Goal: Information Seeking & Learning: Check status

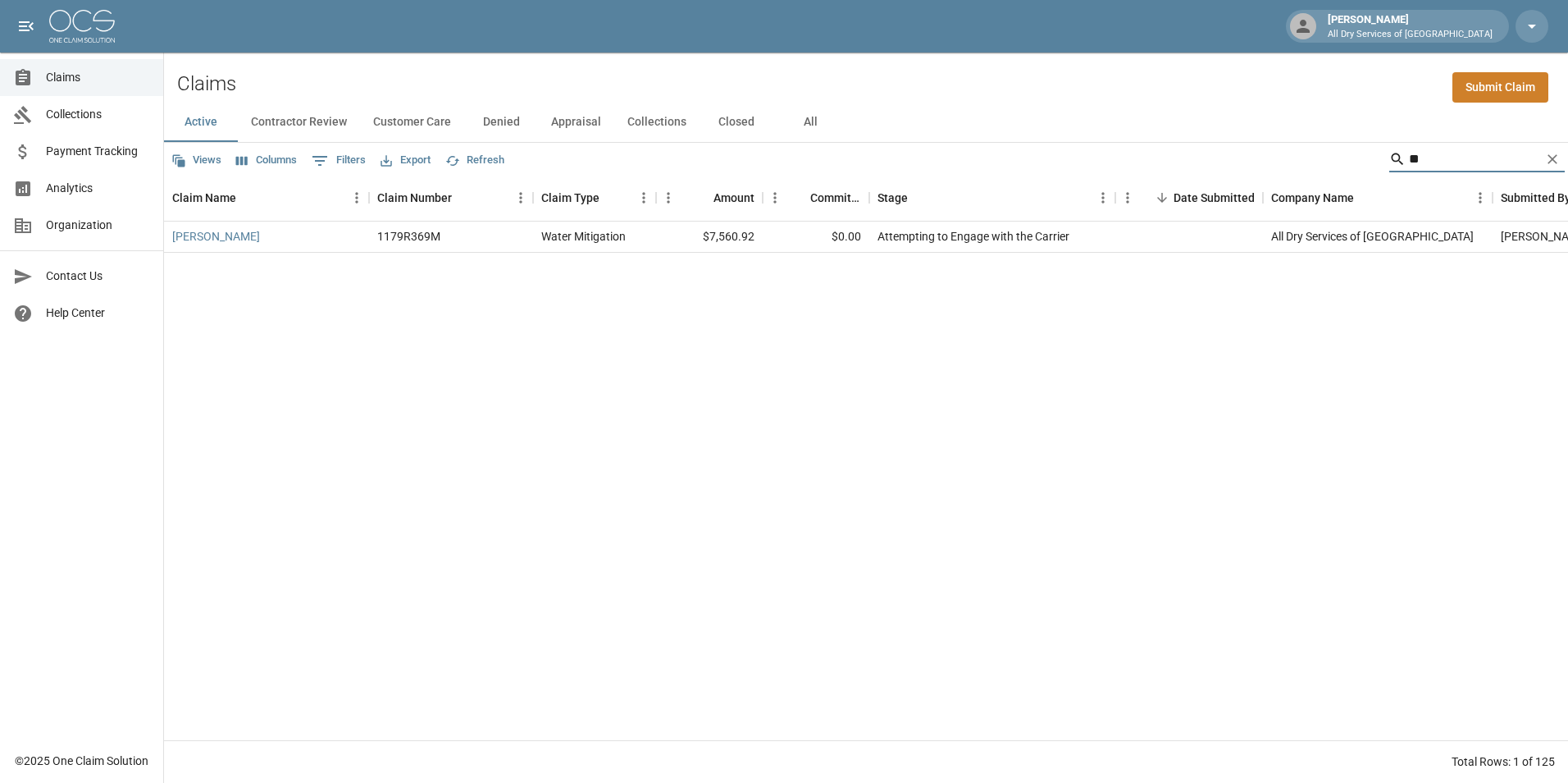
type input "*"
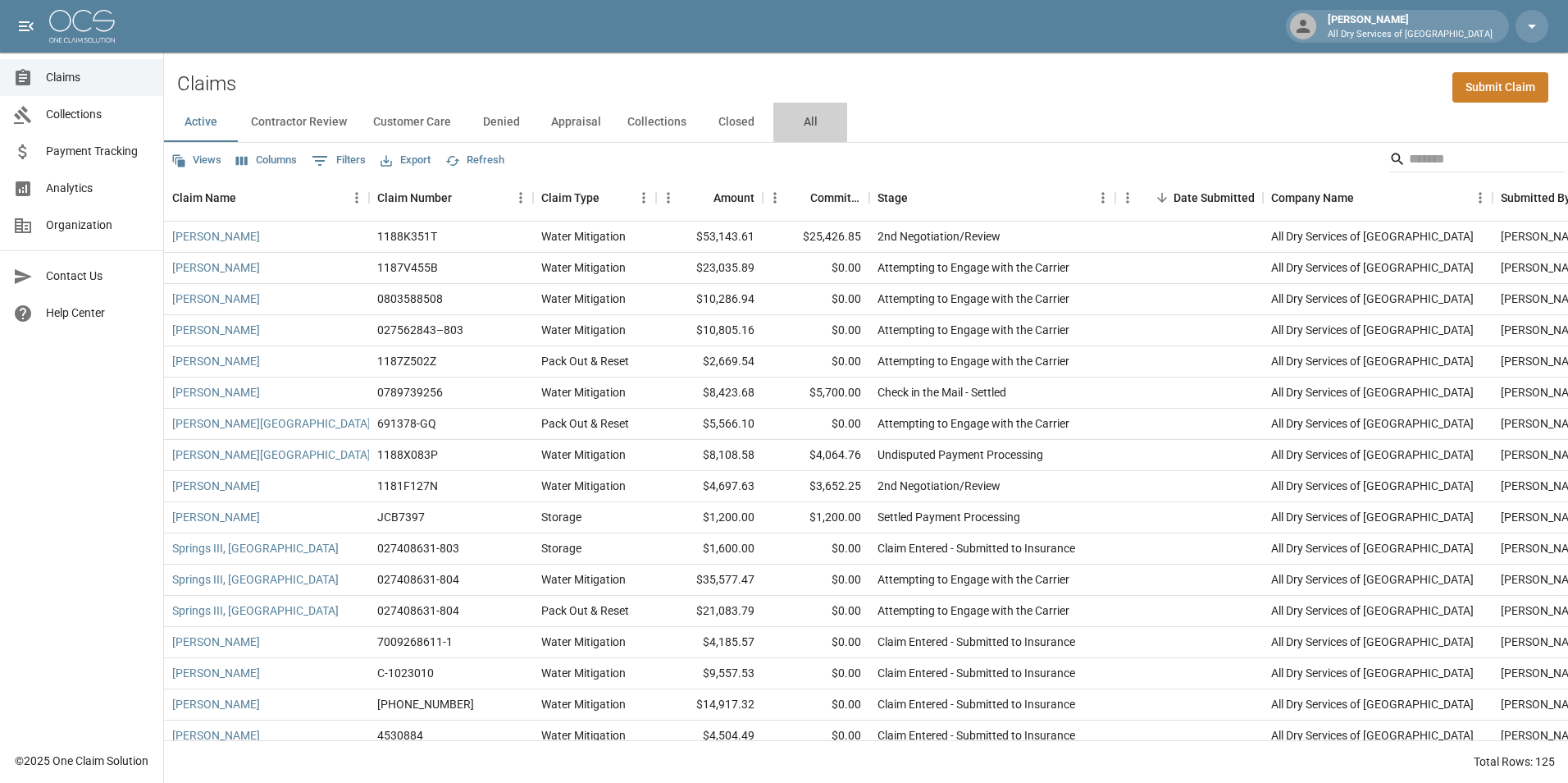
click at [807, 117] on button "All" at bounding box center [810, 122] width 74 height 40
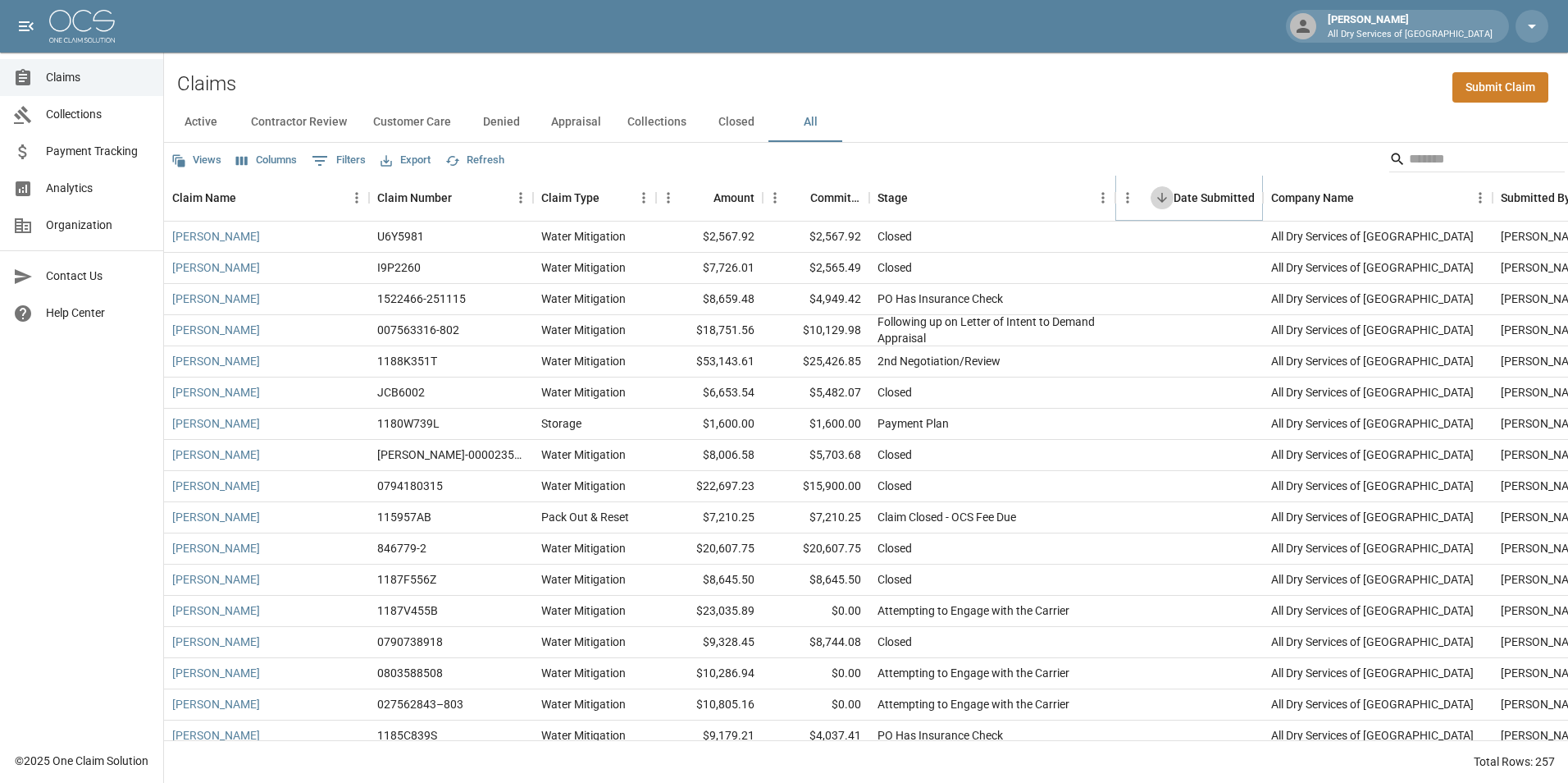
click at [1165, 200] on icon "Sort" at bounding box center [1162, 198] width 15 height 15
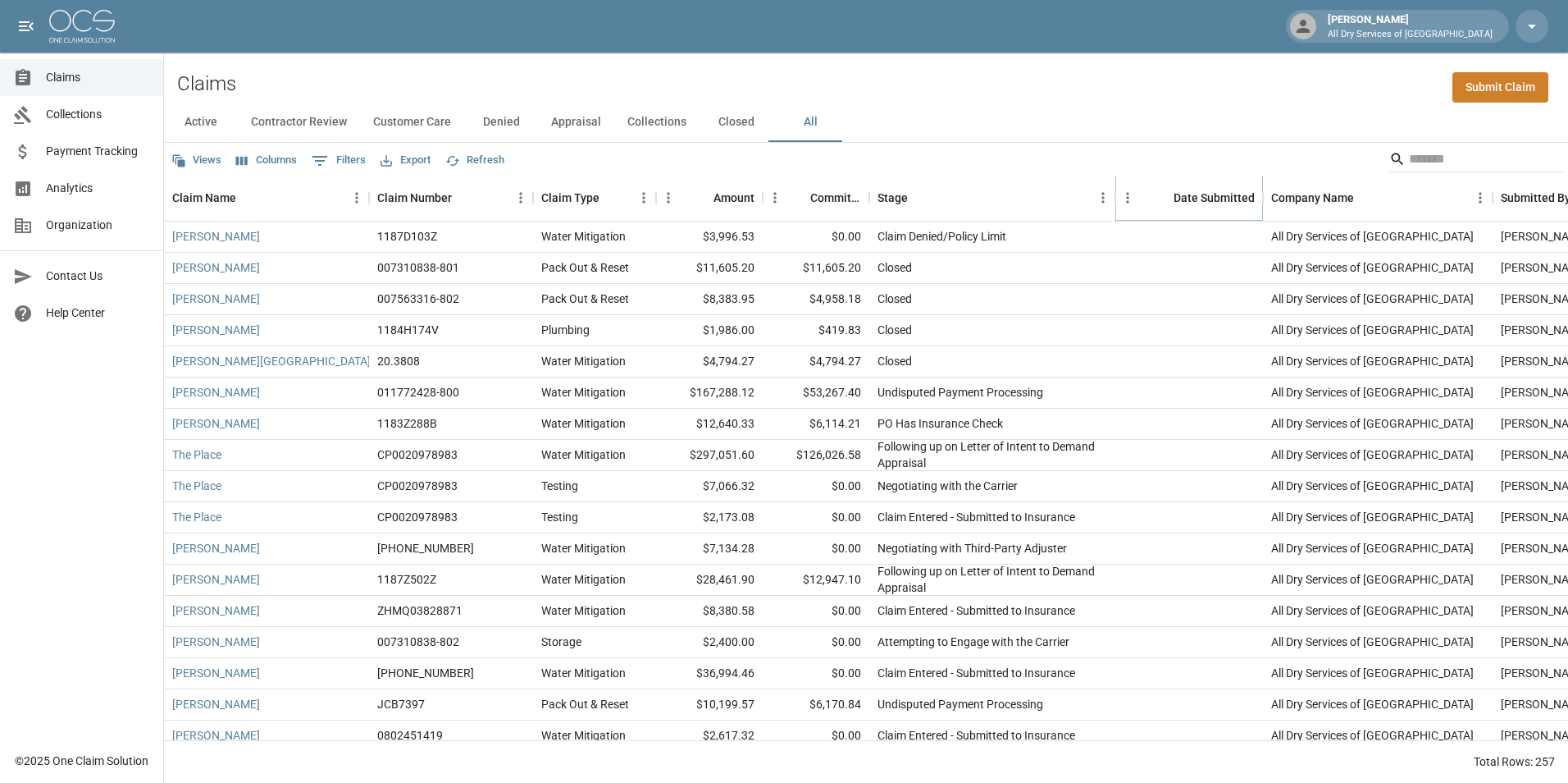
click at [1156, 199] on icon "Sort" at bounding box center [1162, 198] width 15 height 15
click at [1162, 201] on icon "Sort" at bounding box center [1162, 198] width 15 height 15
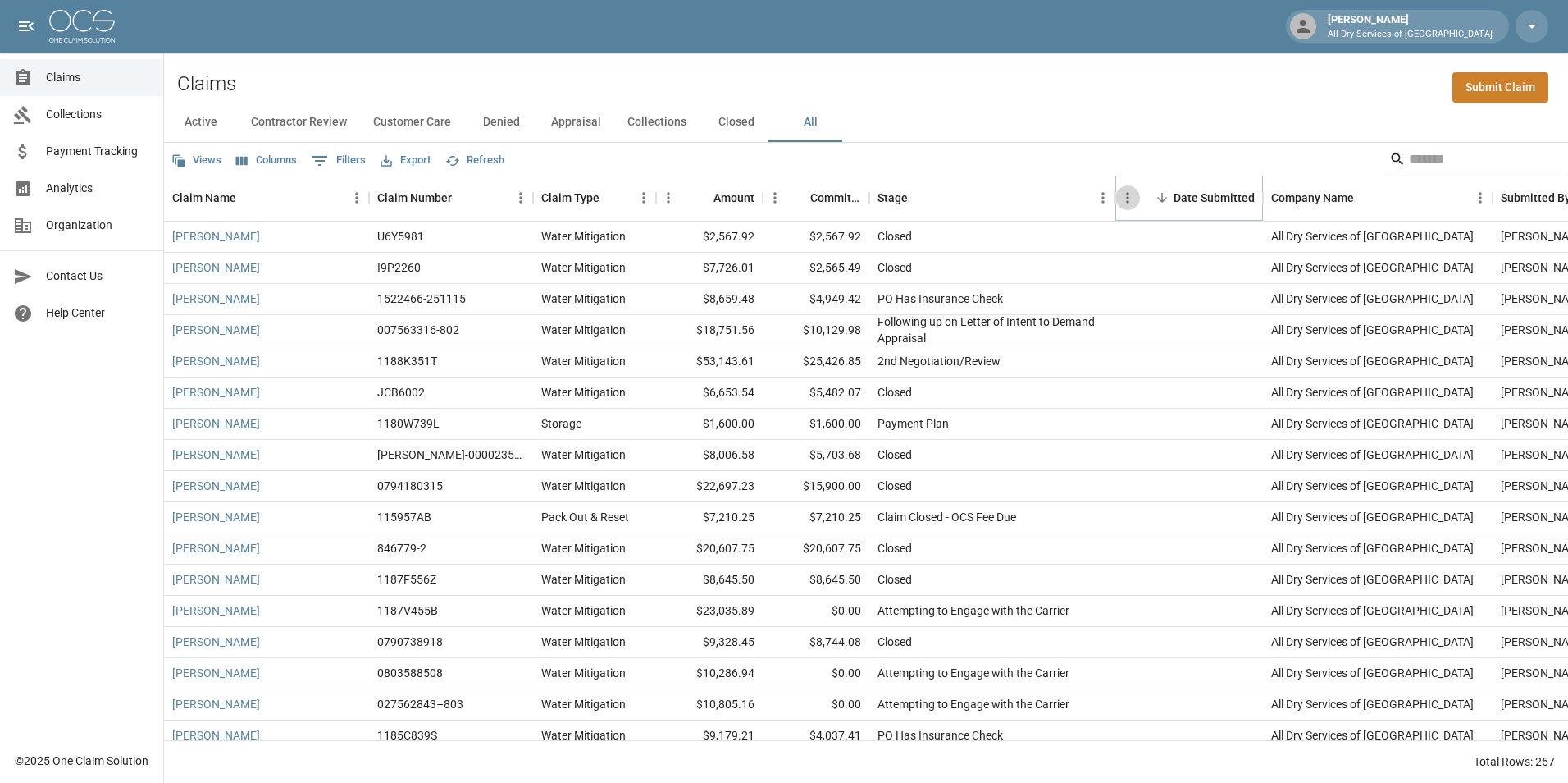
click at [1130, 197] on icon "Menu" at bounding box center [1128, 198] width 17 height 17
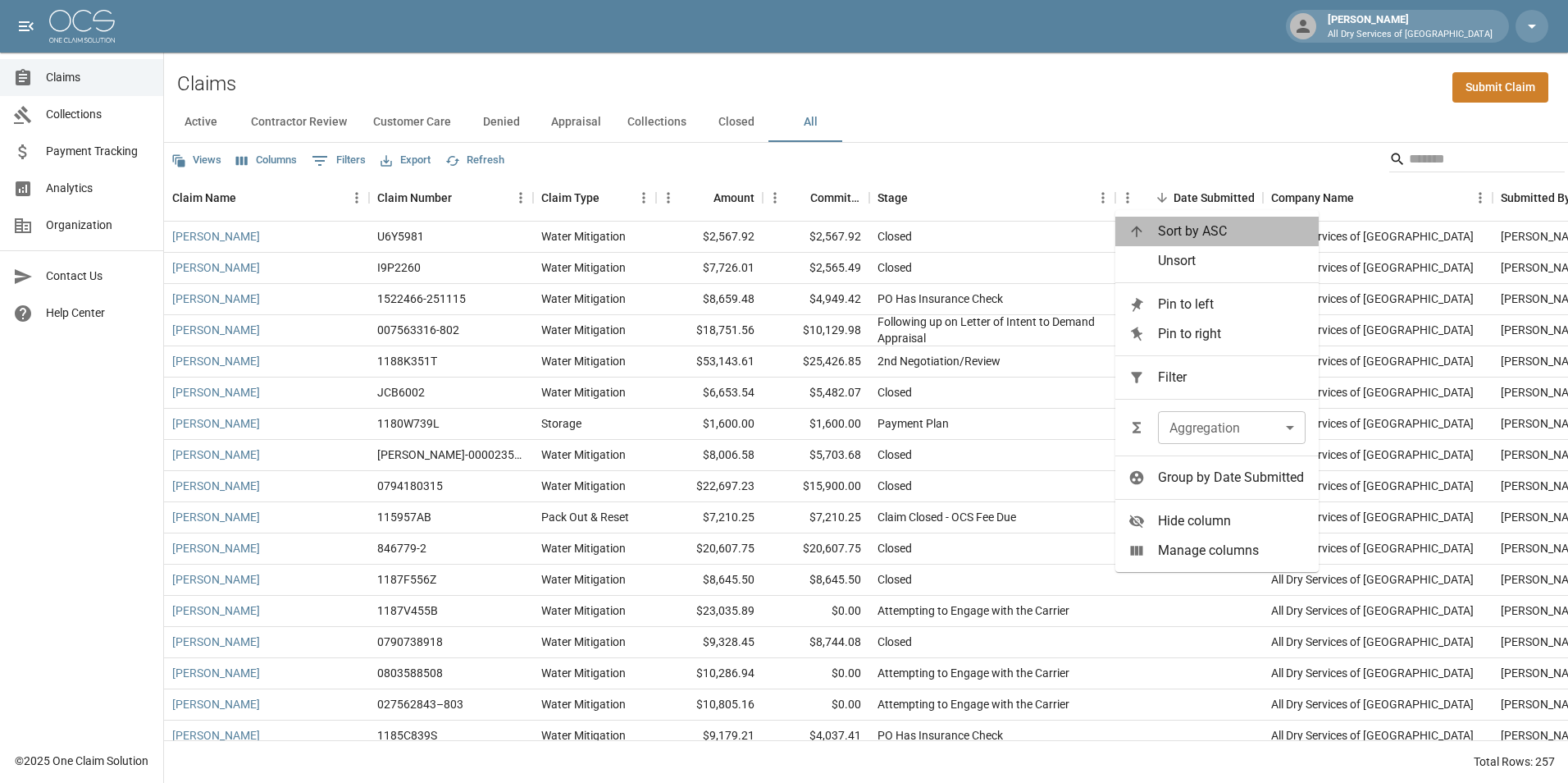
click at [1138, 235] on icon at bounding box center [1136, 231] width 17 height 17
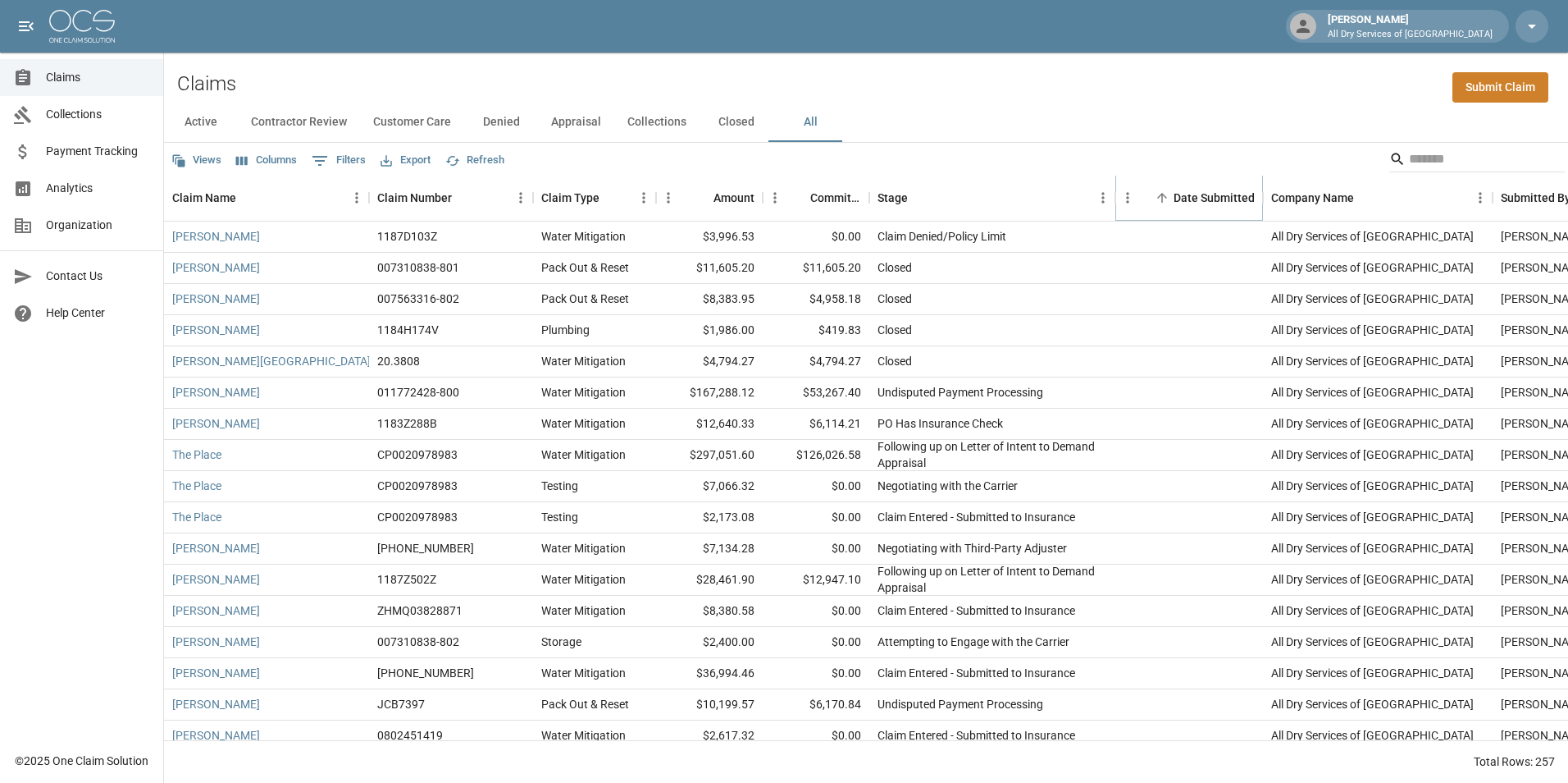
click at [1160, 198] on icon "Sort" at bounding box center [1162, 198] width 15 height 15
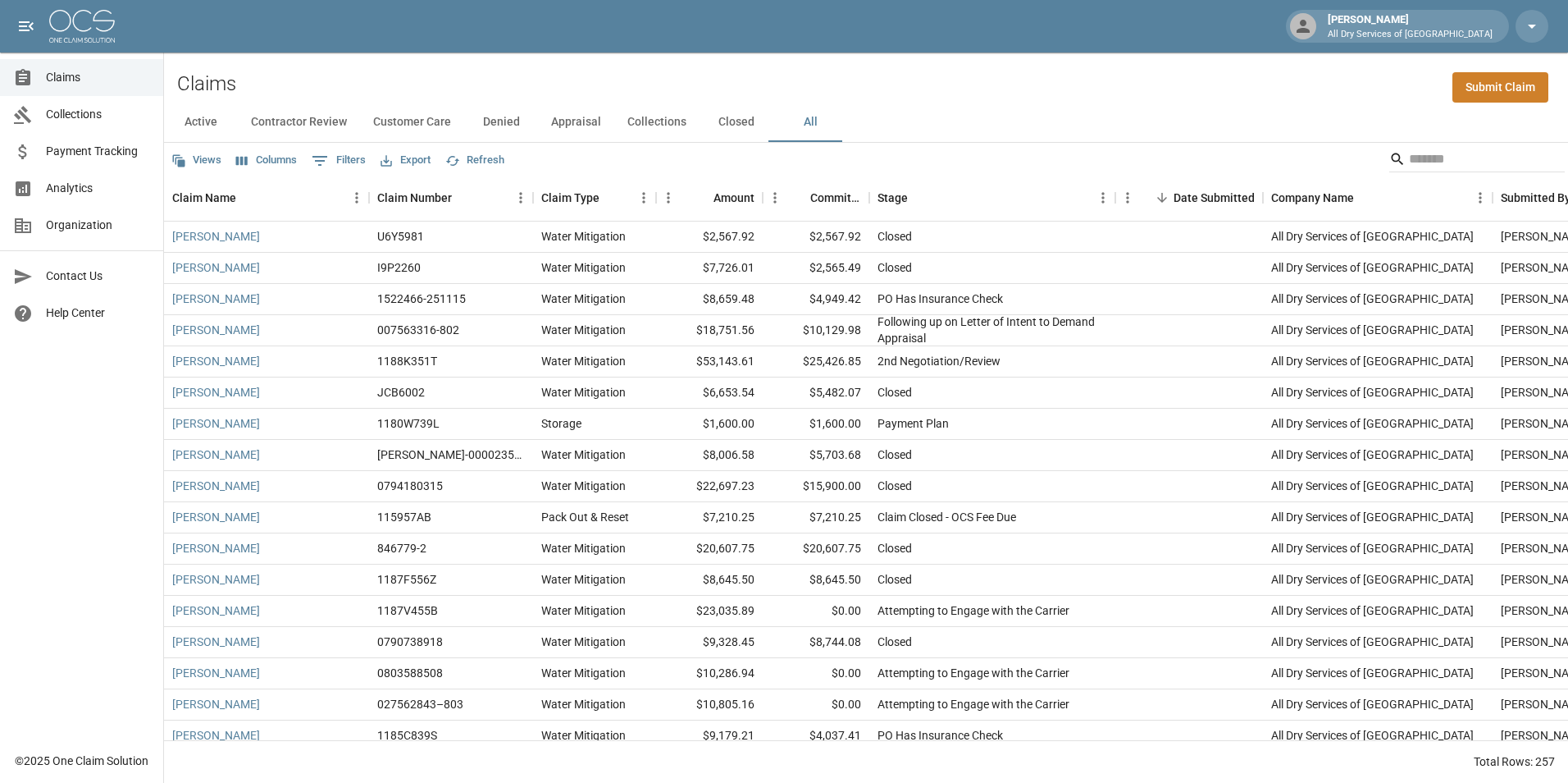
click at [807, 124] on button "All" at bounding box center [810, 122] width 74 height 40
click at [917, 195] on icon "Sort" at bounding box center [919, 198] width 10 height 10
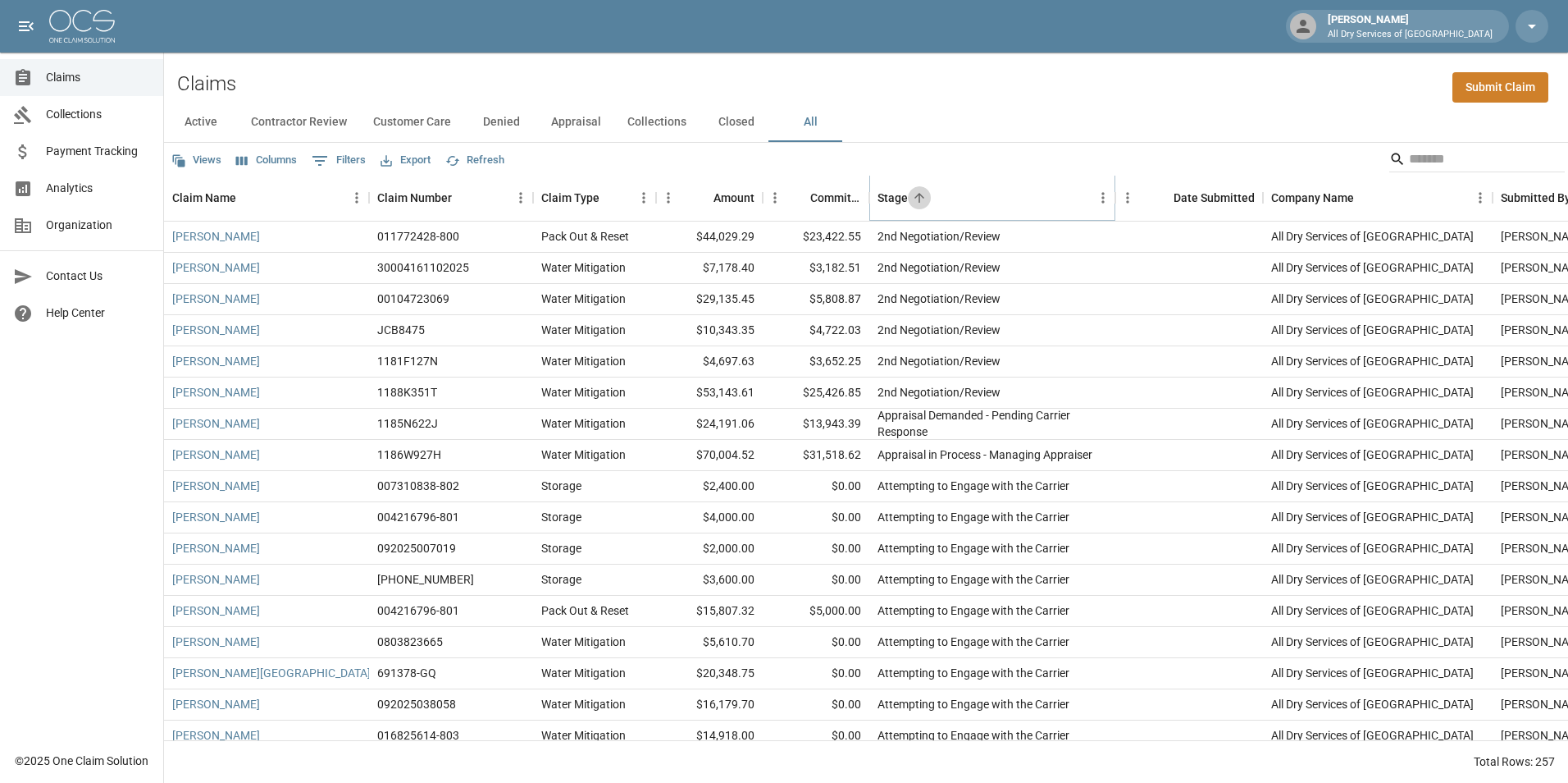
click at [917, 195] on icon "Sort" at bounding box center [919, 198] width 10 height 10
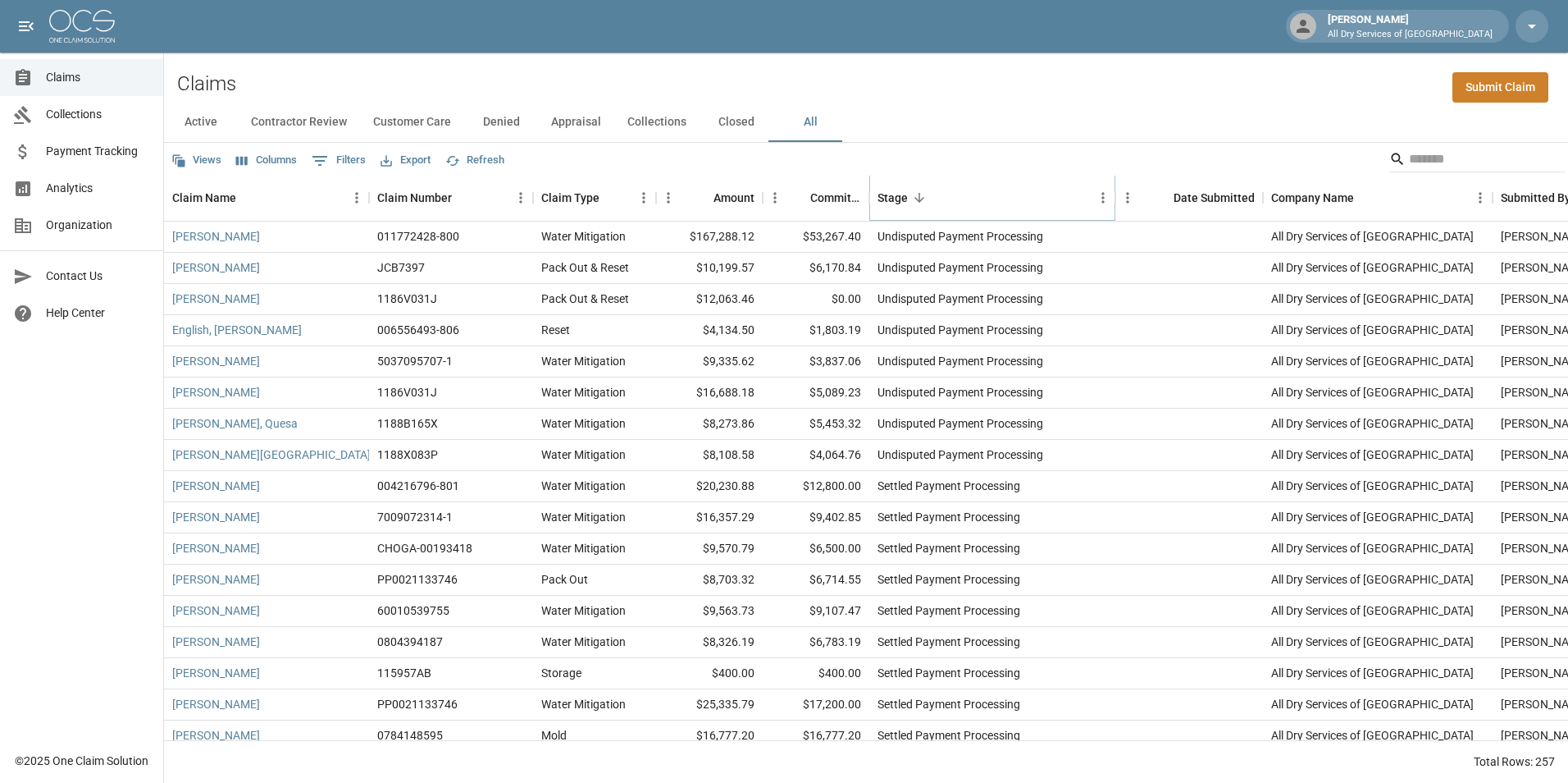
click at [917, 195] on icon "Sort" at bounding box center [919, 198] width 15 height 15
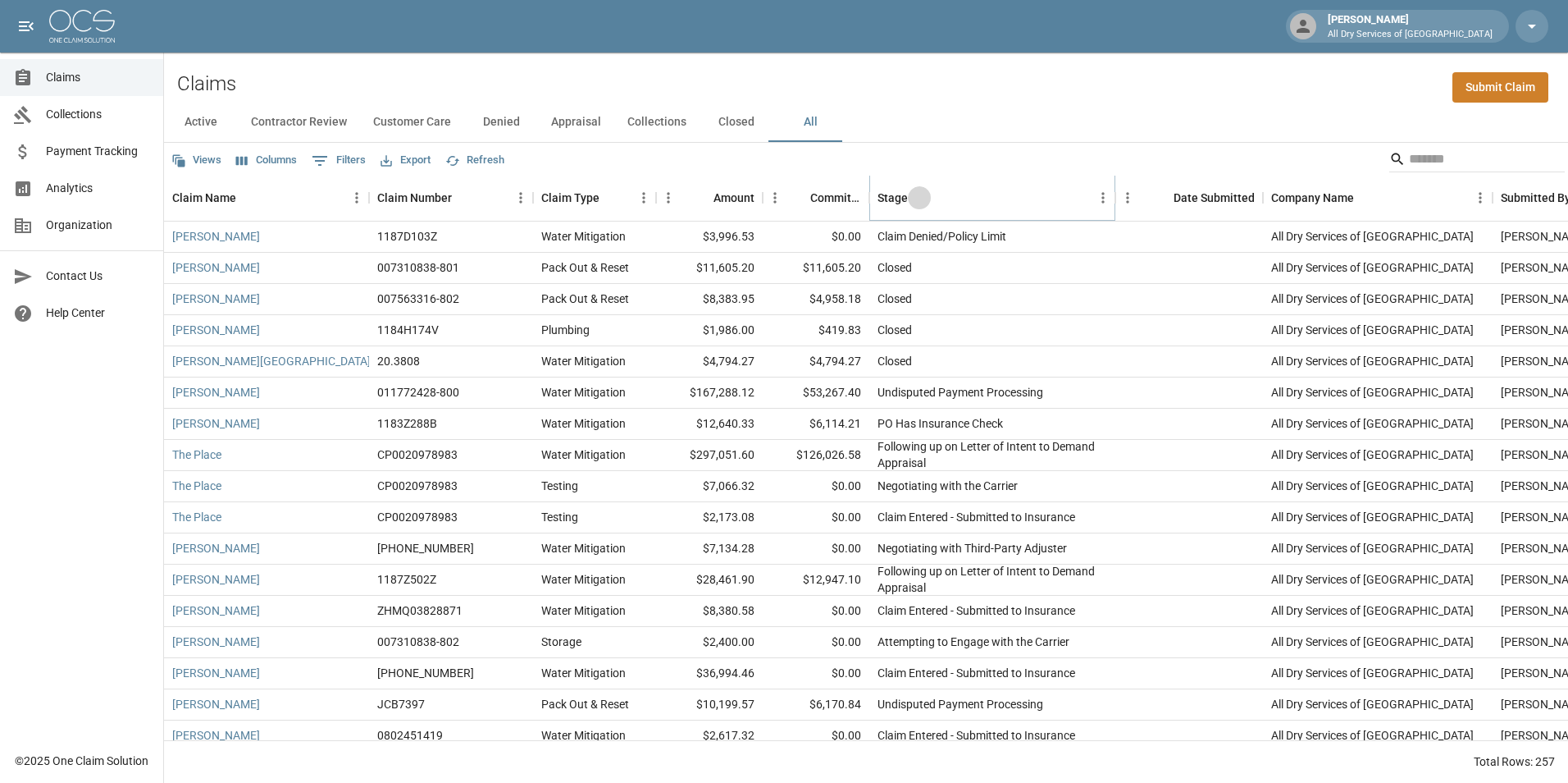
click at [922, 198] on icon "Sort" at bounding box center [919, 198] width 10 height 10
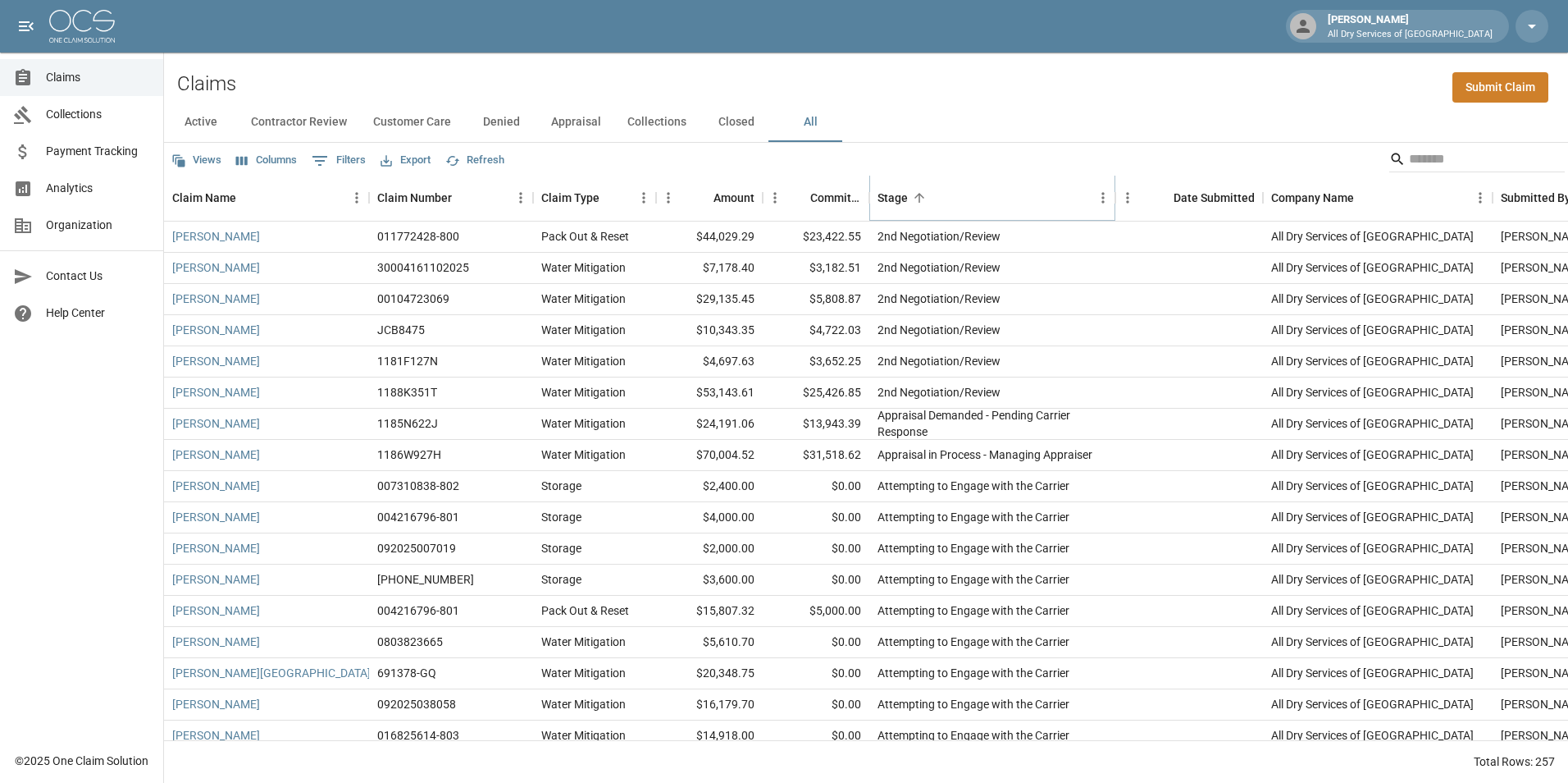
click at [925, 199] on icon "Sort" at bounding box center [919, 198] width 15 height 15
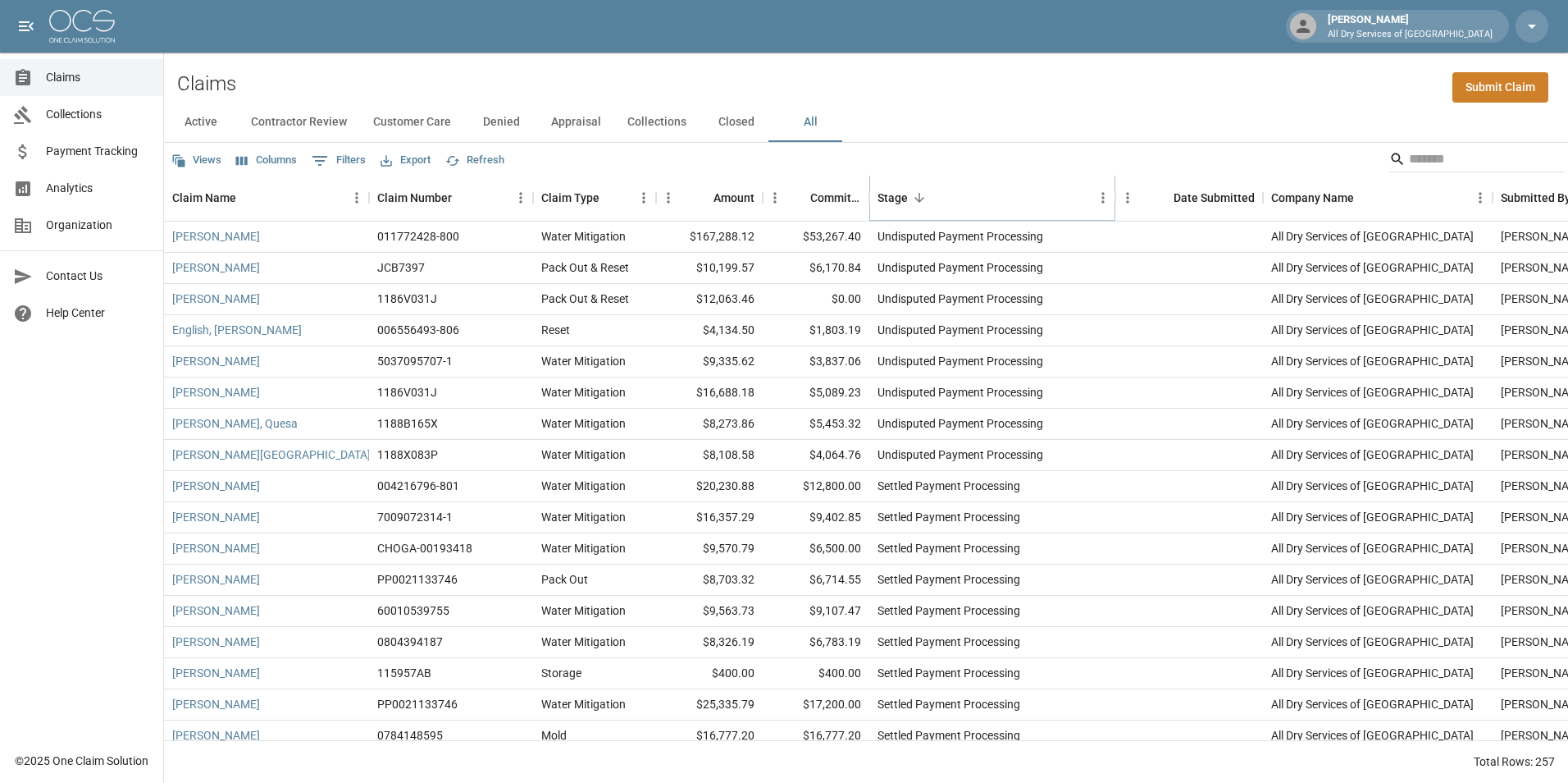
click at [925, 199] on icon "Sort" at bounding box center [919, 198] width 15 height 15
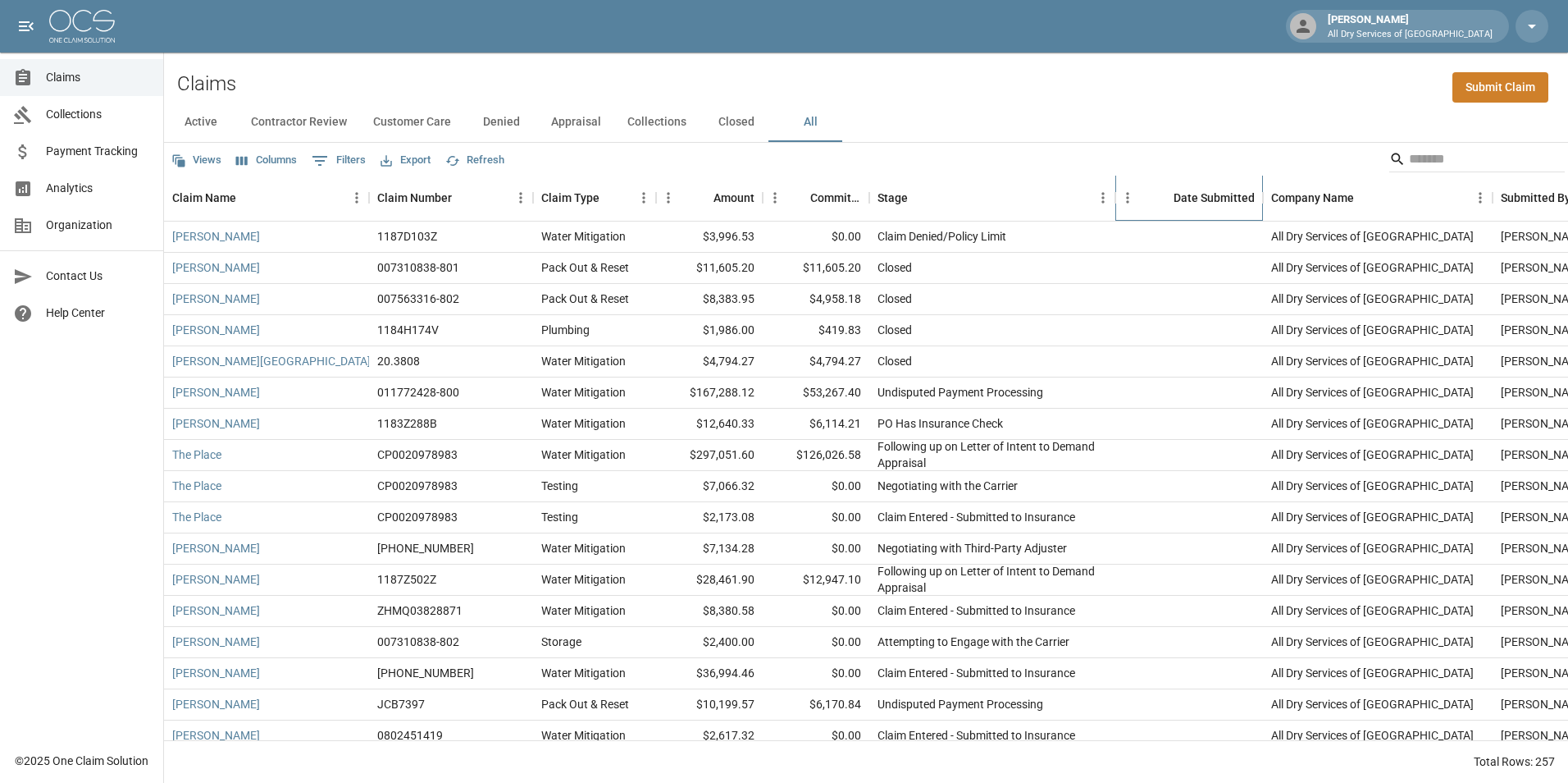
click at [1232, 195] on div "Date Submitted" at bounding box center [1214, 198] width 81 height 46
click at [1168, 197] on icon "Sort" at bounding box center [1162, 198] width 15 height 15
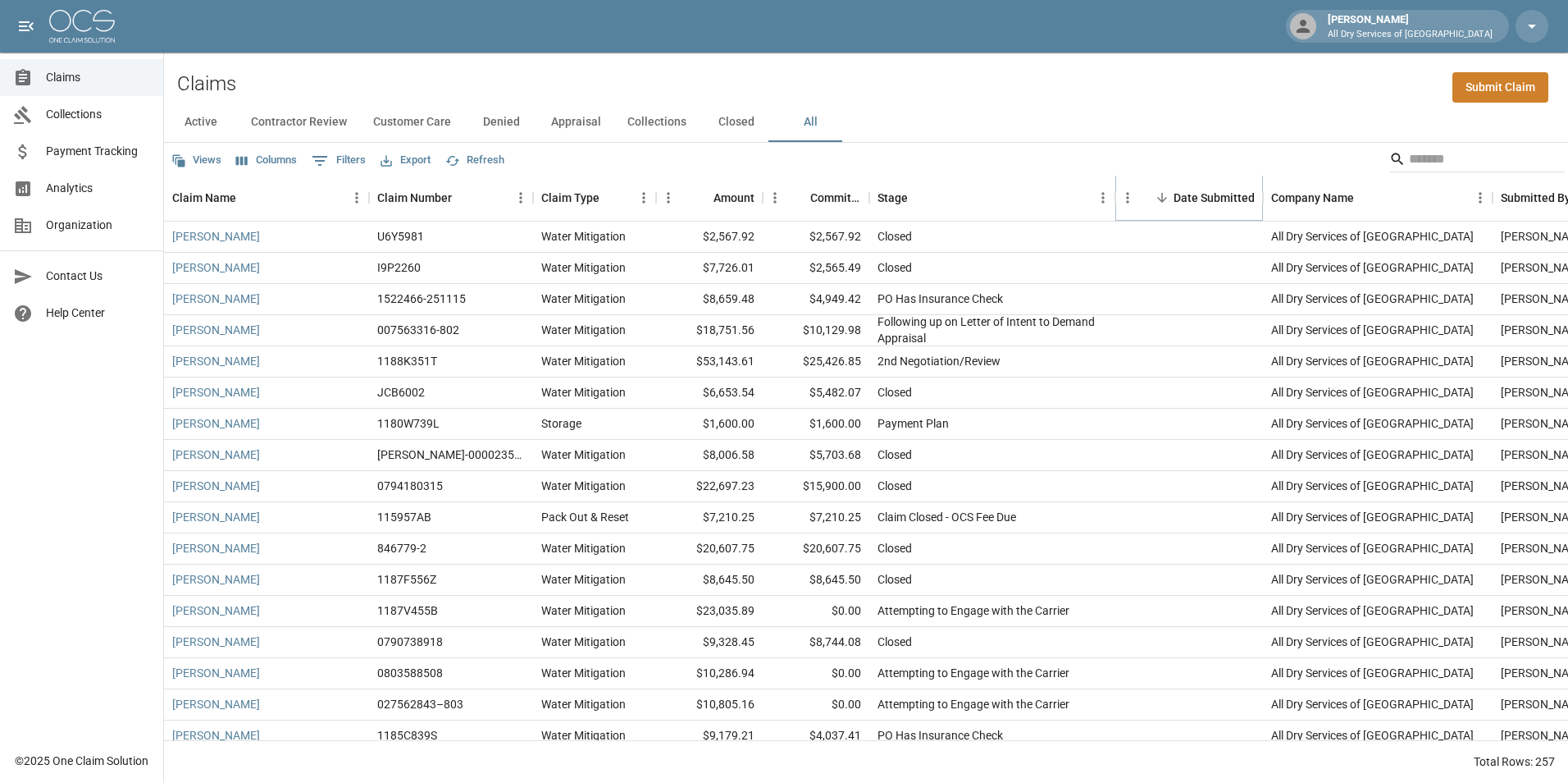
click at [1158, 196] on icon "Sort" at bounding box center [1162, 198] width 15 height 15
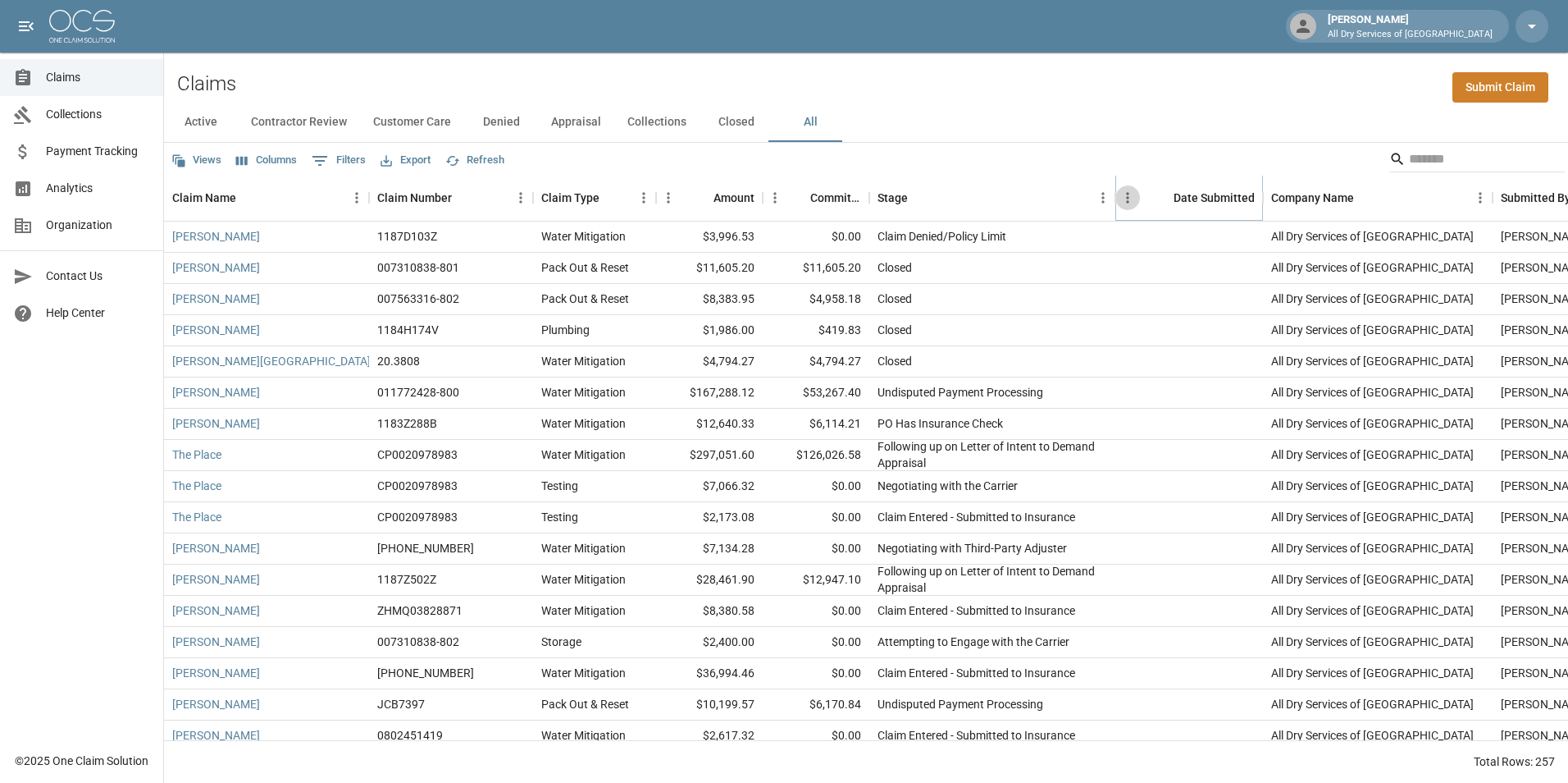
click at [1128, 201] on icon "Menu" at bounding box center [1128, 198] width 17 height 17
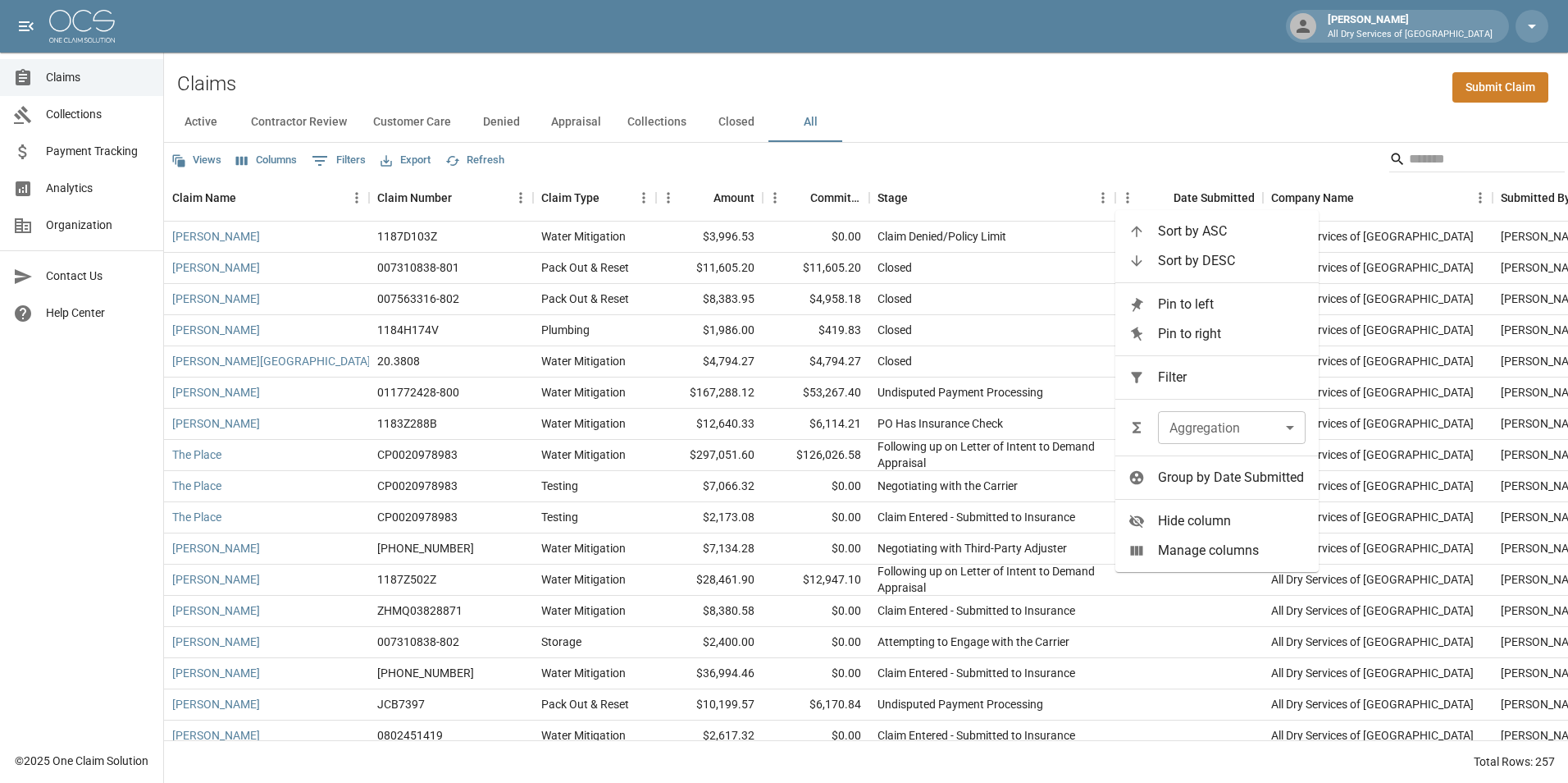
click at [1137, 229] on icon at bounding box center [1136, 231] width 17 height 17
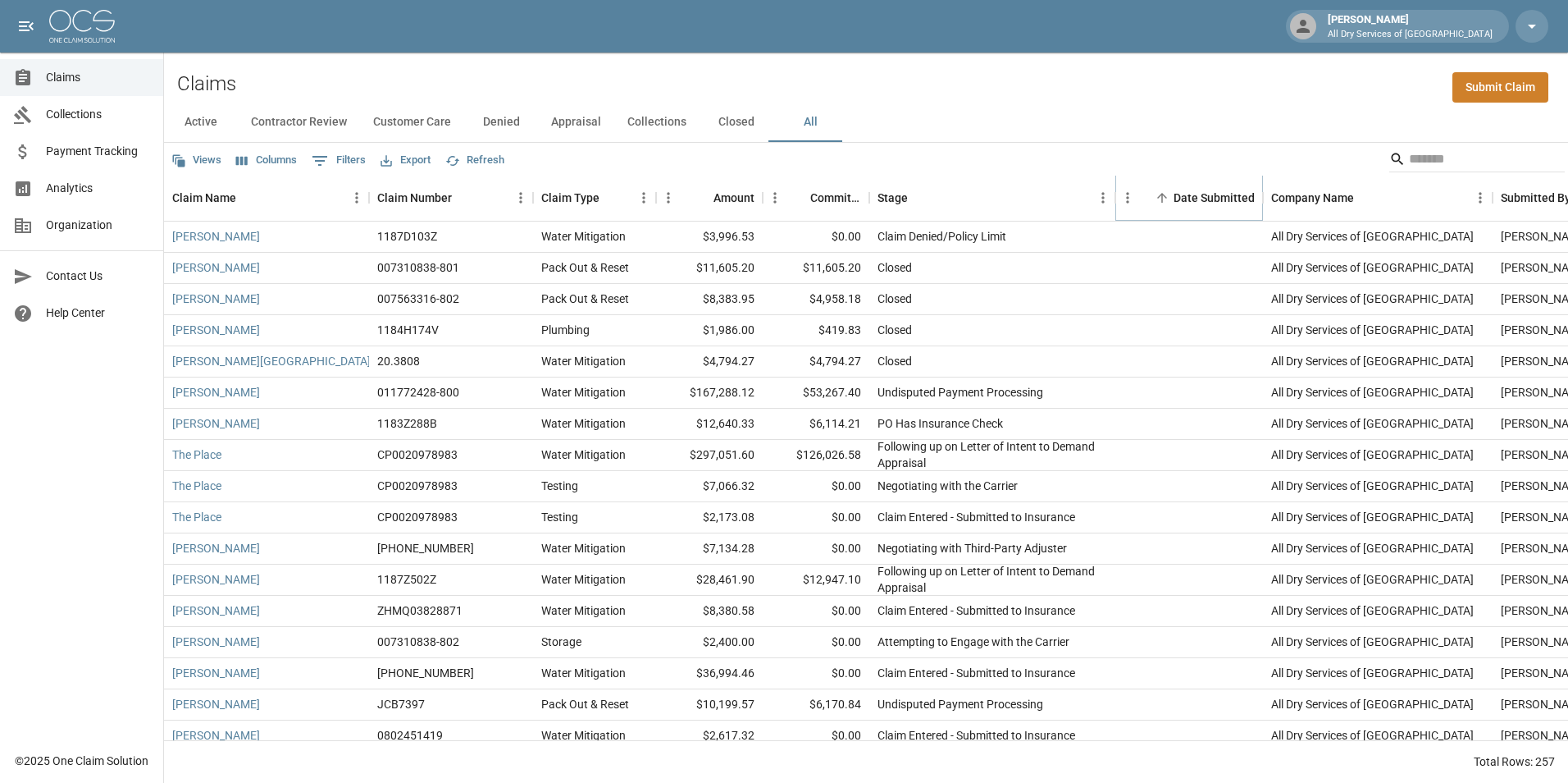
click at [1161, 201] on icon "Sort" at bounding box center [1162, 198] width 10 height 10
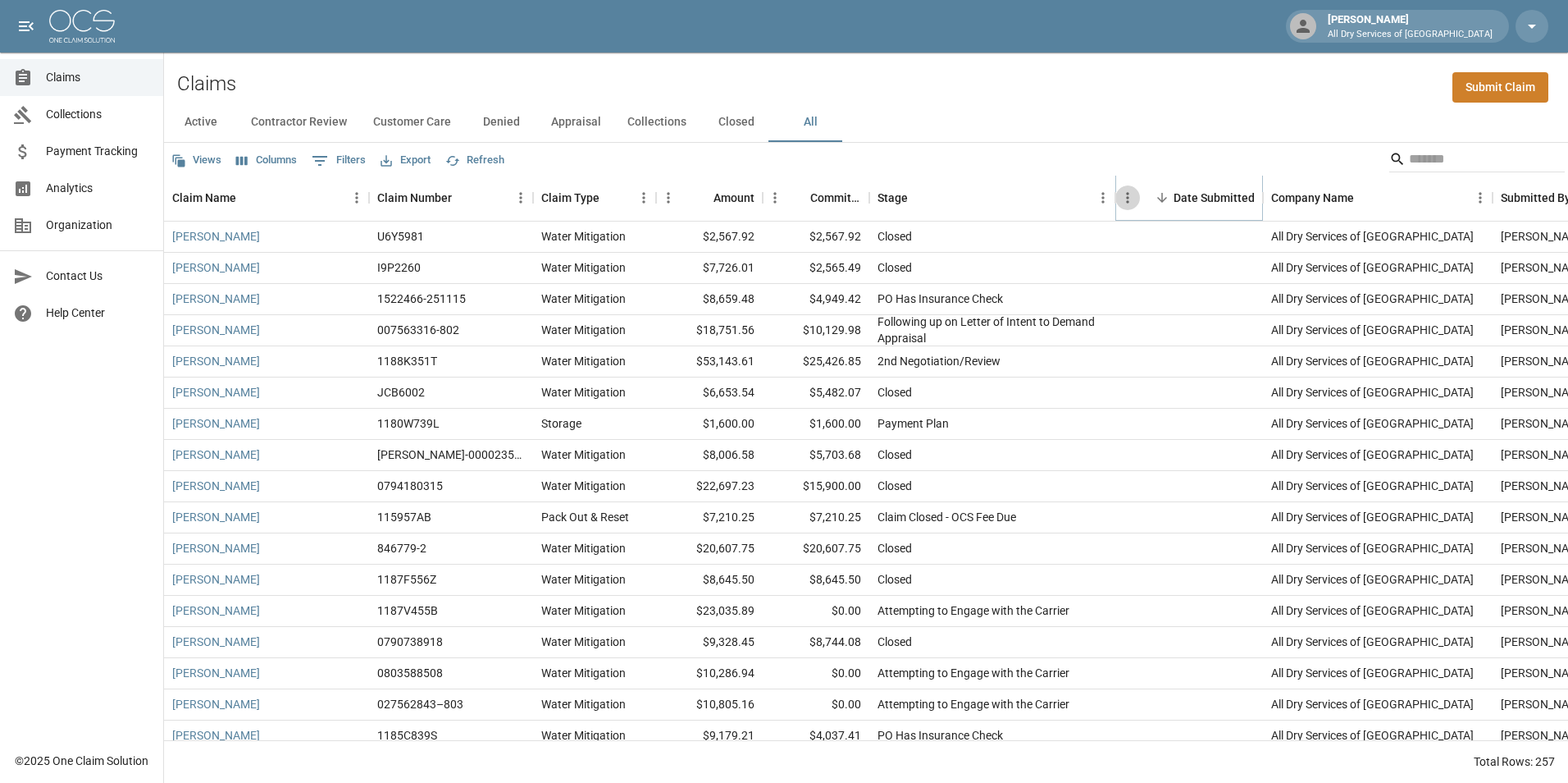
click at [1126, 196] on icon "Menu" at bounding box center [1128, 198] width 17 height 17
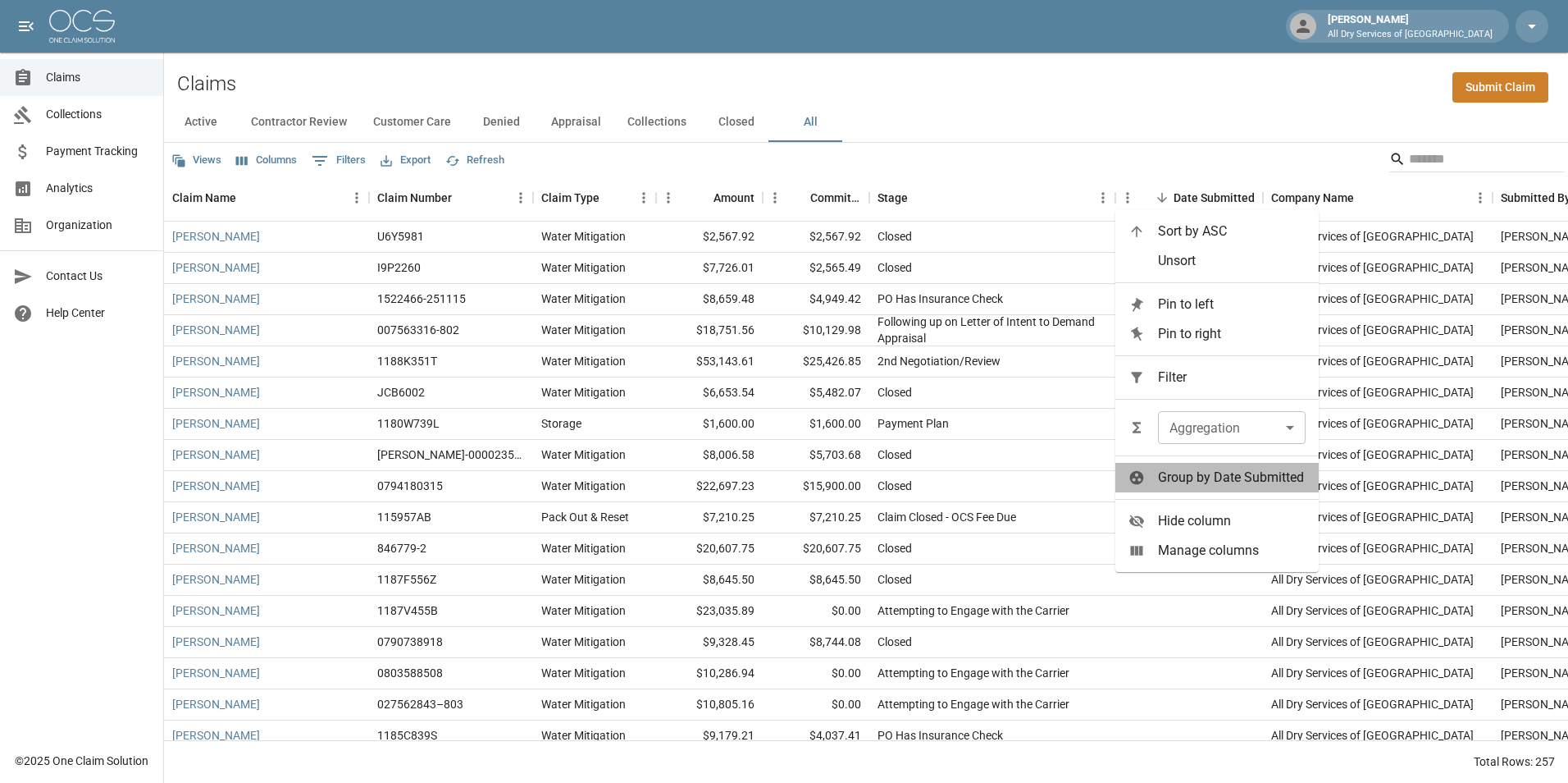
click at [1160, 473] on span "Group by Date Submitted" at bounding box center [1232, 477] width 148 height 19
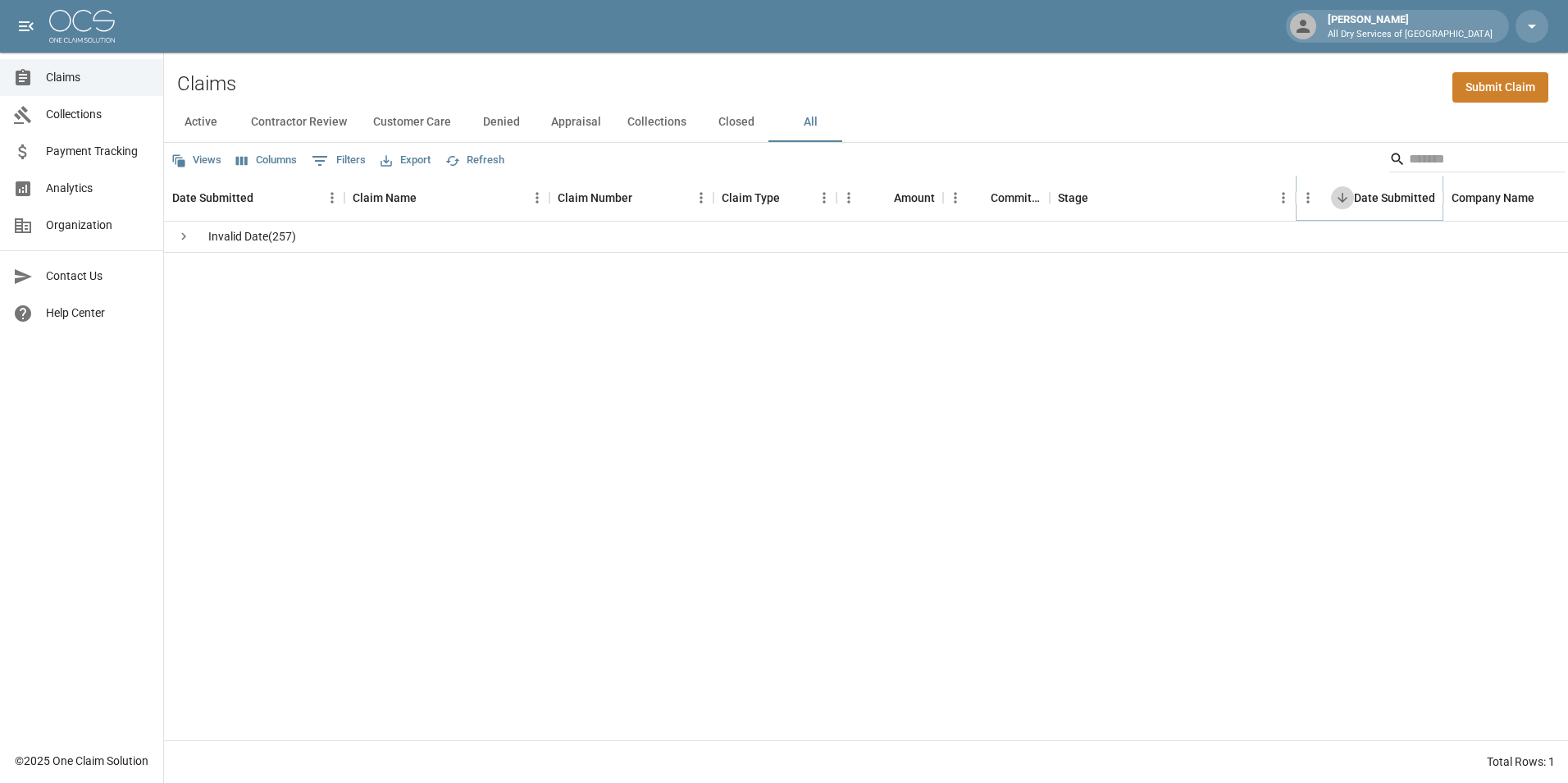
click at [1340, 200] on icon "Sort" at bounding box center [1343, 198] width 10 height 10
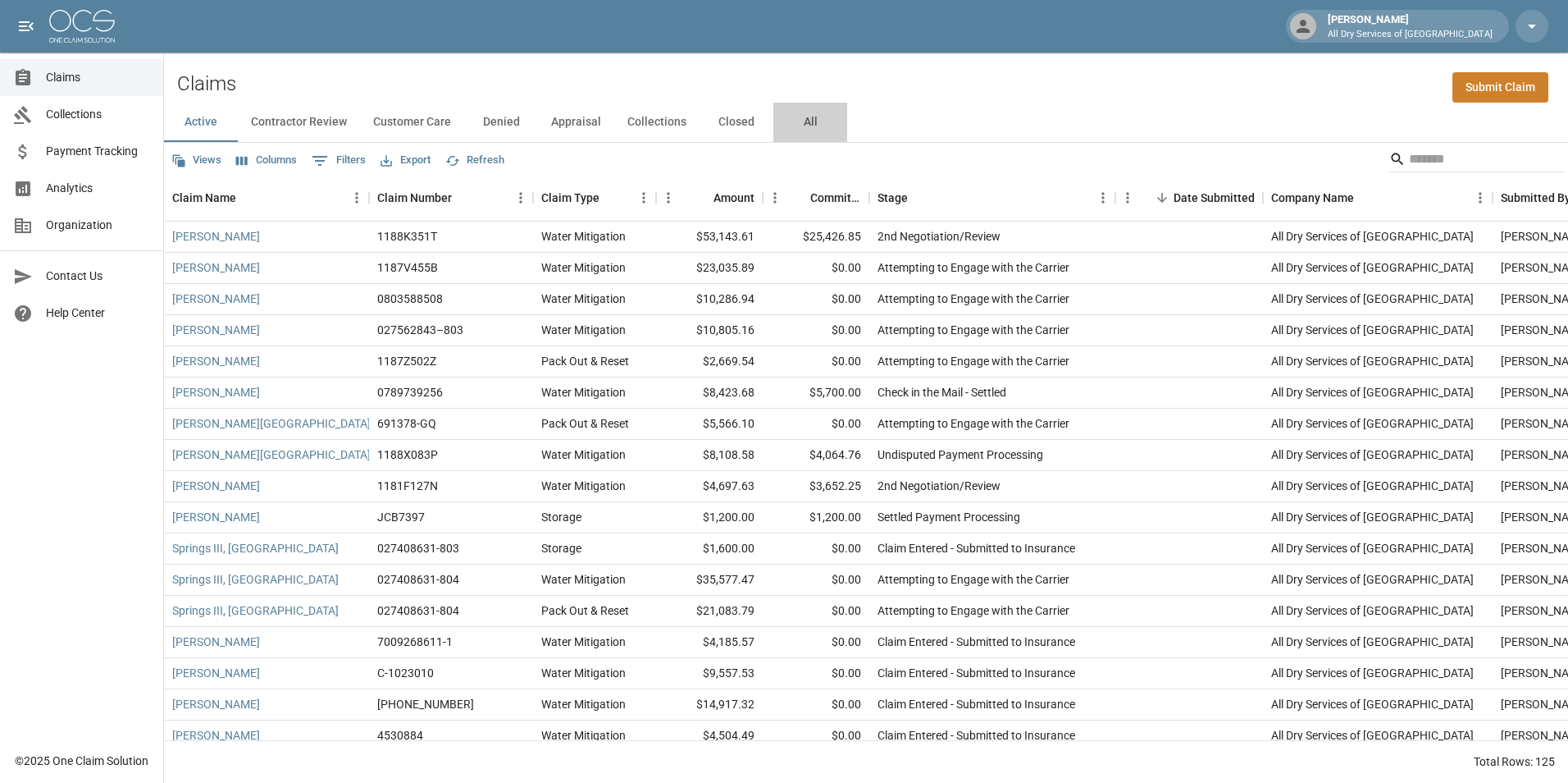
click at [807, 122] on button "All" at bounding box center [810, 122] width 74 height 40
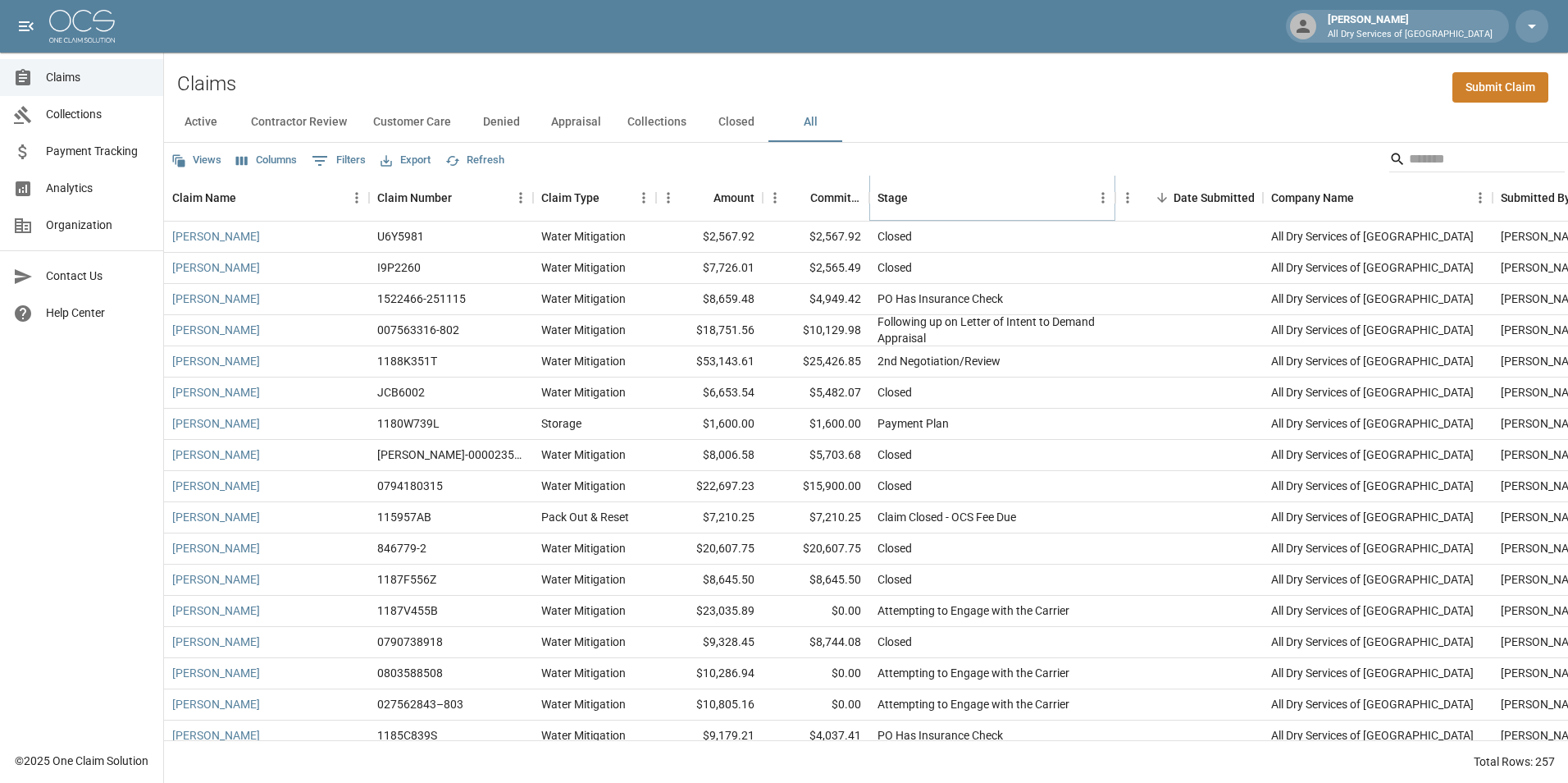
click at [918, 194] on icon "Sort" at bounding box center [919, 198] width 10 height 10
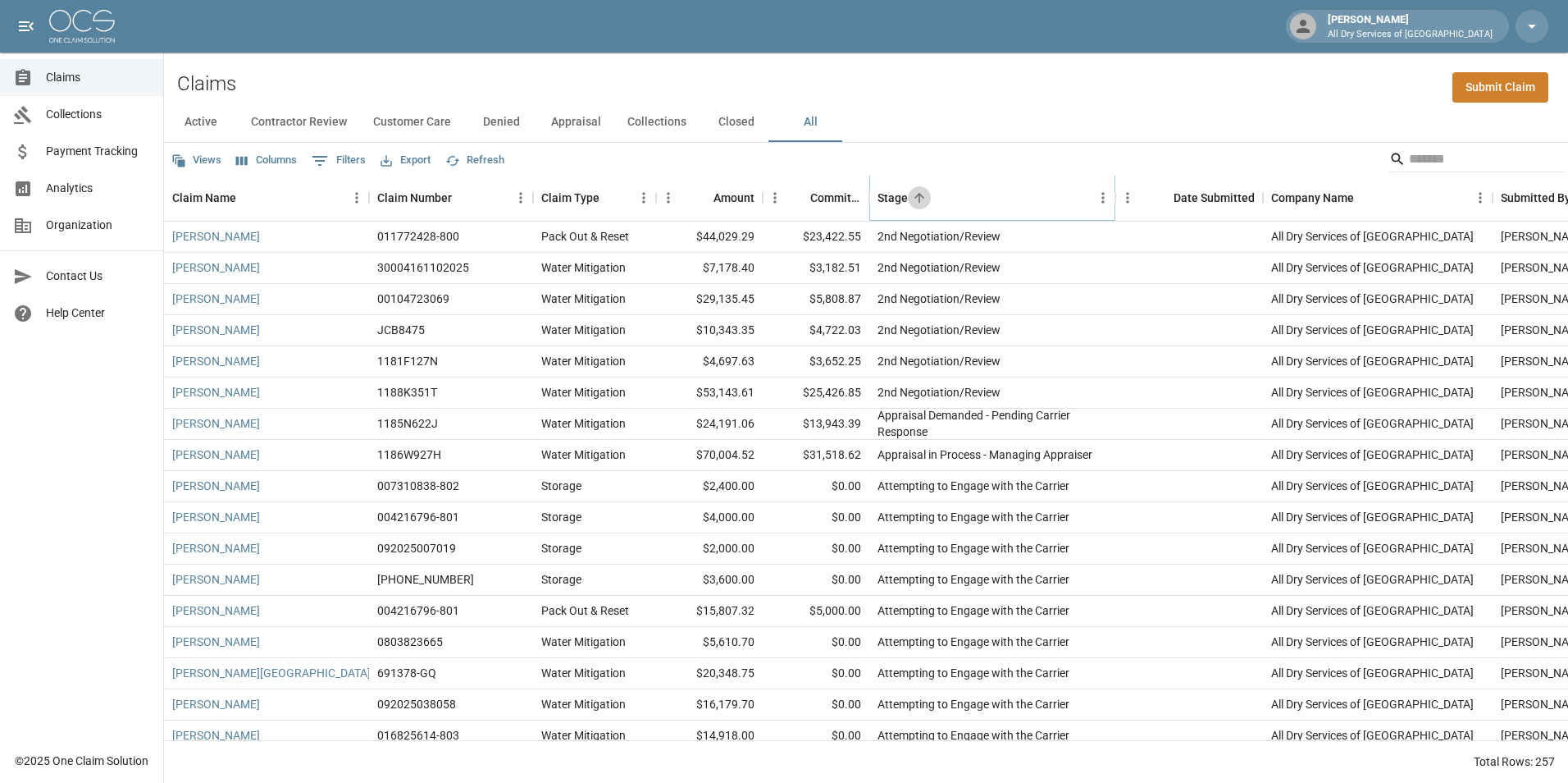
click at [918, 194] on icon "Sort" at bounding box center [919, 198] width 10 height 10
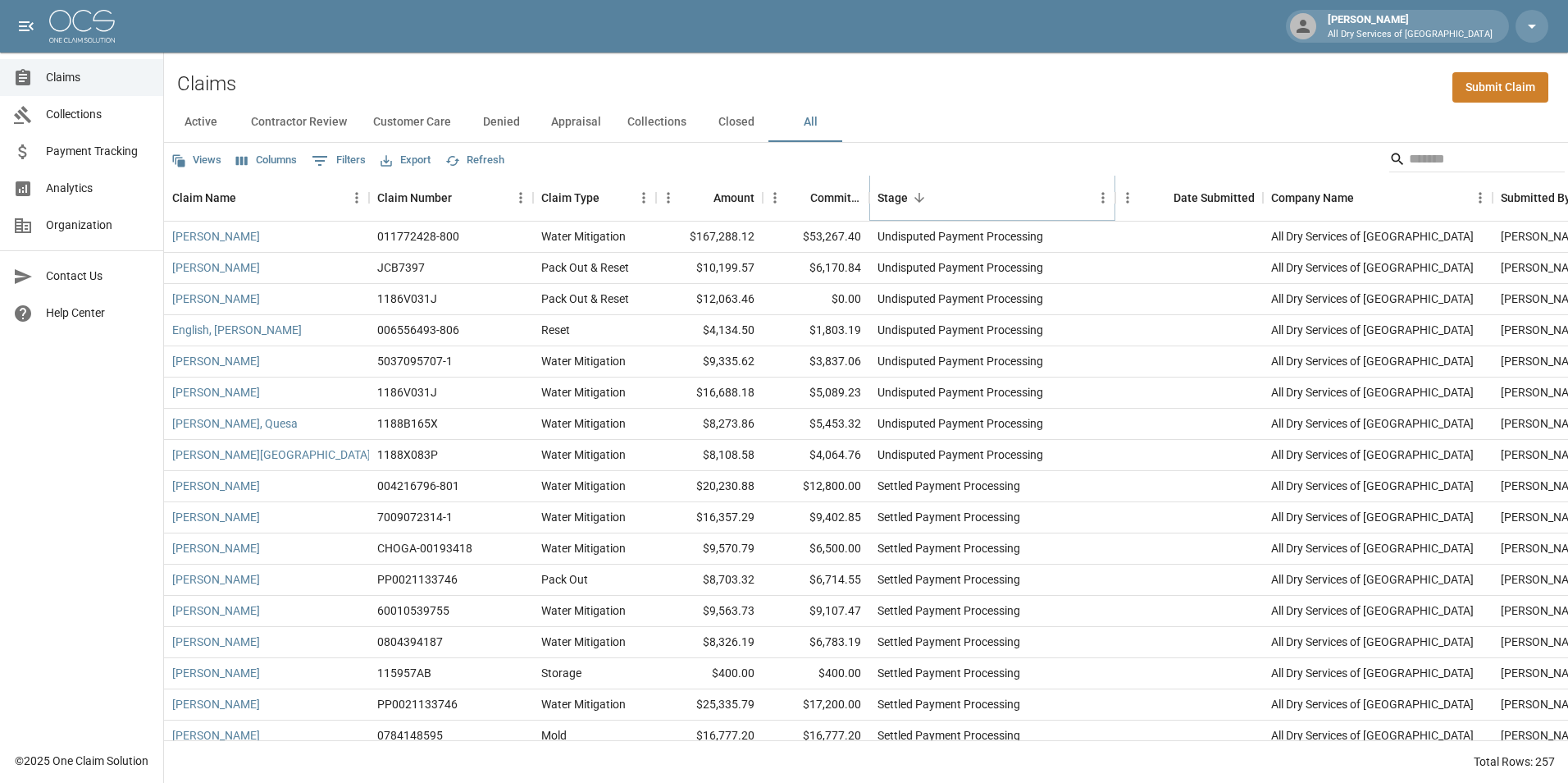
click at [918, 194] on icon "Sort" at bounding box center [919, 198] width 10 height 10
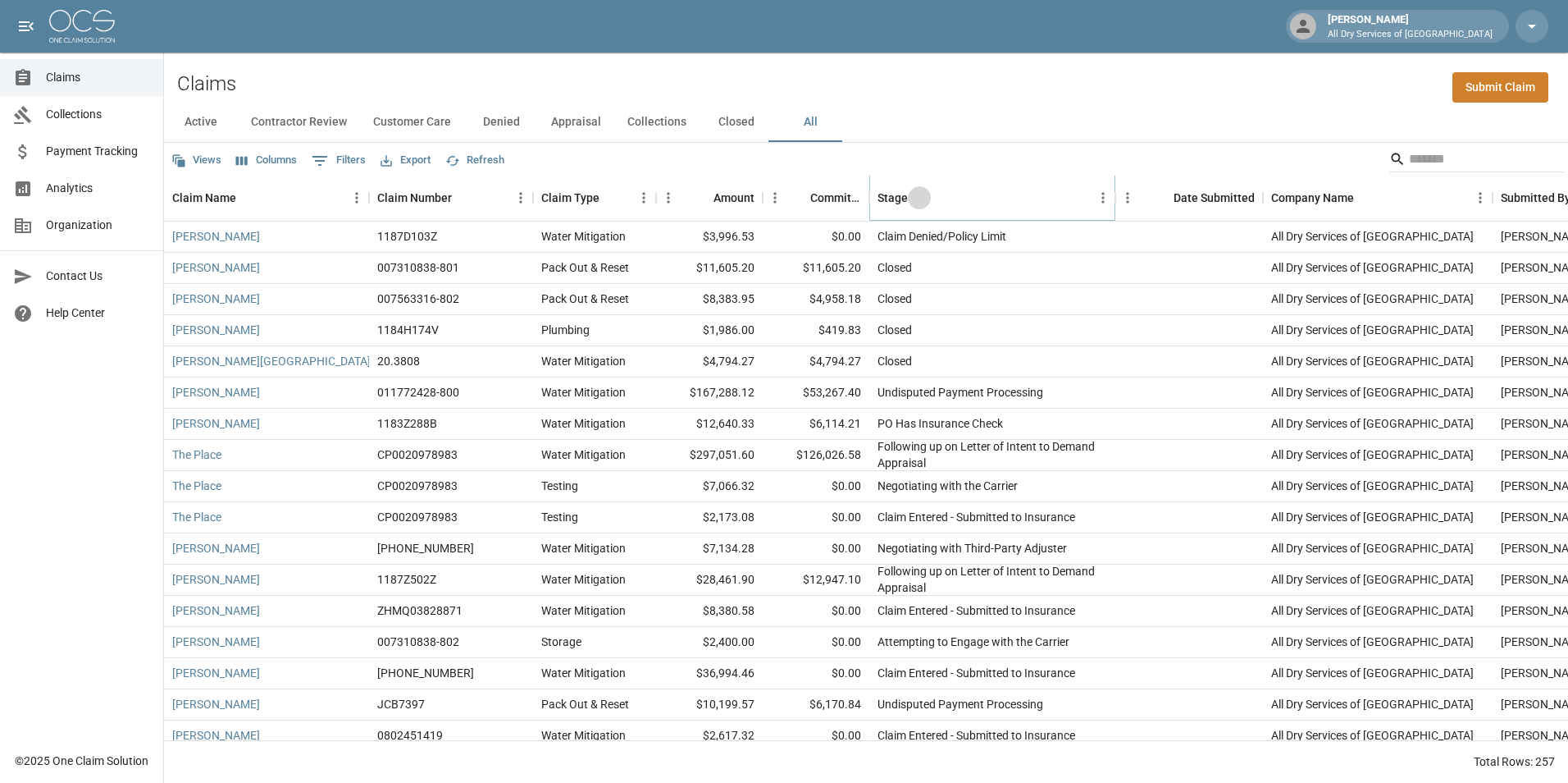
click at [918, 194] on icon "Sort" at bounding box center [919, 198] width 10 height 10
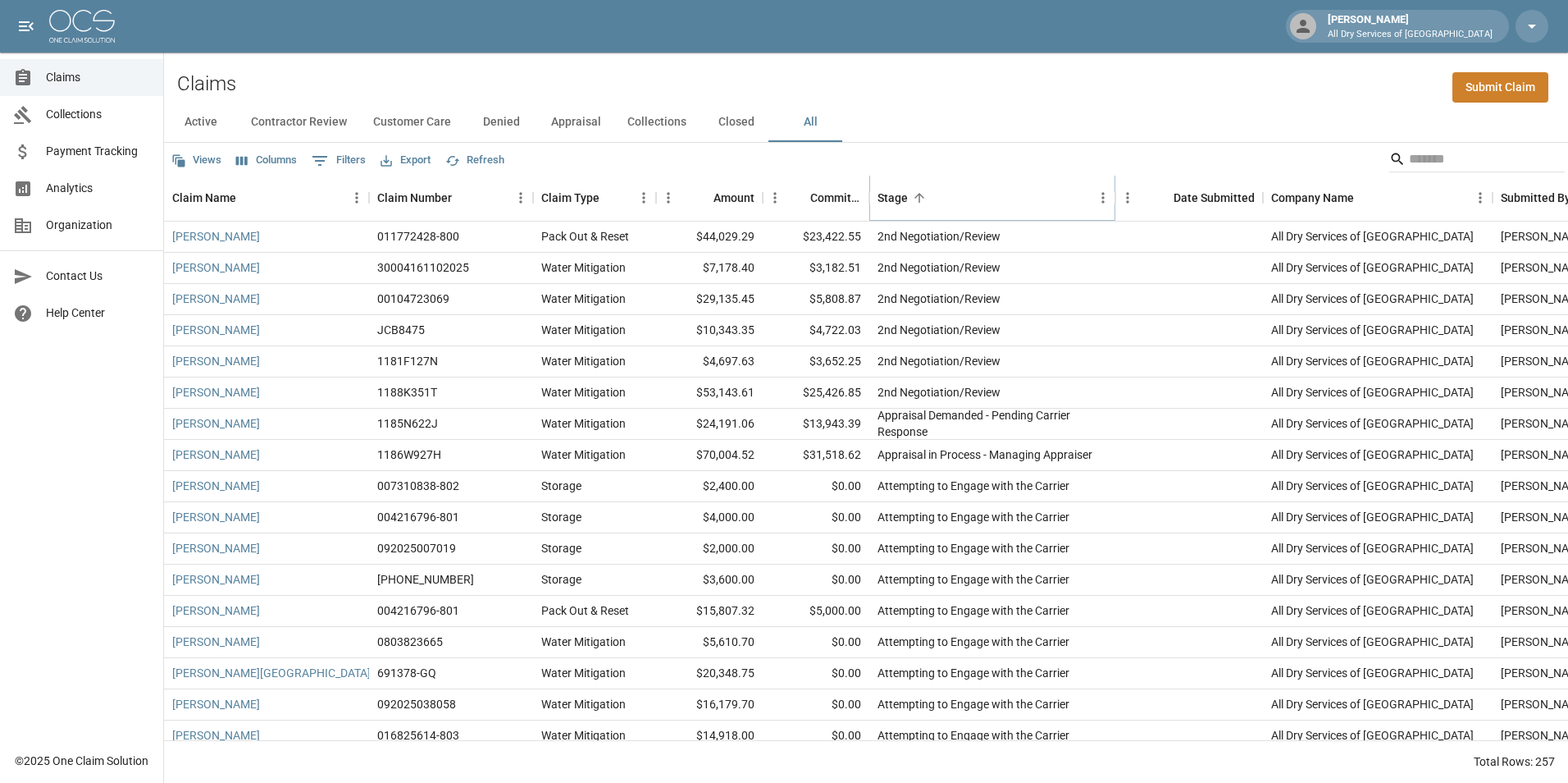
click at [918, 194] on icon "Sort" at bounding box center [919, 198] width 10 height 10
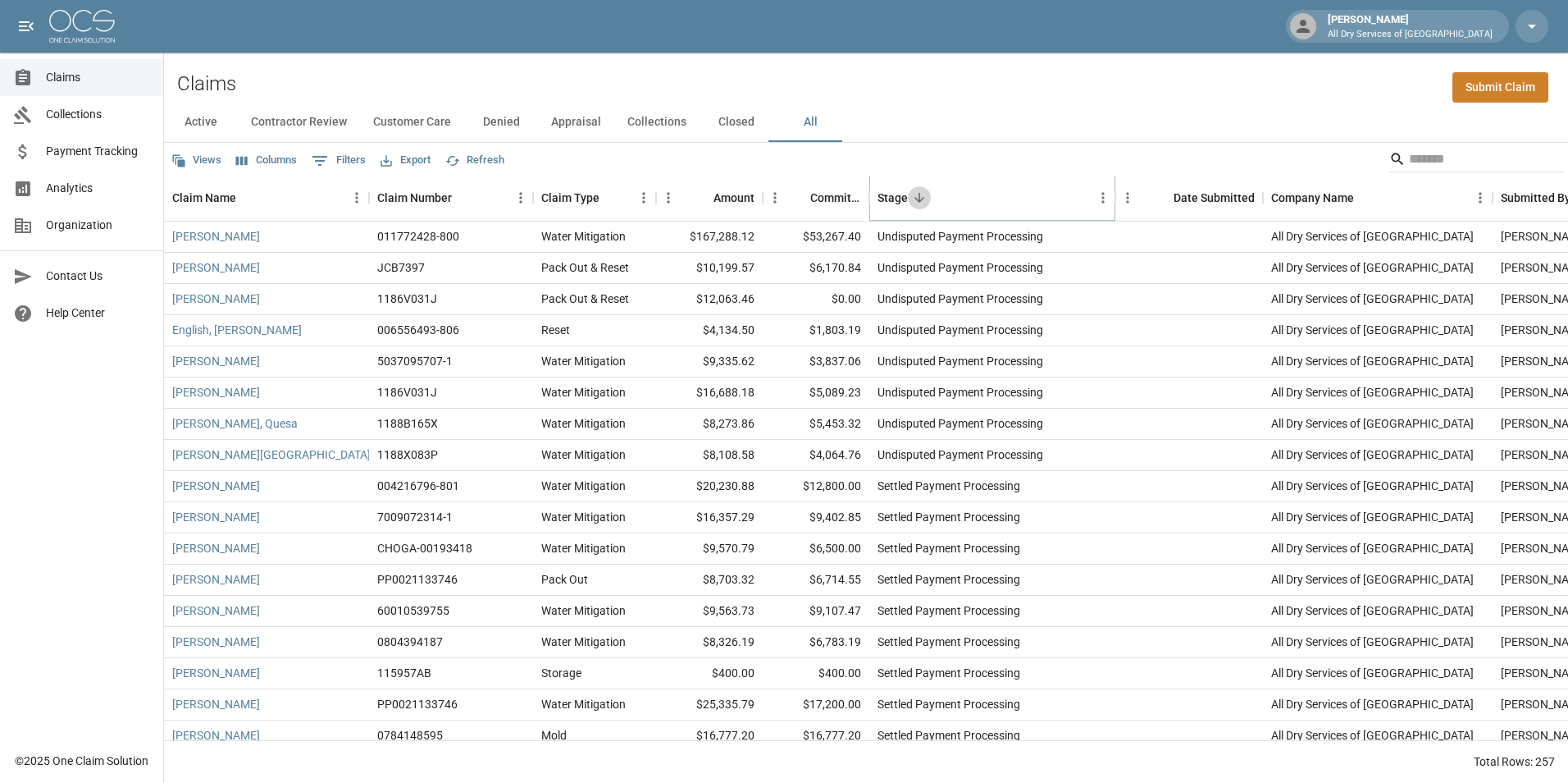
click at [918, 194] on icon "Sort" at bounding box center [919, 198] width 10 height 10
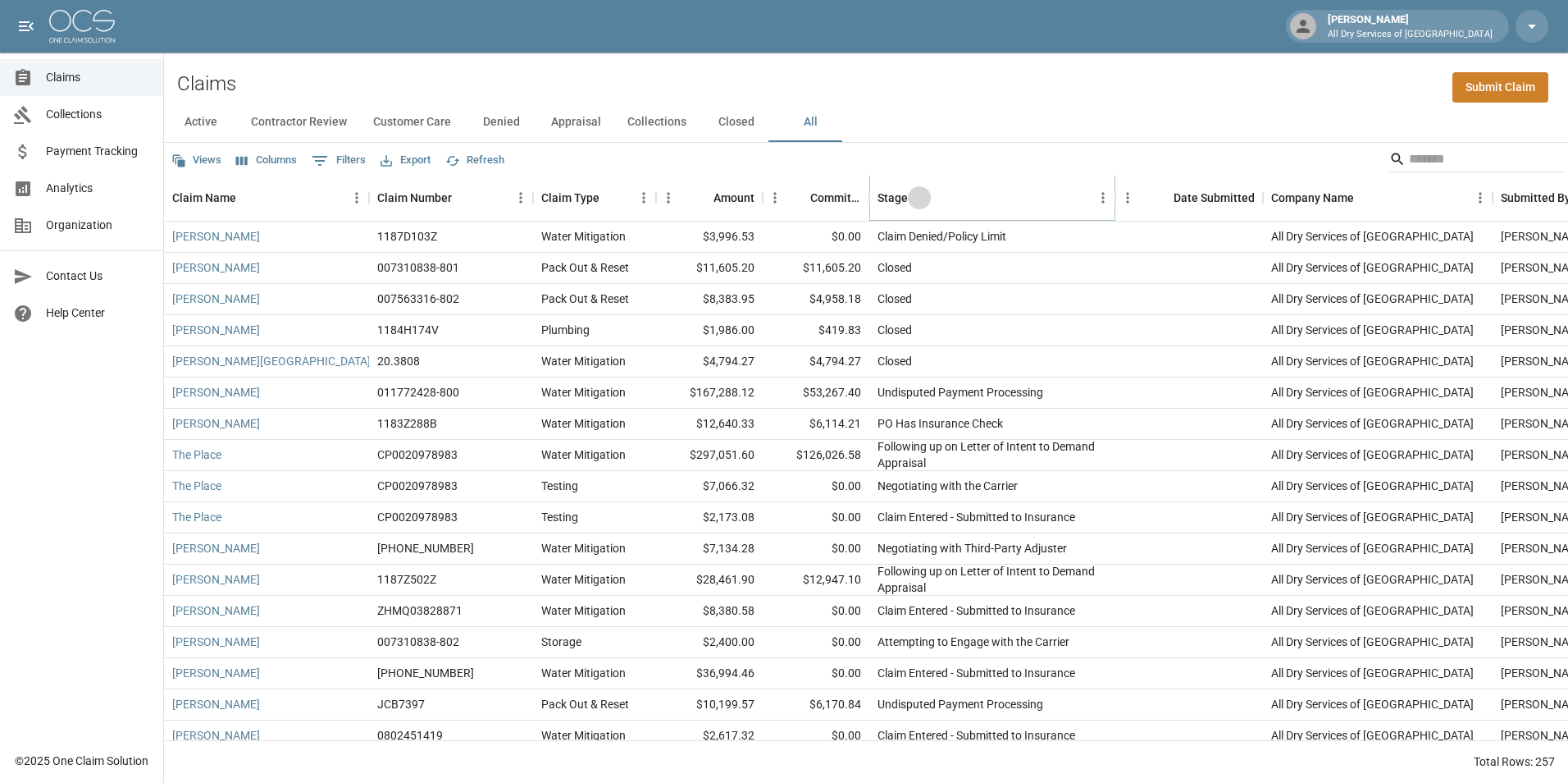
click at [918, 194] on icon "Sort" at bounding box center [919, 198] width 10 height 10
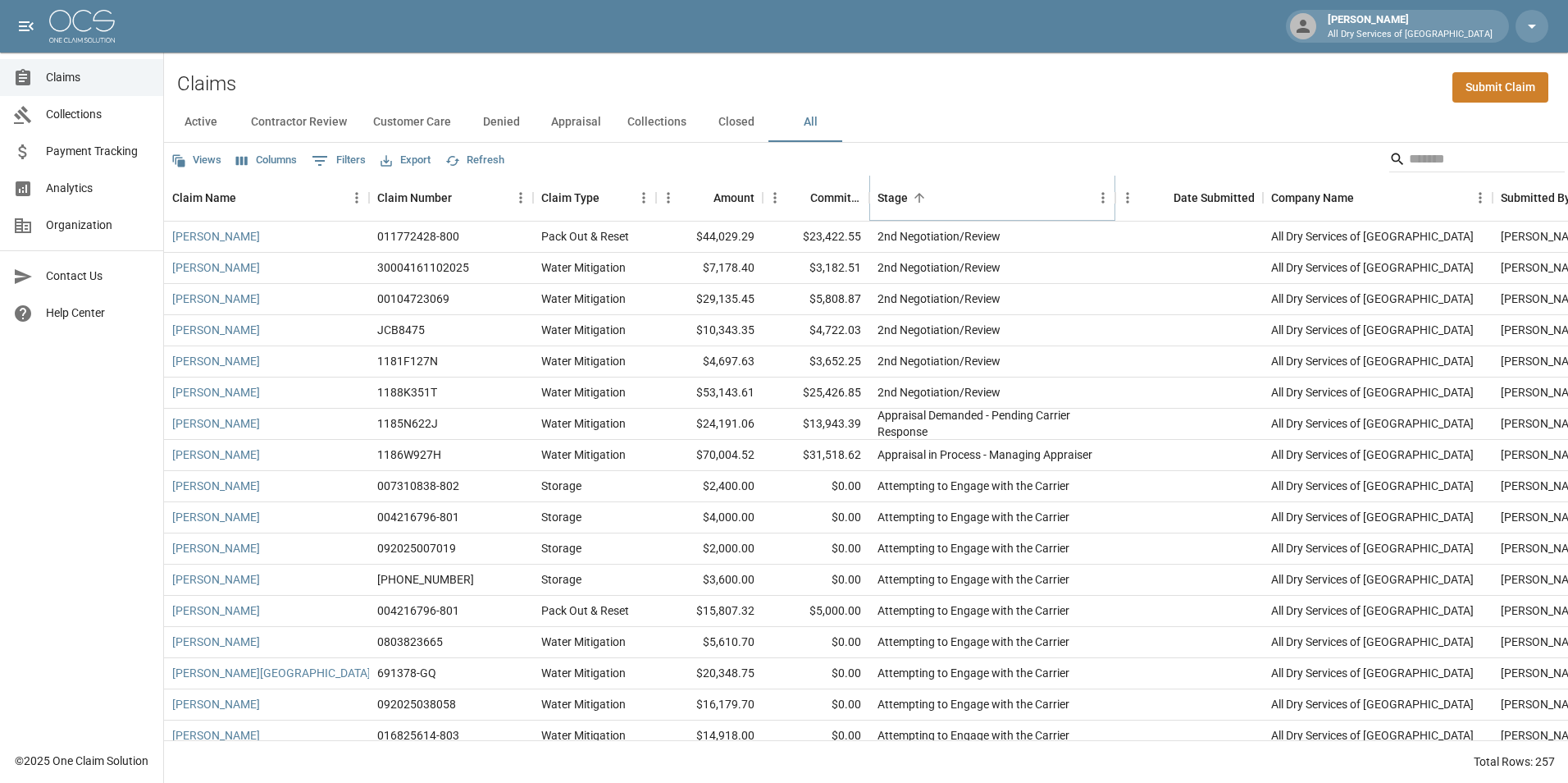
click at [918, 194] on icon "Sort" at bounding box center [919, 198] width 10 height 10
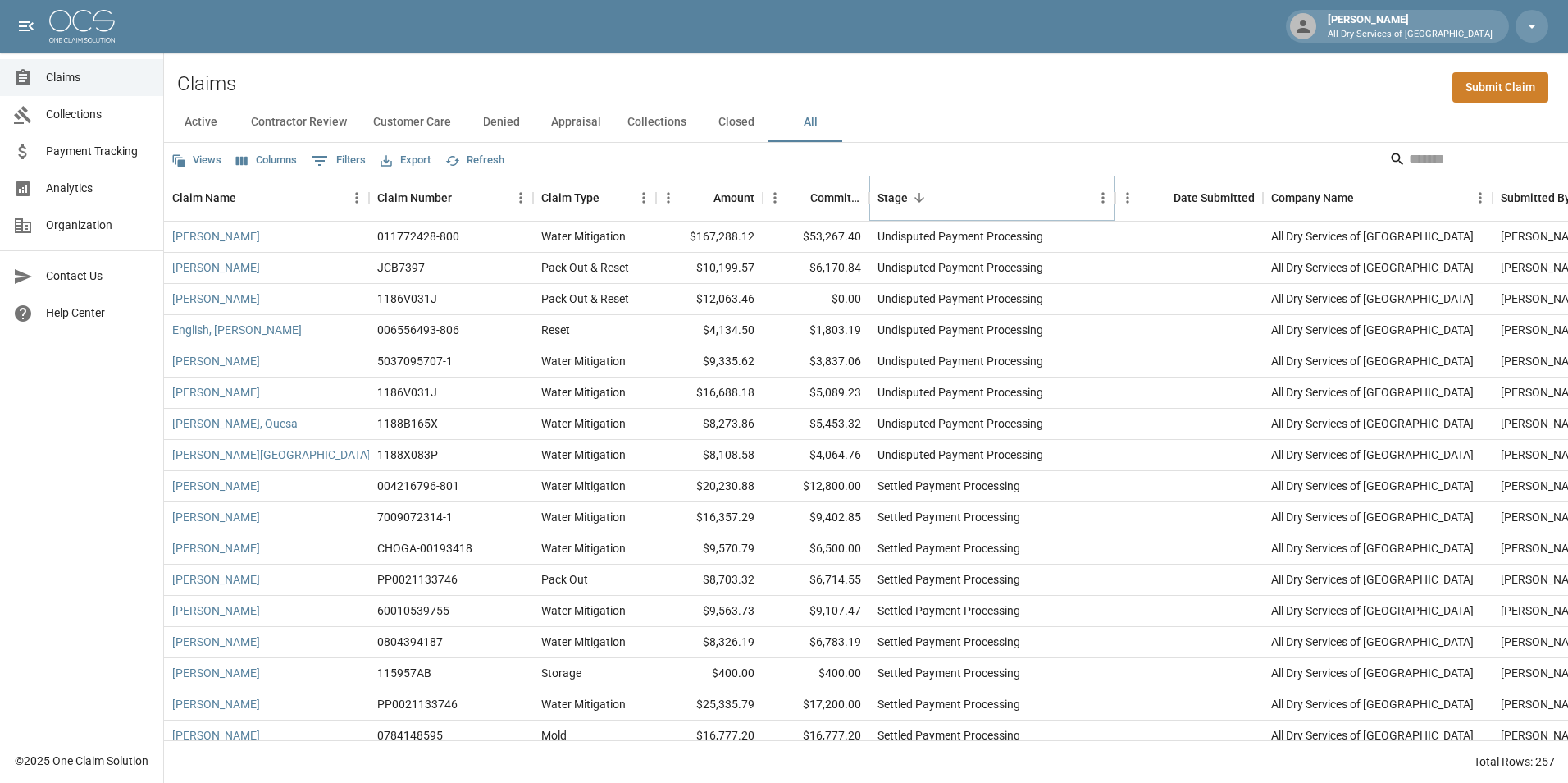
click at [919, 196] on icon "Sort" at bounding box center [919, 198] width 15 height 15
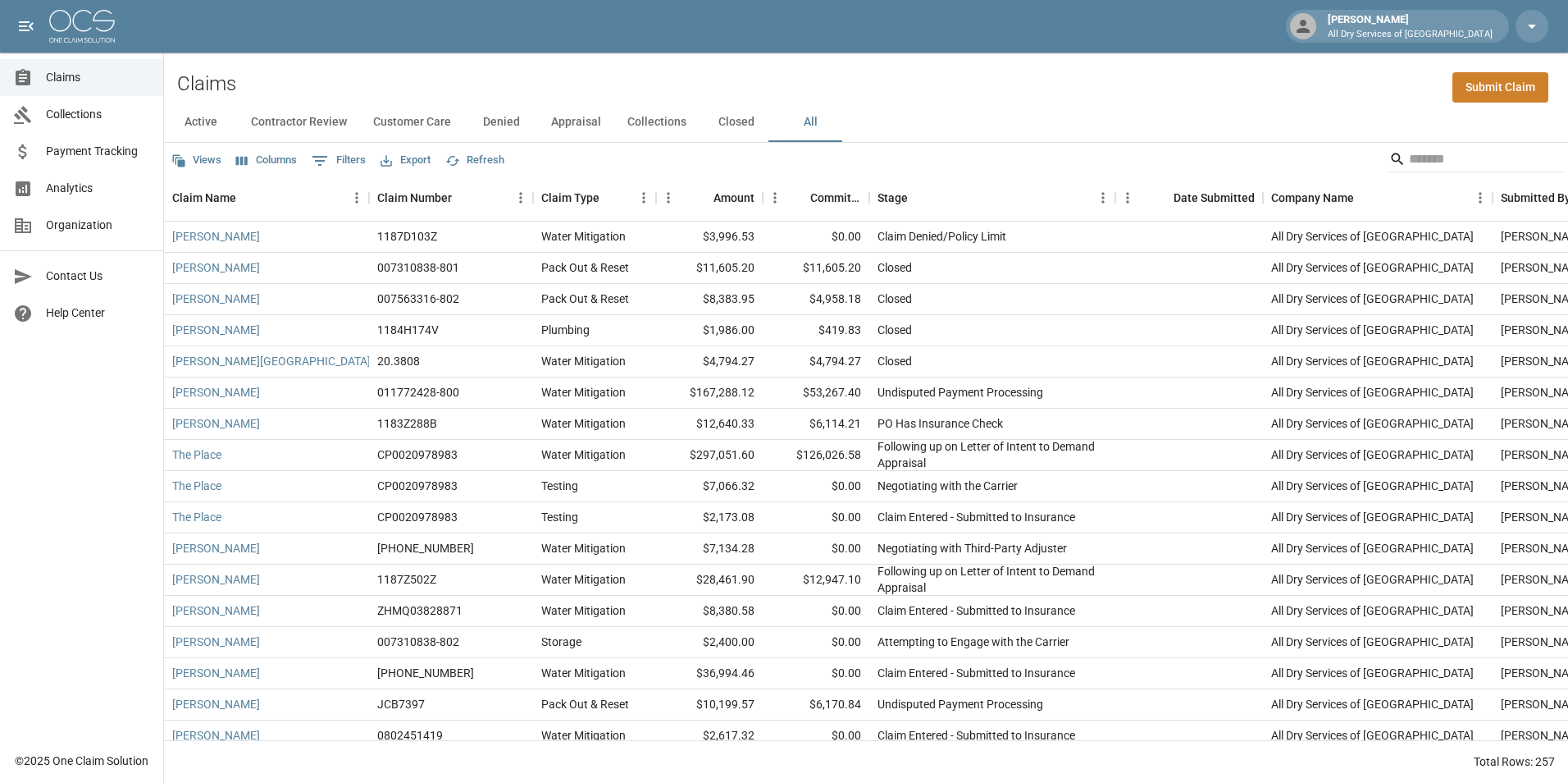
click at [203, 120] on button "Active" at bounding box center [201, 122] width 74 height 40
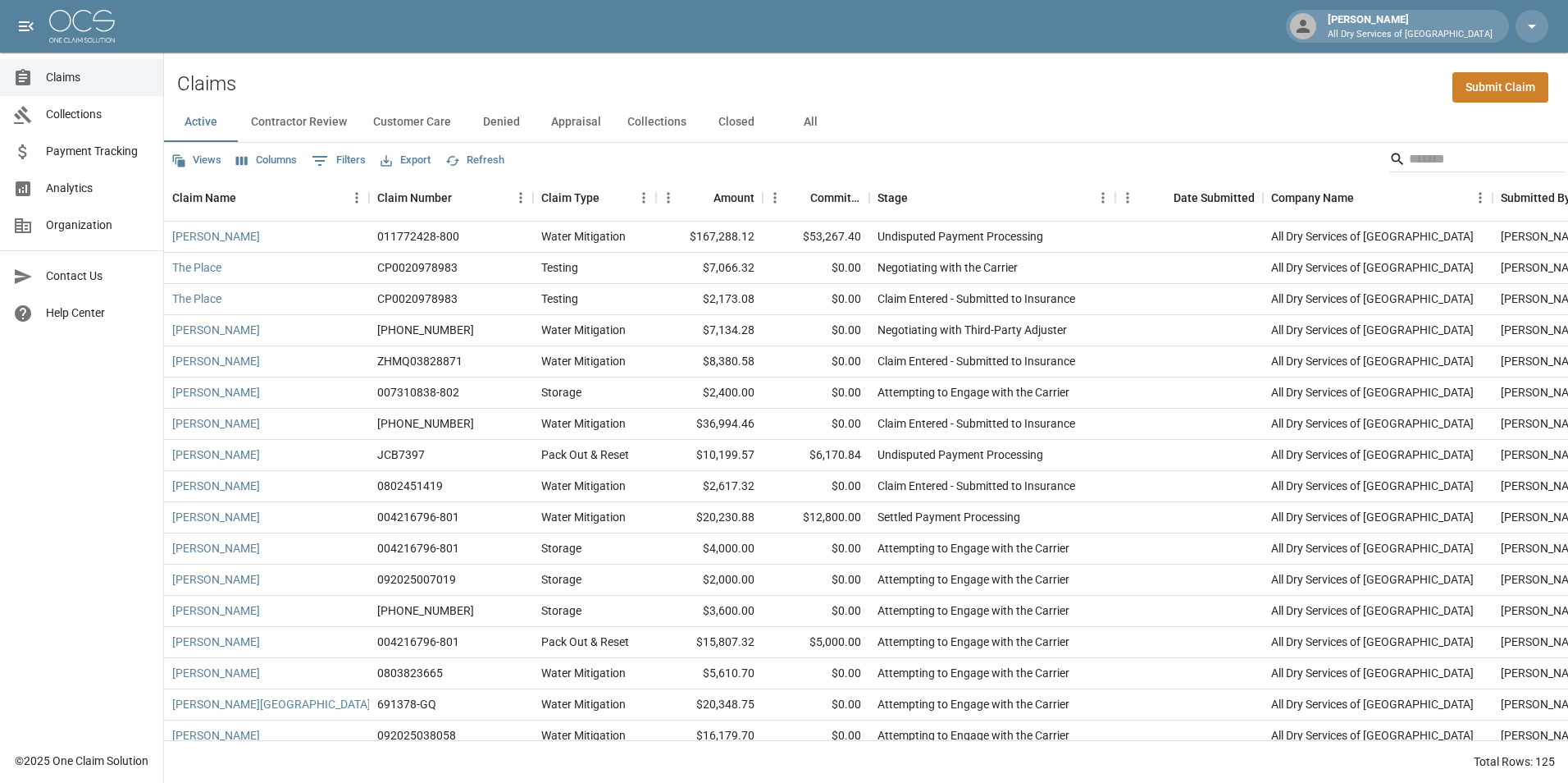
click at [795, 118] on button "All" at bounding box center [810, 122] width 74 height 40
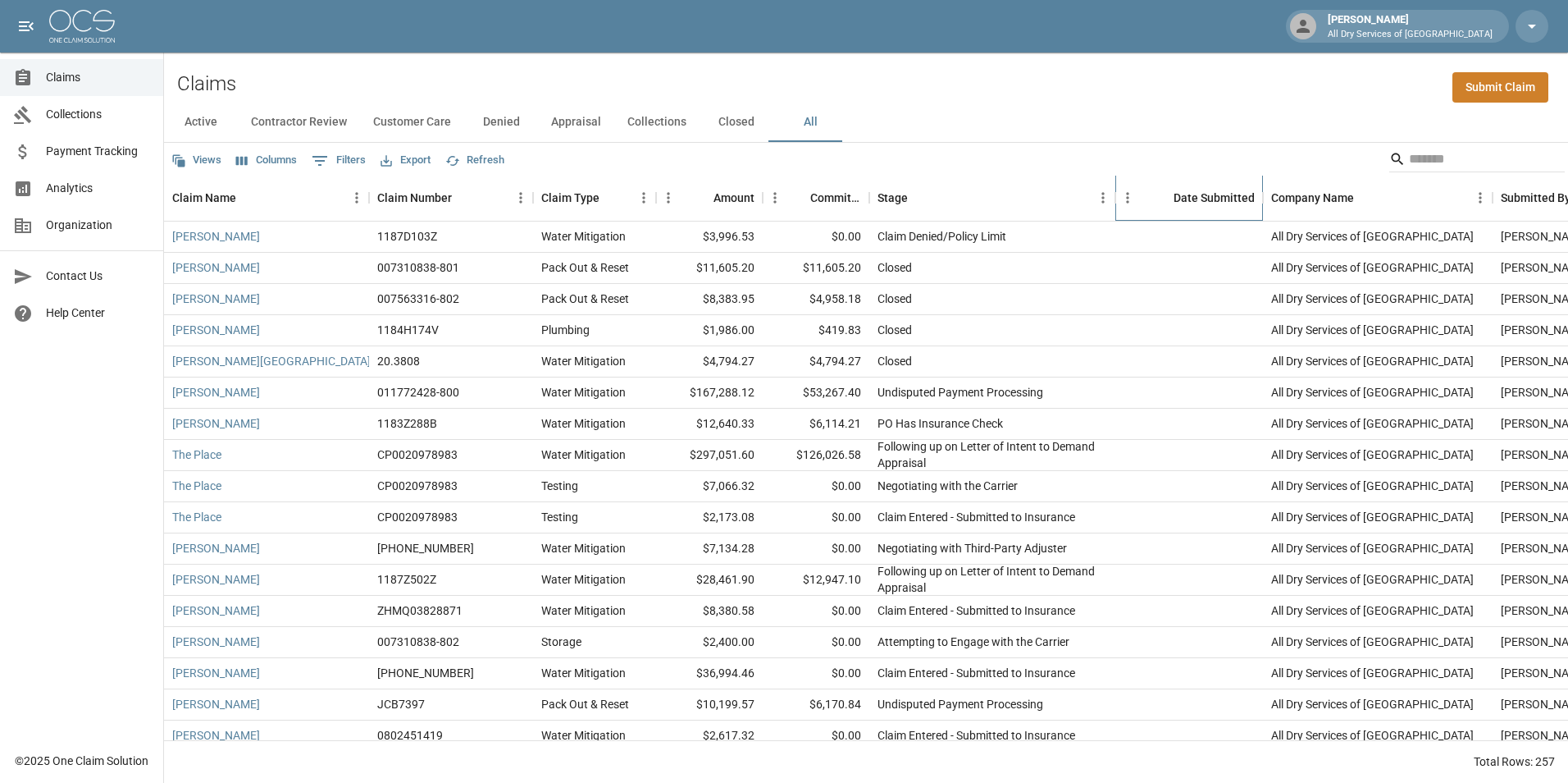
click at [1208, 192] on div "Date Submitted" at bounding box center [1214, 198] width 81 height 46
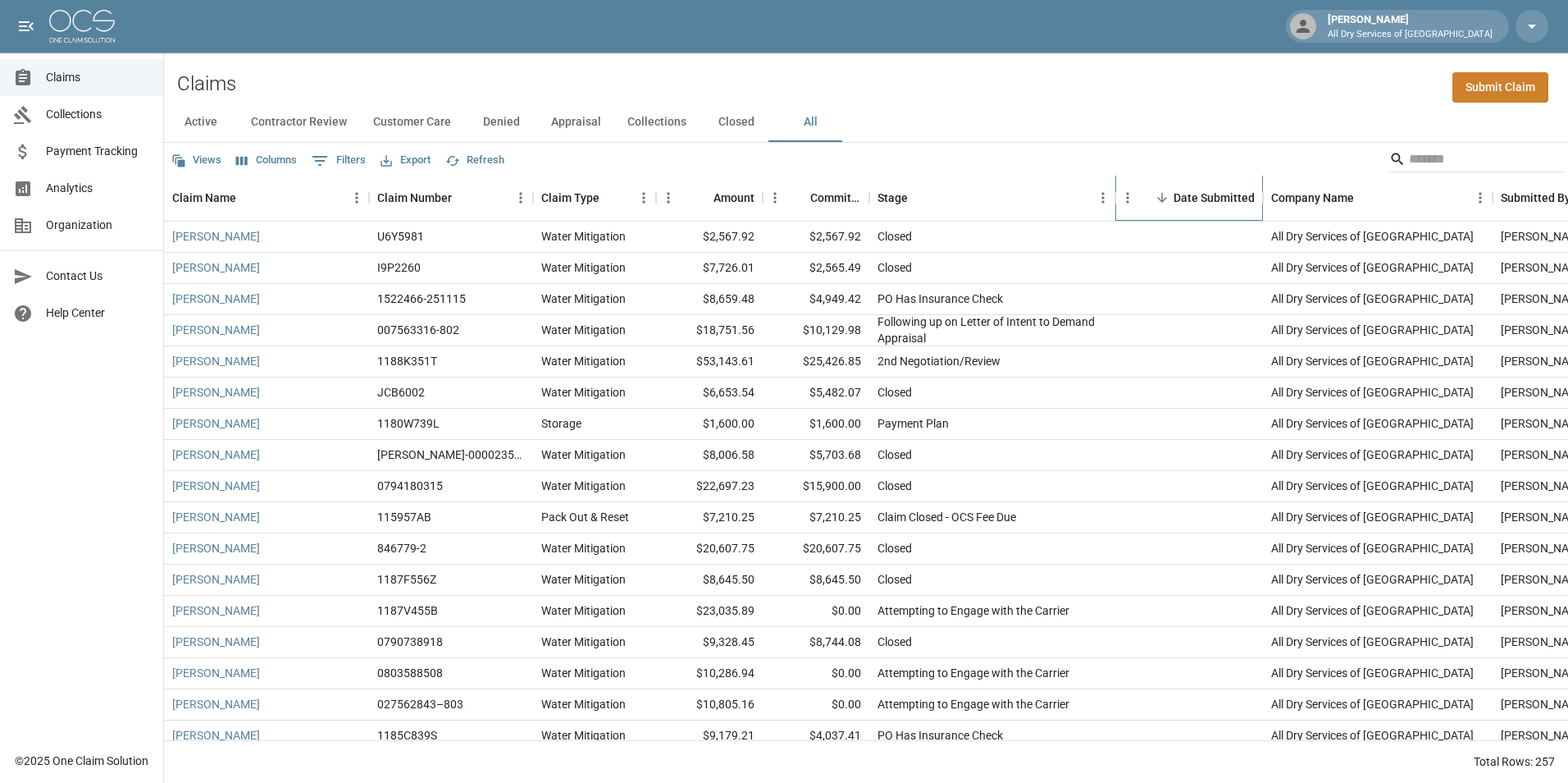
click at [1208, 192] on div "Date Submitted" at bounding box center [1214, 198] width 81 height 46
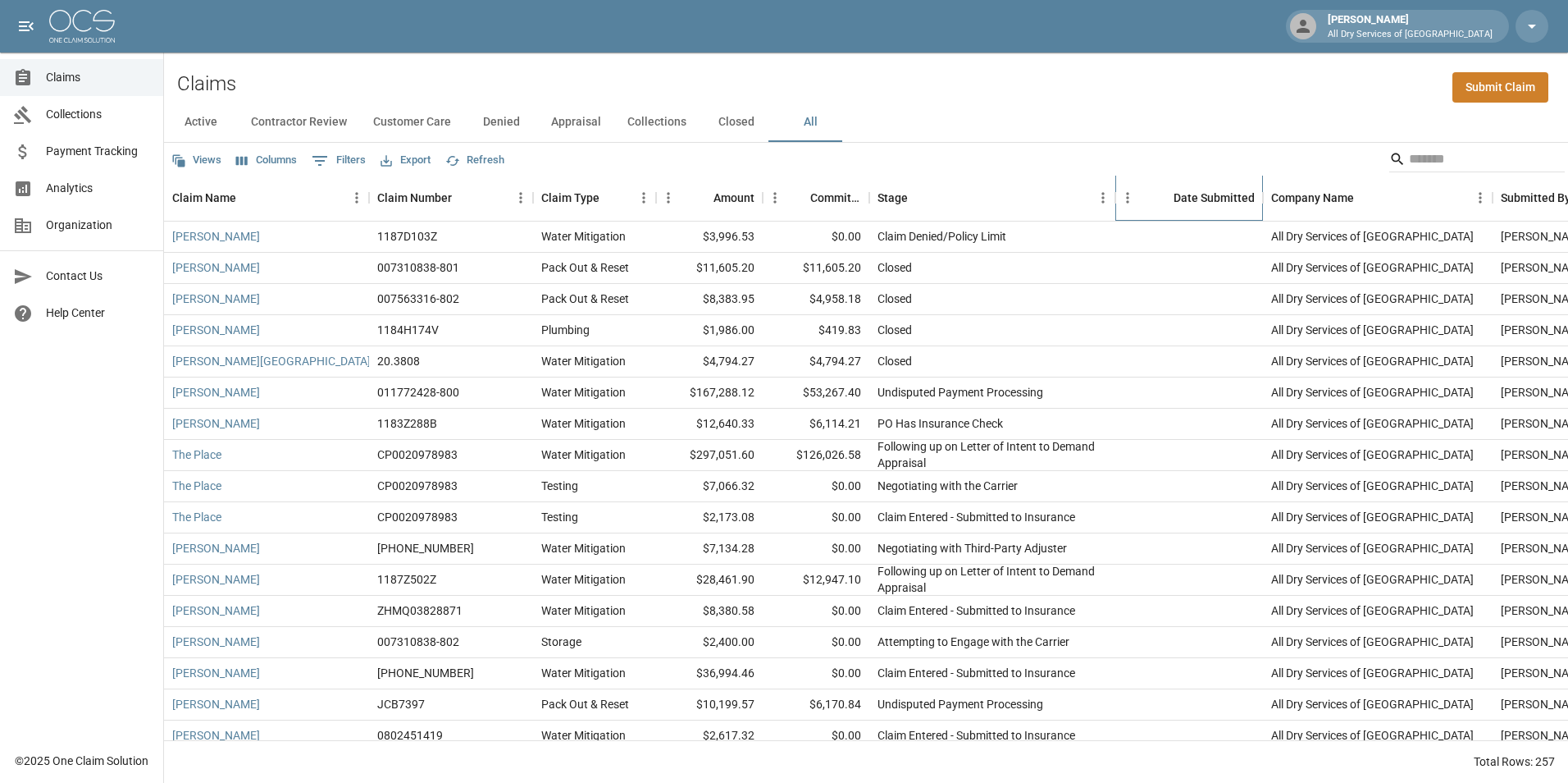
click at [1208, 192] on div "Date Submitted" at bounding box center [1214, 198] width 81 height 46
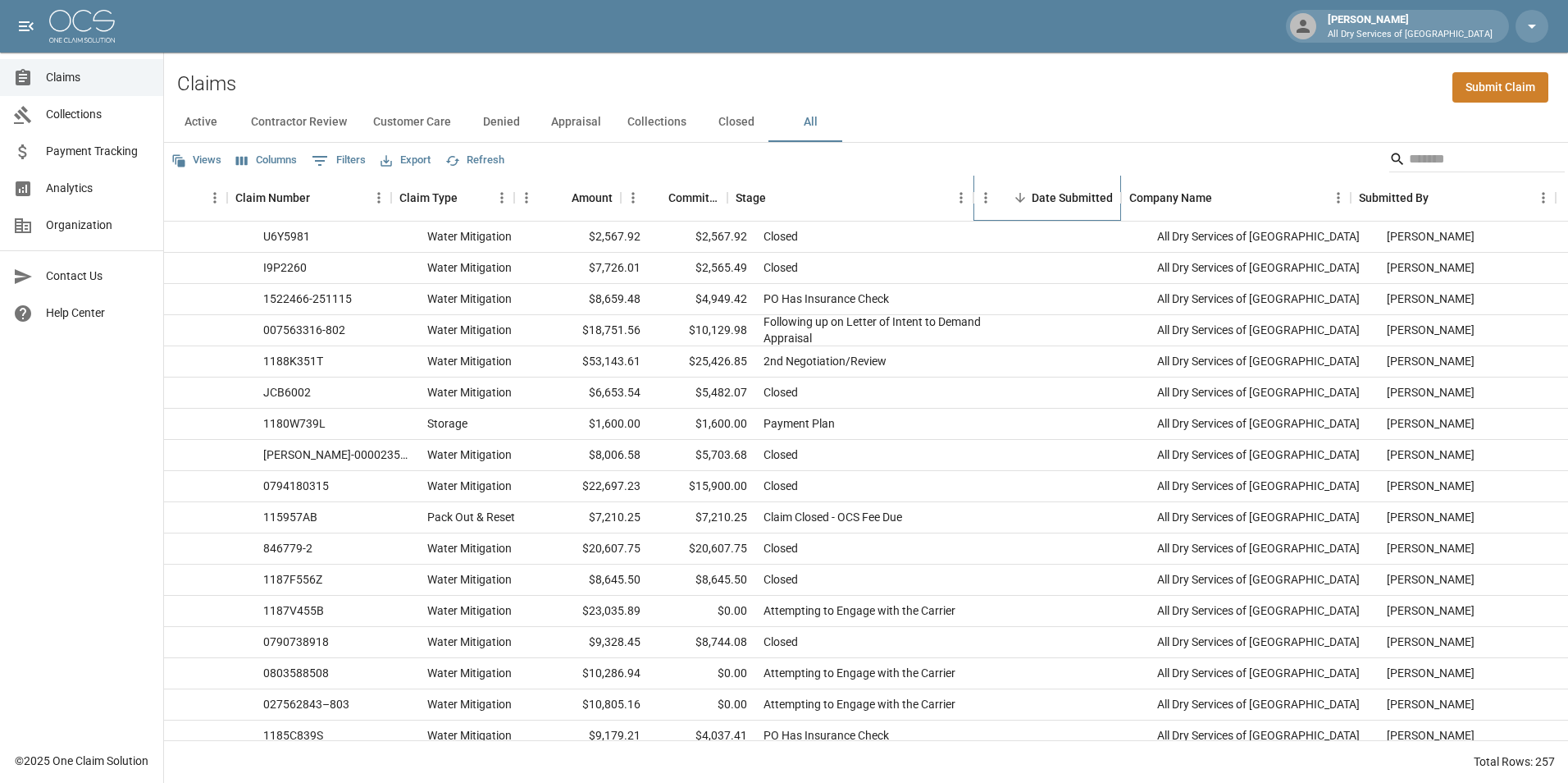
scroll to position [0, 142]
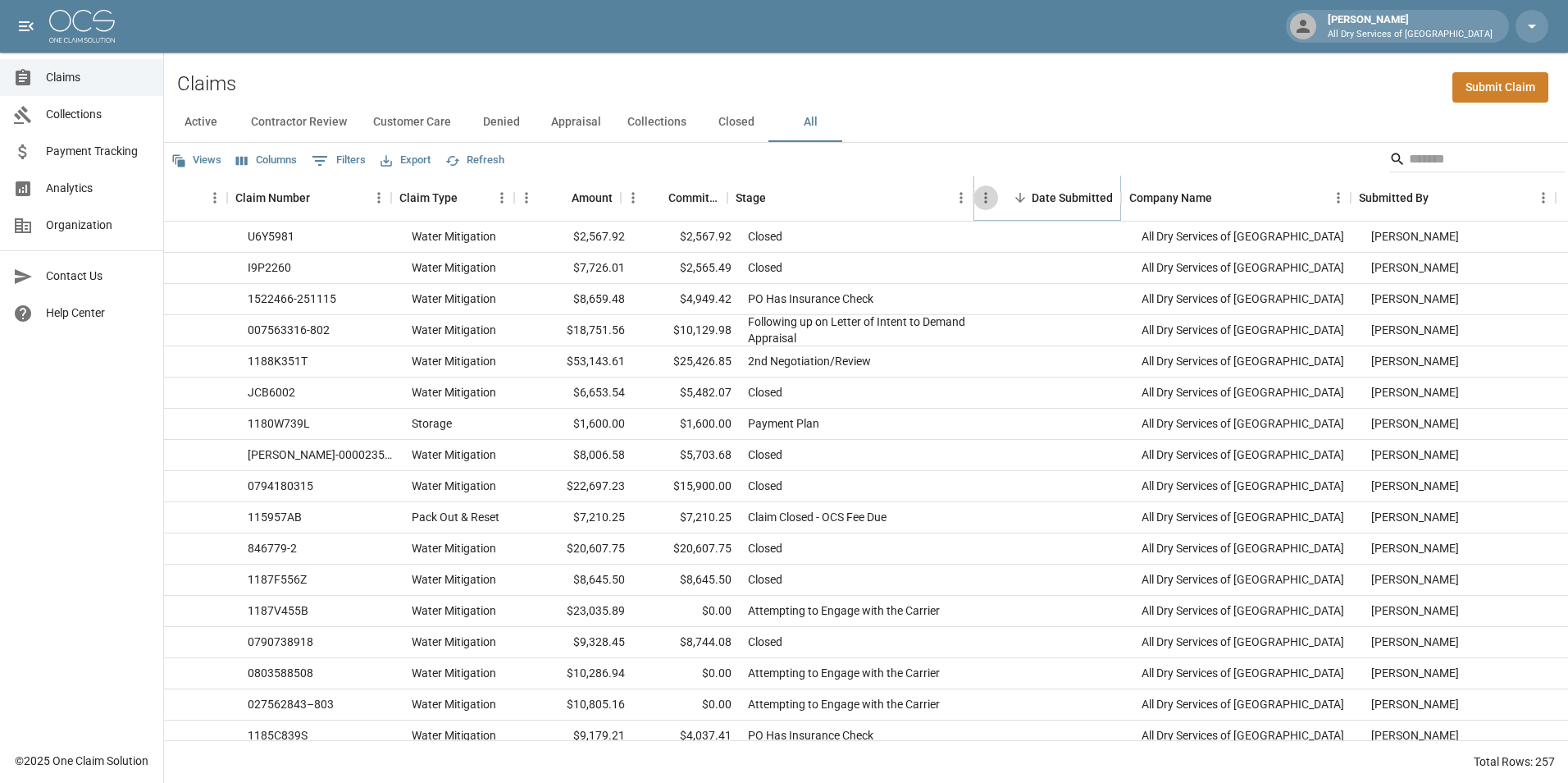
click at [983, 199] on icon "Menu" at bounding box center [986, 198] width 17 height 17
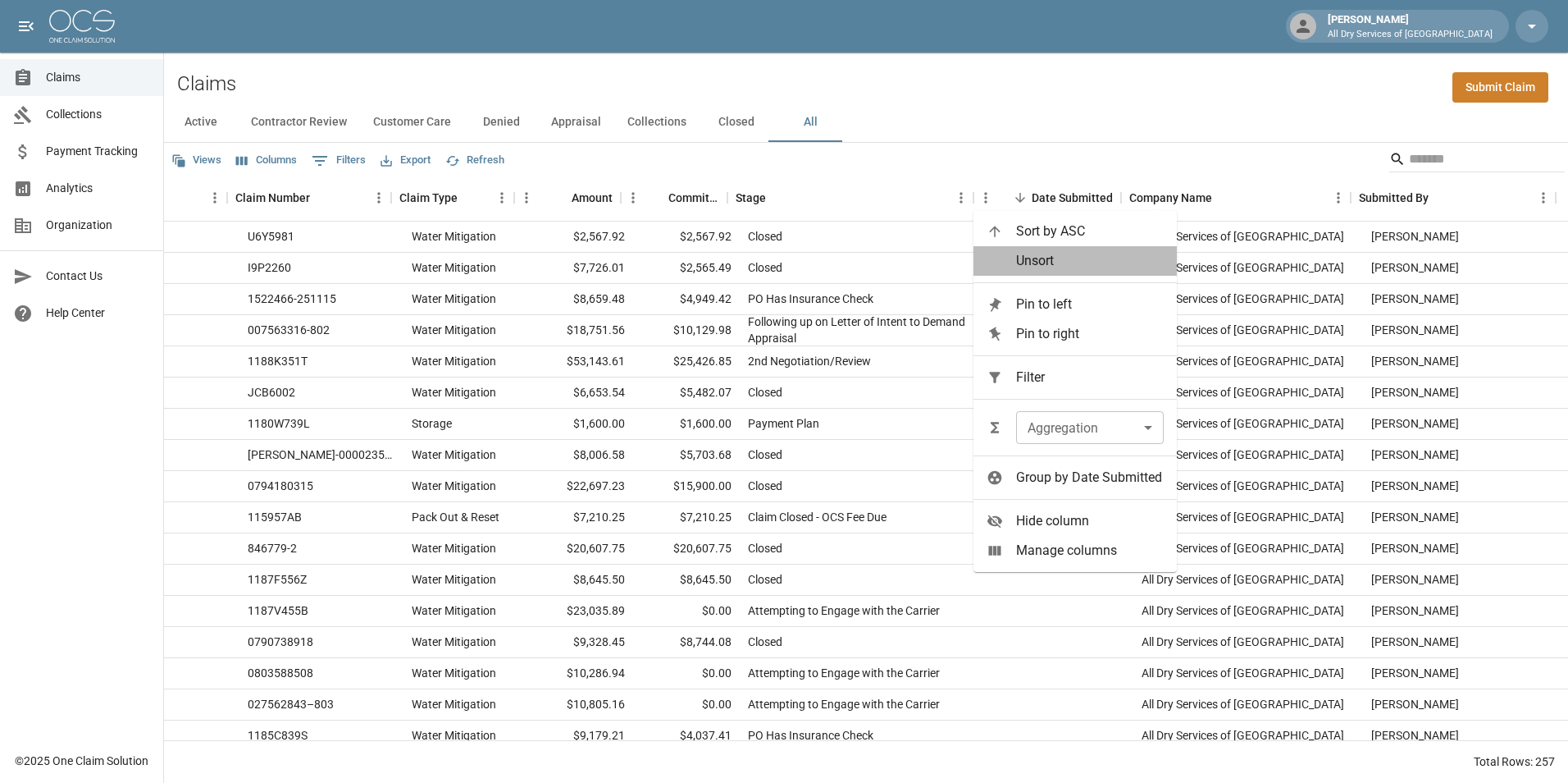
click at [1038, 259] on span "Unsort" at bounding box center [1090, 261] width 148 height 19
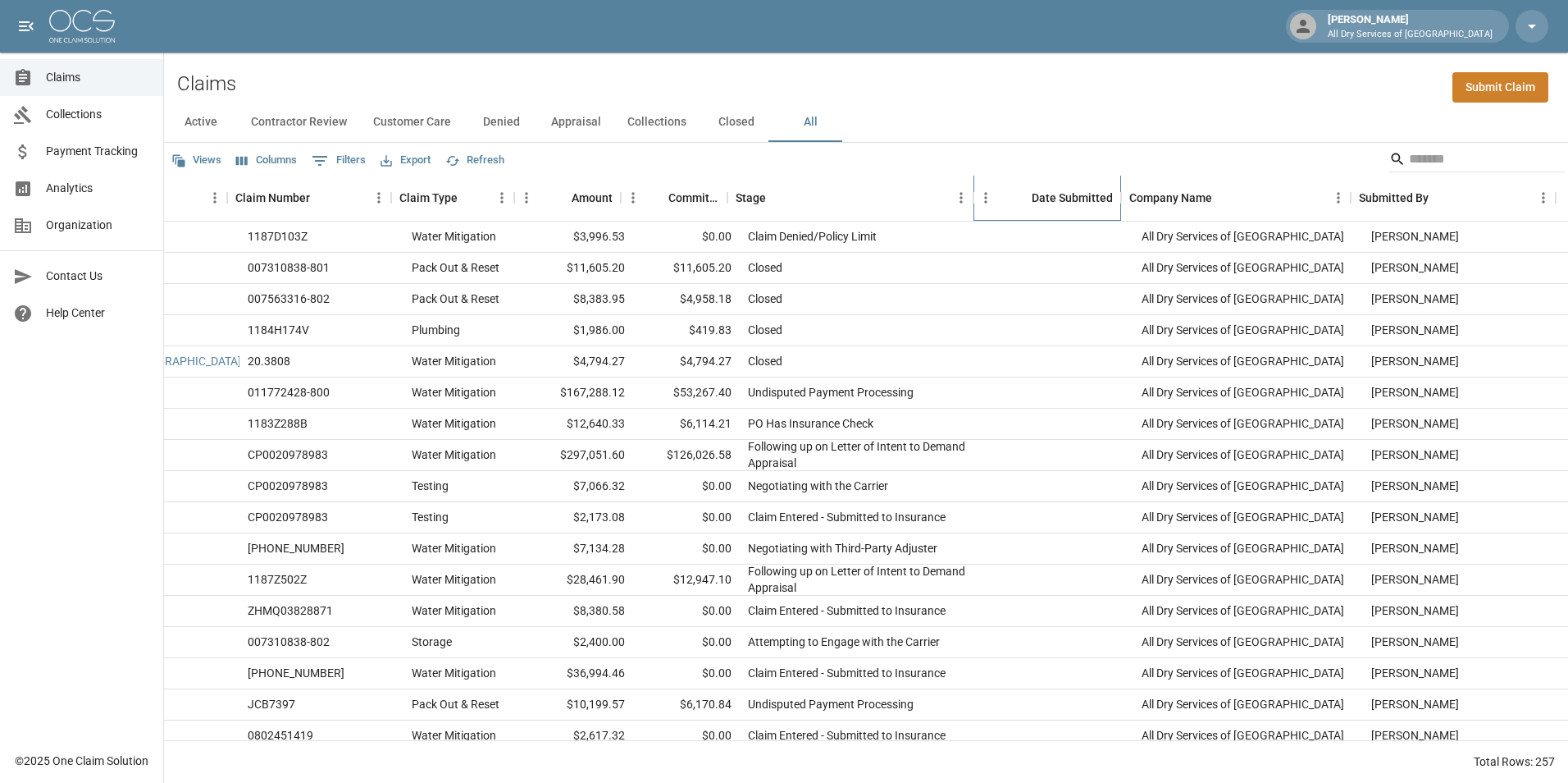
click at [1081, 206] on div "Date Submitted" at bounding box center [1073, 198] width 81 height 46
click at [1079, 191] on div "Date Submitted" at bounding box center [1073, 198] width 81 height 46
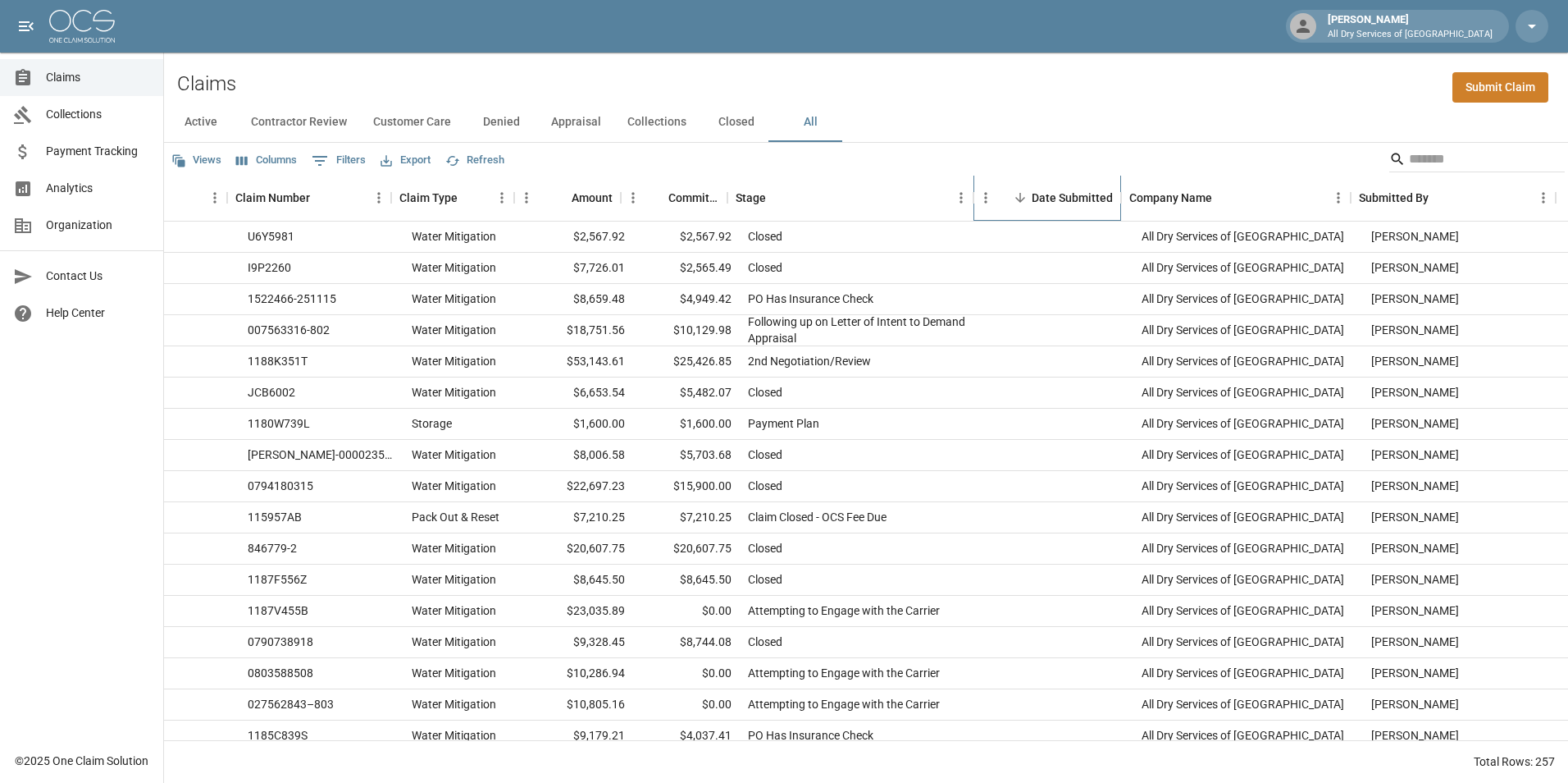
click at [1079, 191] on div "Date Submitted" at bounding box center [1073, 198] width 81 height 46
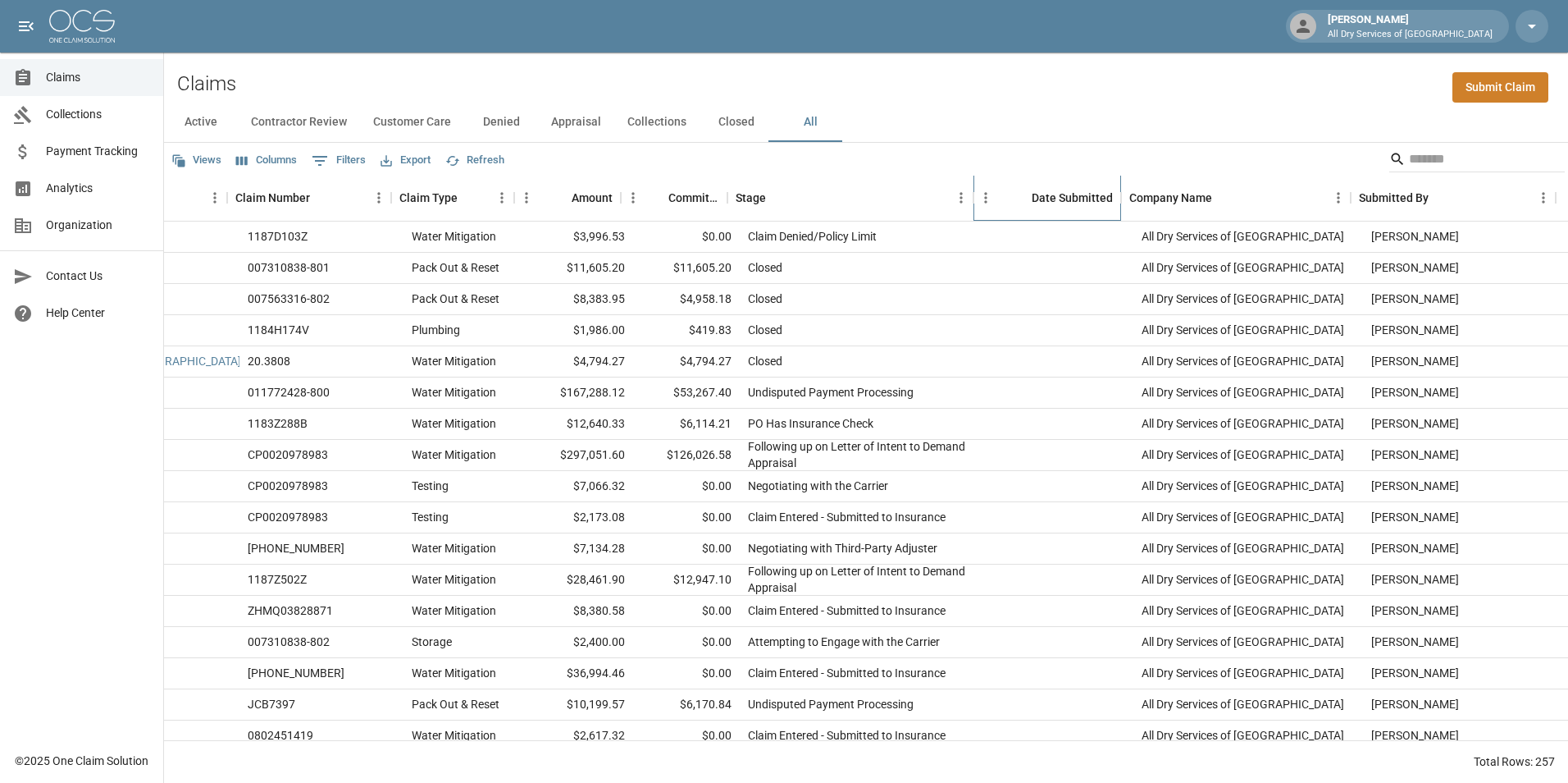
click at [1079, 191] on div "Date Submitted" at bounding box center [1073, 198] width 81 height 46
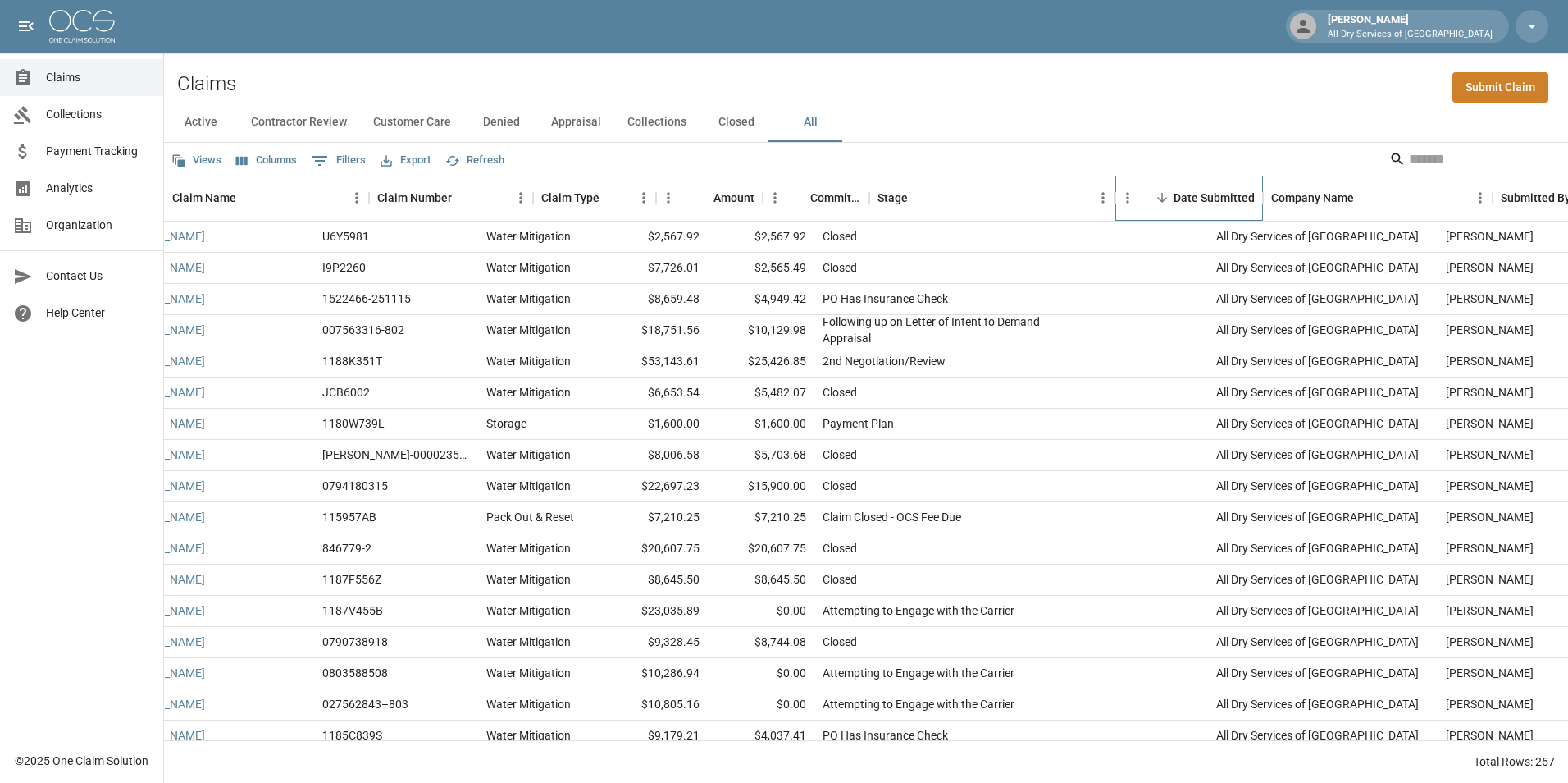
scroll to position [0, 0]
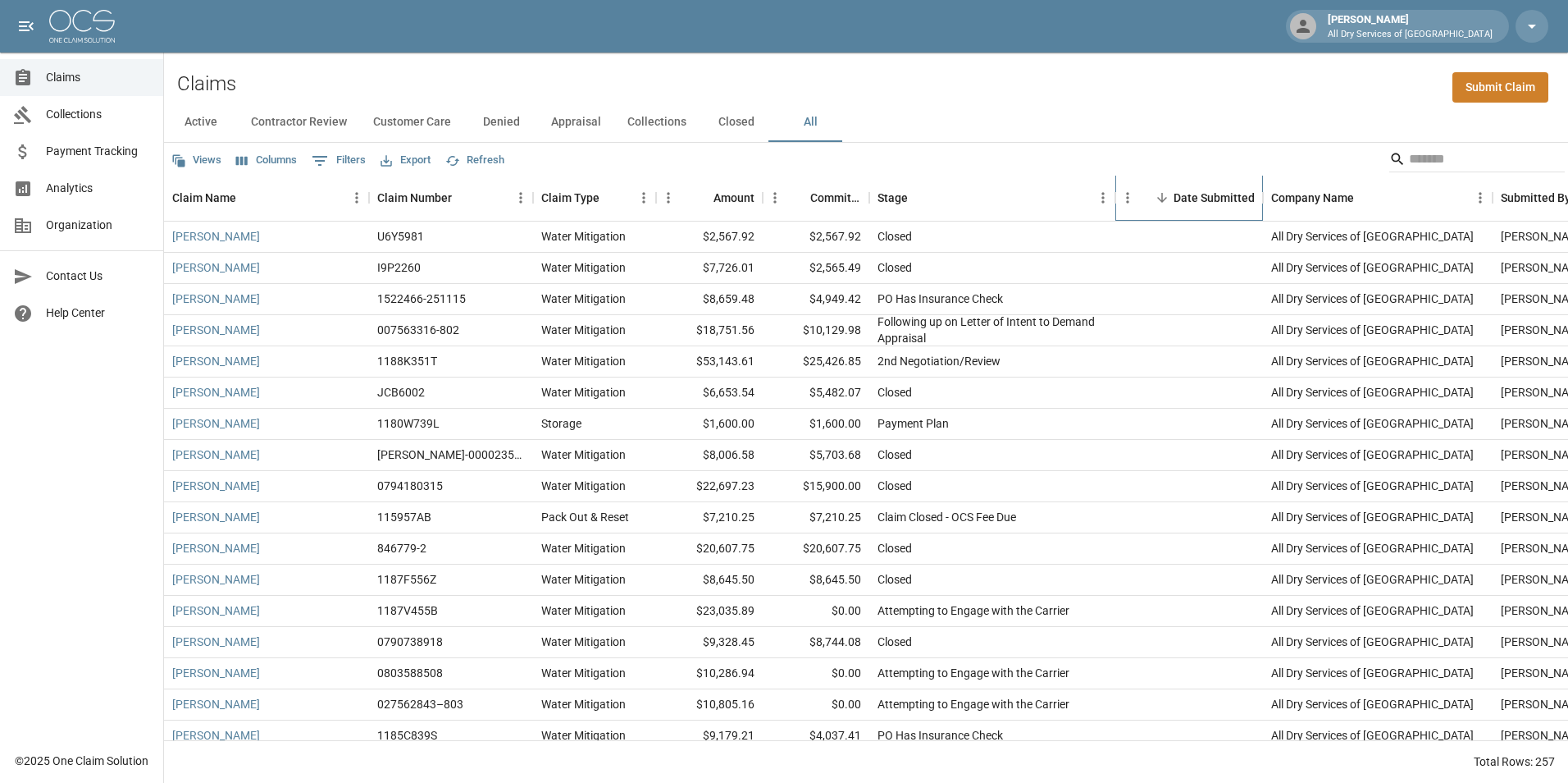
click at [1197, 198] on div "Date Submitted" at bounding box center [1214, 198] width 81 height 46
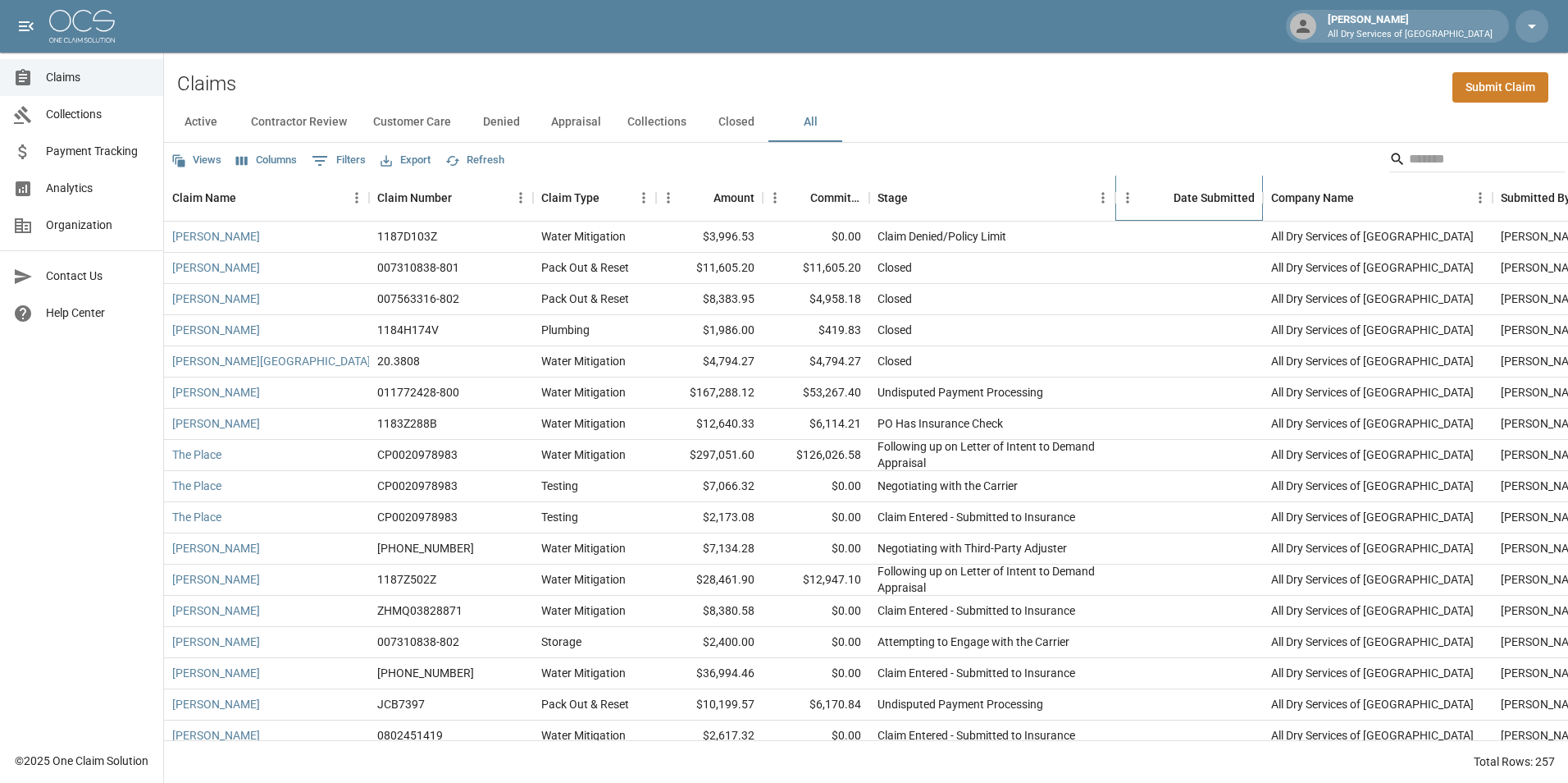
click at [1213, 192] on div "Date Submitted" at bounding box center [1214, 198] width 81 height 46
click at [1213, 195] on div "Date Submitted" at bounding box center [1214, 198] width 81 height 46
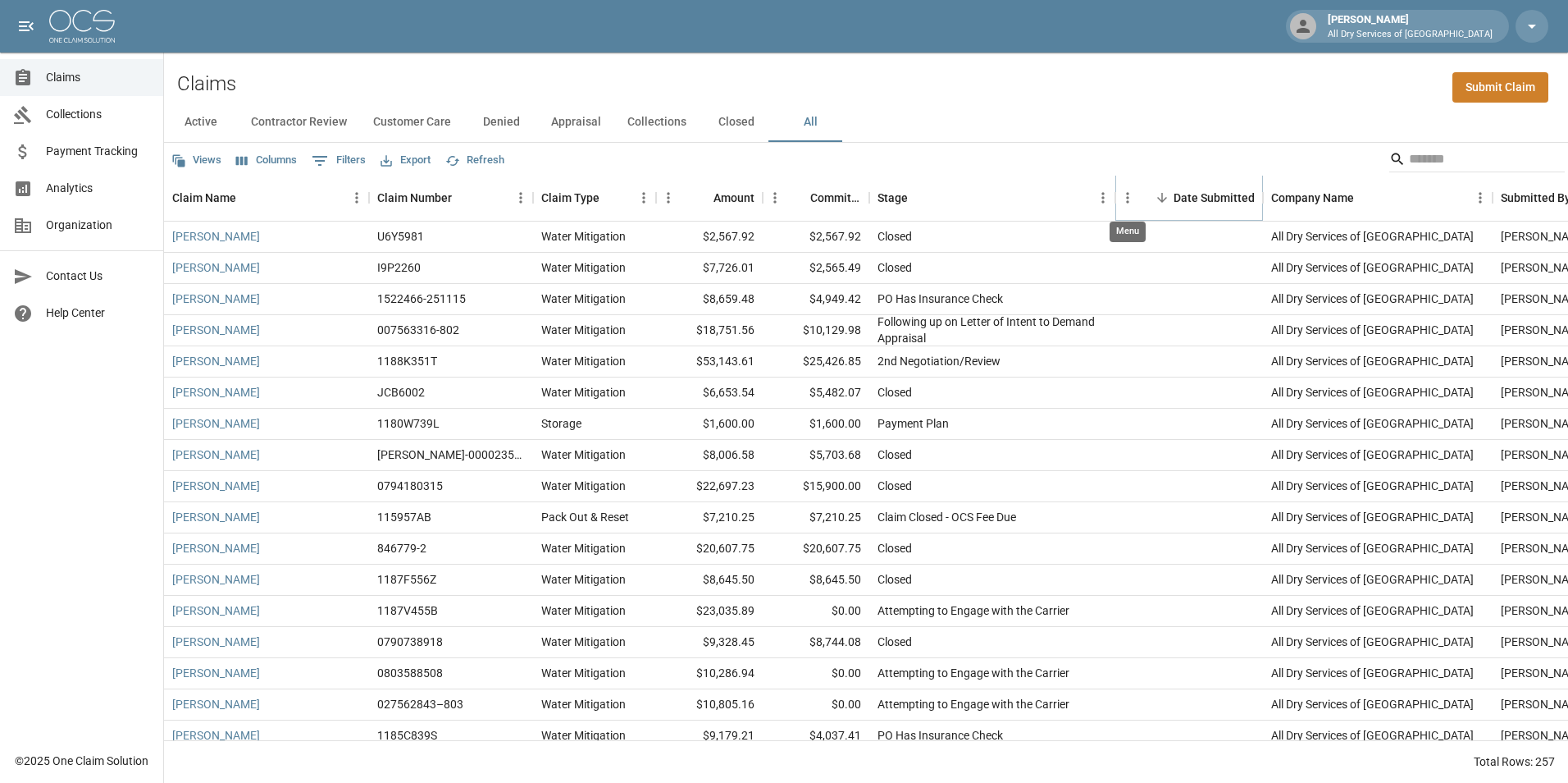
click at [1133, 195] on icon "Menu" at bounding box center [1128, 198] width 17 height 17
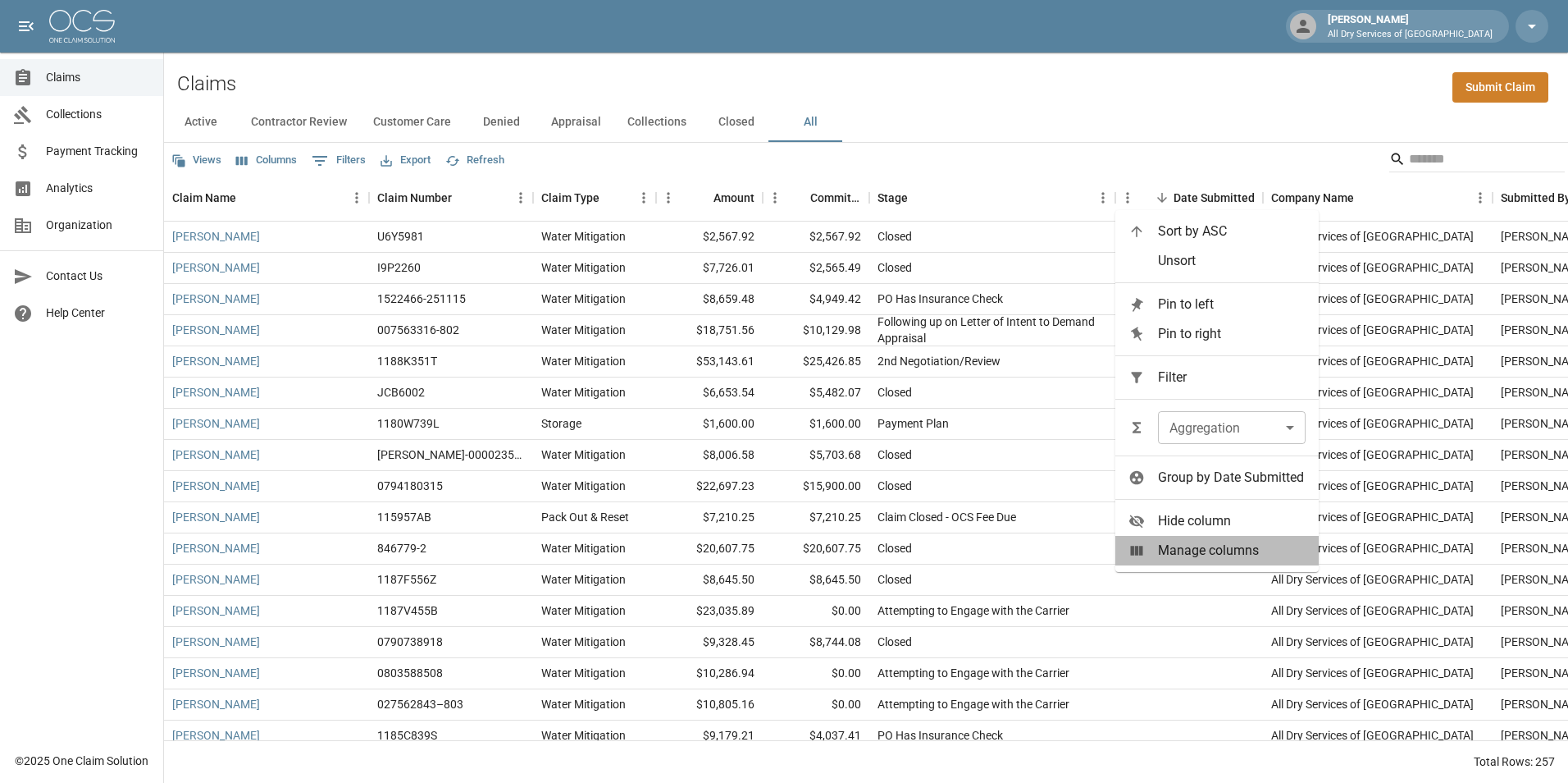
click at [1198, 554] on span "Manage columns" at bounding box center [1232, 550] width 148 height 19
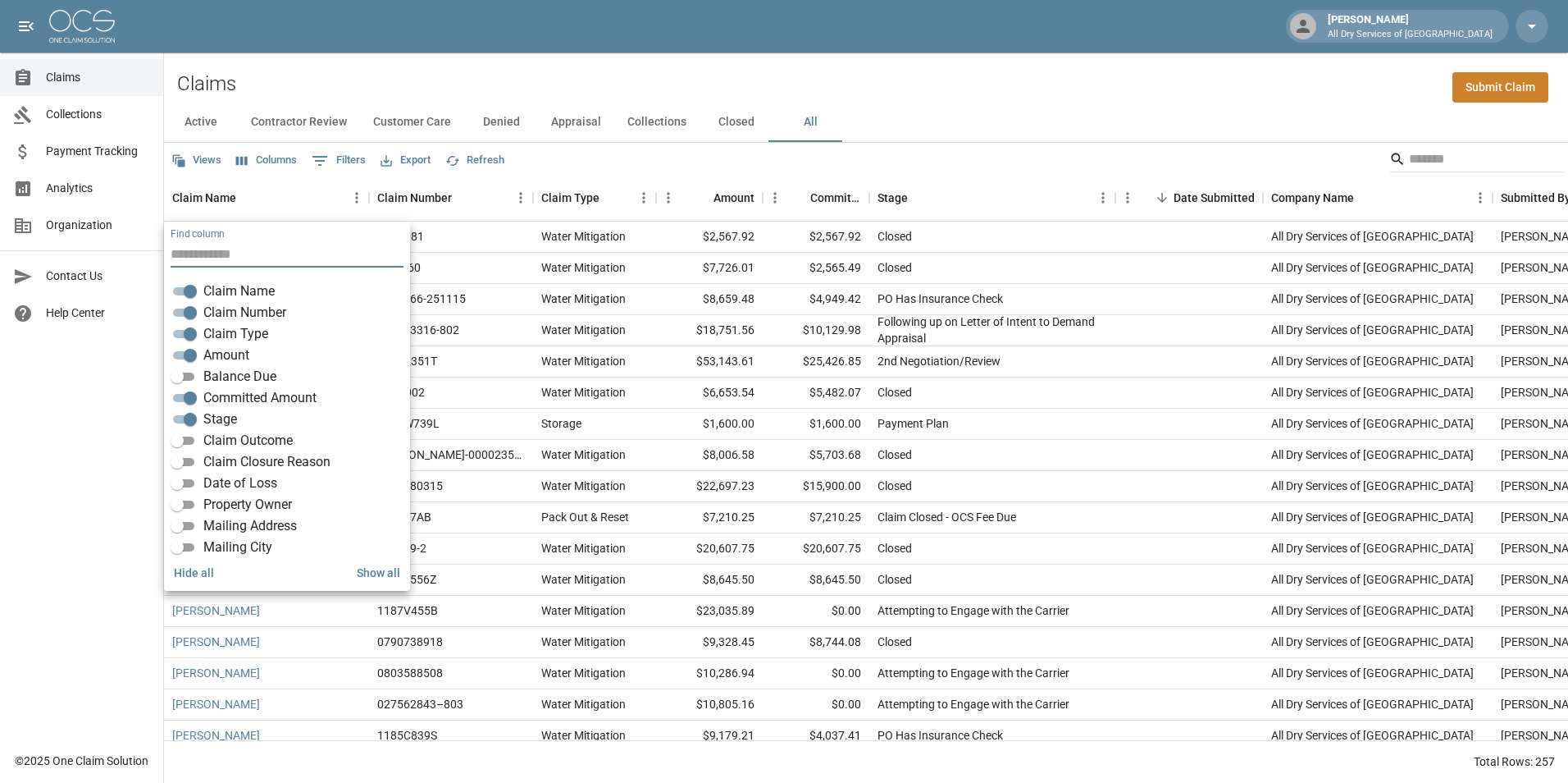
click at [1187, 103] on div "Active Contractor Review Customer Care Denied Appraisal Collections Closed All" at bounding box center [867, 122] width 1404 height 40
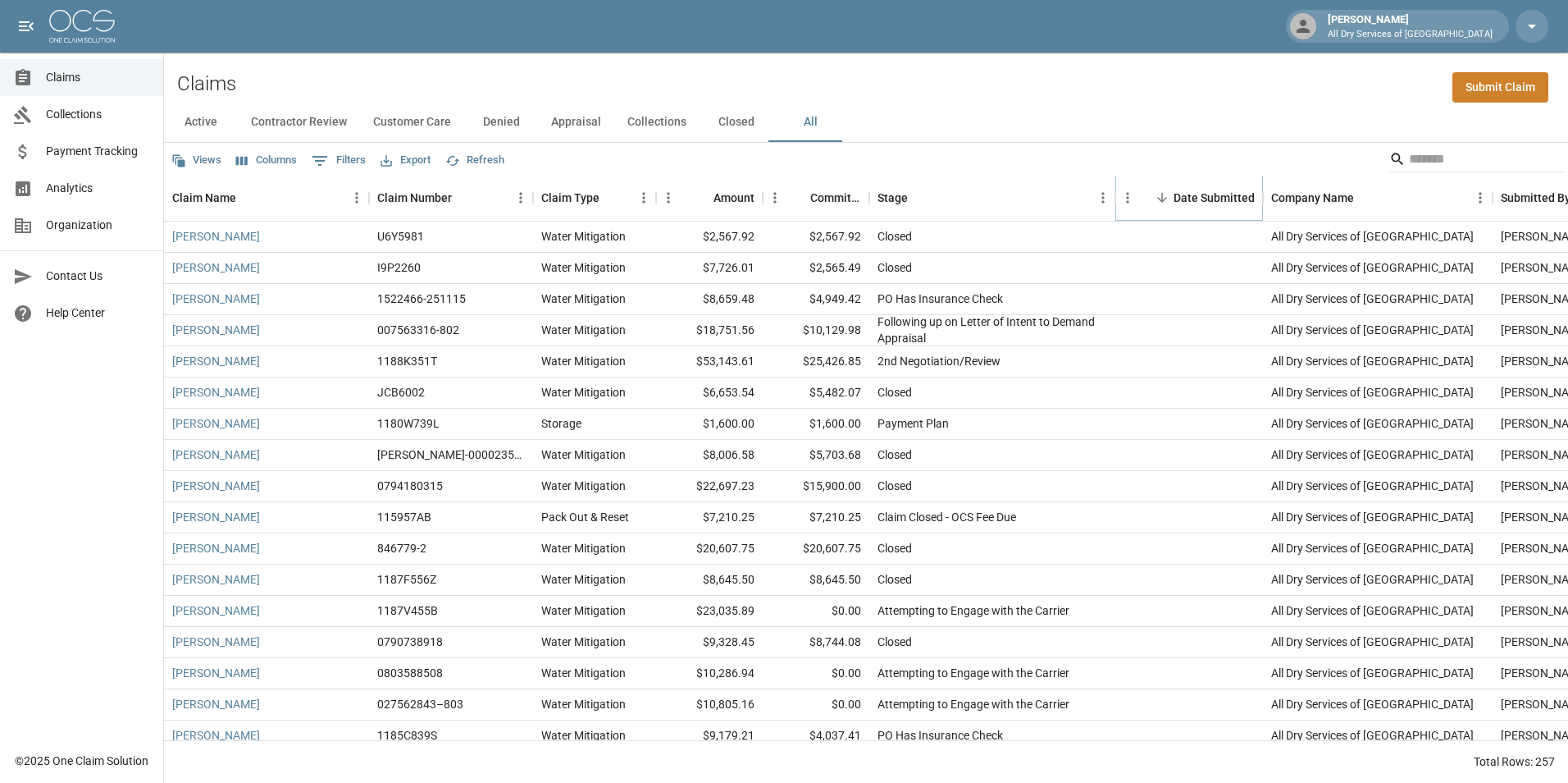
click at [1164, 190] on button "Sort" at bounding box center [1161, 198] width 23 height 23
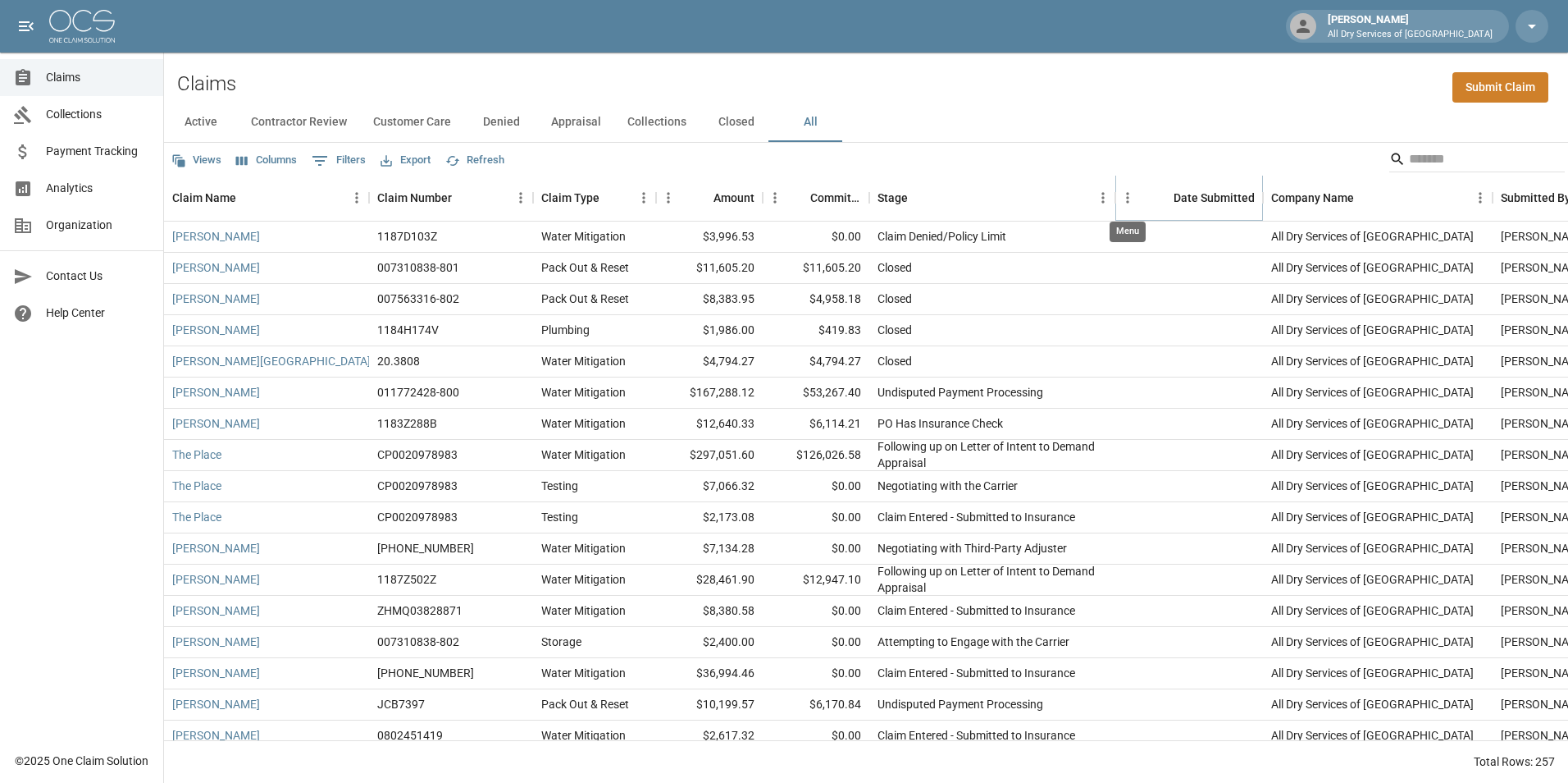
click at [1129, 198] on icon "Menu" at bounding box center [1128, 198] width 17 height 17
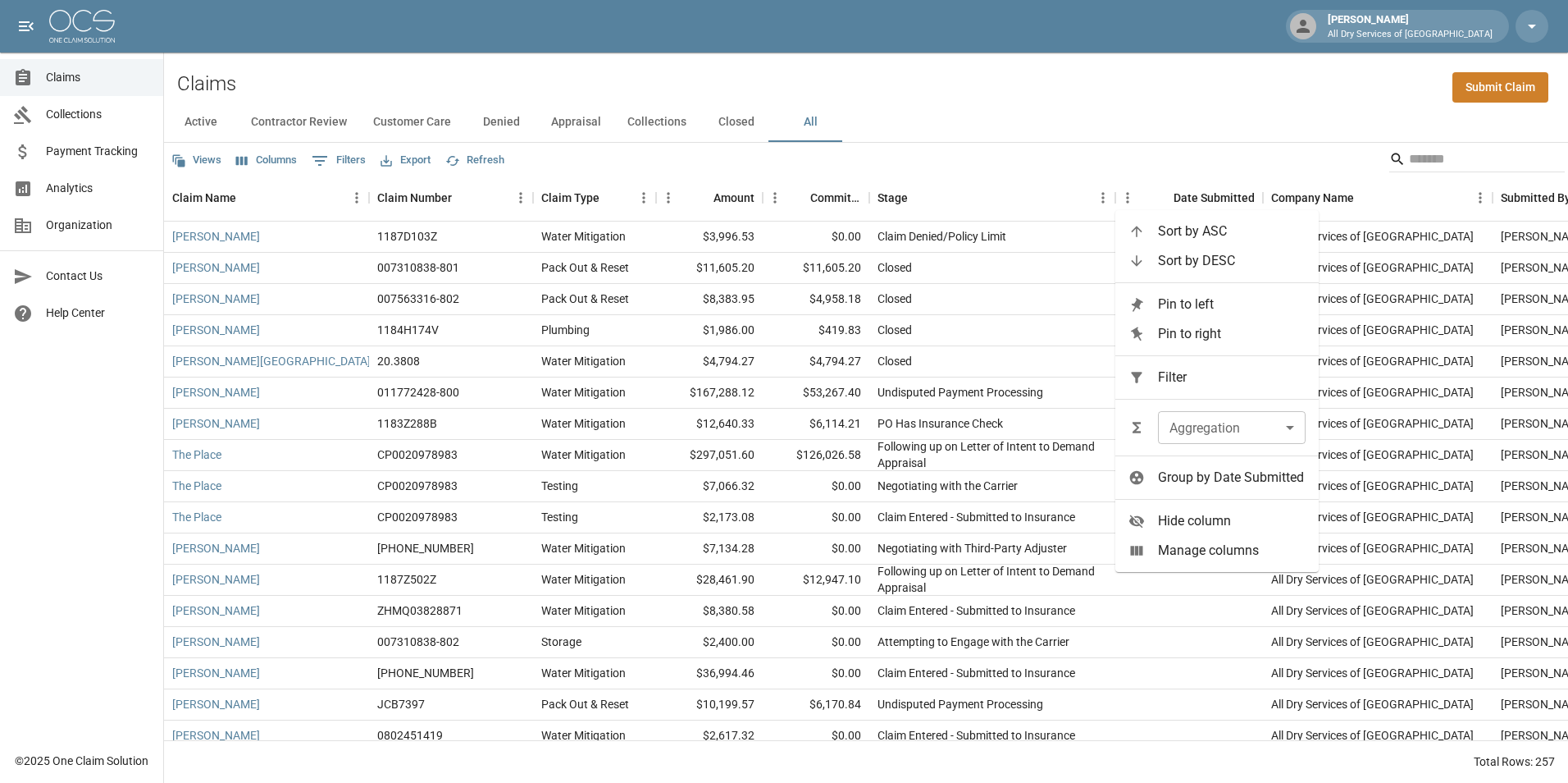
click at [1172, 234] on span "Sort by ASC" at bounding box center [1232, 231] width 148 height 19
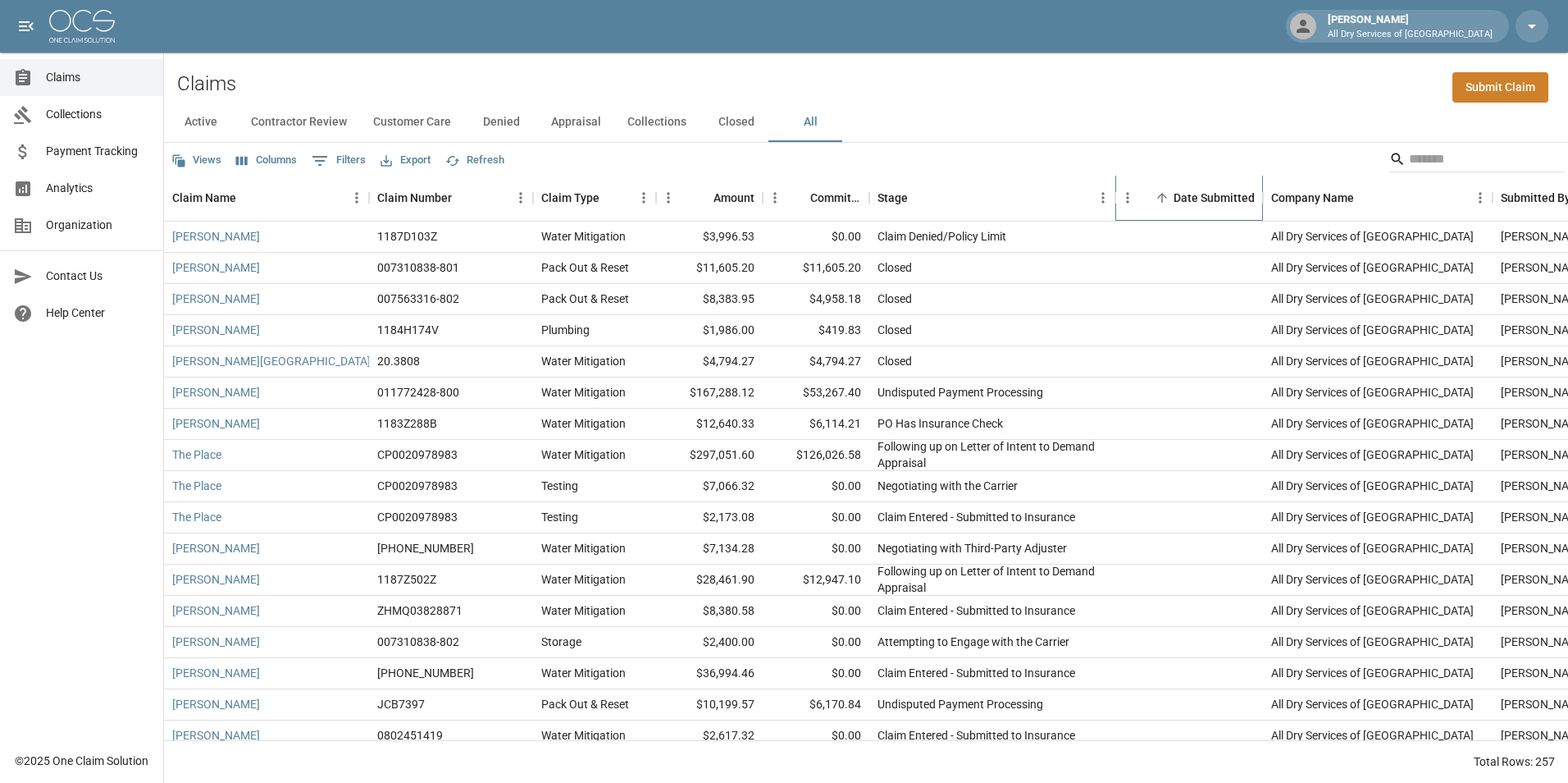
click at [1185, 207] on div "Date Submitted" at bounding box center [1214, 198] width 81 height 46
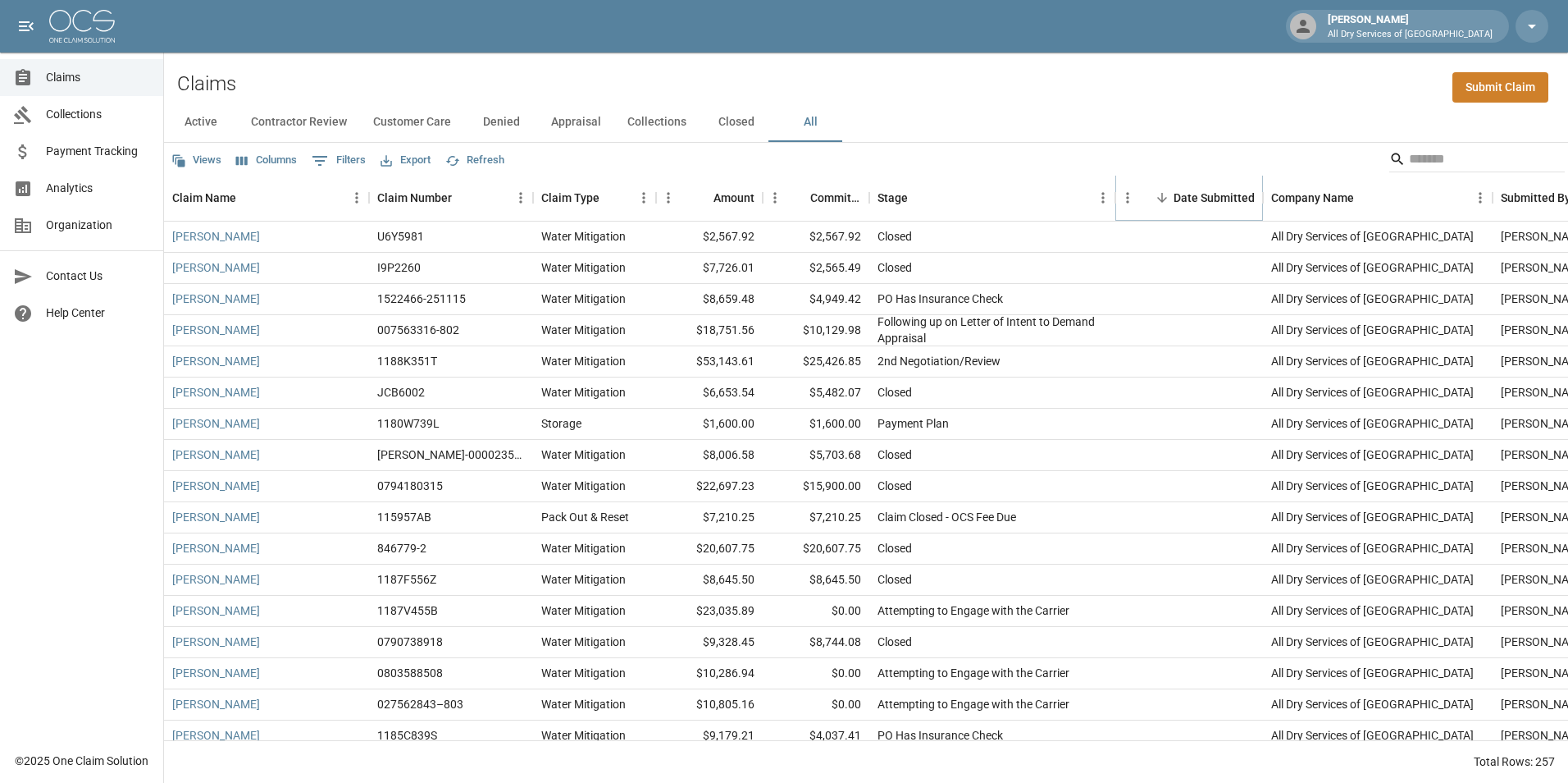
click at [1163, 200] on icon "Sort" at bounding box center [1162, 198] width 15 height 15
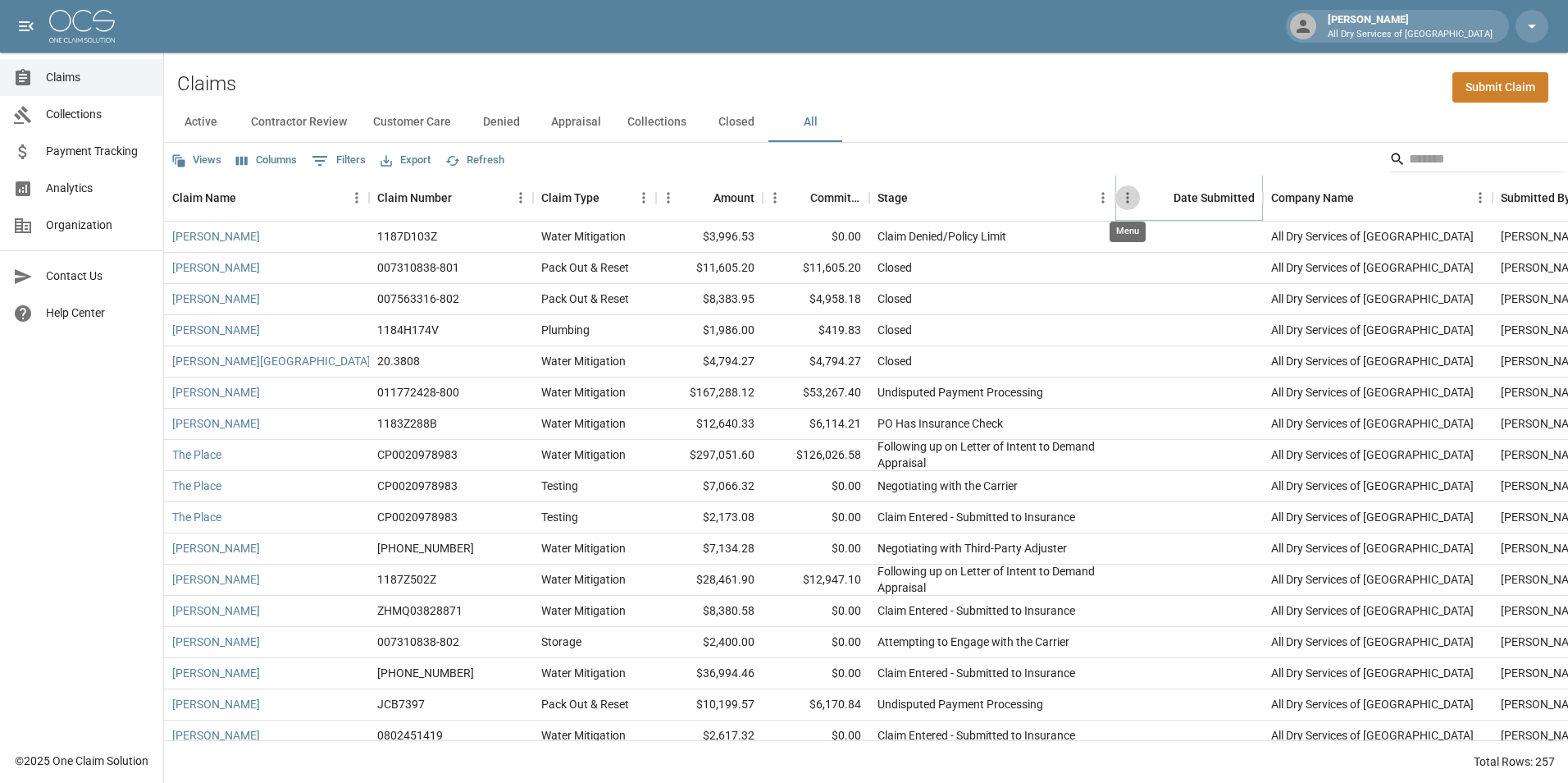
click at [1128, 196] on icon "Menu" at bounding box center [1128, 198] width 17 height 17
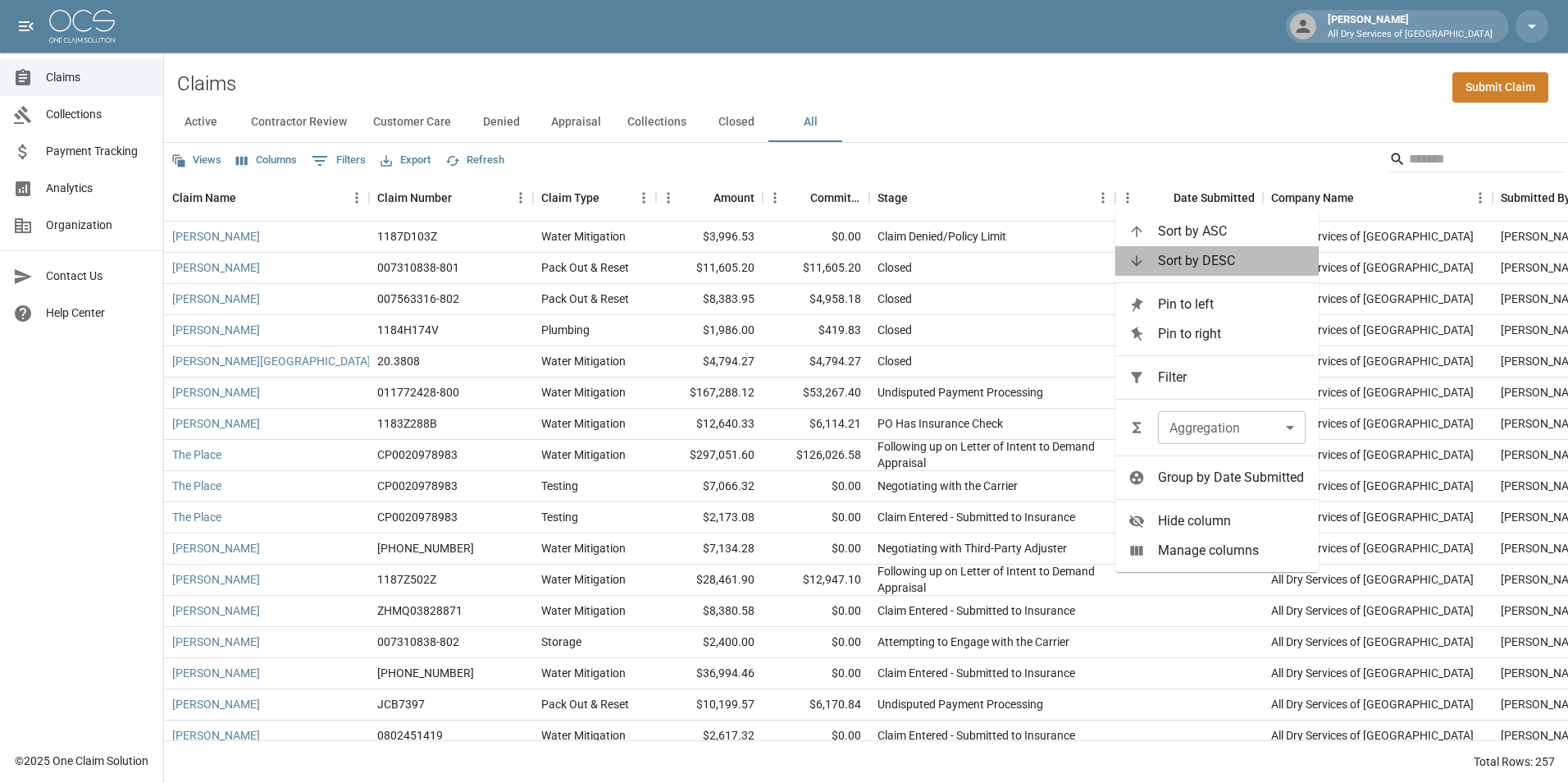
click at [1167, 262] on span "Sort by DESC" at bounding box center [1232, 261] width 148 height 19
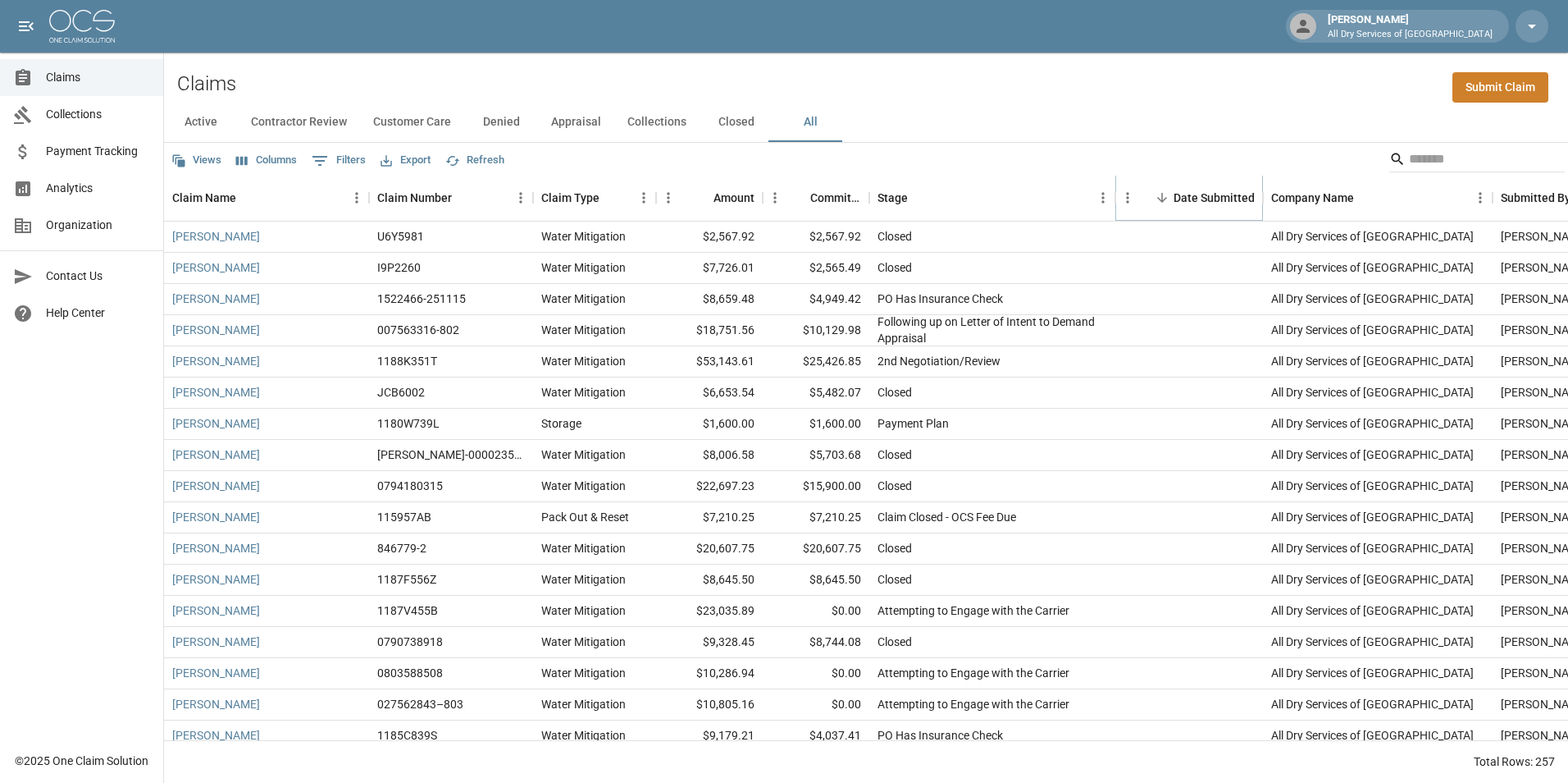
click at [1130, 199] on icon "Menu" at bounding box center [1128, 198] width 17 height 17
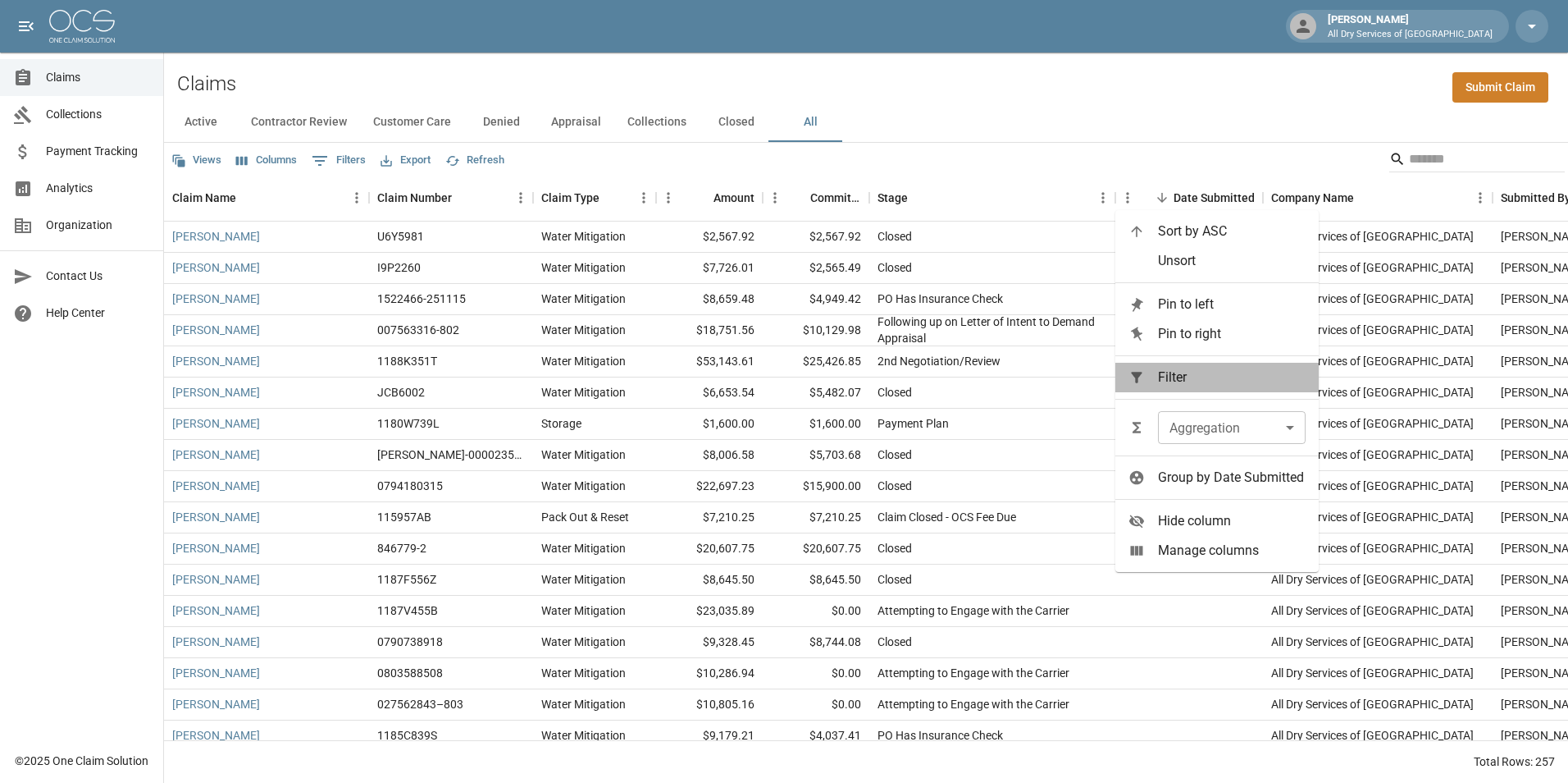
click at [1158, 378] on span "Filter" at bounding box center [1232, 377] width 148 height 19
select select "**********"
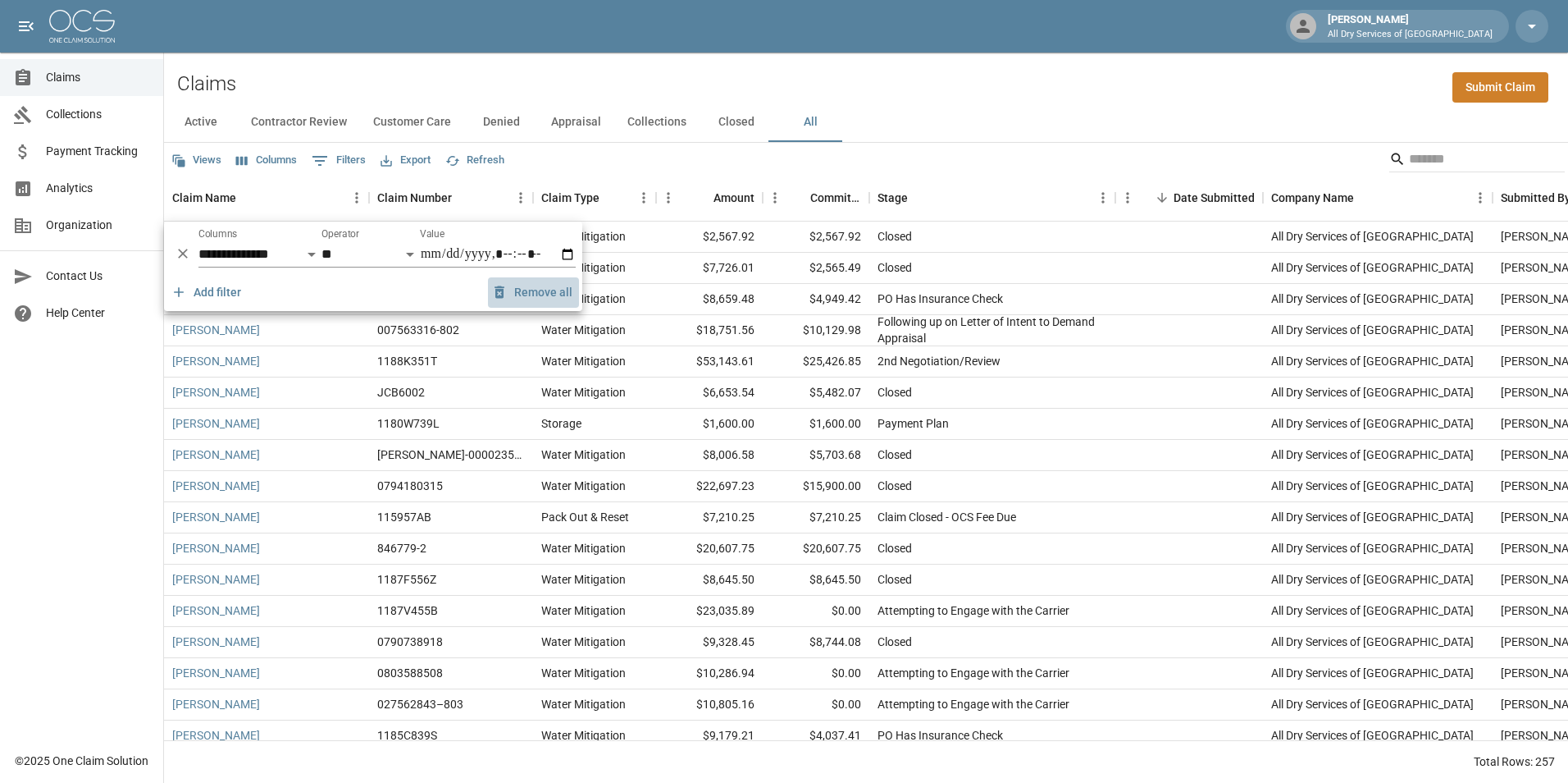
click at [551, 291] on button "Remove all" at bounding box center [533, 292] width 91 height 31
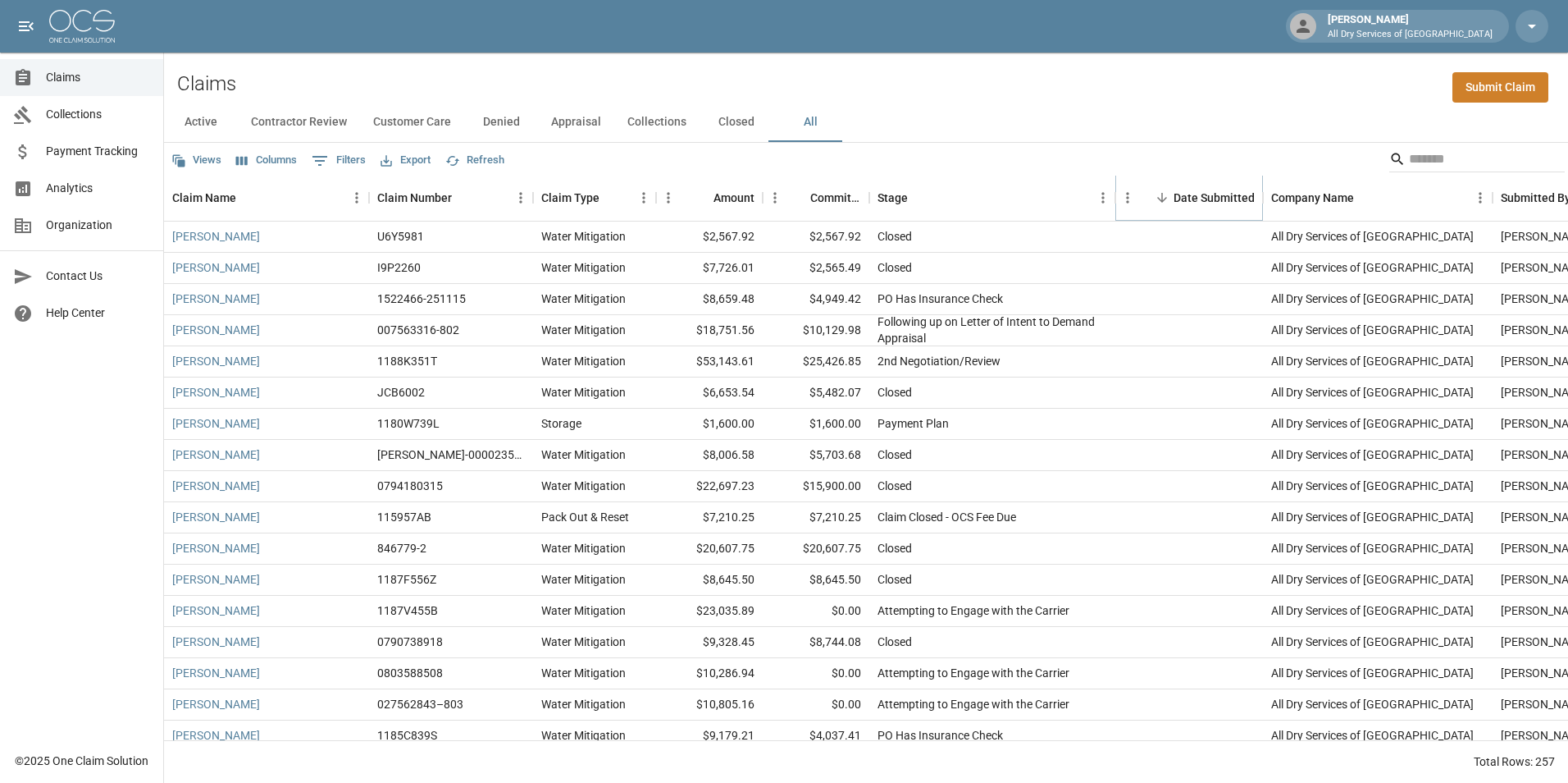
click at [1128, 195] on icon "Menu" at bounding box center [1128, 198] width 17 height 17
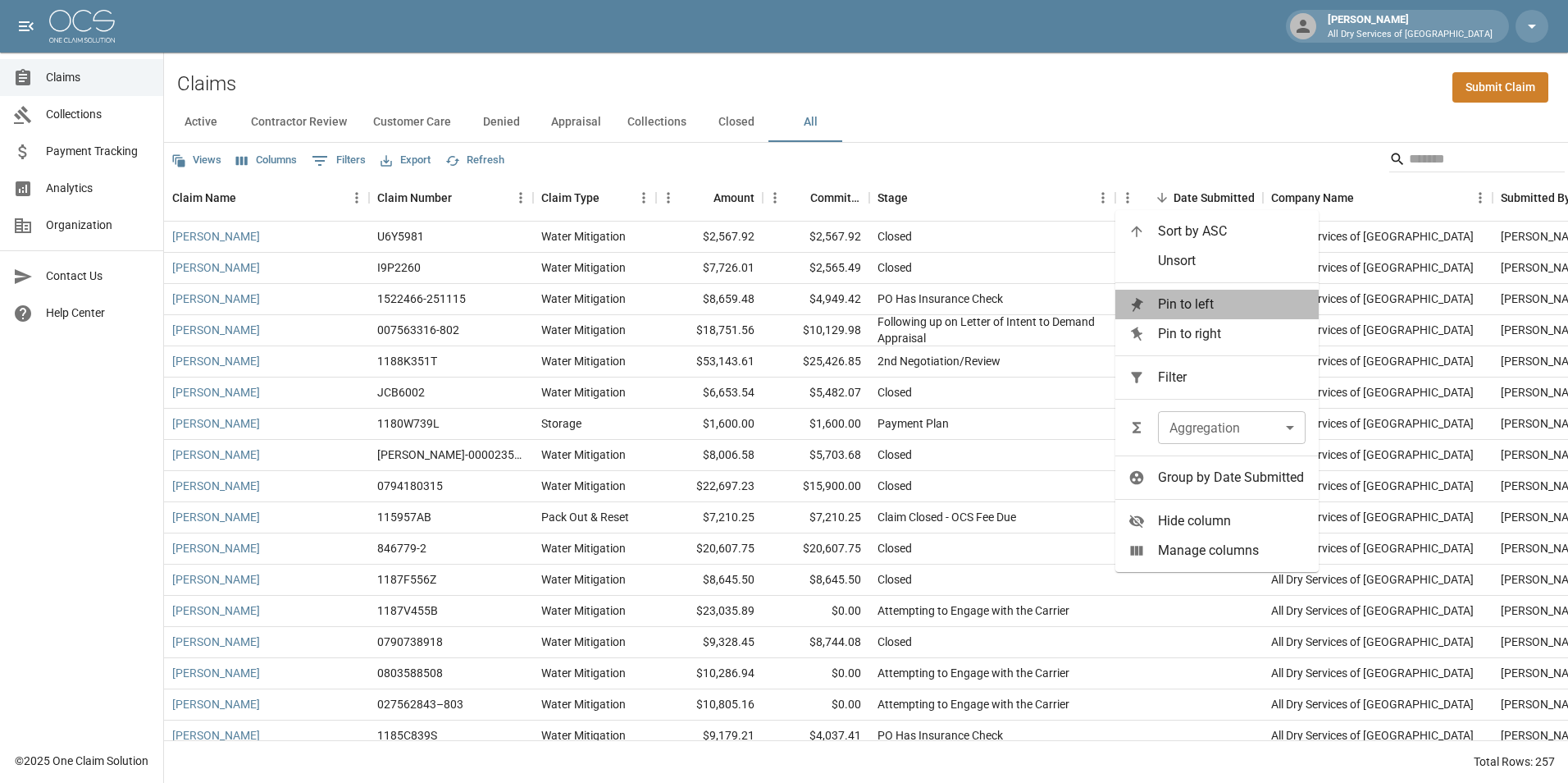
click at [1190, 311] on span "Pin to left" at bounding box center [1232, 304] width 148 height 19
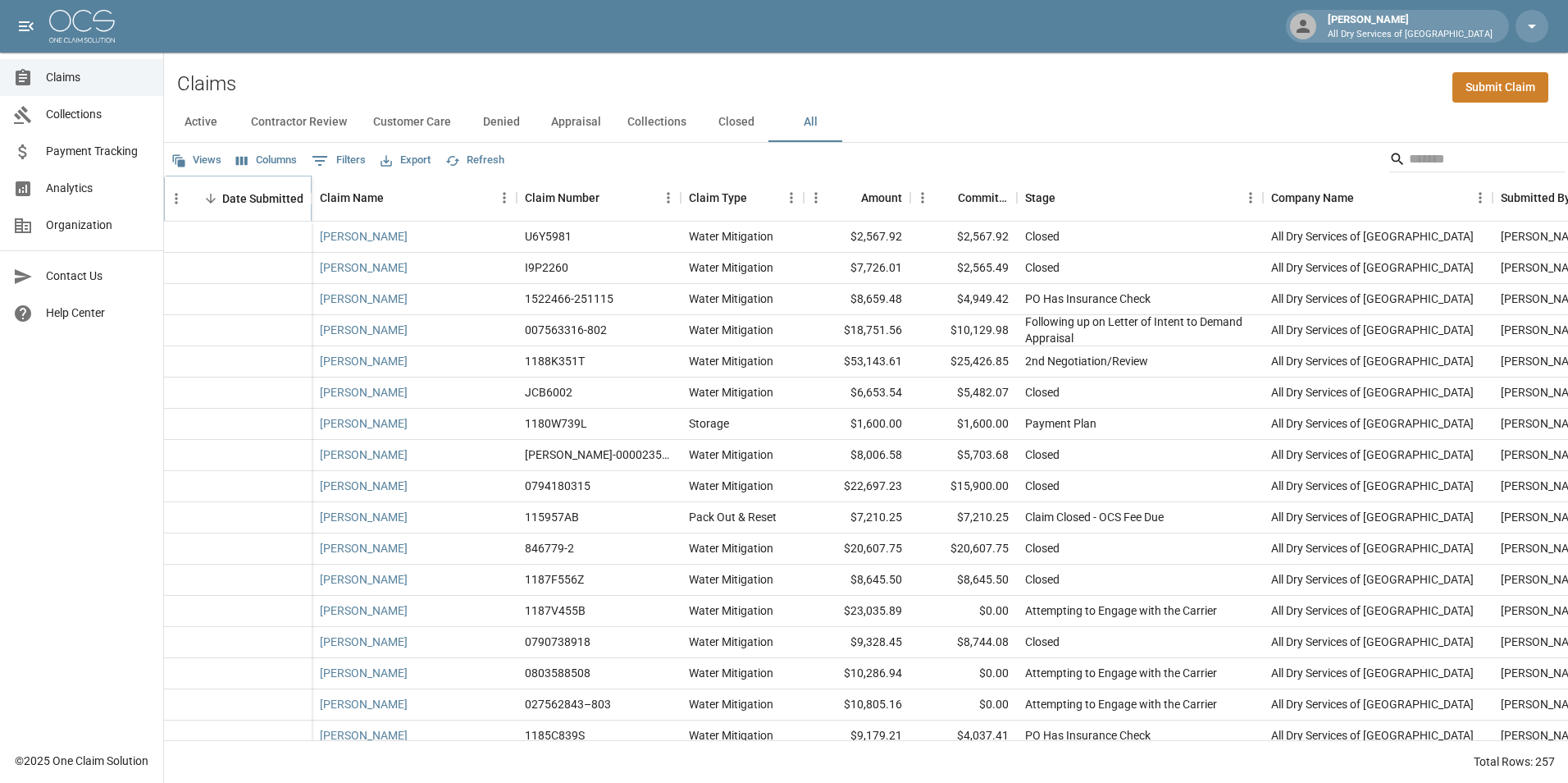
click at [211, 200] on icon "Sort" at bounding box center [211, 199] width 15 height 15
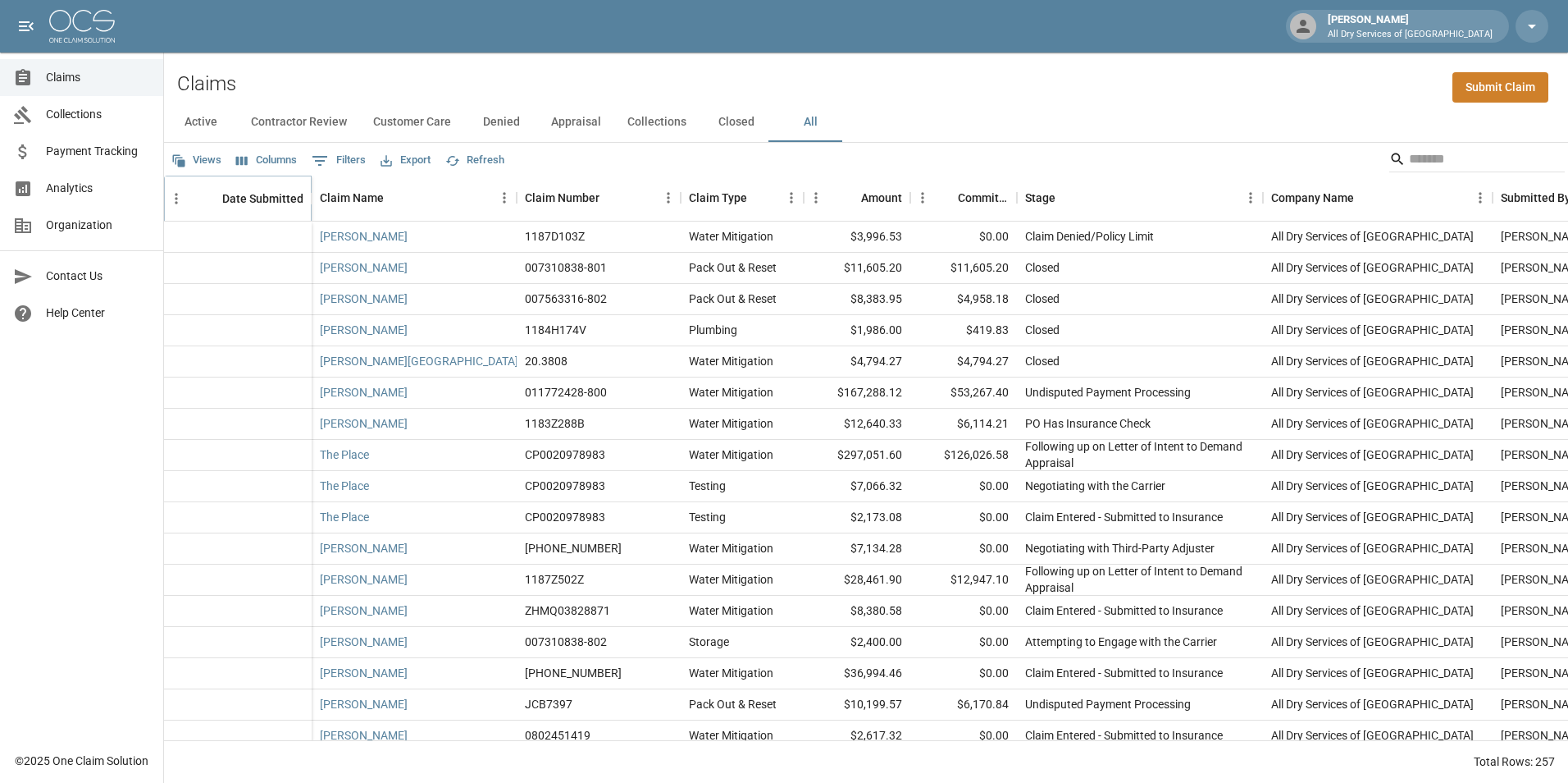
click at [176, 197] on icon "Menu" at bounding box center [176, 199] width 17 height 17
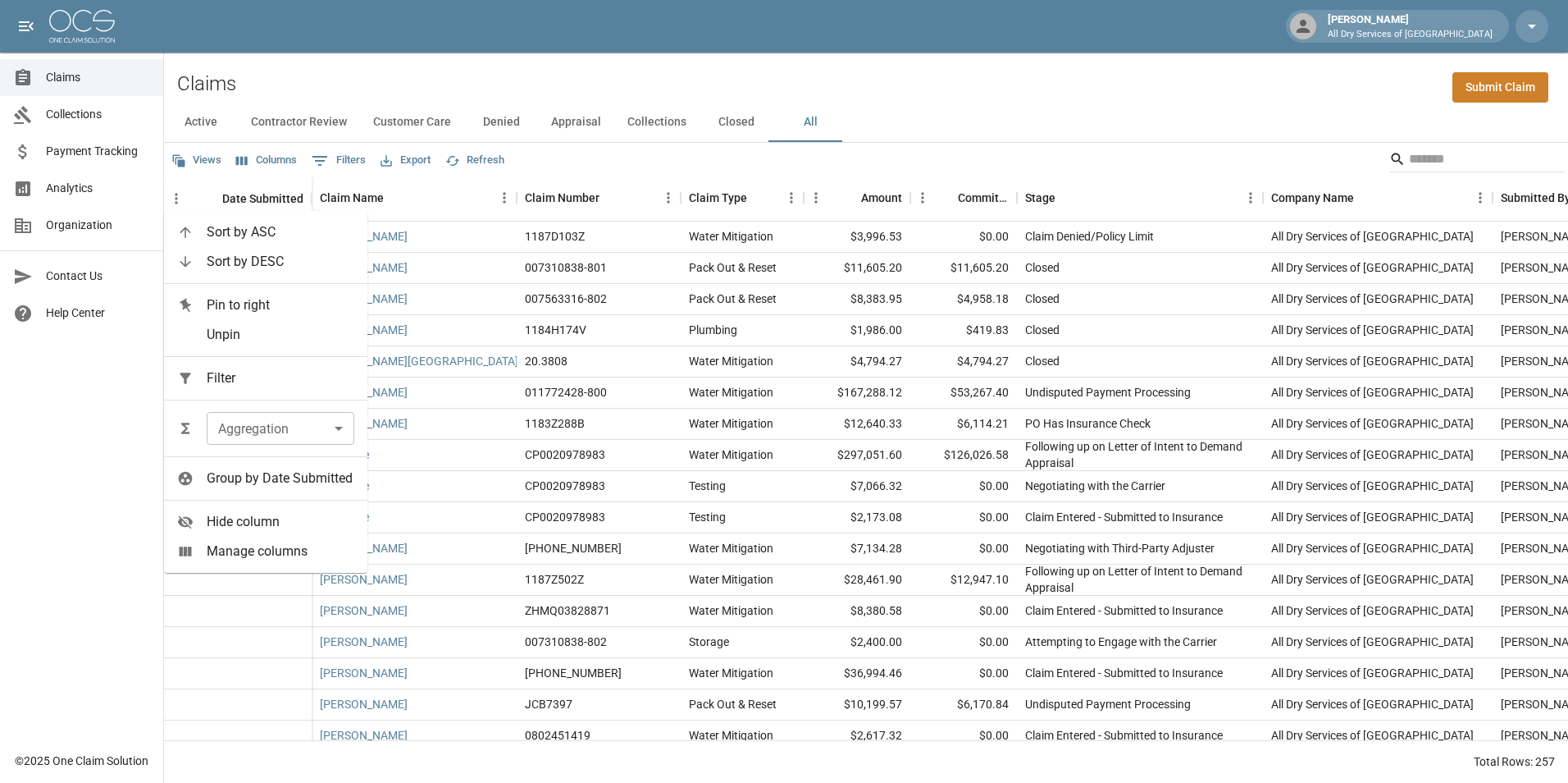
click at [217, 333] on span "Unpin" at bounding box center [281, 335] width 148 height 19
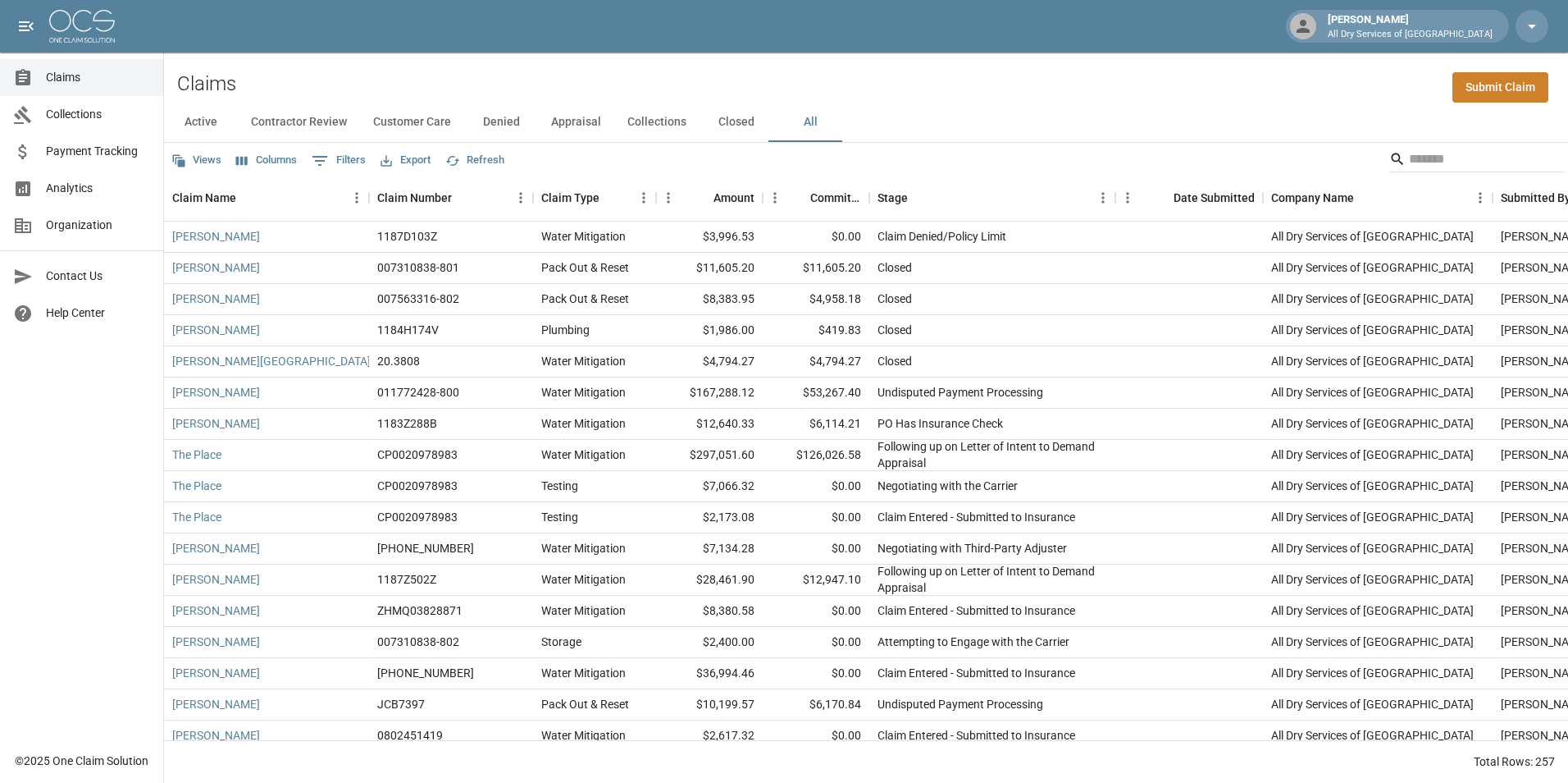
click at [1125, 196] on div "Stage" at bounding box center [1115, 198] width 19 height 46
click at [1132, 197] on icon "Menu" at bounding box center [1130, 198] width 17 height 17
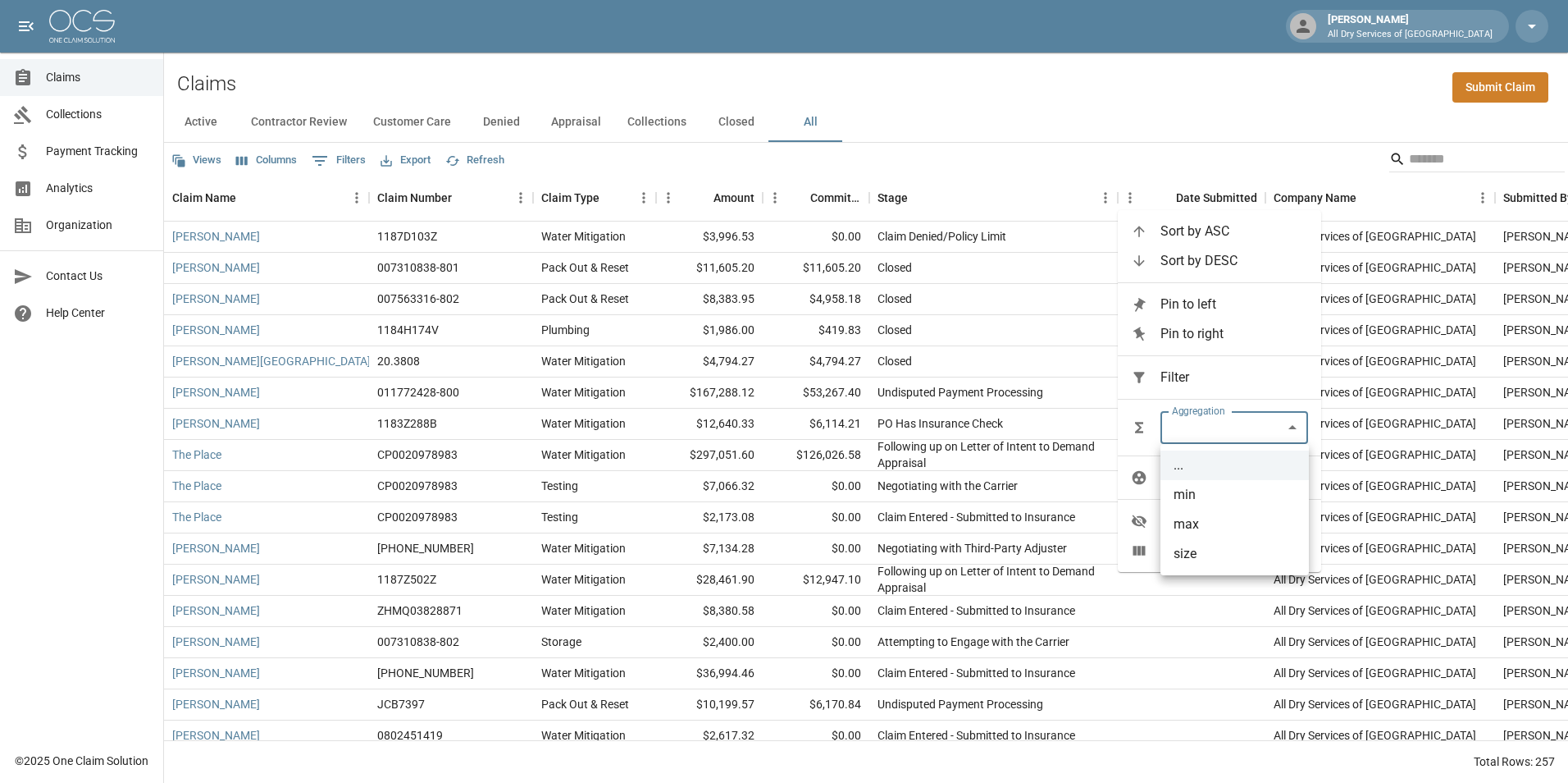
click at [1294, 430] on body "[PERSON_NAME] All Dry Services of Atlanta Claims Collections Payment Tracking A…" at bounding box center [784, 391] width 1568 height 783
click at [1294, 430] on div at bounding box center [784, 391] width 1568 height 783
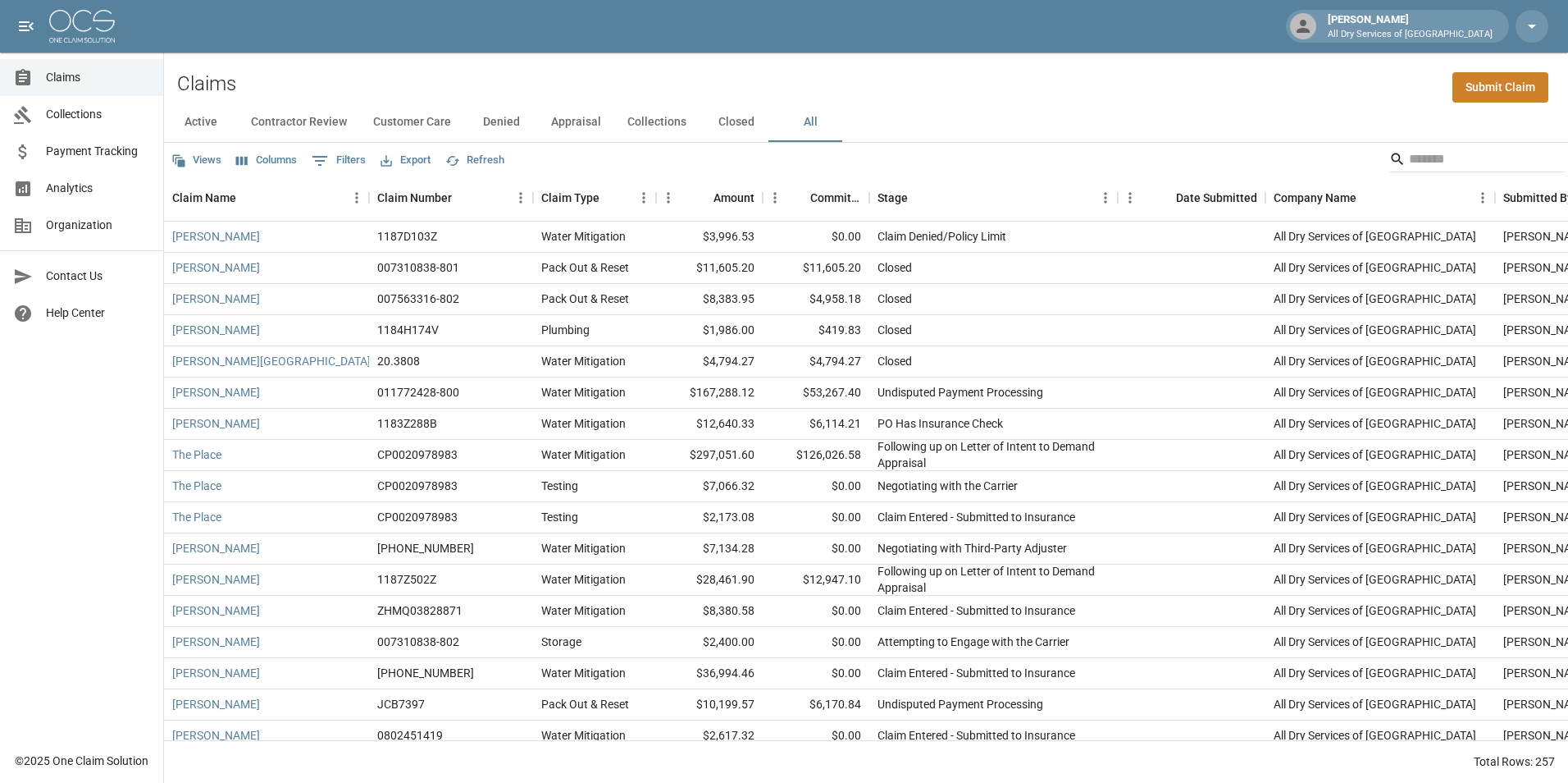
click at [1177, 104] on div "Active Contractor Review Customer Care Denied Appraisal Collections Closed All" at bounding box center [867, 122] width 1404 height 40
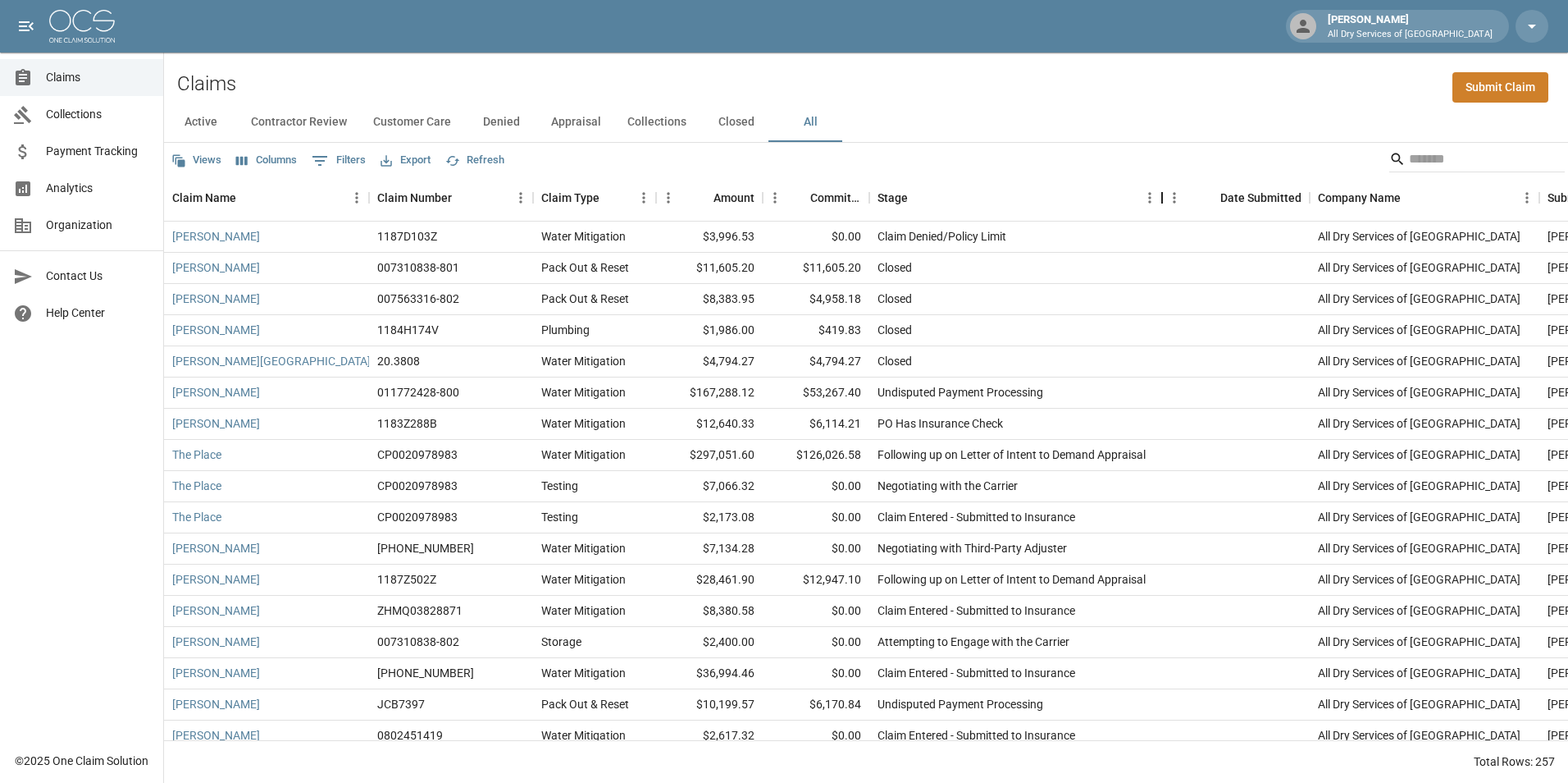
drag, startPoint x: 1121, startPoint y: 195, endPoint x: 1187, endPoint y: 187, distance: 66.5
click at [1165, 187] on div "Stage" at bounding box center [1161, 198] width 19 height 46
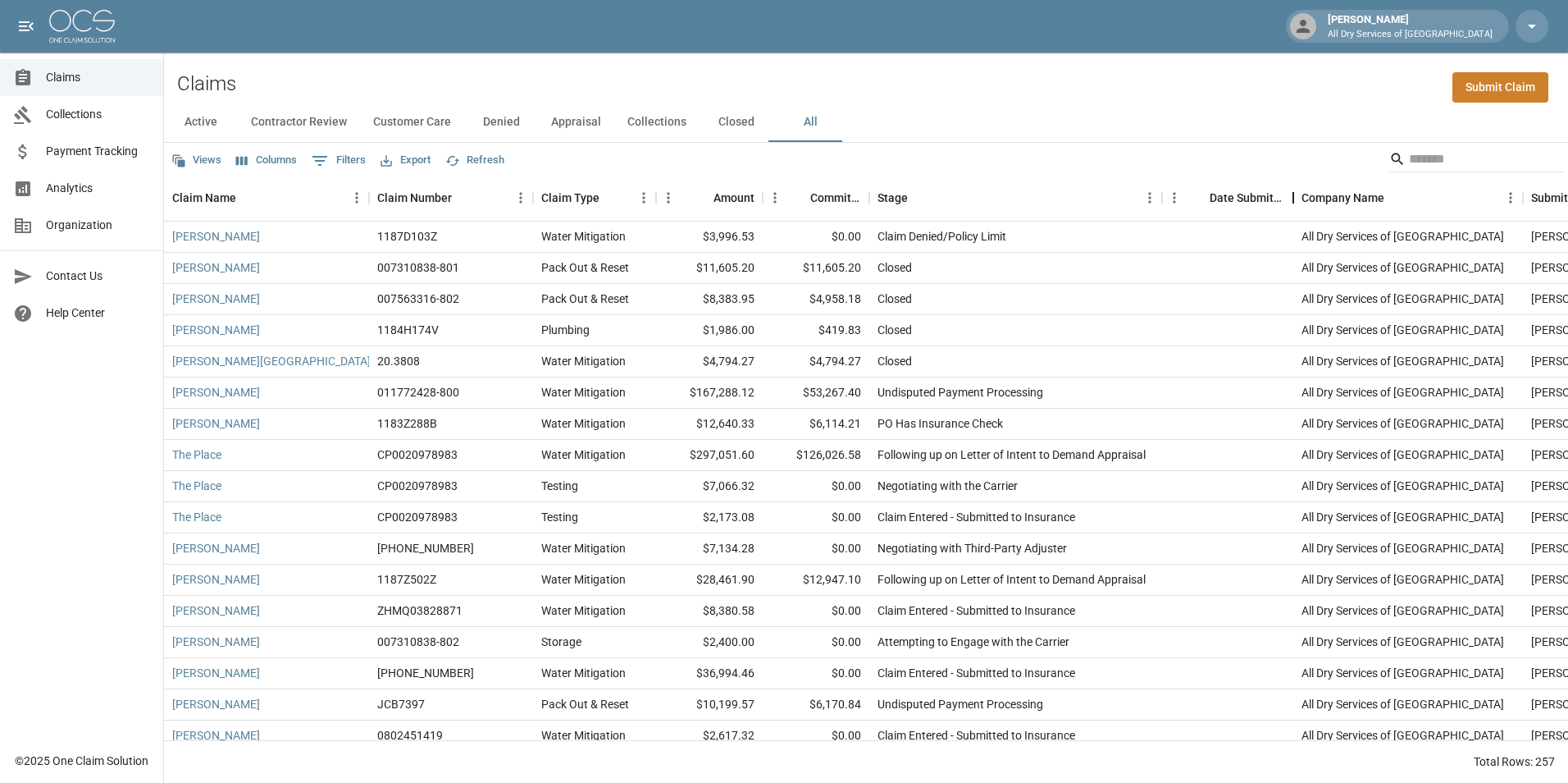
drag, startPoint x: 1311, startPoint y: 195, endPoint x: 1294, endPoint y: 199, distance: 17.5
click at [1294, 199] on div "Date Submitted" at bounding box center [1293, 198] width 19 height 46
click at [1179, 206] on icon "Menu" at bounding box center [1174, 198] width 17 height 17
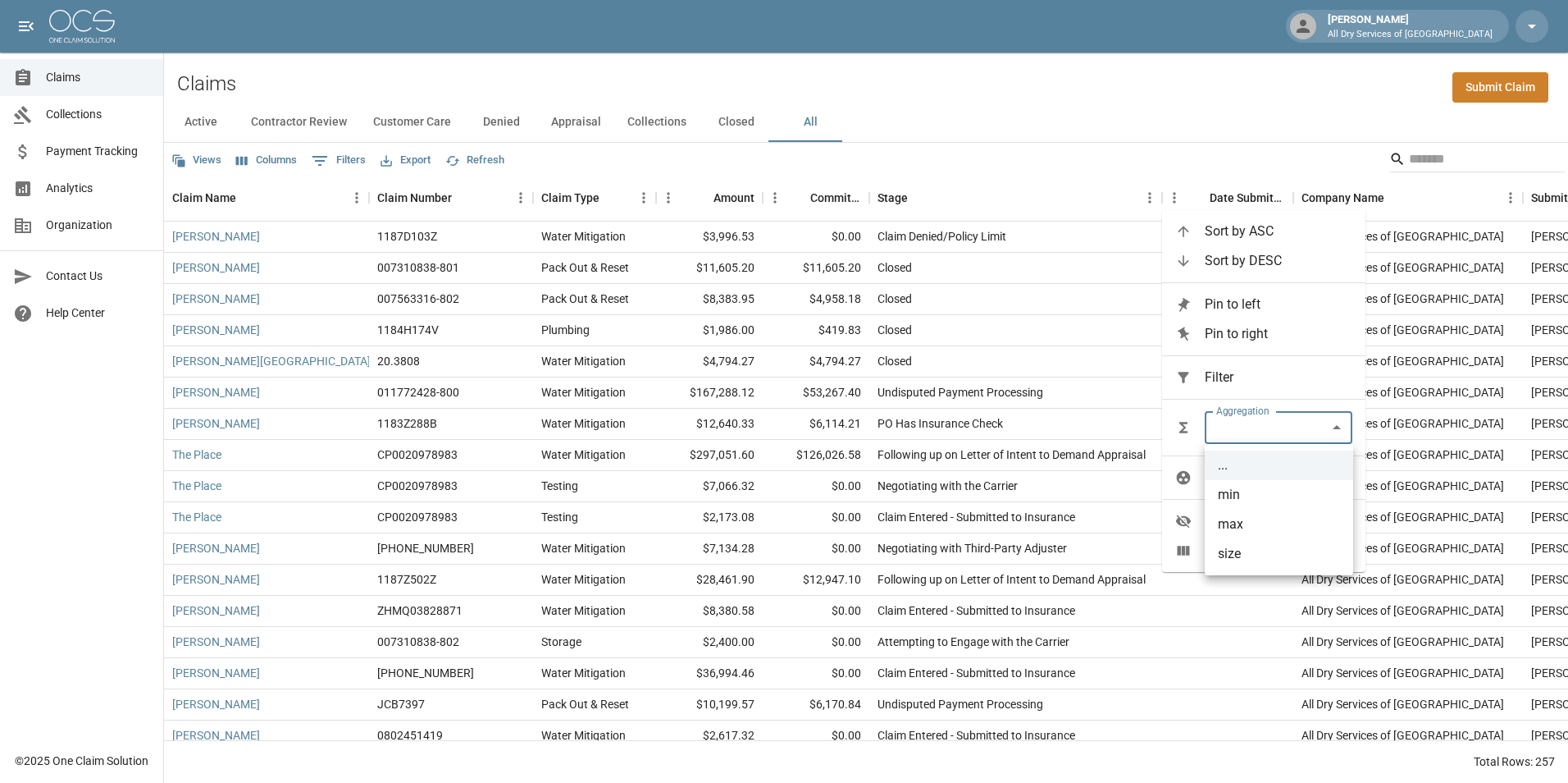
click at [1334, 427] on body "[PERSON_NAME] All Dry Services of Atlanta Claims Collections Payment Tracking A…" at bounding box center [784, 391] width 1568 height 783
click at [1299, 494] on li "min" at bounding box center [1279, 495] width 149 height 30
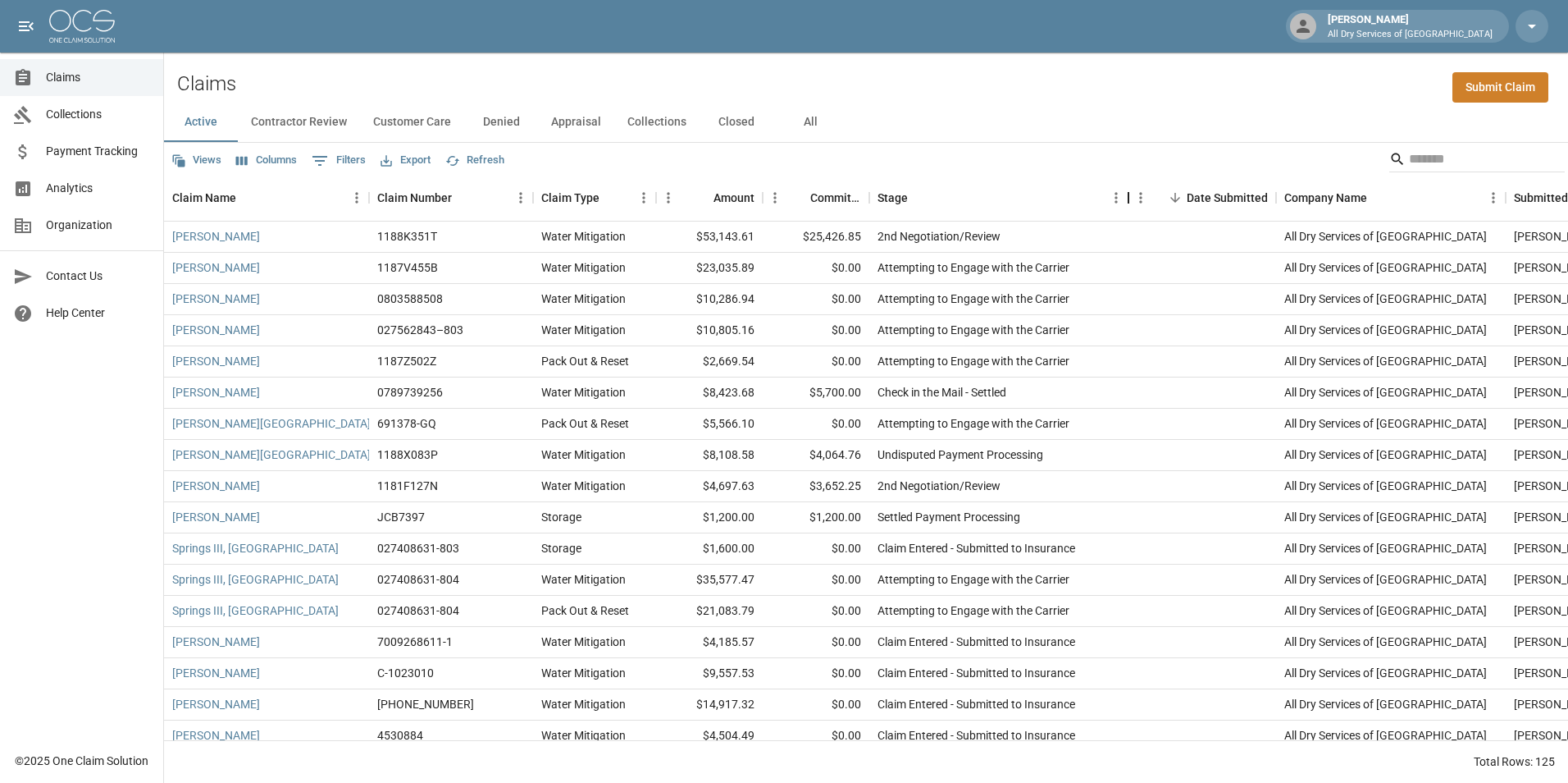
drag, startPoint x: 1111, startPoint y: 197, endPoint x: 1124, endPoint y: 195, distance: 13.2
click at [1124, 195] on div "Stage" at bounding box center [1128, 198] width 19 height 46
click at [811, 120] on button "All" at bounding box center [810, 122] width 74 height 40
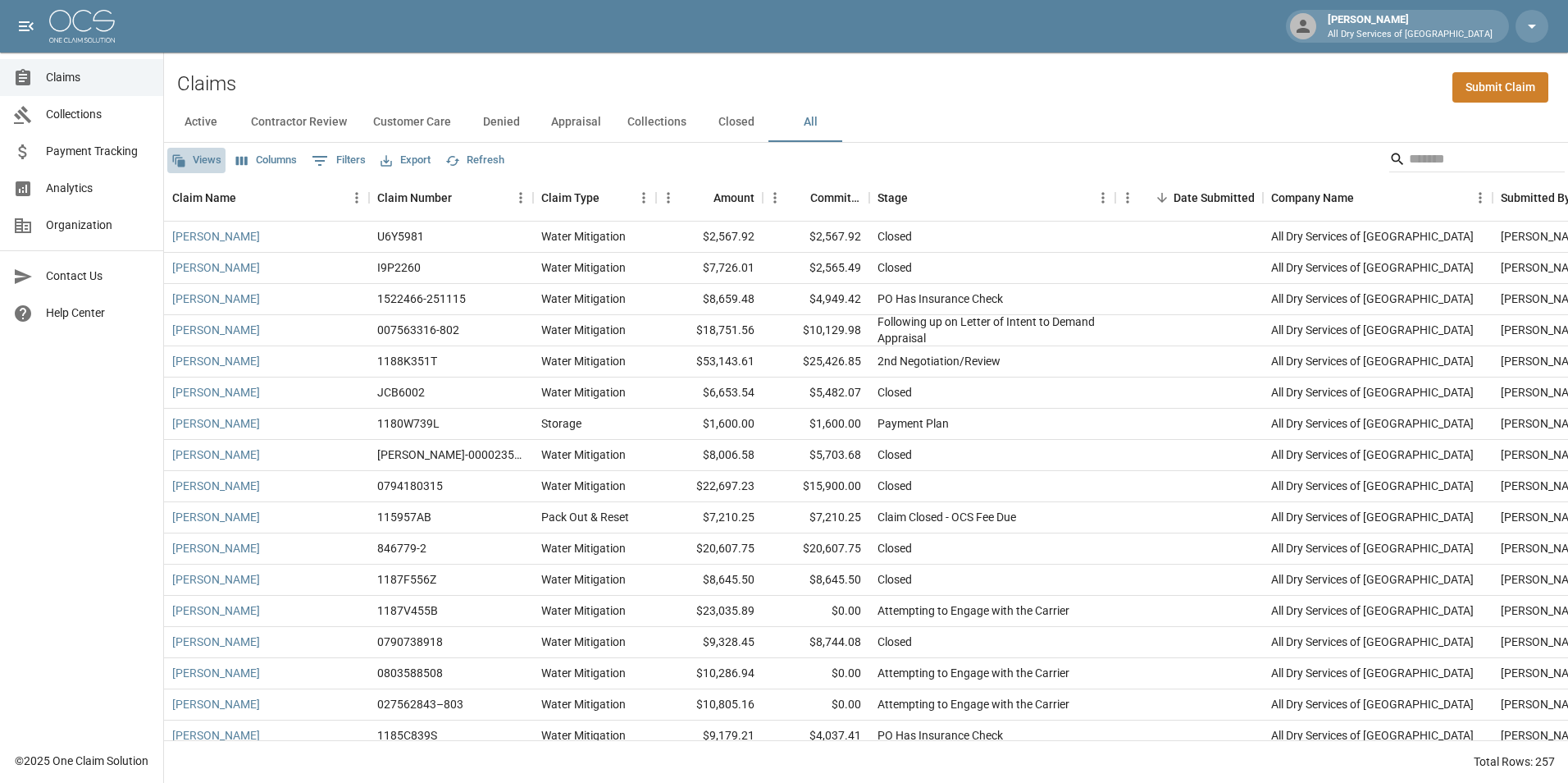
click at [200, 155] on button "Views" at bounding box center [196, 161] width 58 height 26
click at [272, 153] on div at bounding box center [784, 391] width 1568 height 783
click at [273, 158] on button "Columns" at bounding box center [266, 161] width 69 height 26
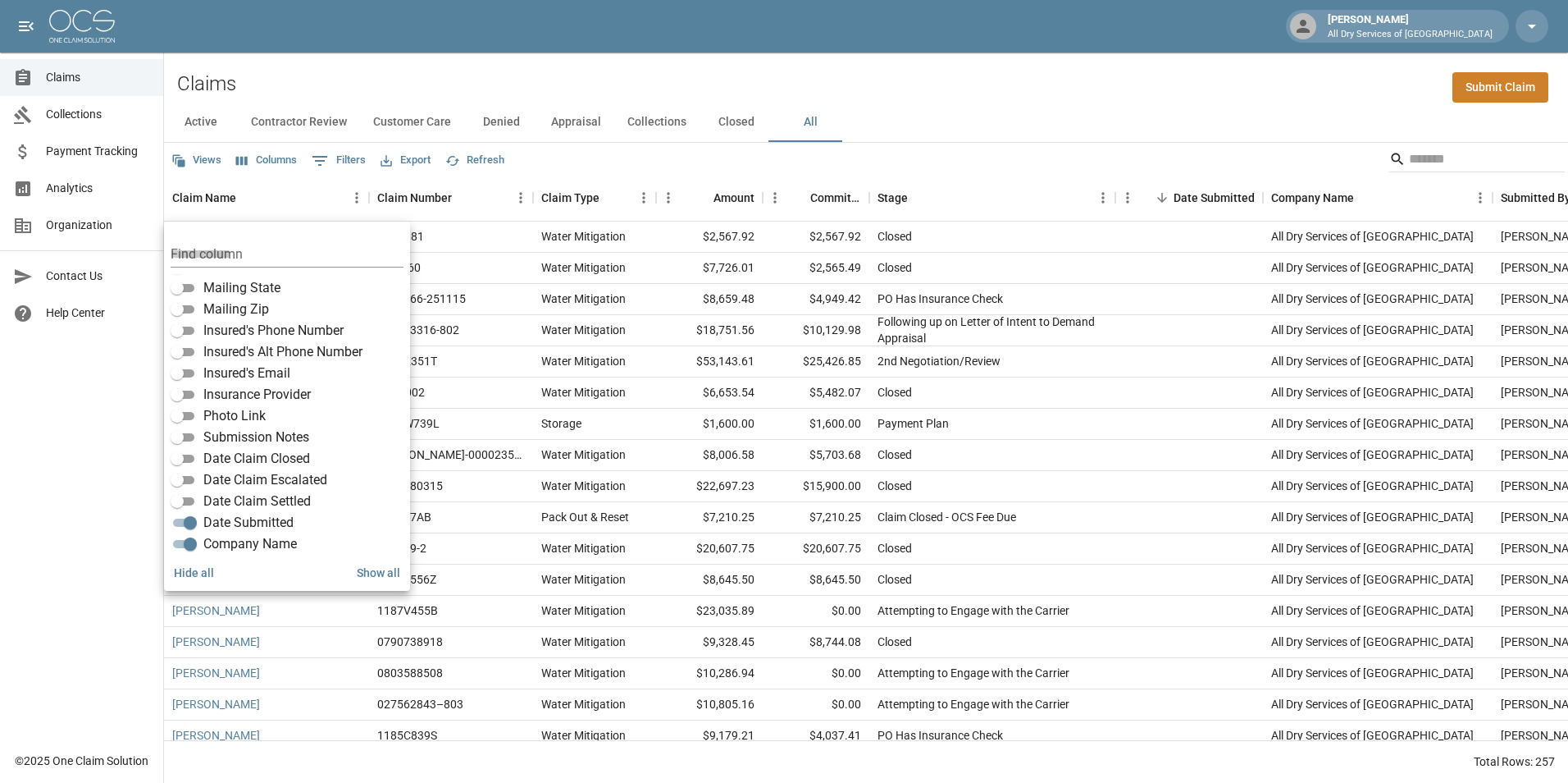
scroll to position [309, 0]
click at [261, 498] on span "Date Submitted" at bounding box center [249, 495] width 91 height 19
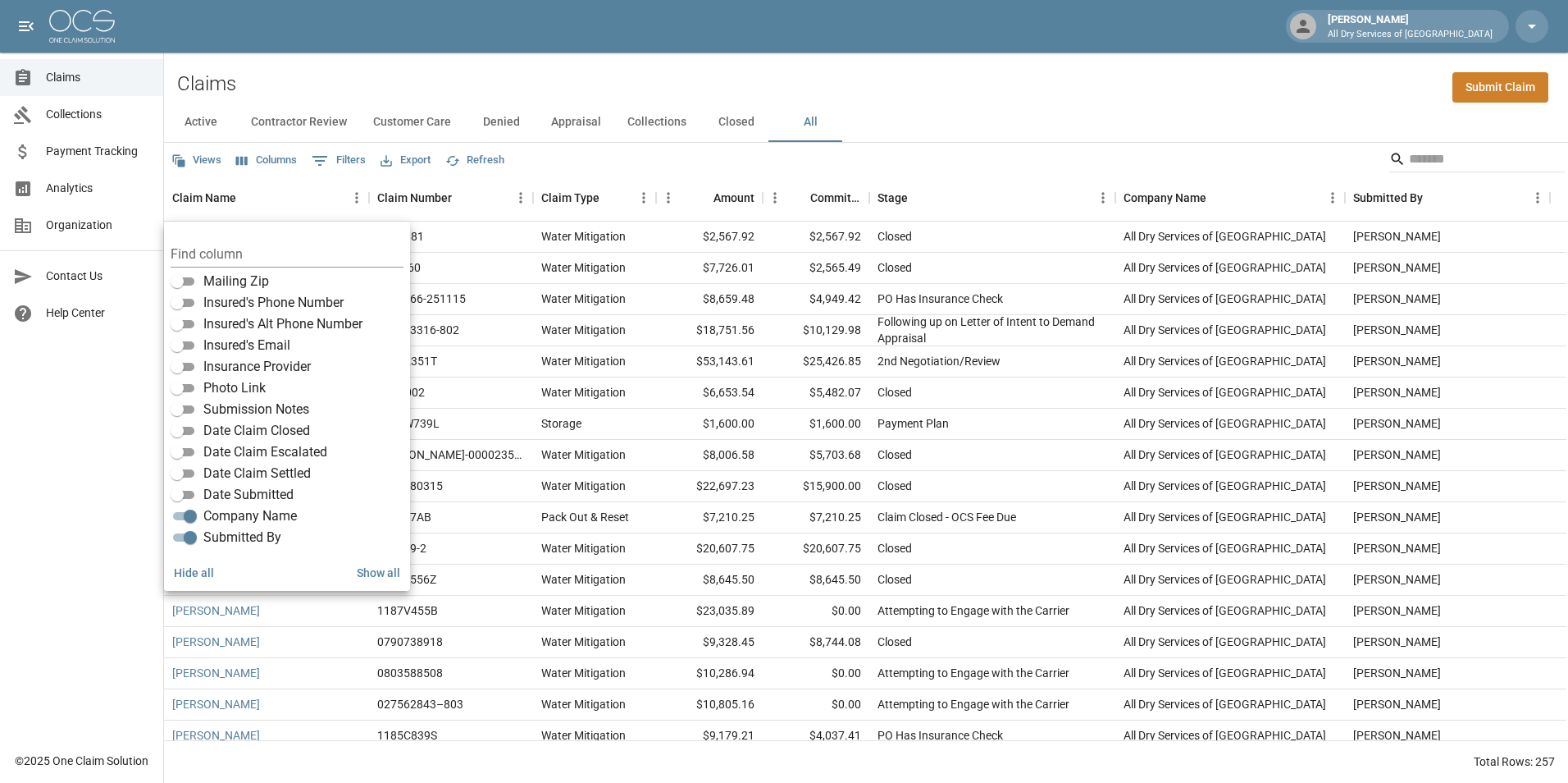
click at [269, 500] on span "Date Submitted" at bounding box center [249, 495] width 91 height 19
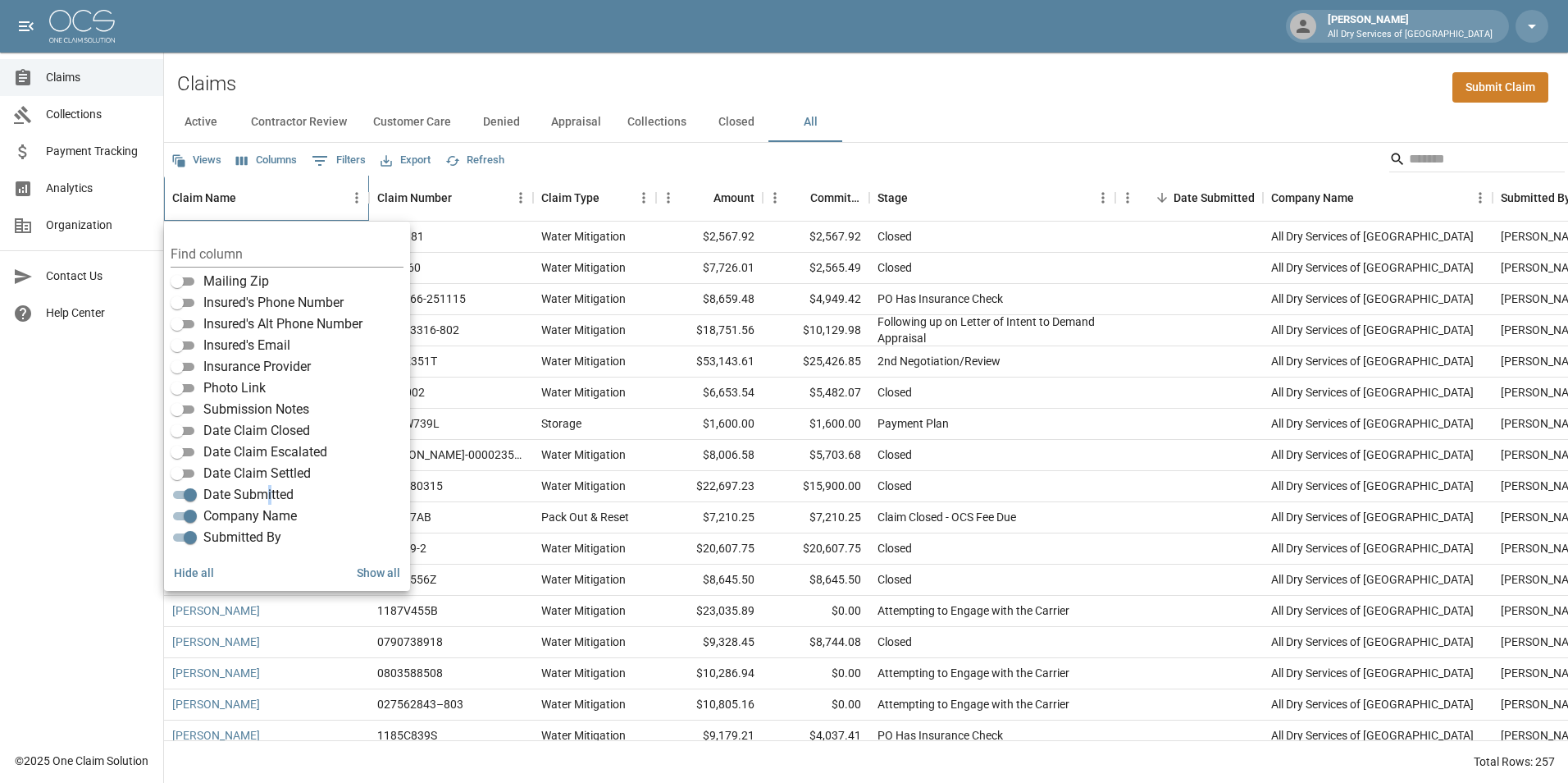
click at [332, 191] on div "Claim Name" at bounding box center [258, 198] width 172 height 46
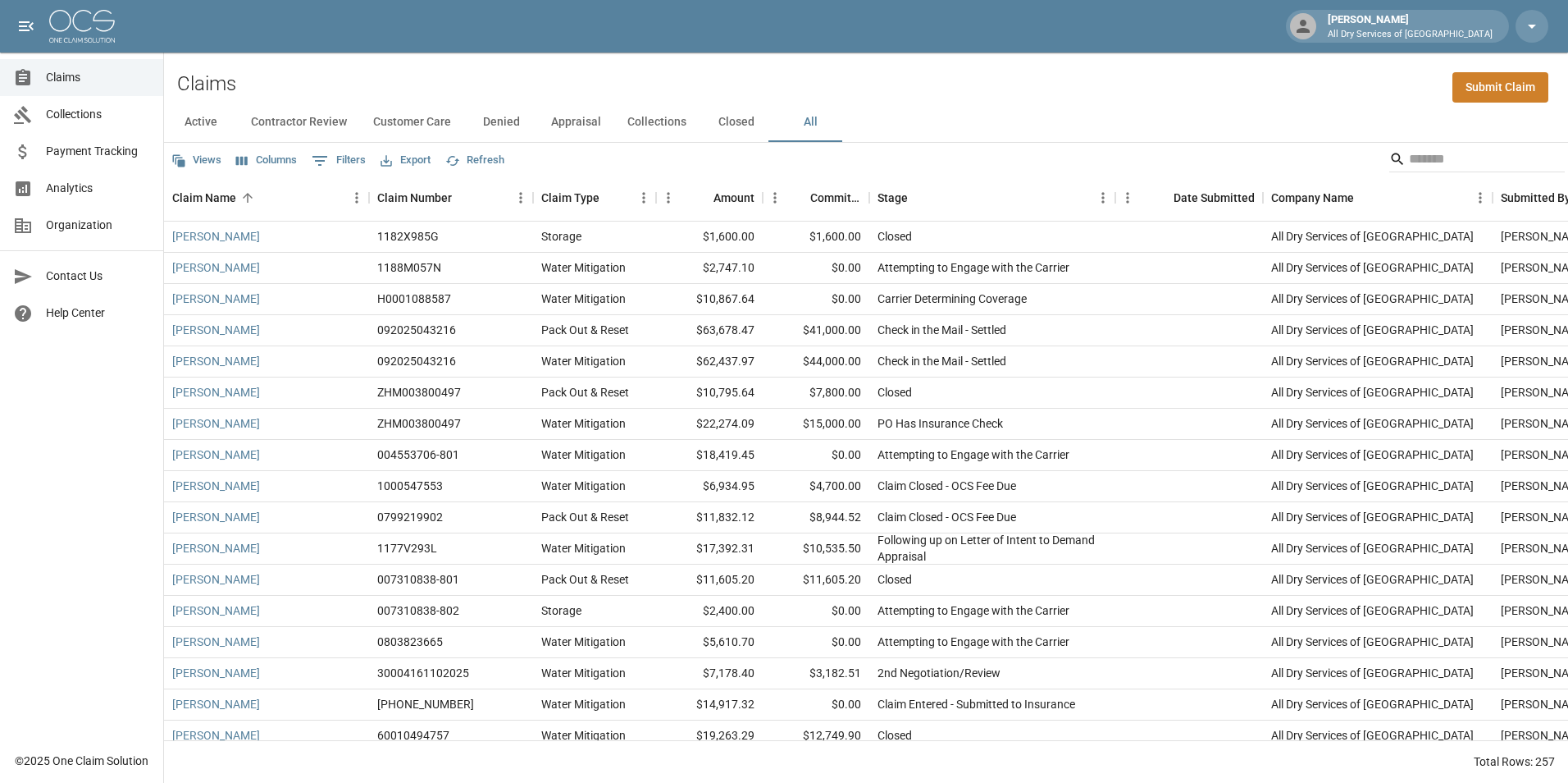
click at [316, 158] on icon "Show filters" at bounding box center [320, 160] width 19 height 19
select select "****"
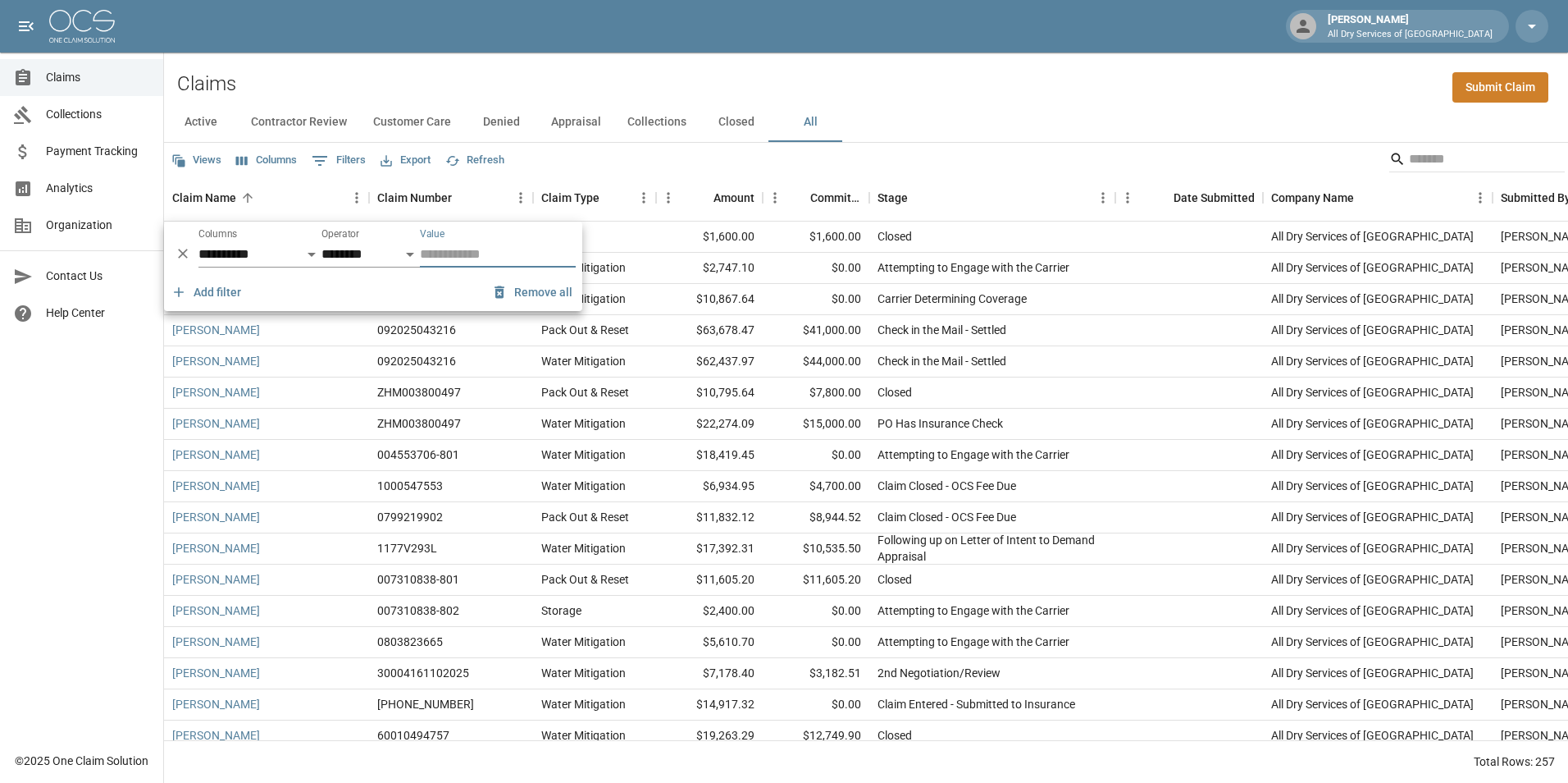
click at [500, 294] on icon "button" at bounding box center [500, 292] width 17 height 17
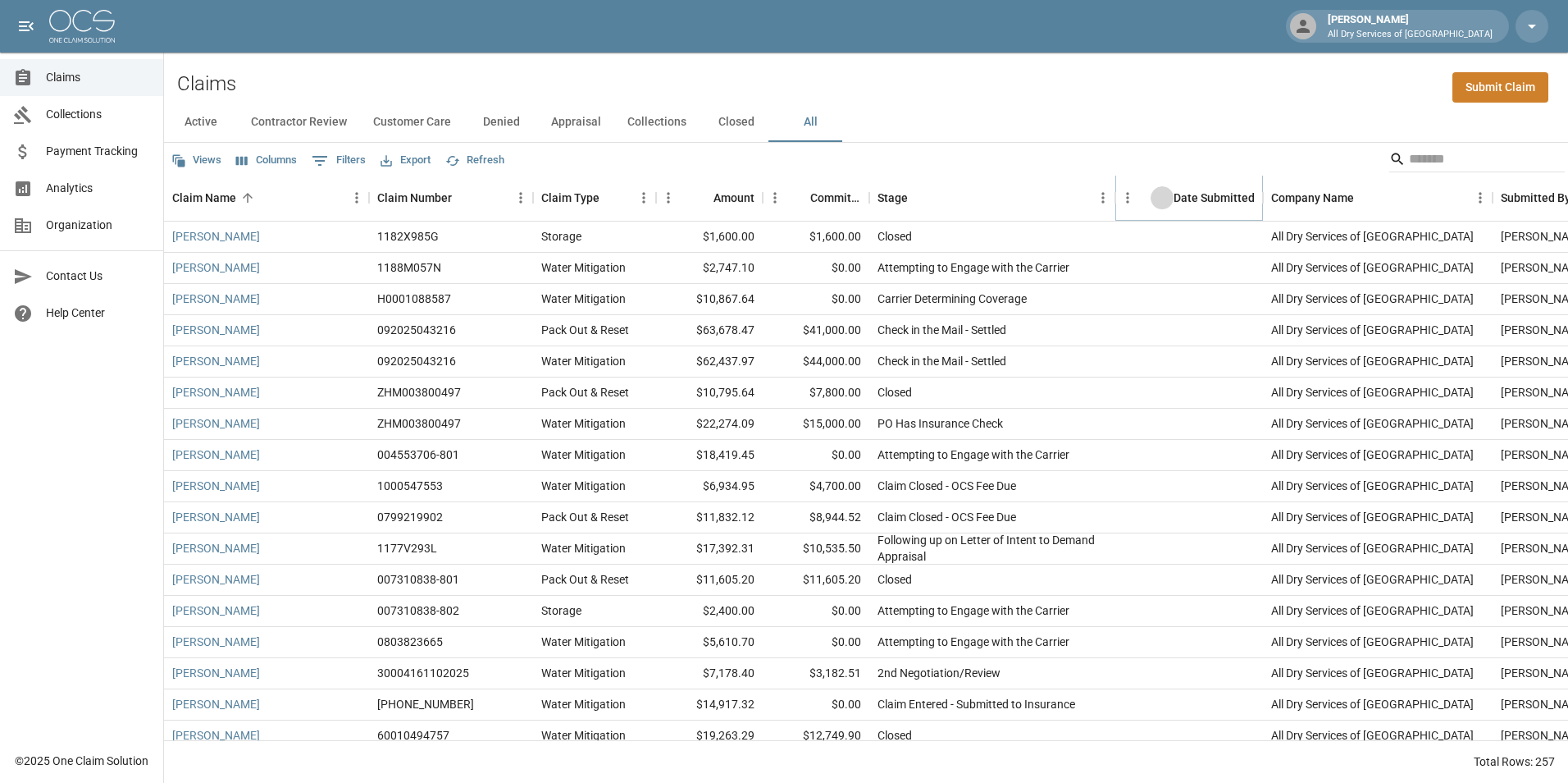
click at [1160, 201] on icon "Sort" at bounding box center [1162, 198] width 15 height 15
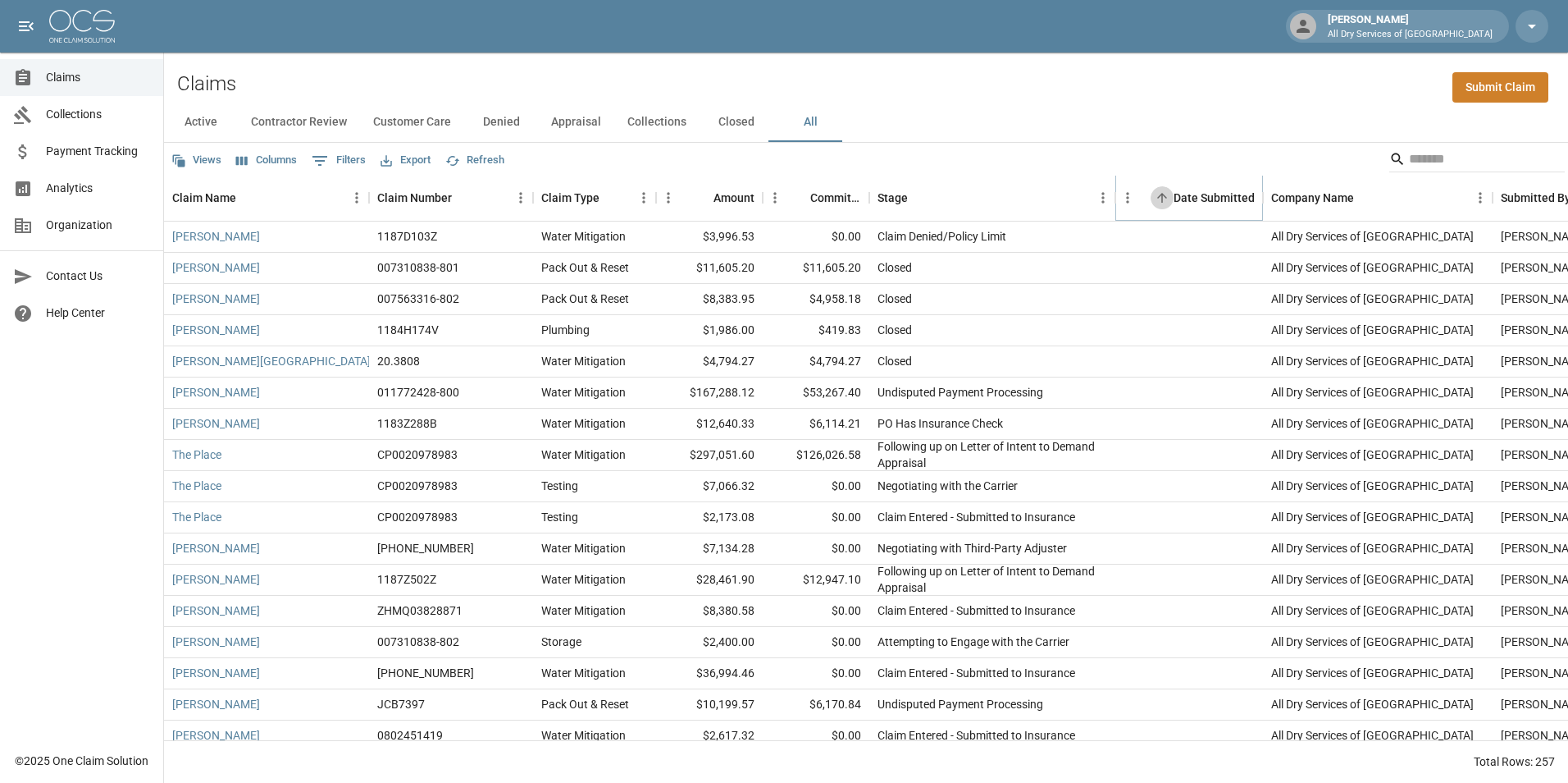
click at [1158, 195] on icon "Sort" at bounding box center [1162, 198] width 15 height 15
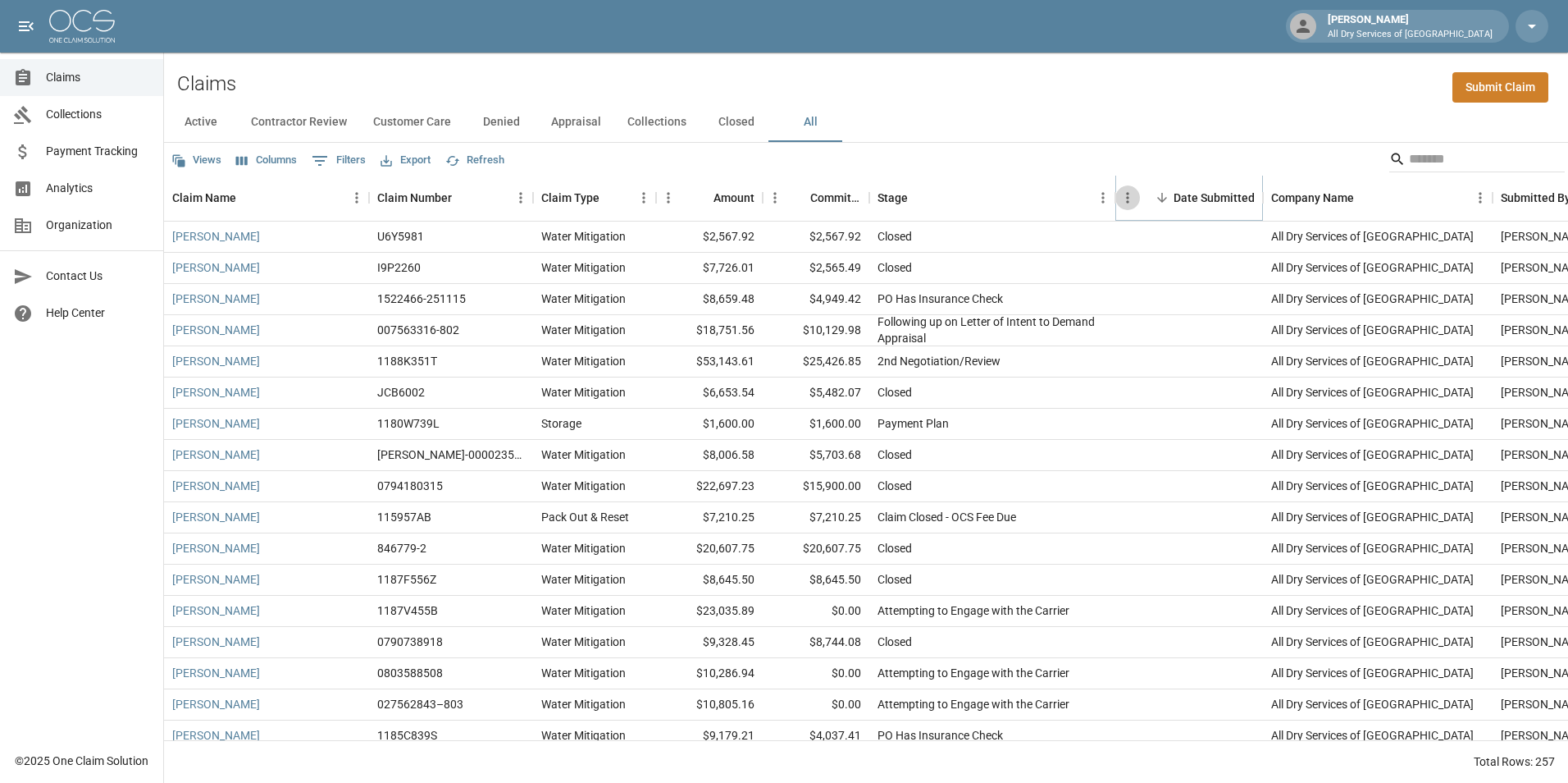
click at [1125, 202] on icon "Menu" at bounding box center [1128, 198] width 17 height 17
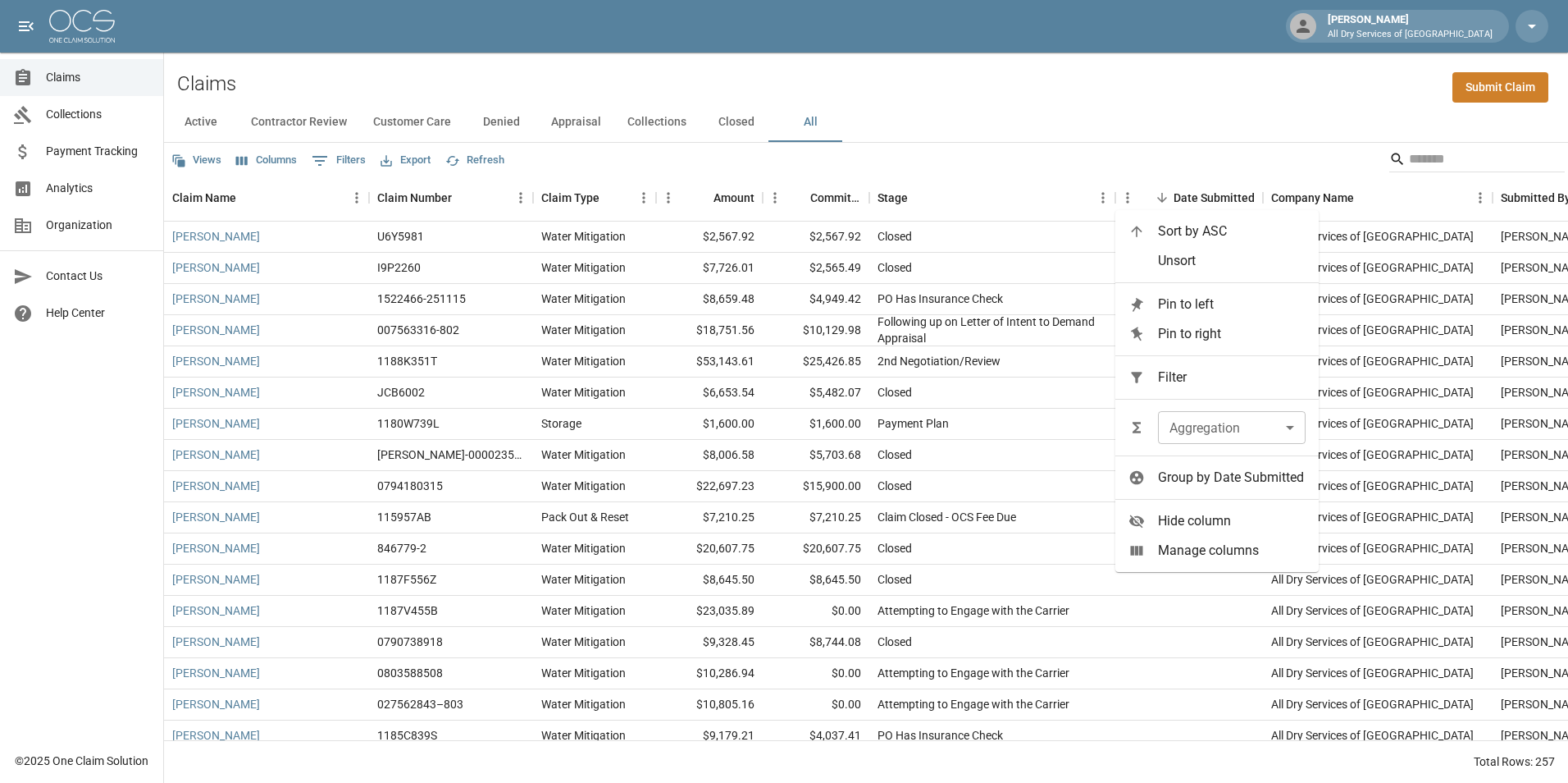
click at [1196, 477] on span "Group by Date Submitted" at bounding box center [1232, 477] width 148 height 19
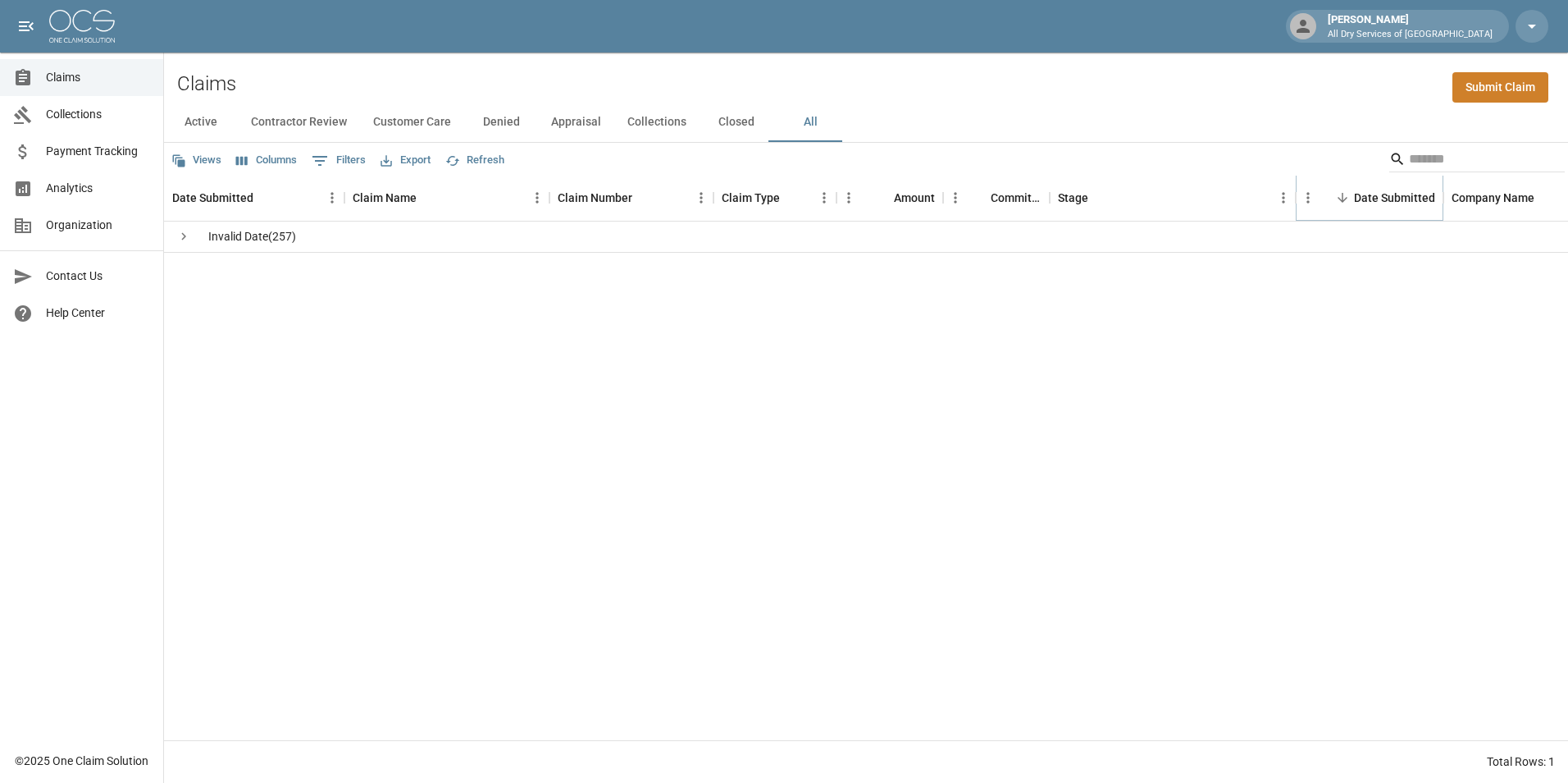
click at [1310, 202] on icon "Menu" at bounding box center [1308, 198] width 17 height 17
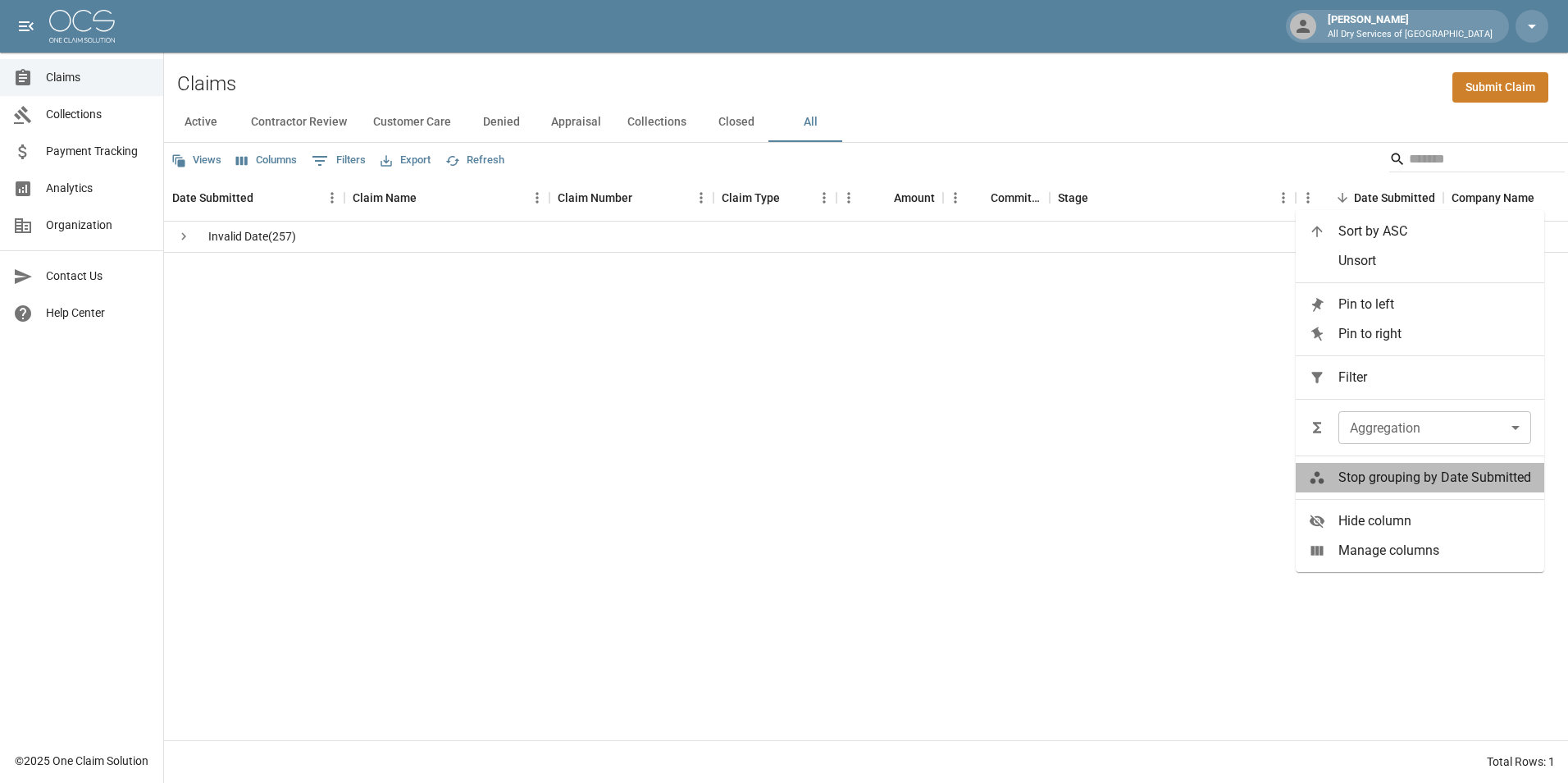
click at [1310, 483] on icon at bounding box center [1318, 478] width 17 height 17
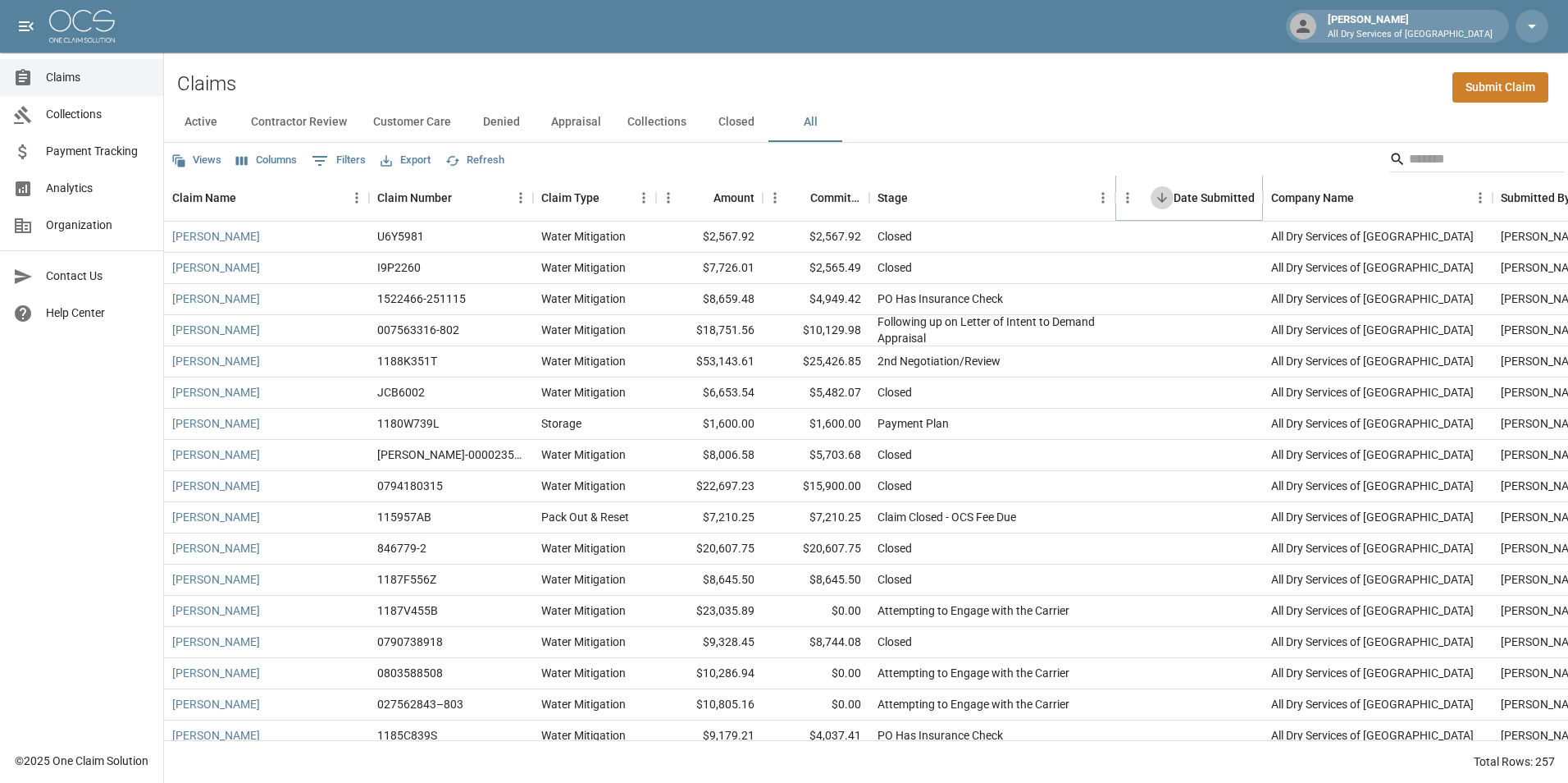
click at [1153, 196] on button "Sort" at bounding box center [1161, 198] width 23 height 23
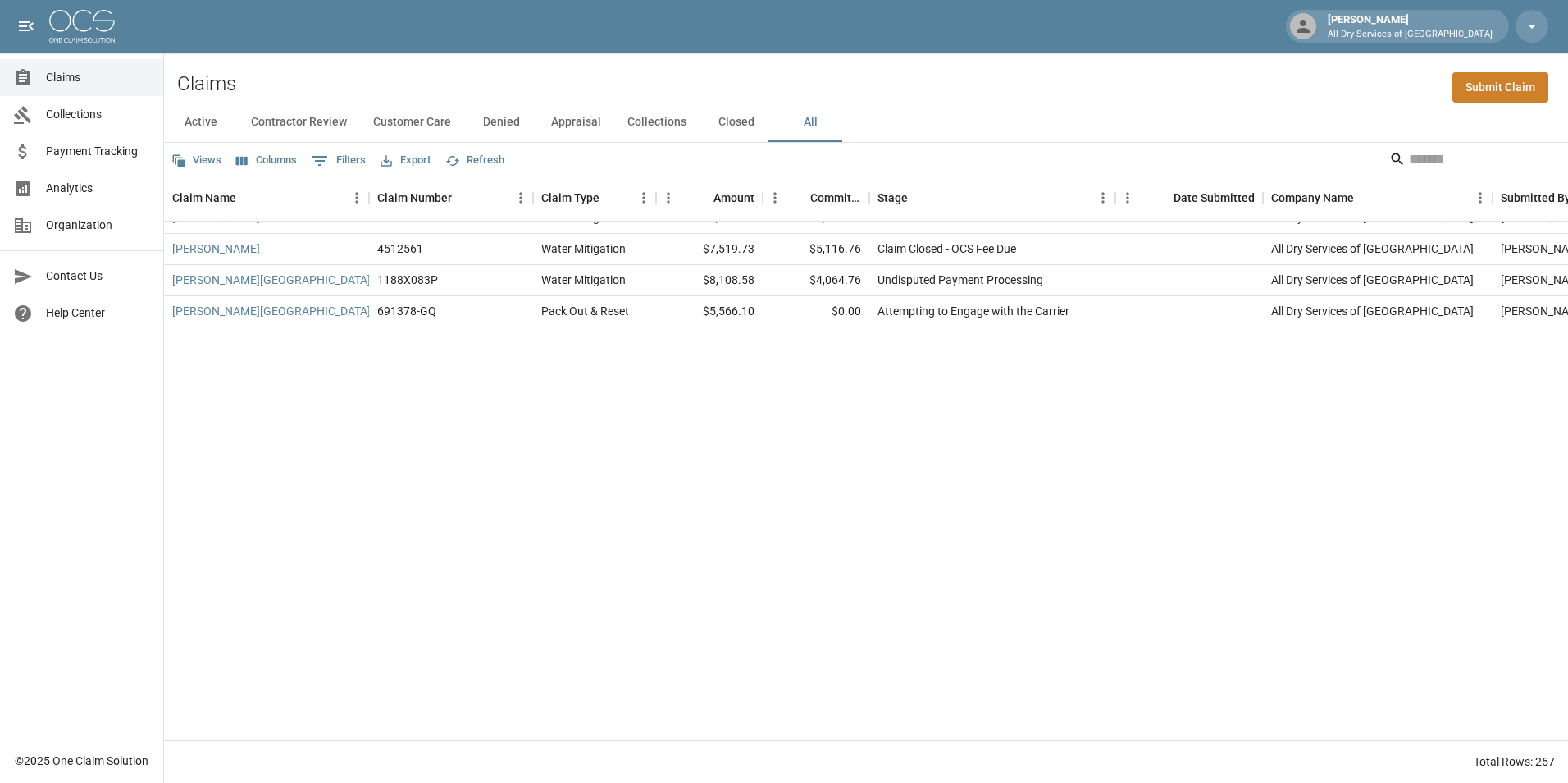
scroll to position [7507, 0]
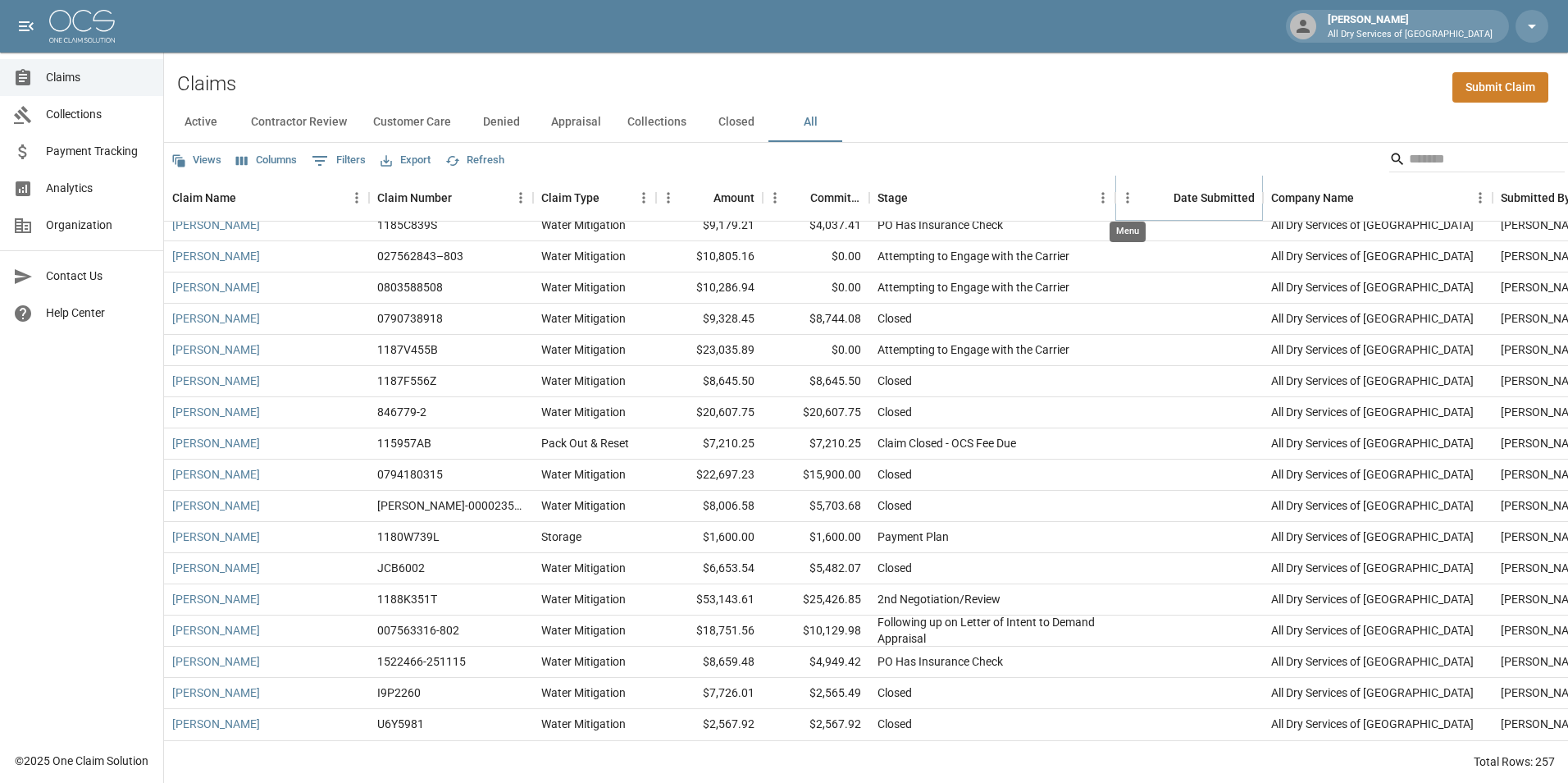
click at [1128, 198] on icon "Menu" at bounding box center [1127, 199] width 3 height 11
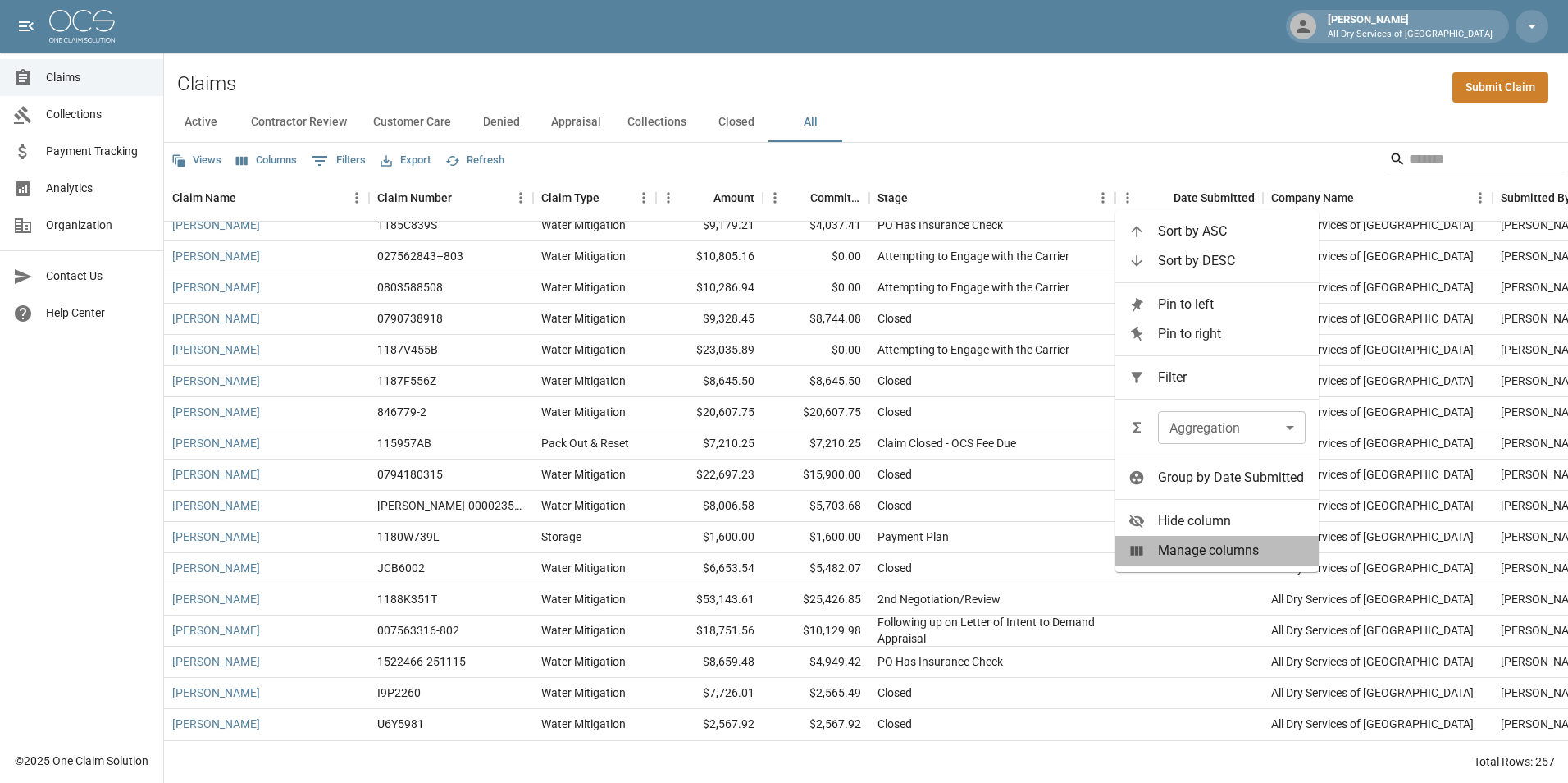
click at [1136, 553] on icon at bounding box center [1136, 550] width 12 height 10
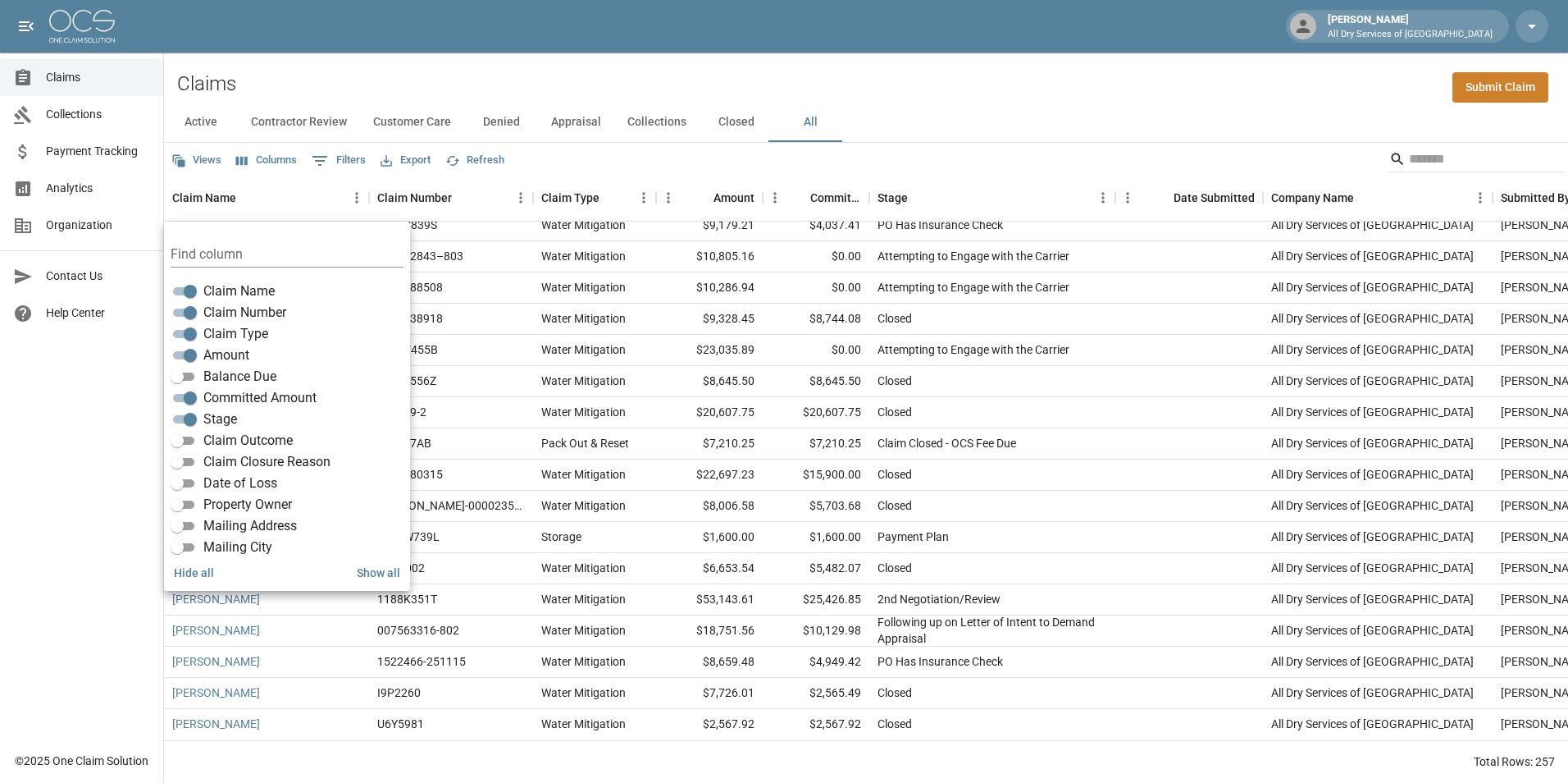
click at [1136, 553] on div "Sort by ASC Sort by DESC Pin to left Pin to right Filter Aggregation ​ Aggregat…" at bounding box center [1217, 390] width 203 height 361
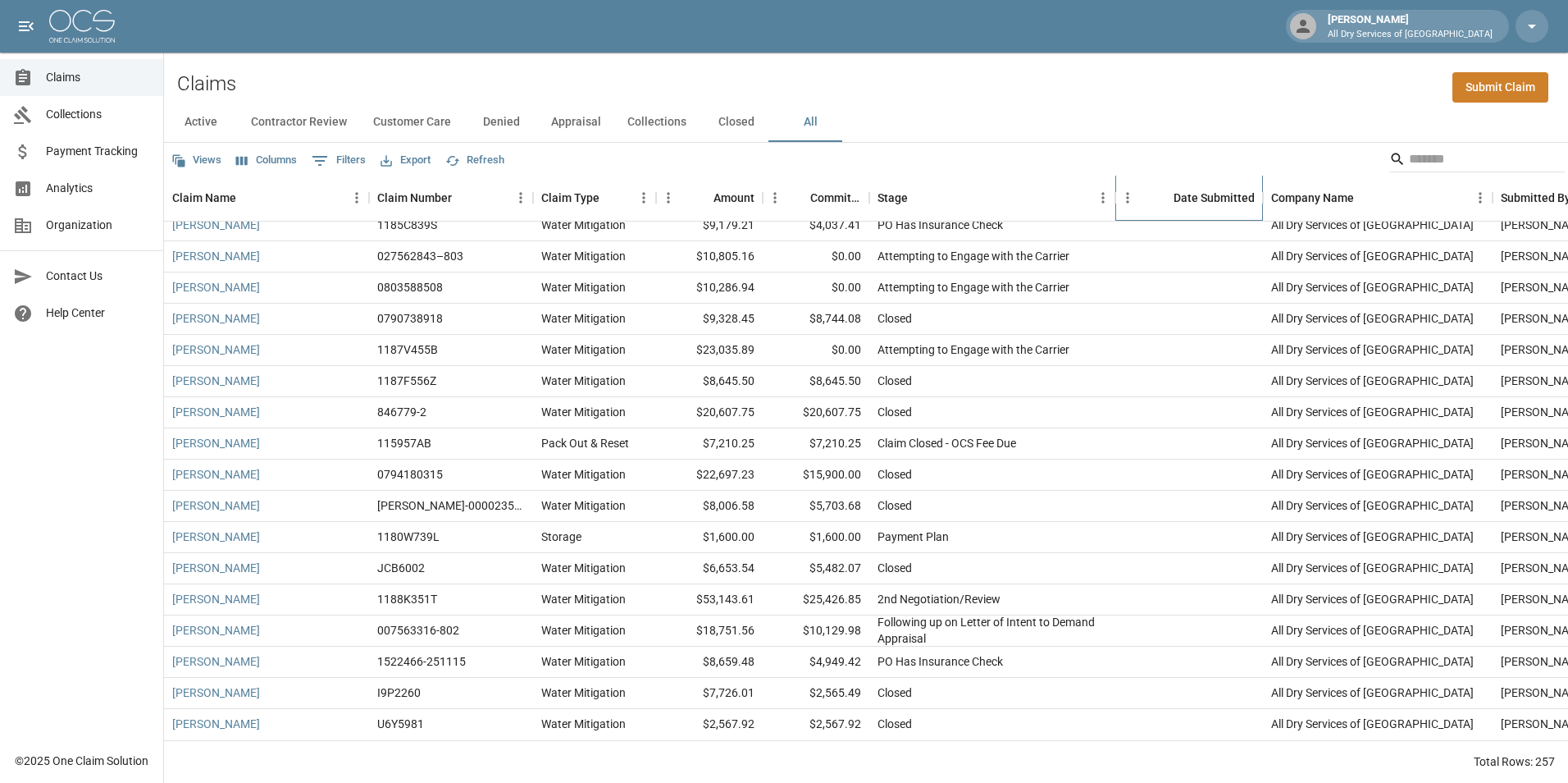
click at [1115, 205] on div "Stage" at bounding box center [1115, 198] width 19 height 46
click at [1128, 208] on button "Menu" at bounding box center [1127, 198] width 25 height 25
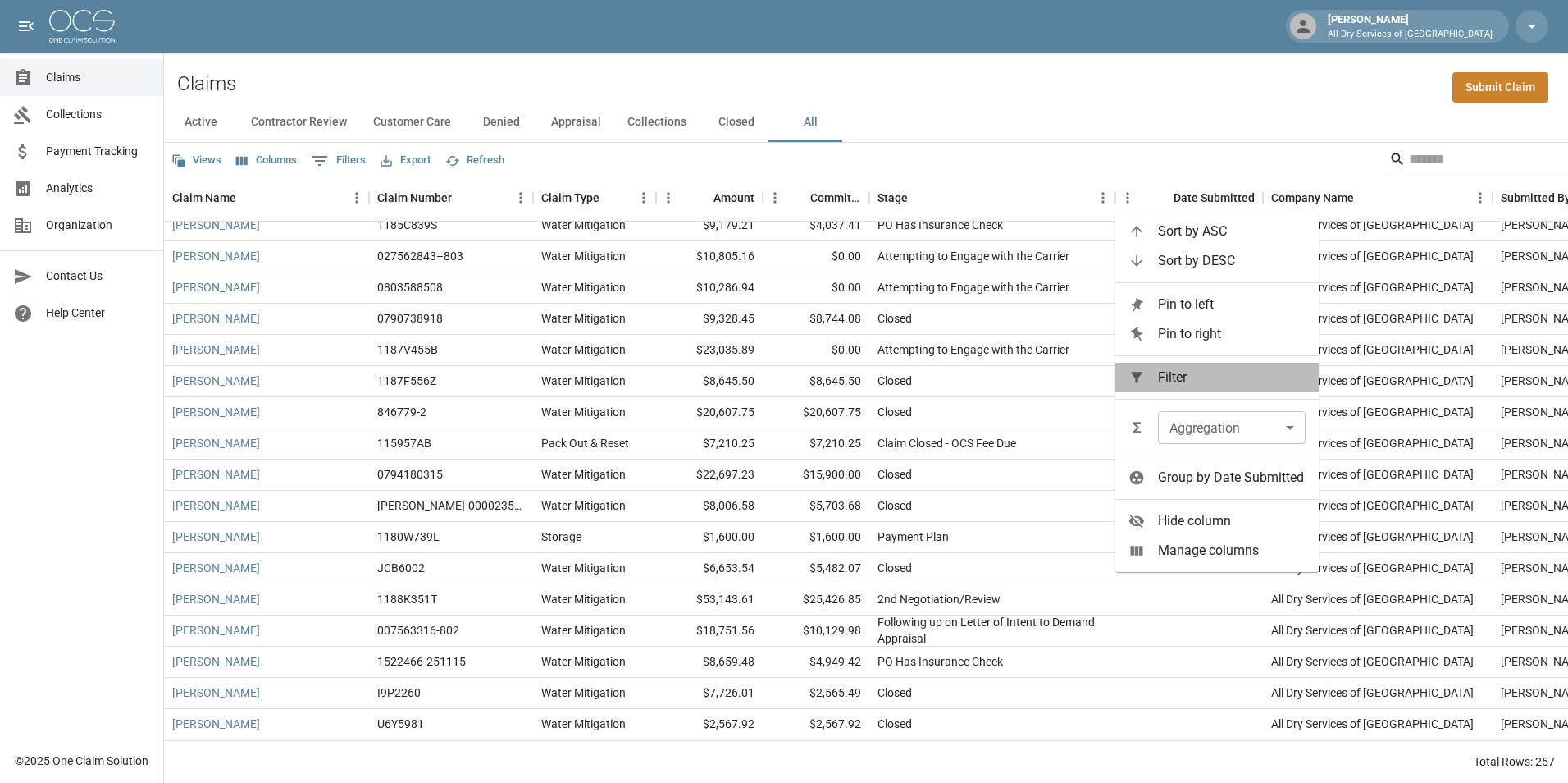
click at [1136, 369] on li "Filter" at bounding box center [1217, 377] width 203 height 30
select select "**********"
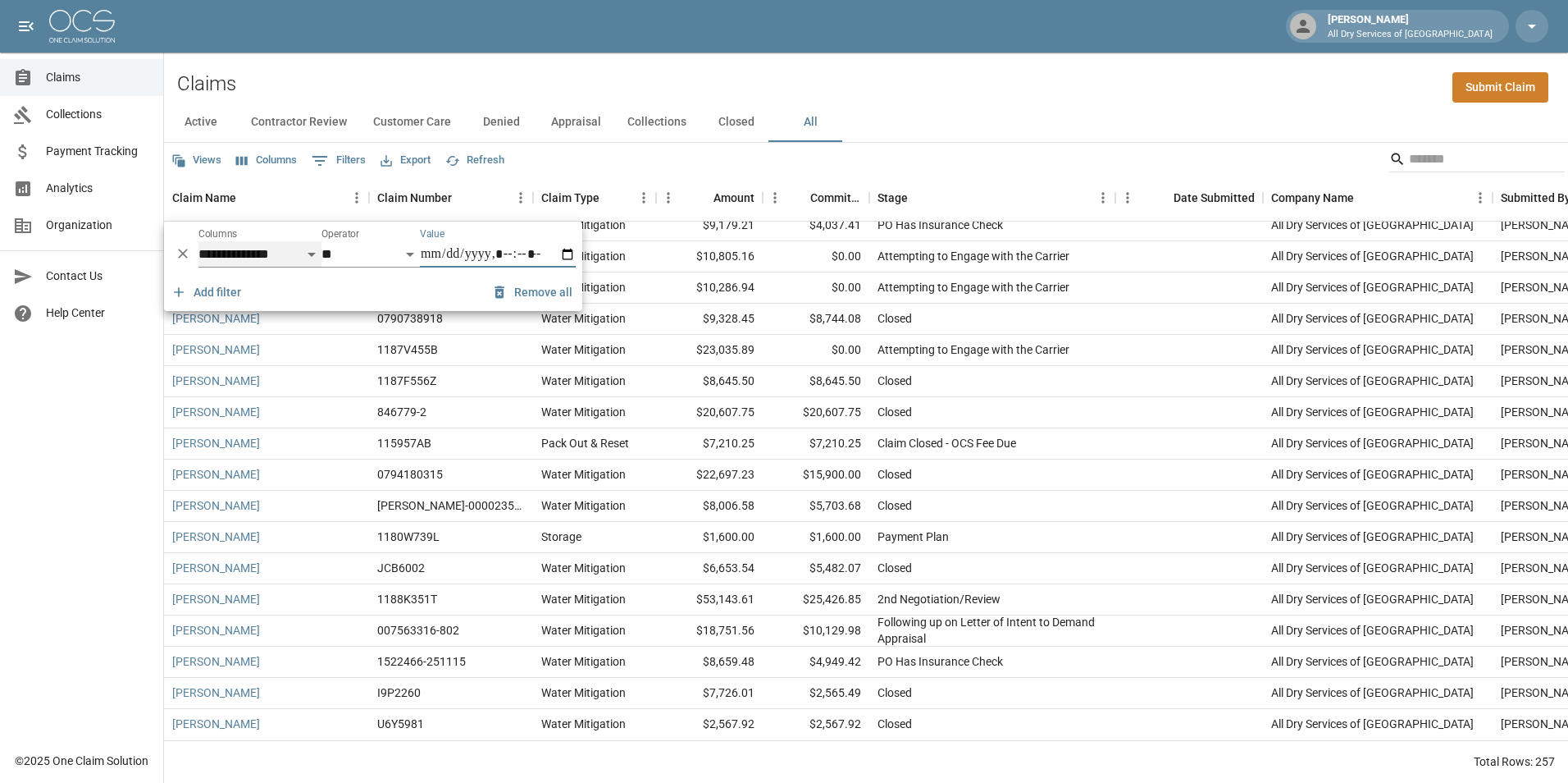
click at [312, 253] on select "**********" at bounding box center [260, 254] width 123 height 26
click at [312, 254] on select "**********" at bounding box center [260, 254] width 123 height 26
click at [410, 255] on select "**********" at bounding box center [371, 254] width 99 height 26
click at [322, 241] on select "**********" at bounding box center [371, 254] width 99 height 26
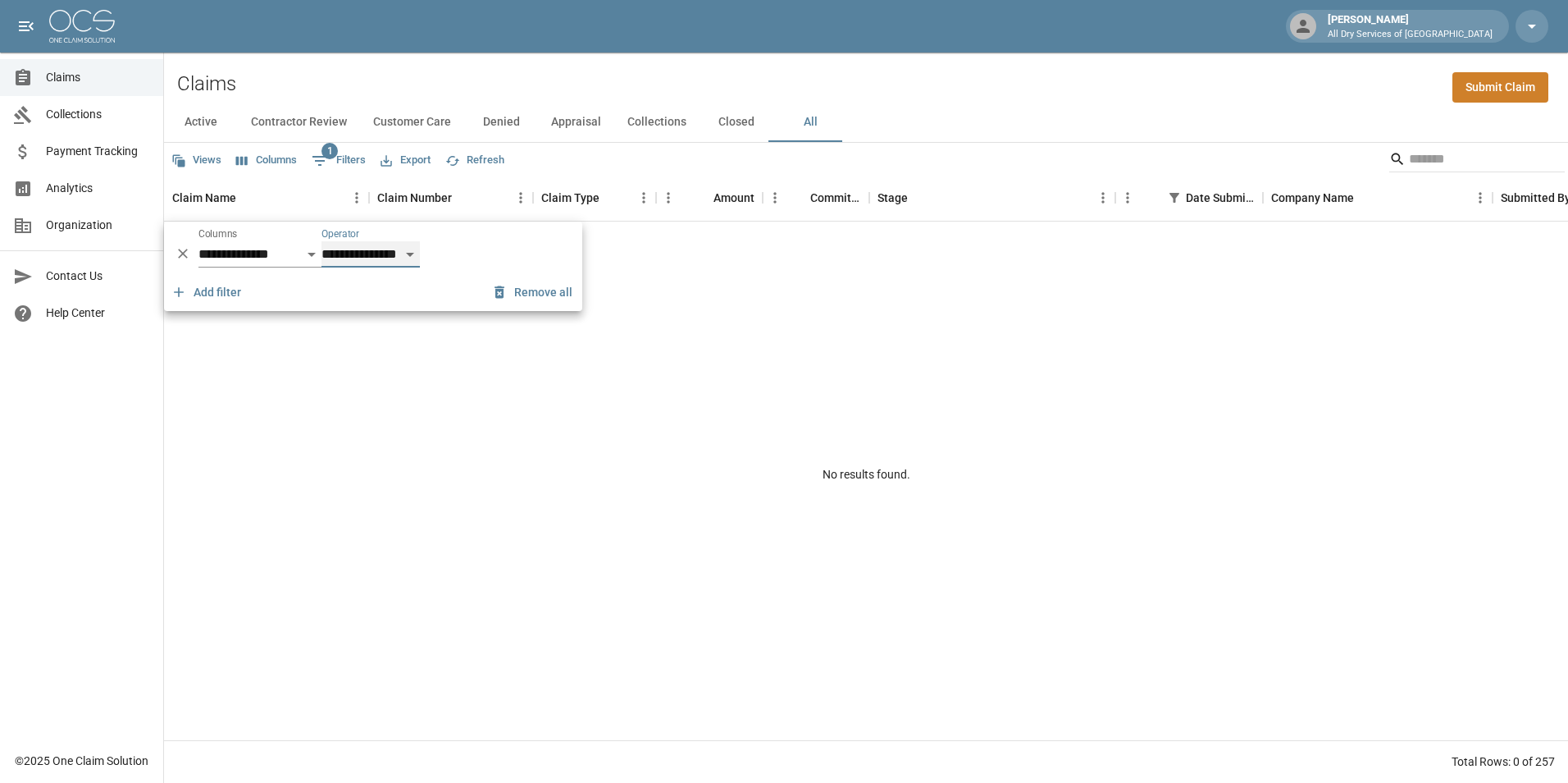
scroll to position [0, 0]
click at [406, 260] on select "**********" at bounding box center [371, 254] width 99 height 26
select select "**"
click at [322, 241] on select "**********" at bounding box center [371, 254] width 99 height 26
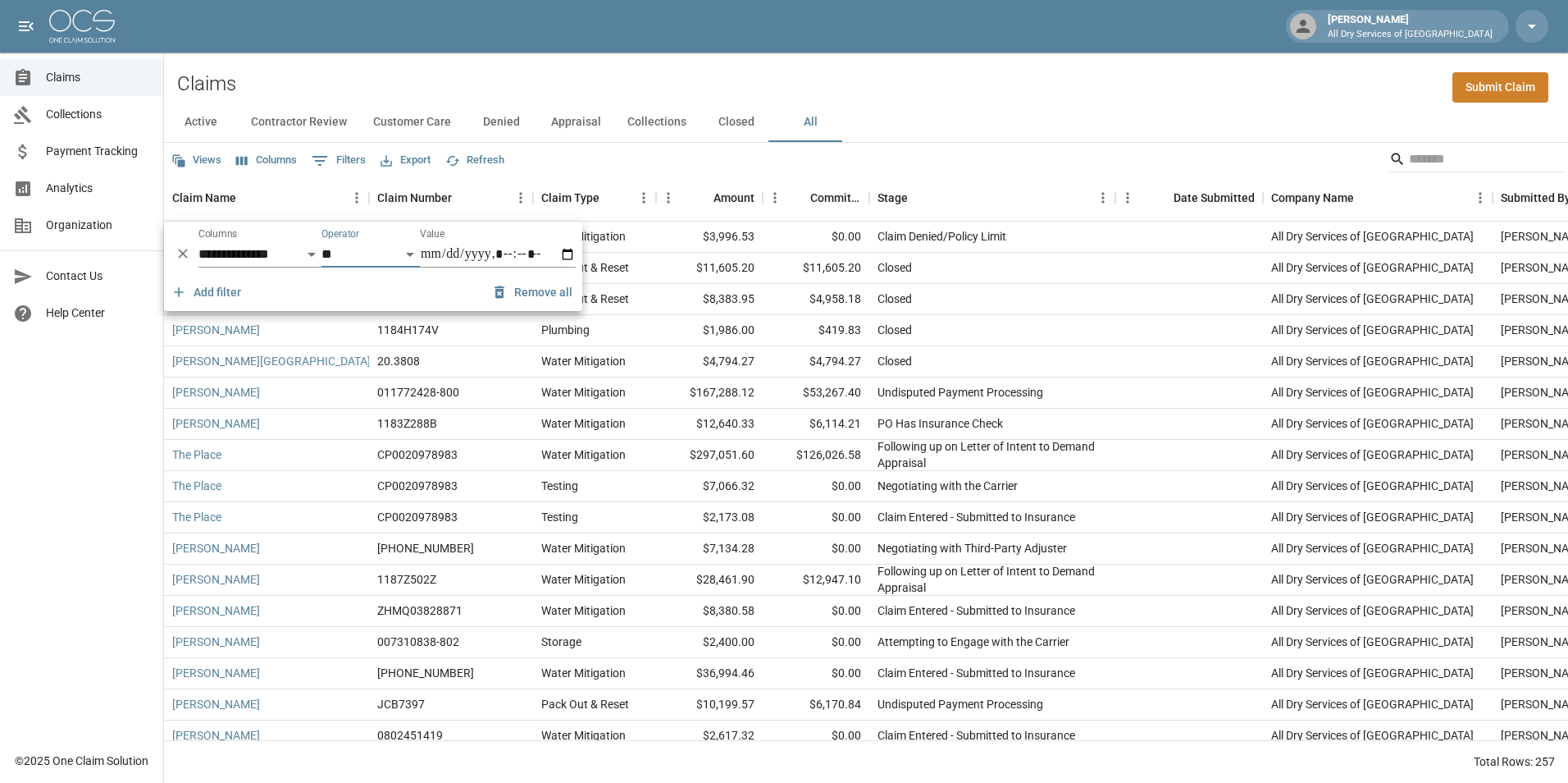
click at [542, 300] on button "Remove all" at bounding box center [533, 292] width 91 height 31
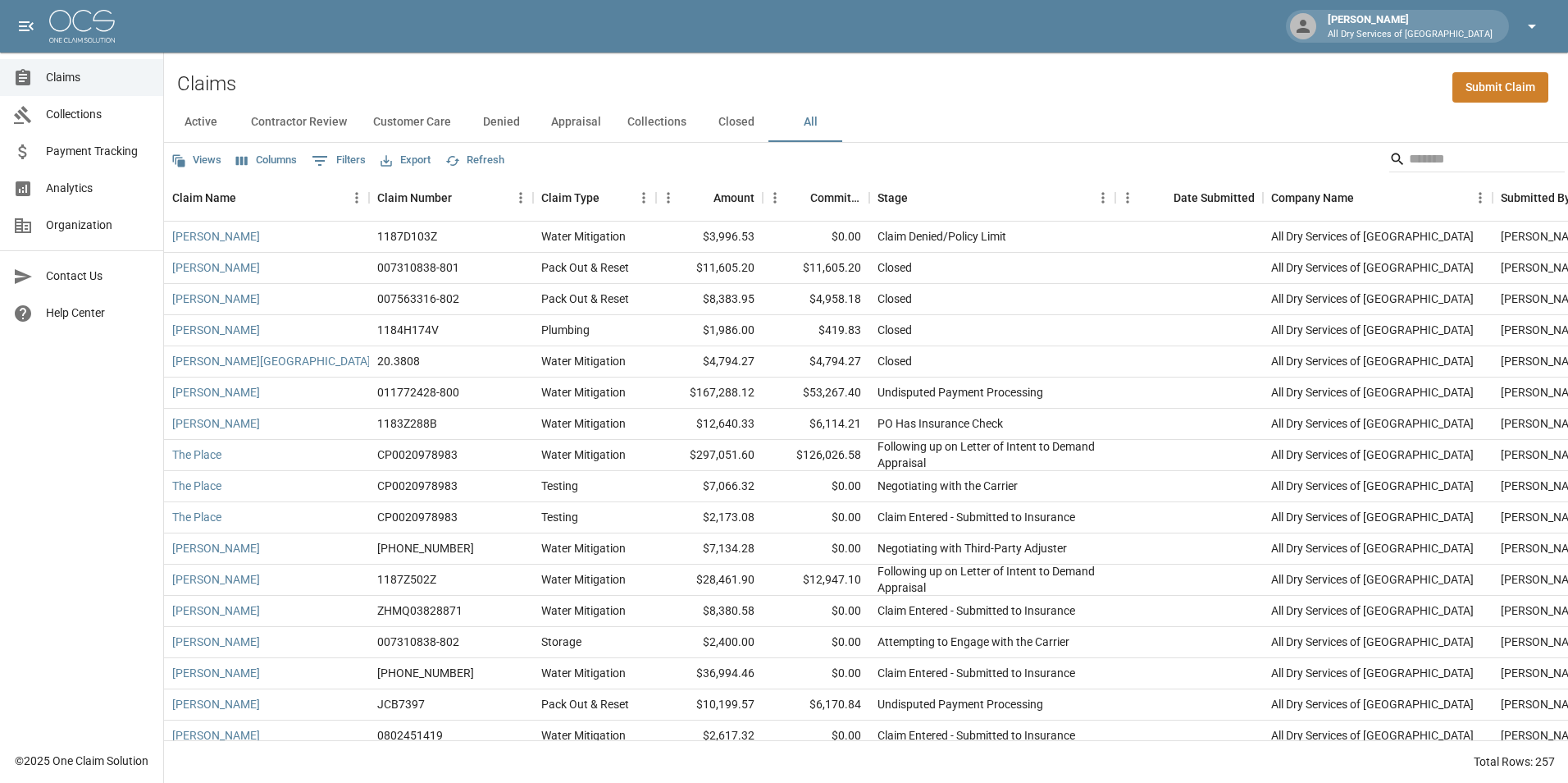
click at [1527, 28] on icon "button" at bounding box center [1532, 26] width 19 height 19
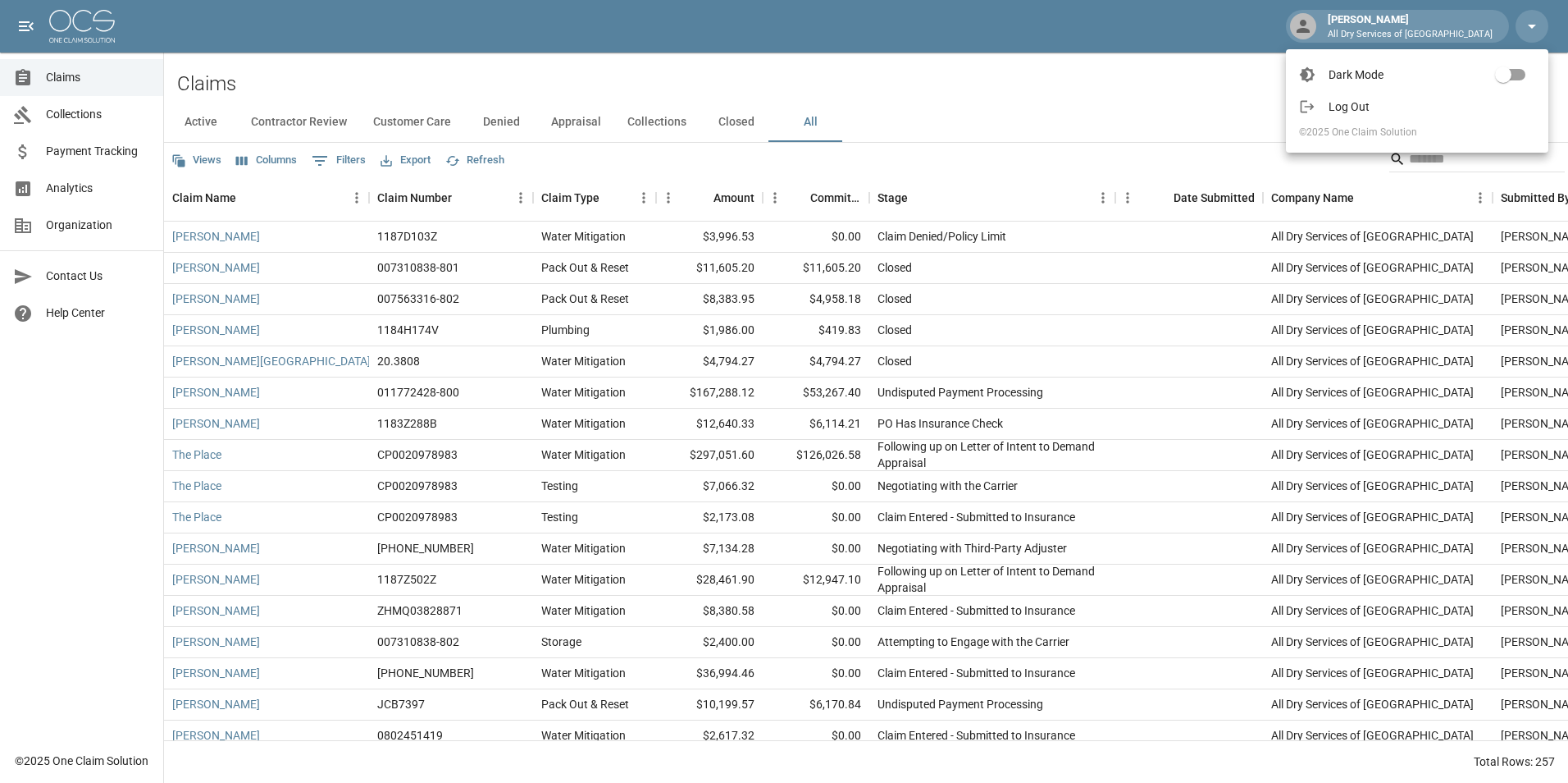
click at [1017, 55] on div at bounding box center [784, 391] width 1568 height 783
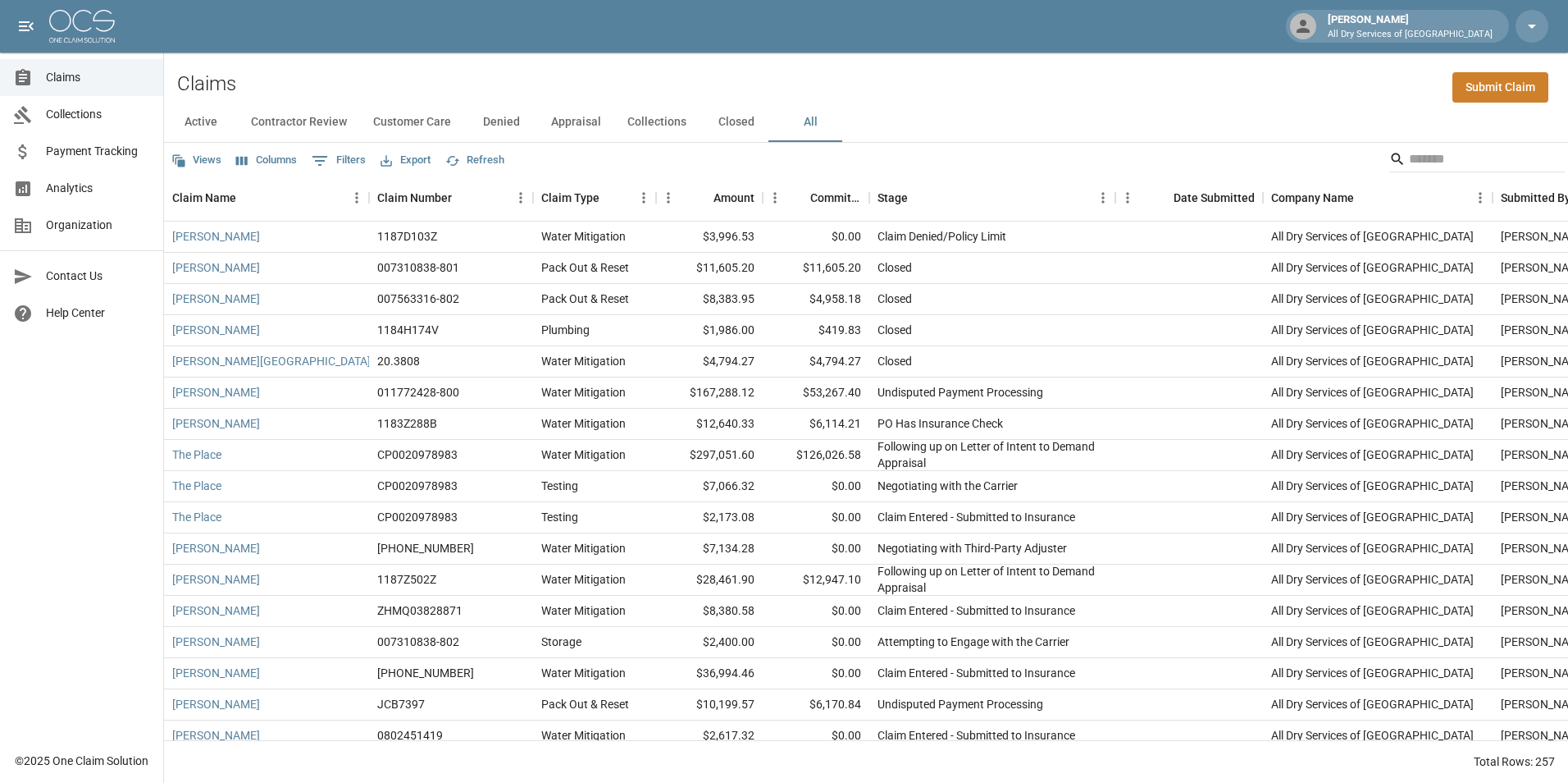
click at [206, 116] on button "Active" at bounding box center [201, 122] width 74 height 40
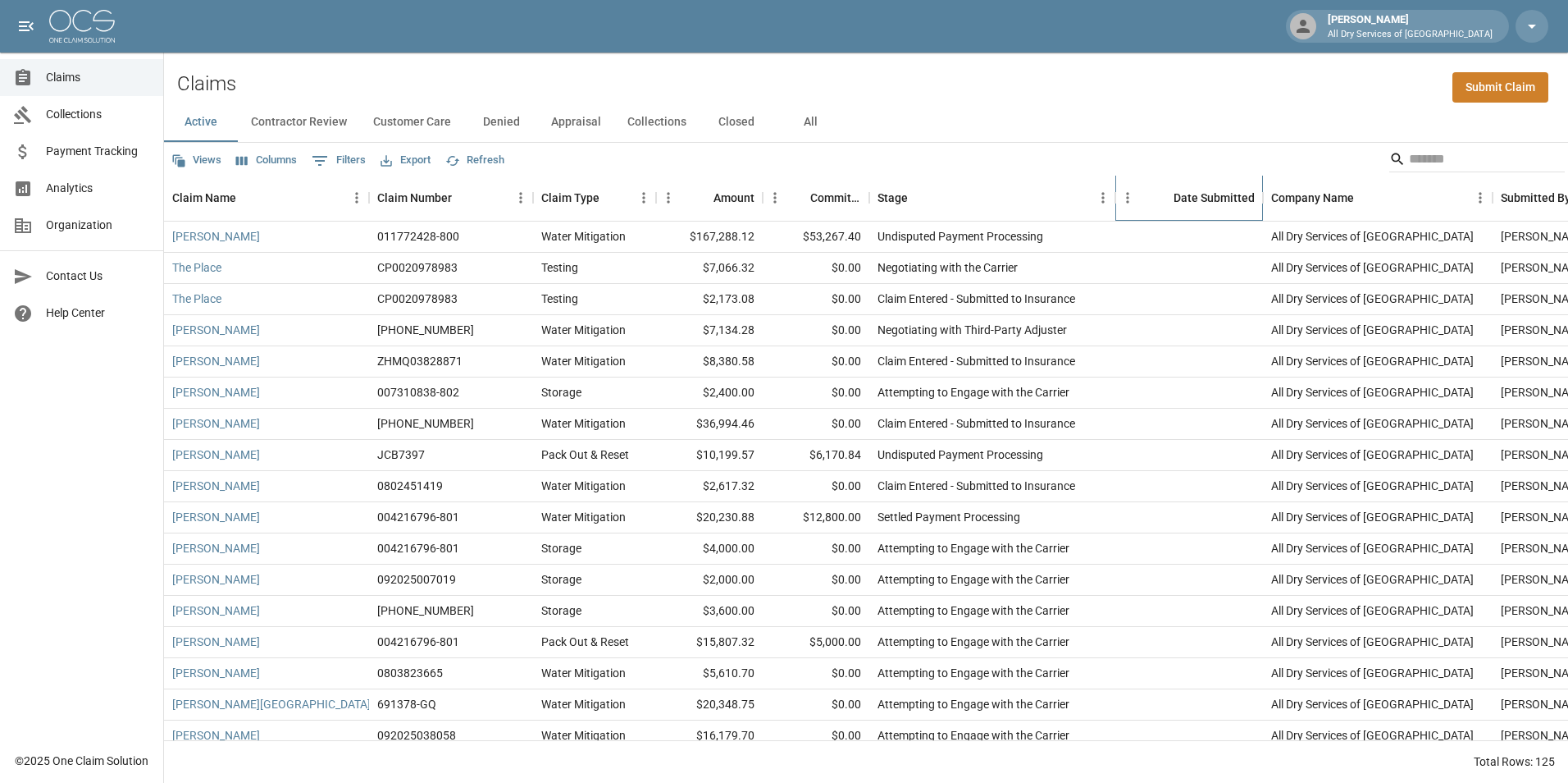
click at [1223, 191] on div "Date Submitted" at bounding box center [1214, 198] width 81 height 46
drag, startPoint x: 1225, startPoint y: 191, endPoint x: 1202, endPoint y: 199, distance: 24.4
click at [1202, 199] on div "Date Submitted" at bounding box center [1214, 198] width 81 height 46
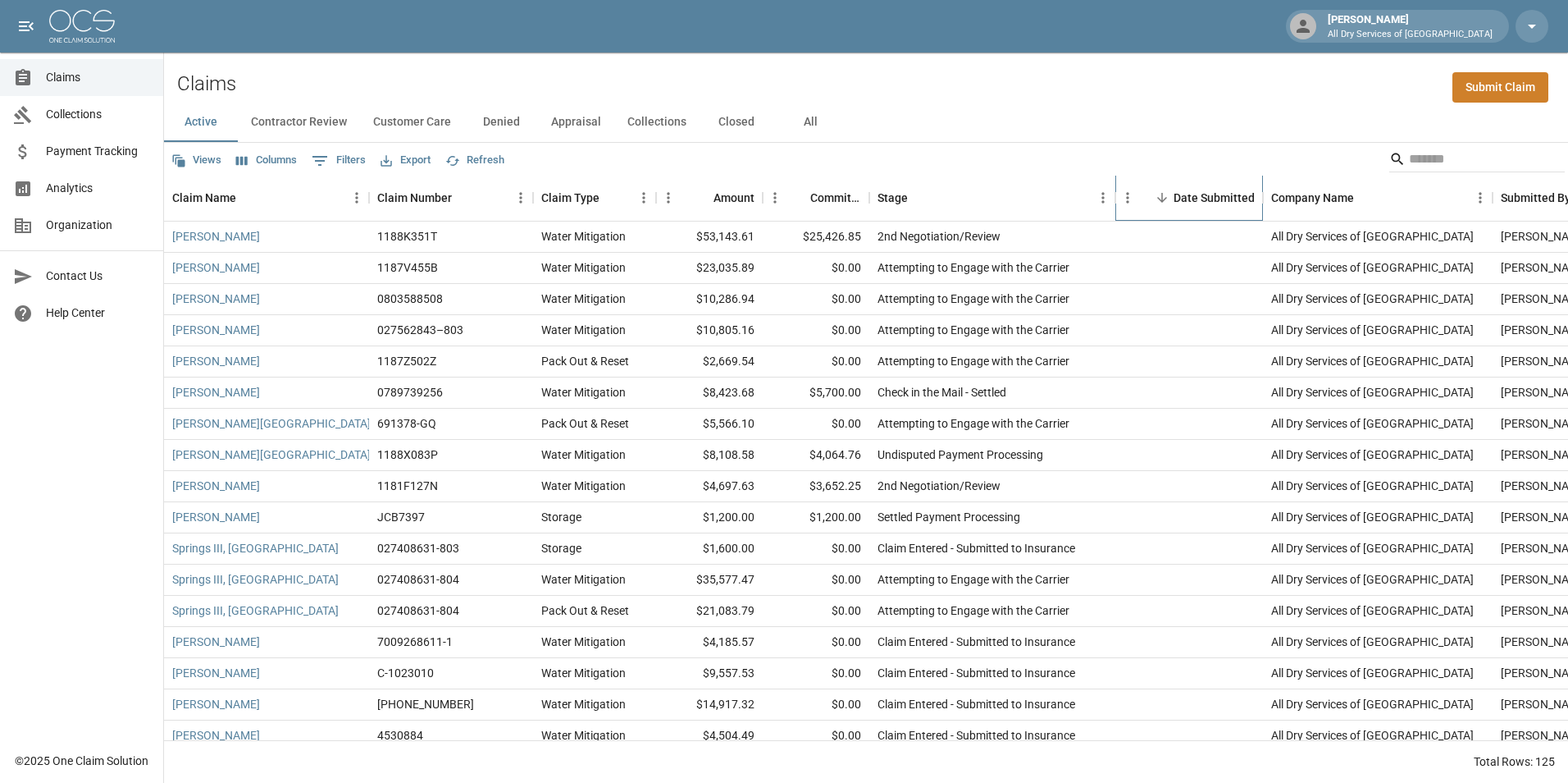
click at [1202, 199] on div "Date Submitted" at bounding box center [1214, 198] width 81 height 46
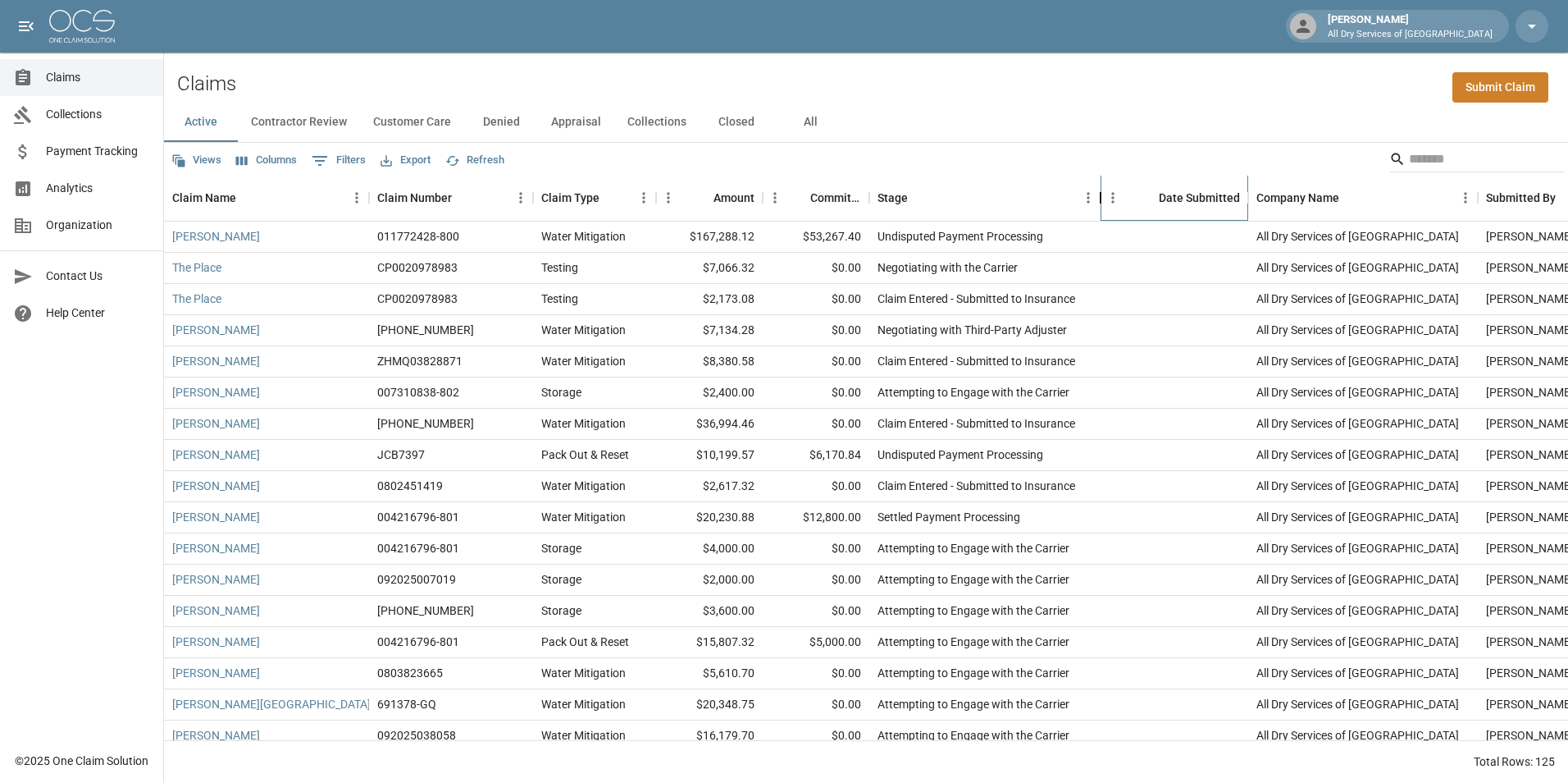
drag, startPoint x: 1115, startPoint y: 196, endPoint x: 1136, endPoint y: 204, distance: 22.5
click at [1101, 210] on div "Stage" at bounding box center [1100, 198] width 19 height 46
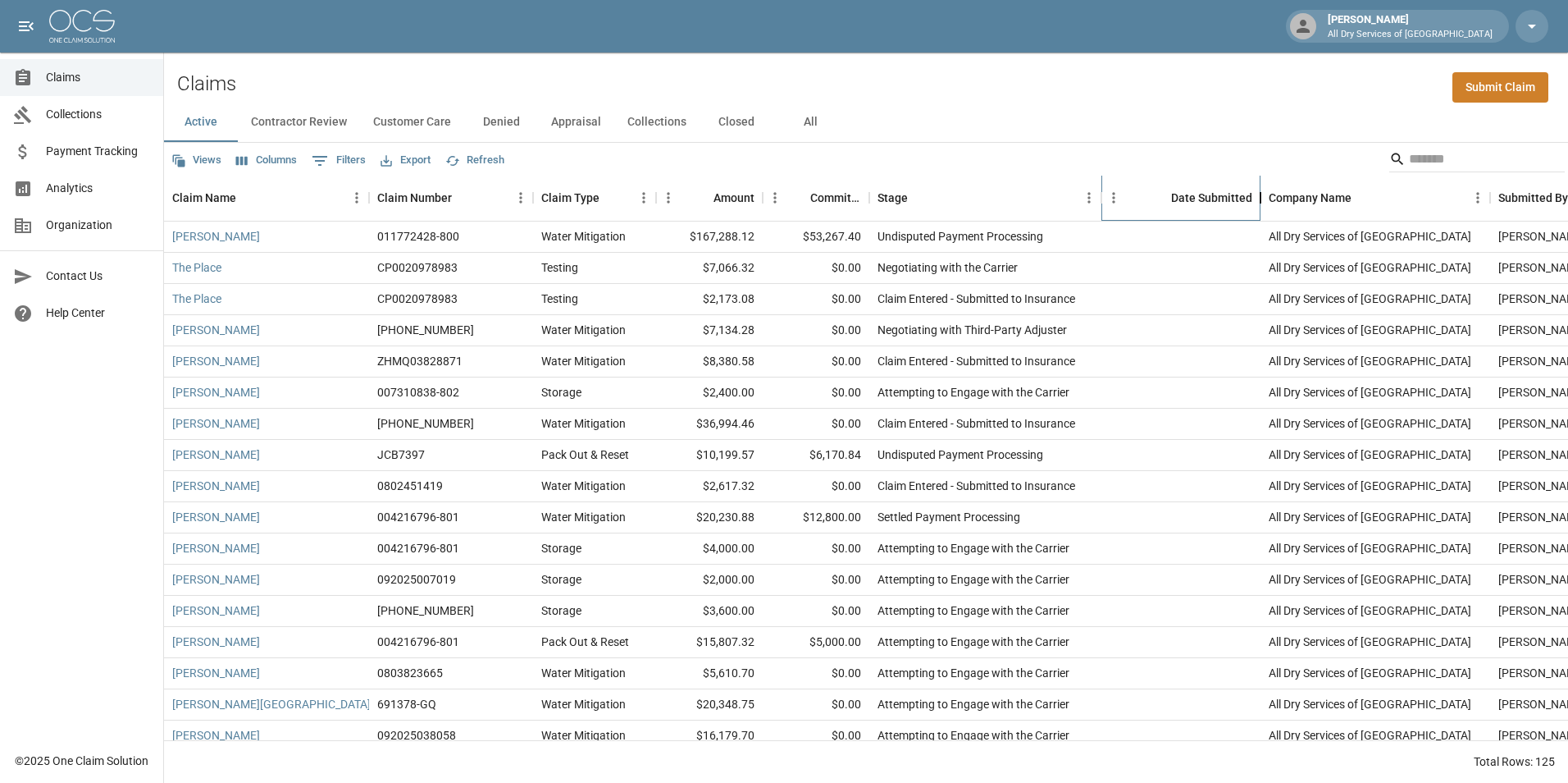
drag, startPoint x: 1251, startPoint y: 198, endPoint x: 1259, endPoint y: 198, distance: 8.0
click at [1259, 198] on div "Date Submitted" at bounding box center [1260, 198] width 19 height 46
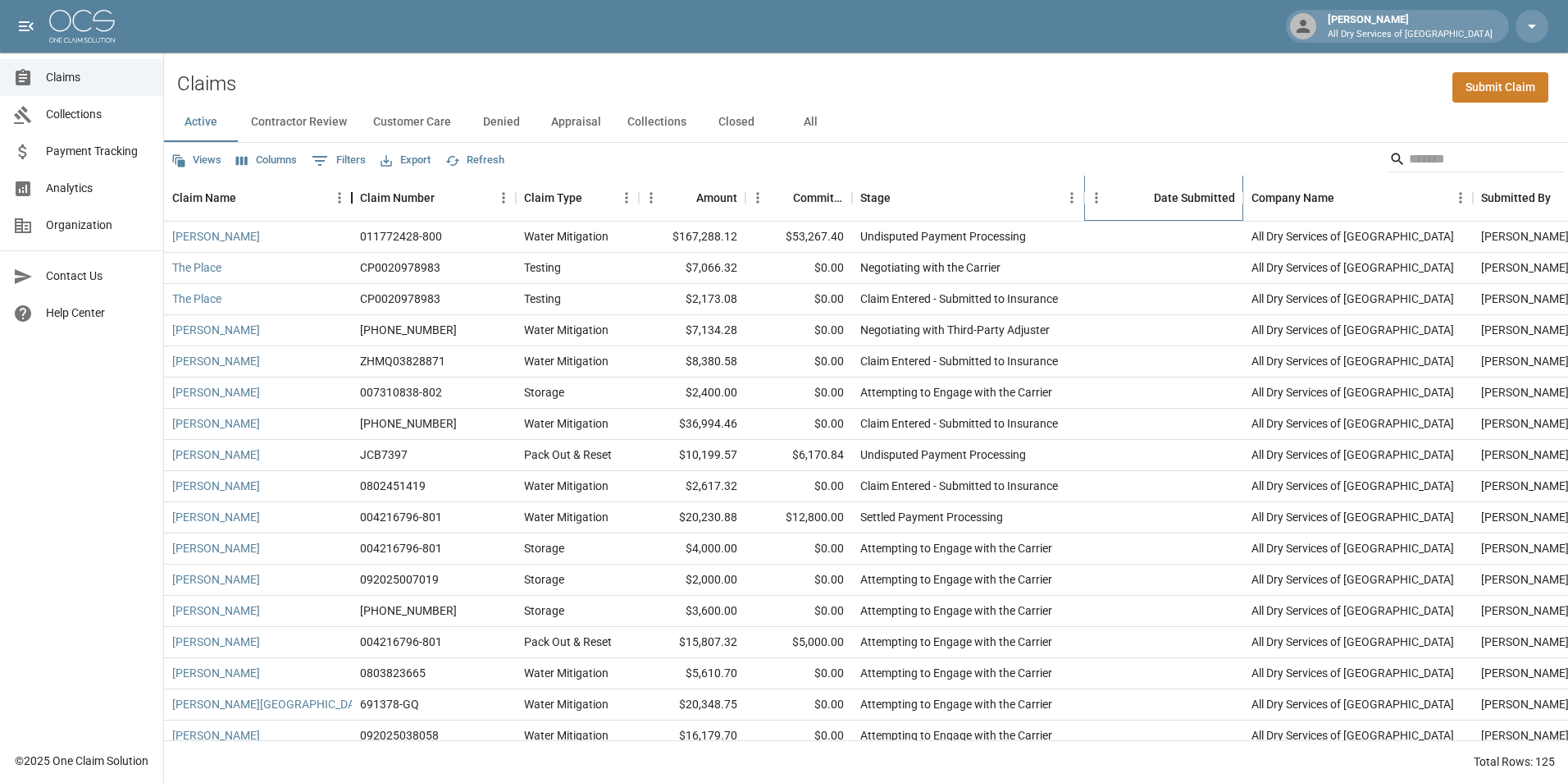
drag, startPoint x: 367, startPoint y: 207, endPoint x: 349, endPoint y: 208, distance: 18.0
click at [349, 208] on div "Claim Name" at bounding box center [351, 198] width 19 height 46
click at [1185, 201] on div "Date Submitted" at bounding box center [1195, 198] width 81 height 46
click at [1137, 199] on icon "Sort" at bounding box center [1143, 198] width 15 height 15
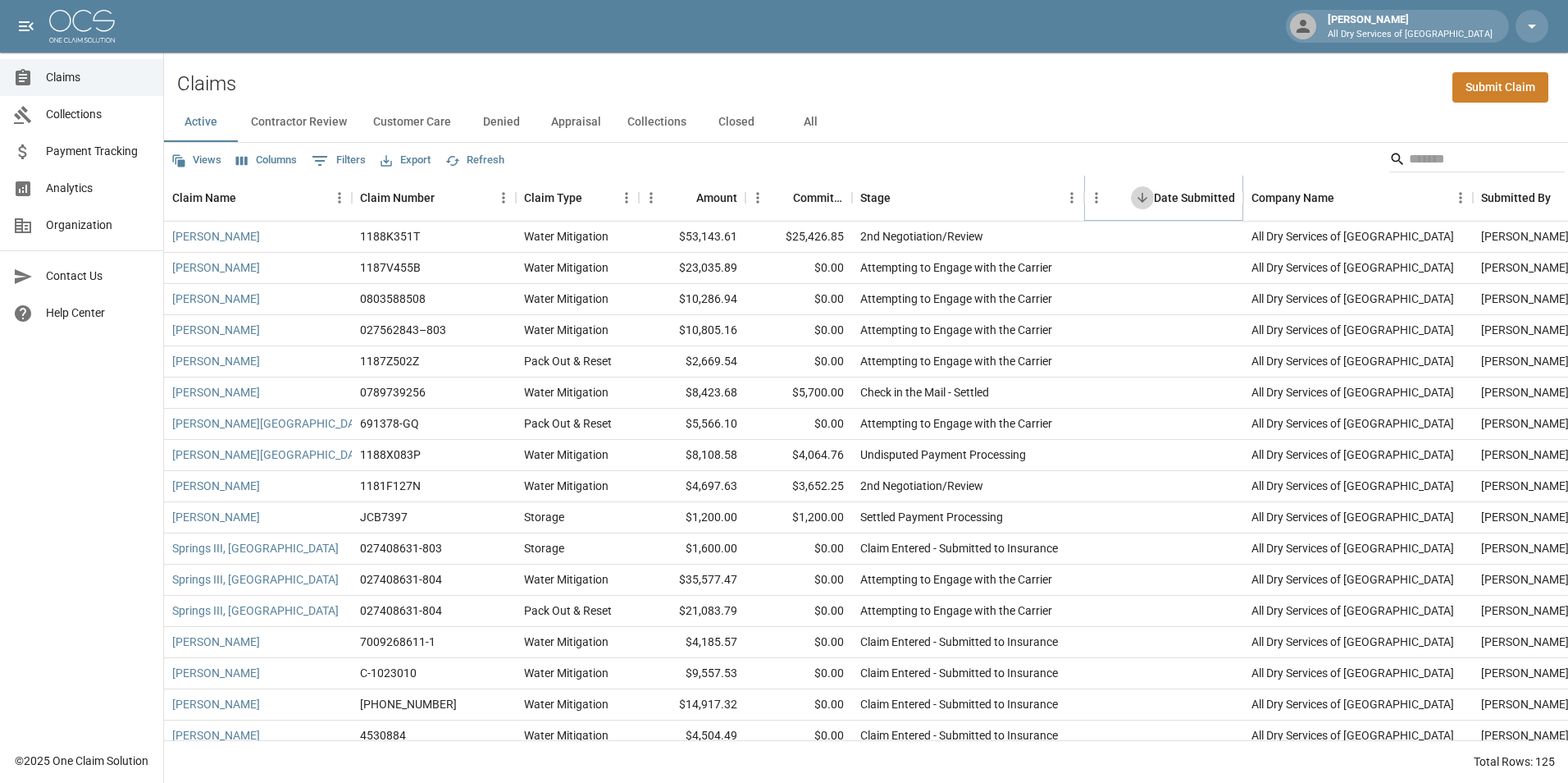
click at [1140, 200] on icon "Sort" at bounding box center [1142, 198] width 10 height 10
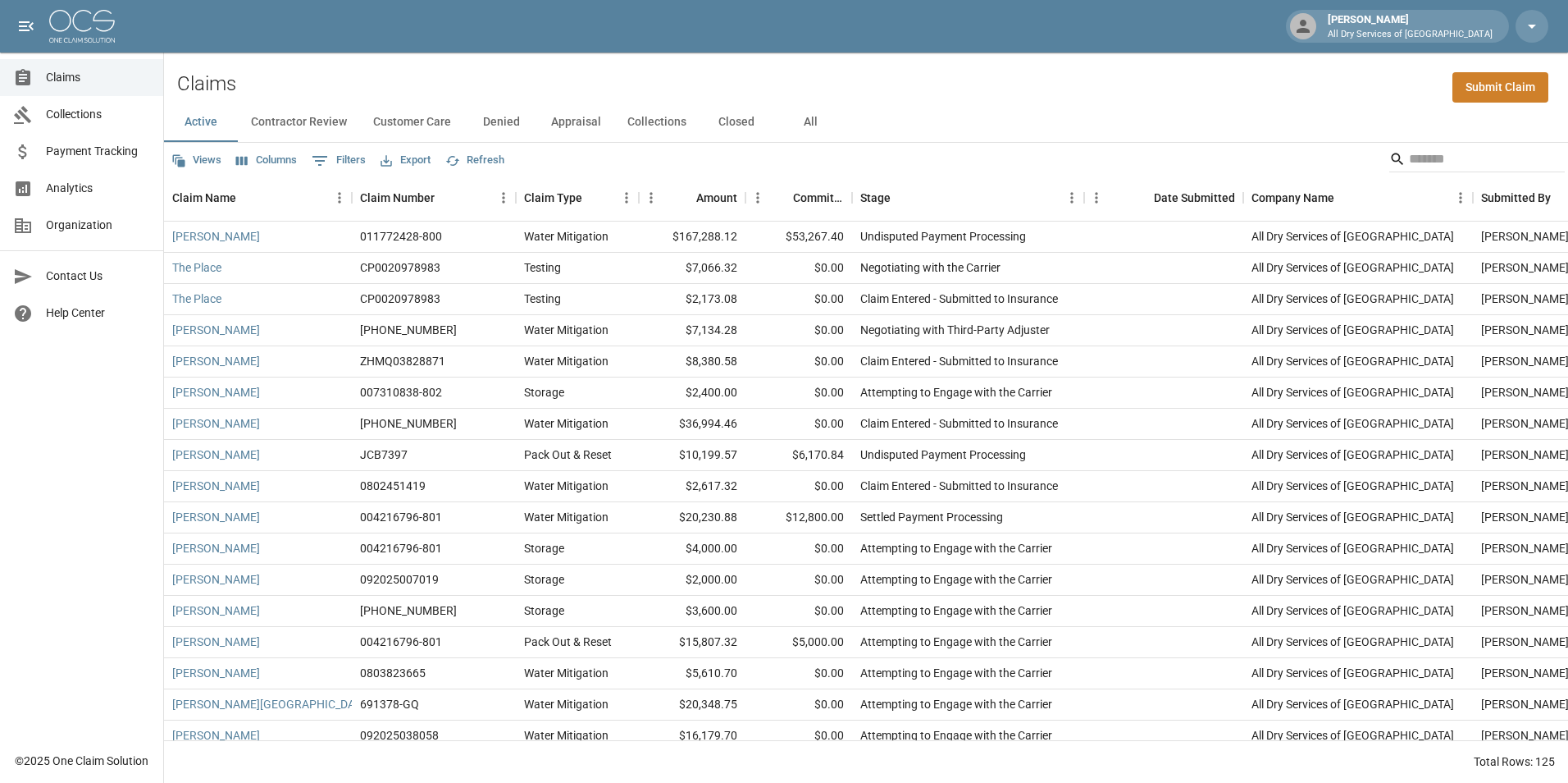
click at [1091, 193] on div "Stage" at bounding box center [1084, 198] width 19 height 46
click at [1099, 199] on icon "Menu" at bounding box center [1097, 198] width 17 height 17
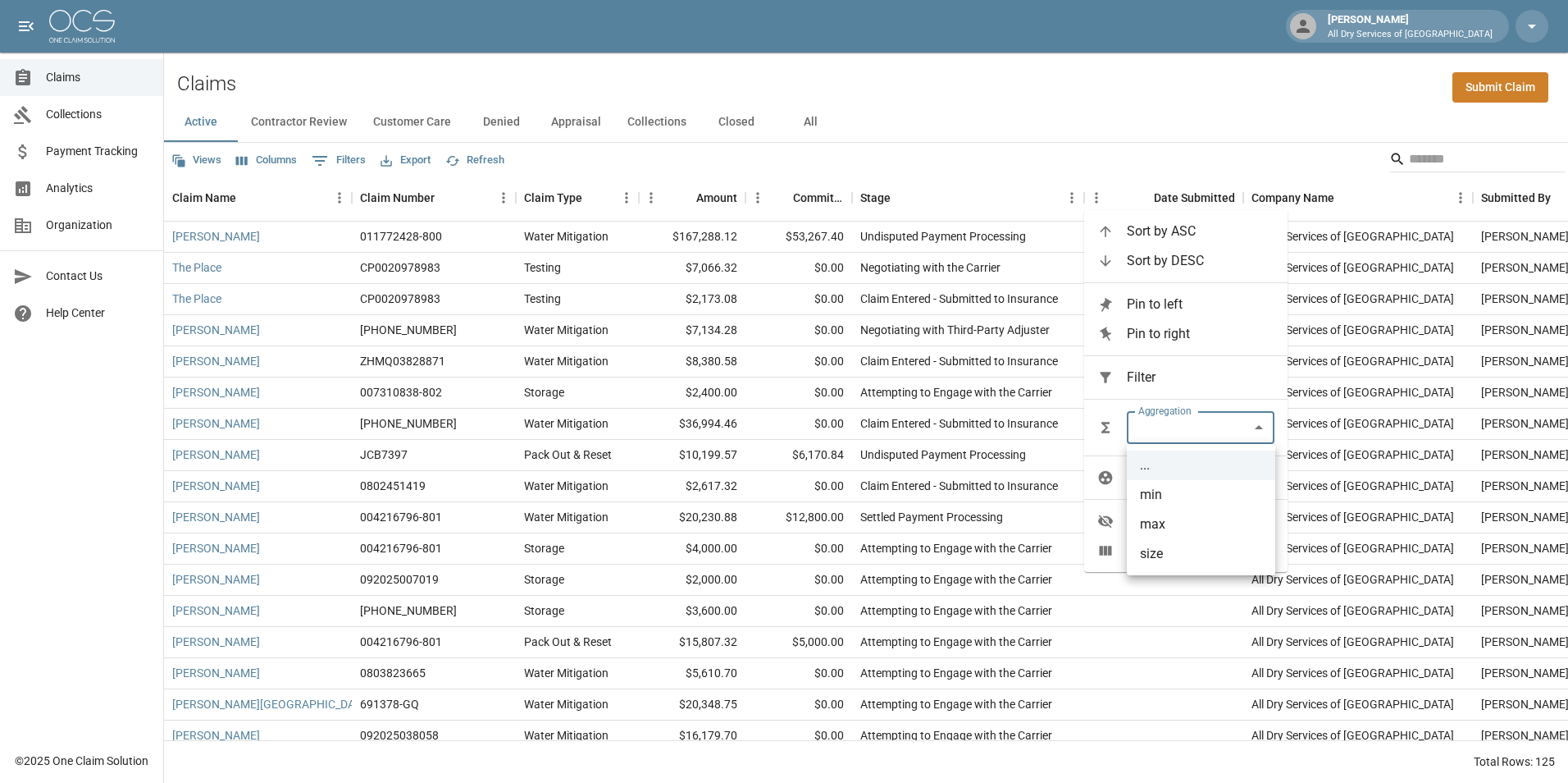
click at [1263, 428] on body "Joe Antonelli All Dry Services of Atlanta Claims Collections Payment Tracking A…" at bounding box center [784, 391] width 1568 height 783
click at [1267, 428] on div at bounding box center [784, 391] width 1568 height 783
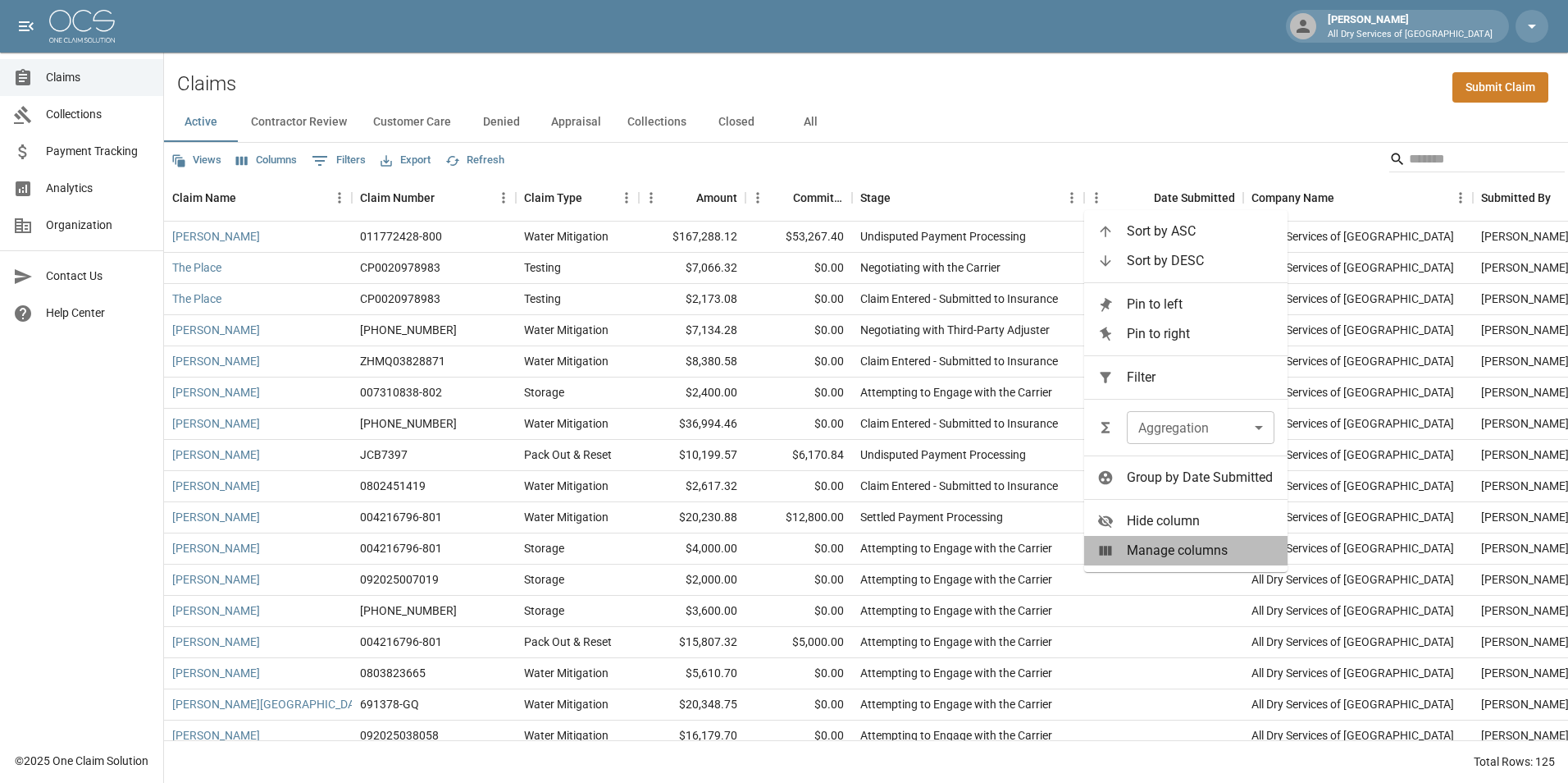
click at [1222, 552] on span "Manage columns" at bounding box center [1201, 550] width 148 height 19
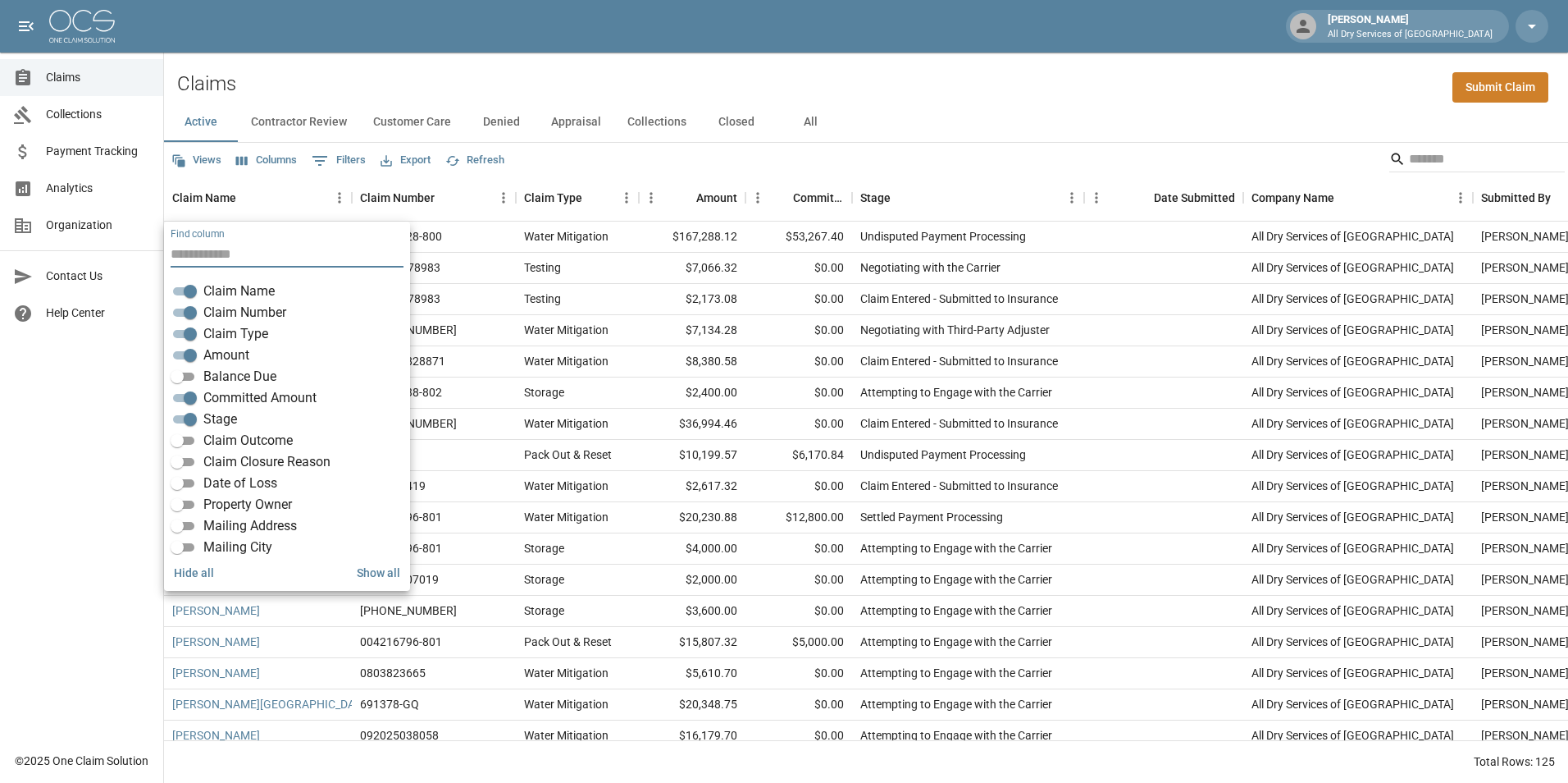
click at [1117, 89] on div "Claims Submit Claim" at bounding box center [867, 78] width 1404 height 50
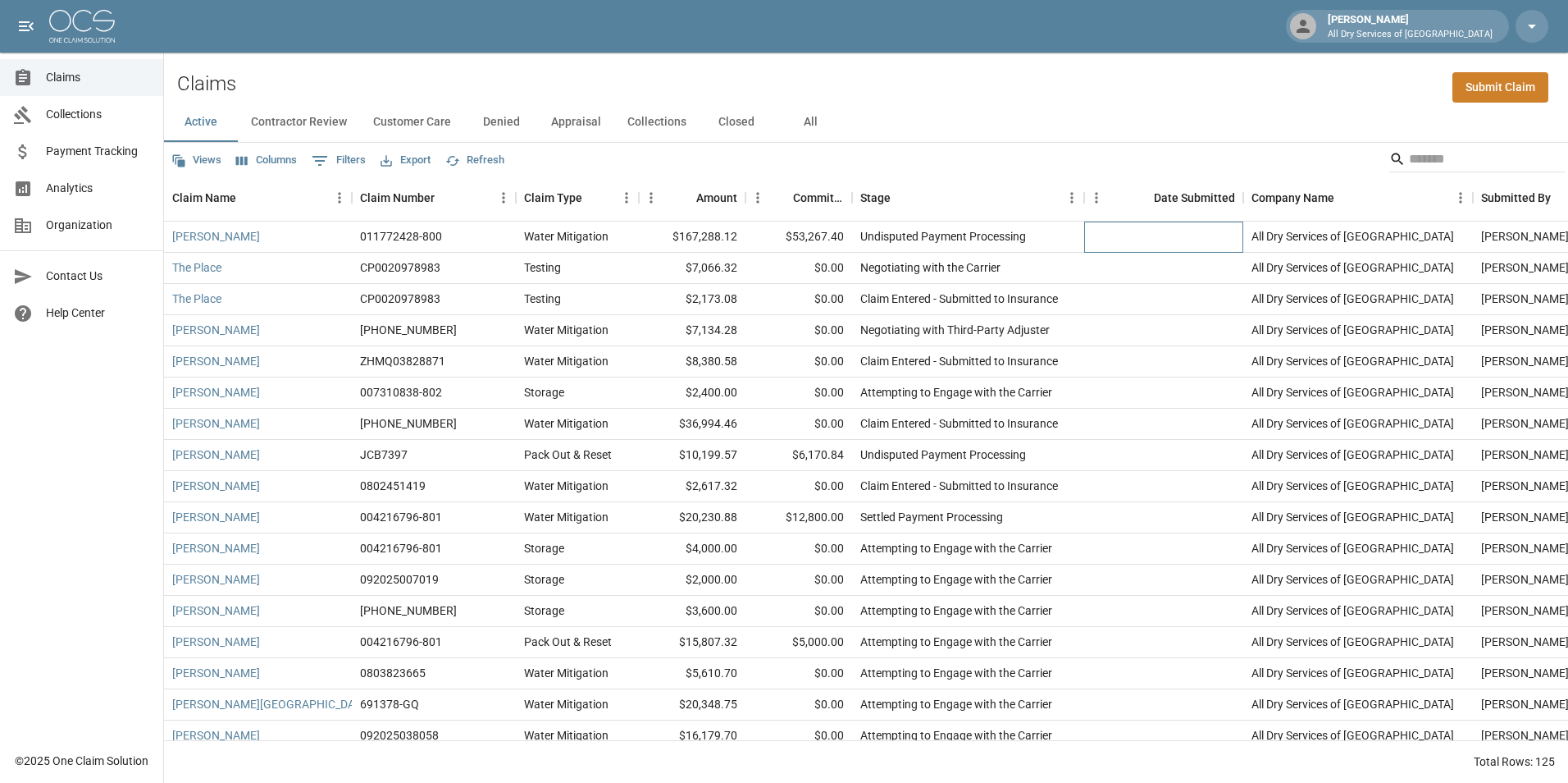
click at [1153, 239] on div at bounding box center [1164, 238] width 159 height 31
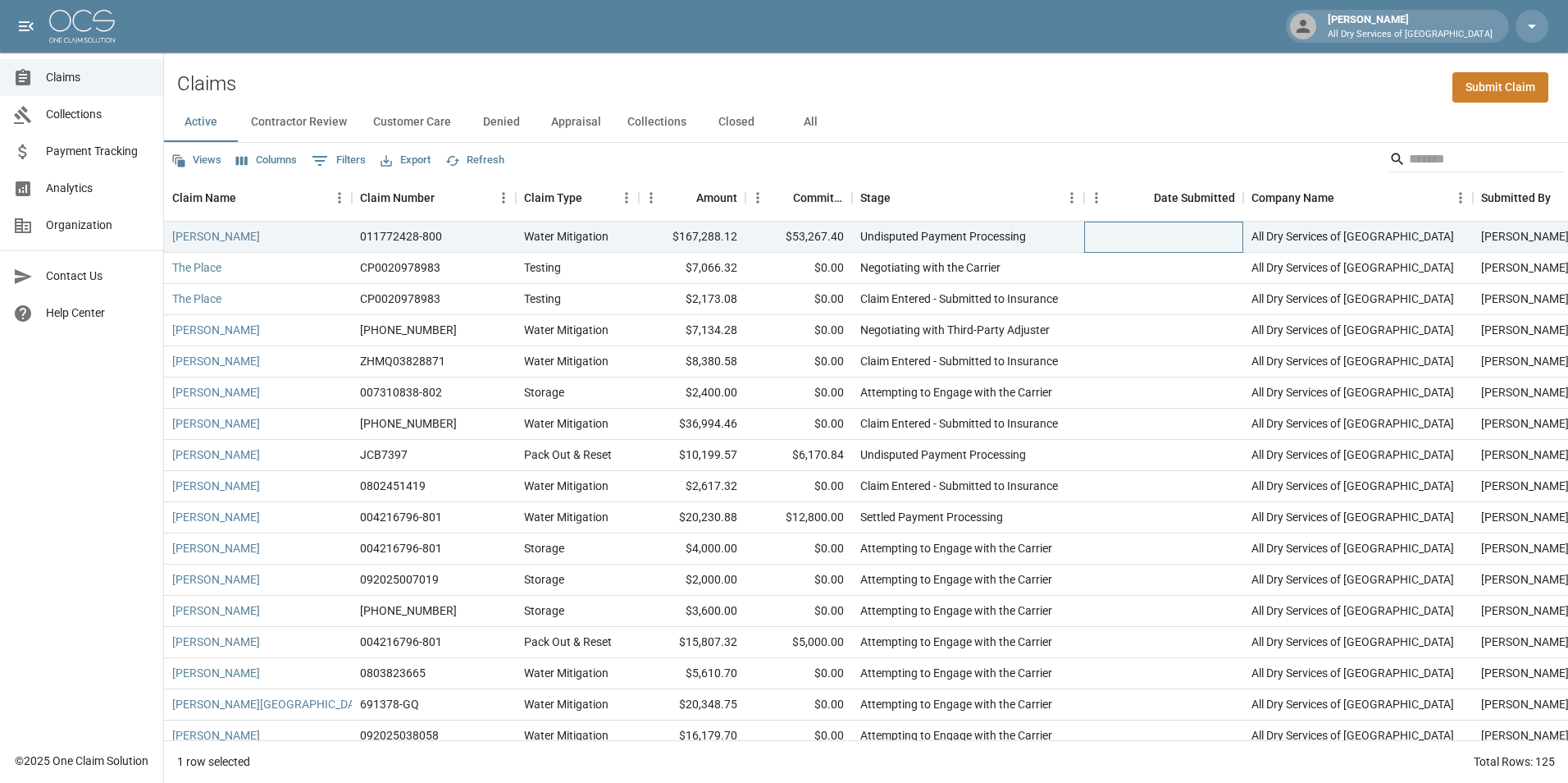
click at [1156, 241] on div at bounding box center [1164, 238] width 159 height 31
click at [1143, 170] on div "Views Columns 0 Filters Export Refresh" at bounding box center [867, 159] width 1404 height 33
click at [1124, 202] on div "Date Submitted" at bounding box center [1172, 198] width 127 height 46
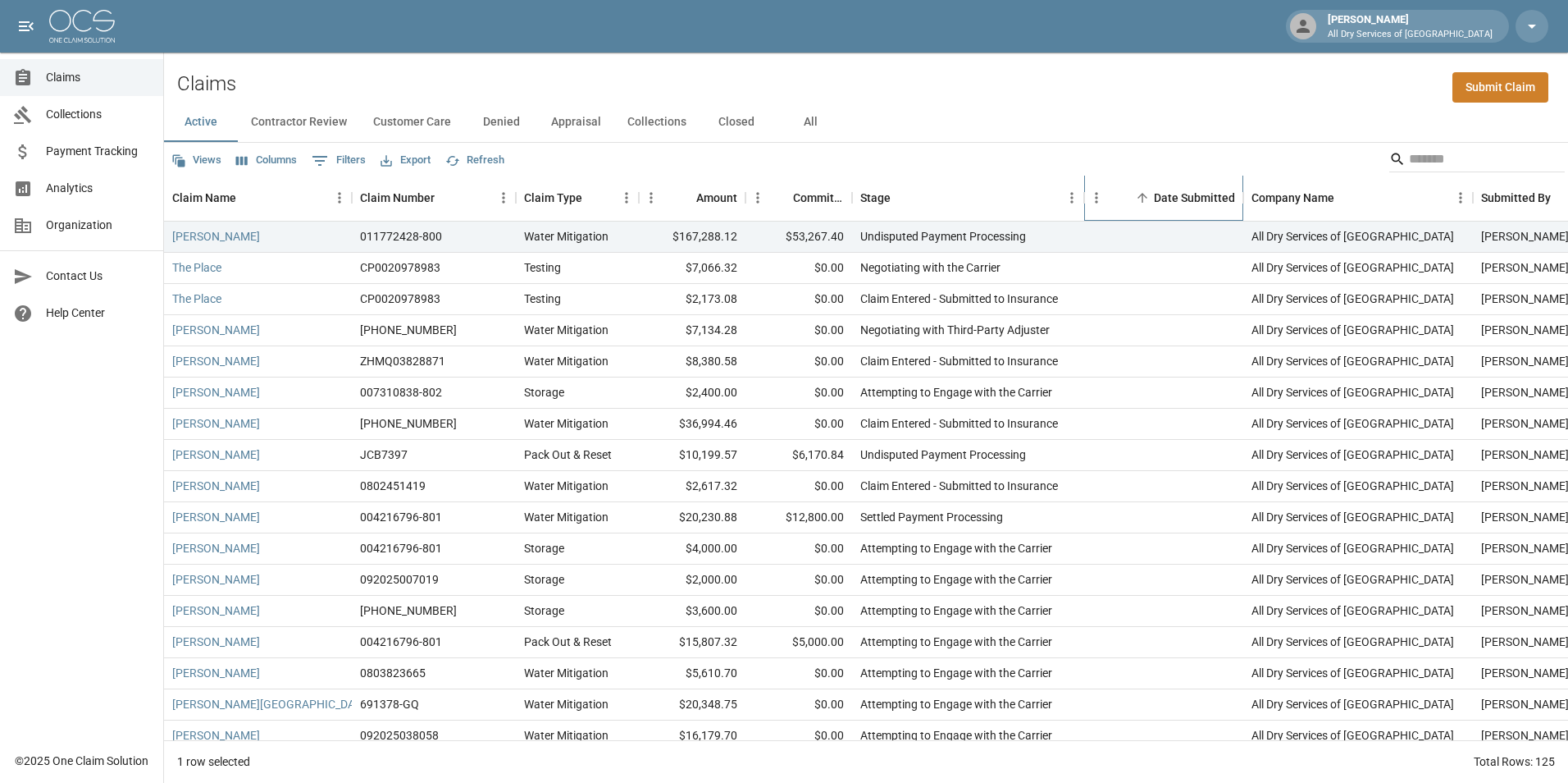
click at [1120, 202] on div "Date Submitted" at bounding box center [1172, 198] width 127 height 46
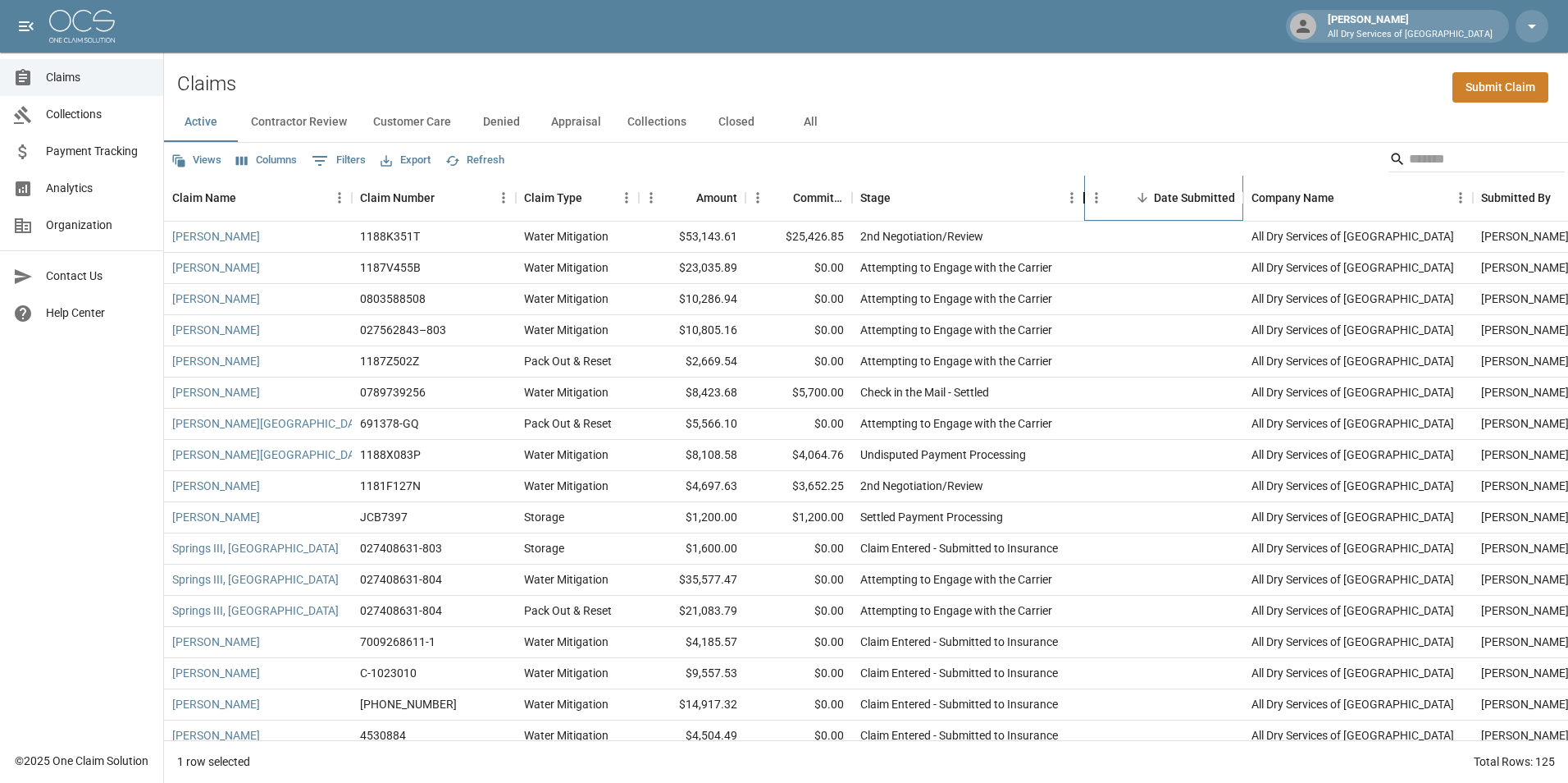
click at [1092, 198] on div "Stage" at bounding box center [1084, 198] width 19 height 46
click at [1099, 197] on icon "Menu" at bounding box center [1097, 198] width 17 height 17
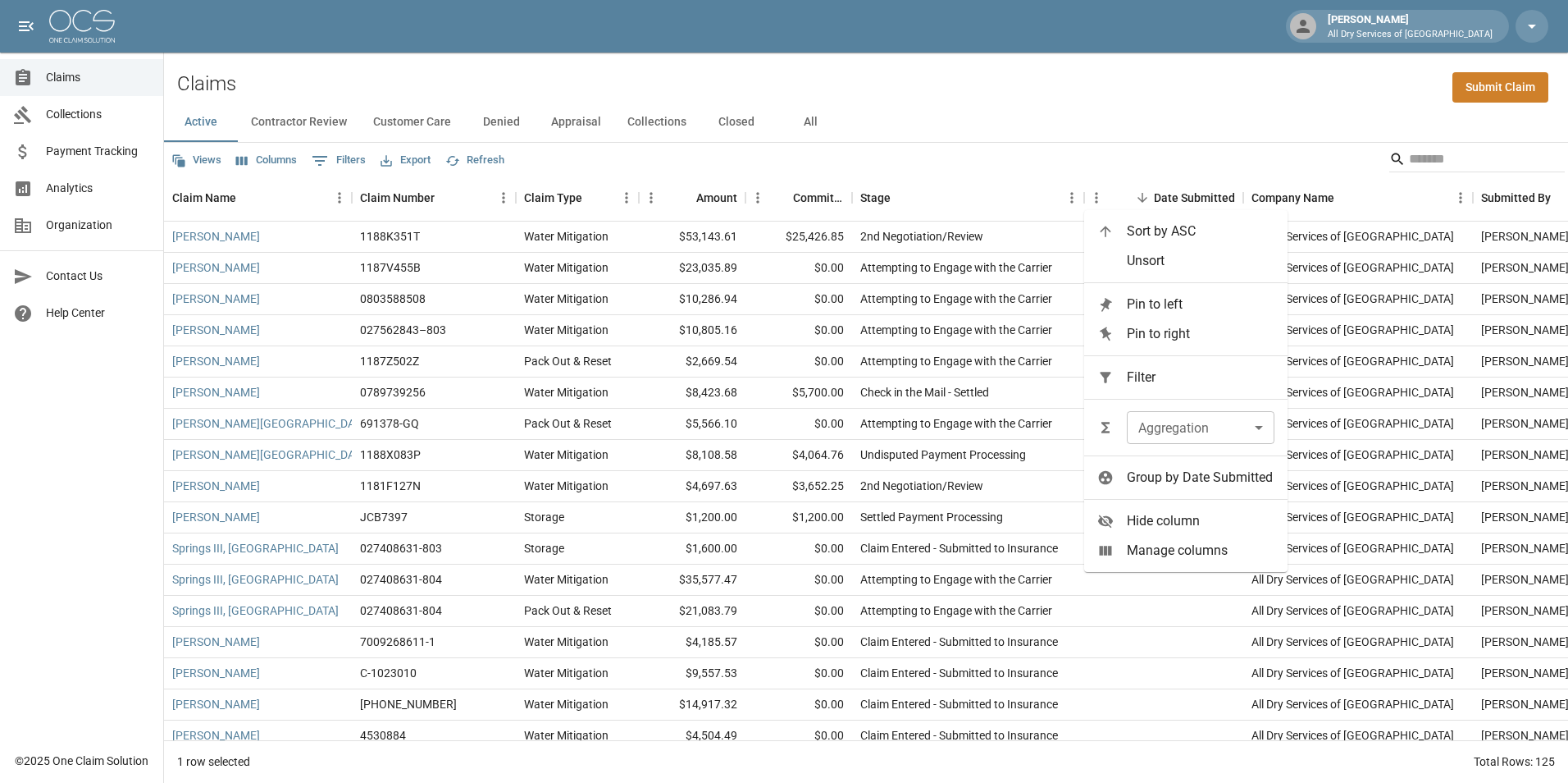
click at [1140, 229] on span "Sort by ASC" at bounding box center [1201, 231] width 148 height 19
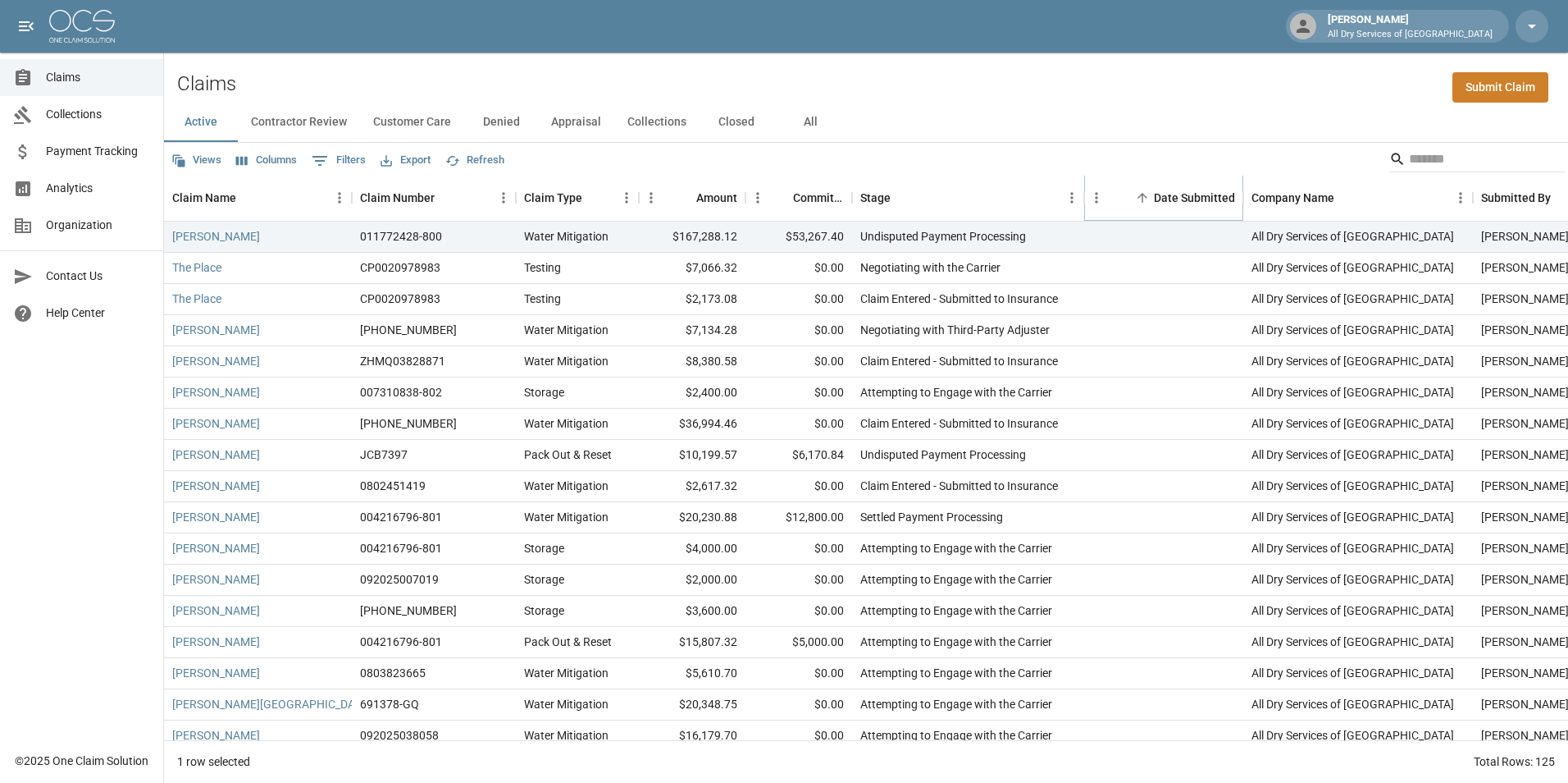
click at [1099, 201] on icon "Menu" at bounding box center [1097, 198] width 17 height 17
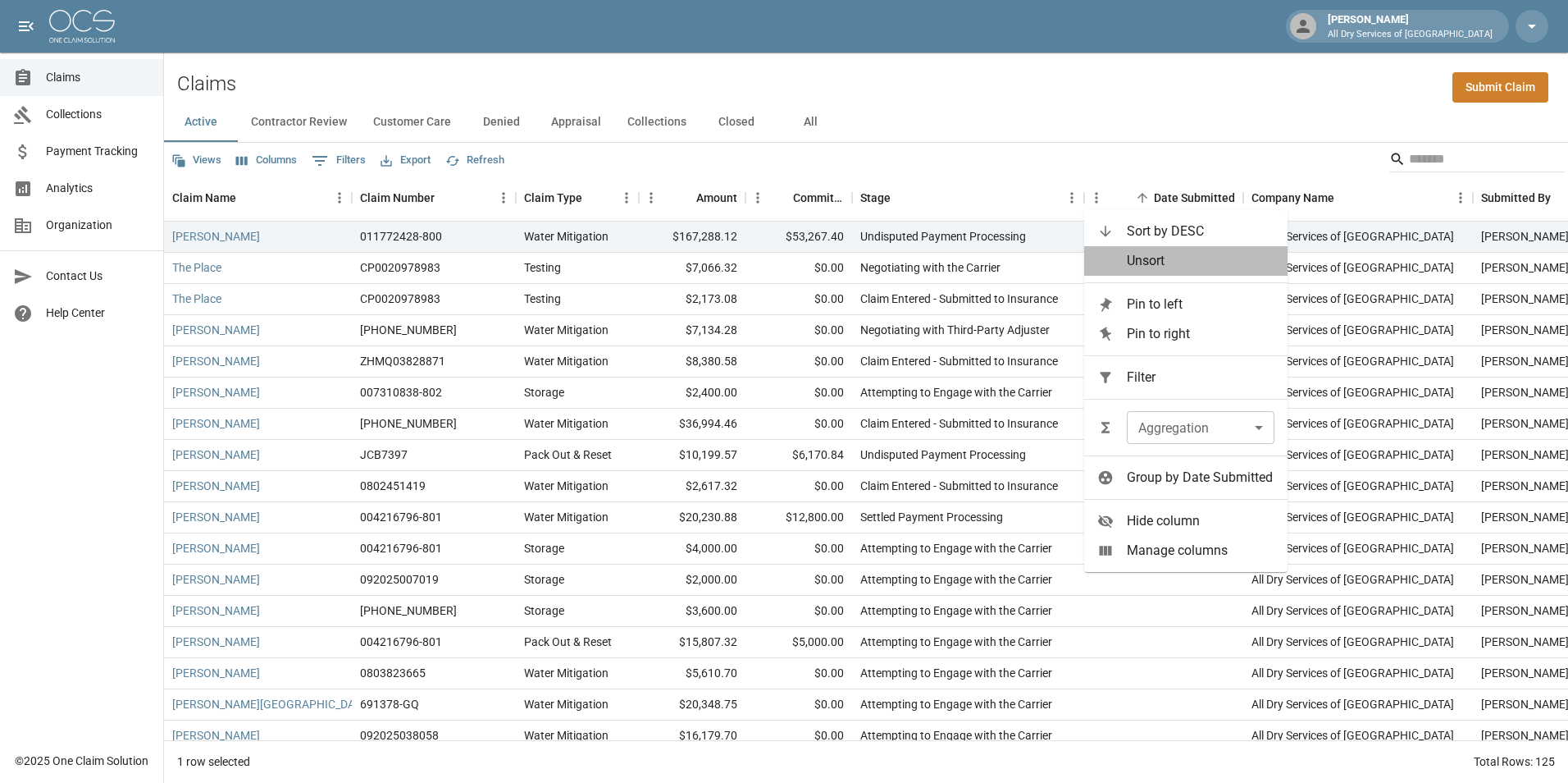
click at [1128, 258] on span "Unsort" at bounding box center [1201, 261] width 148 height 19
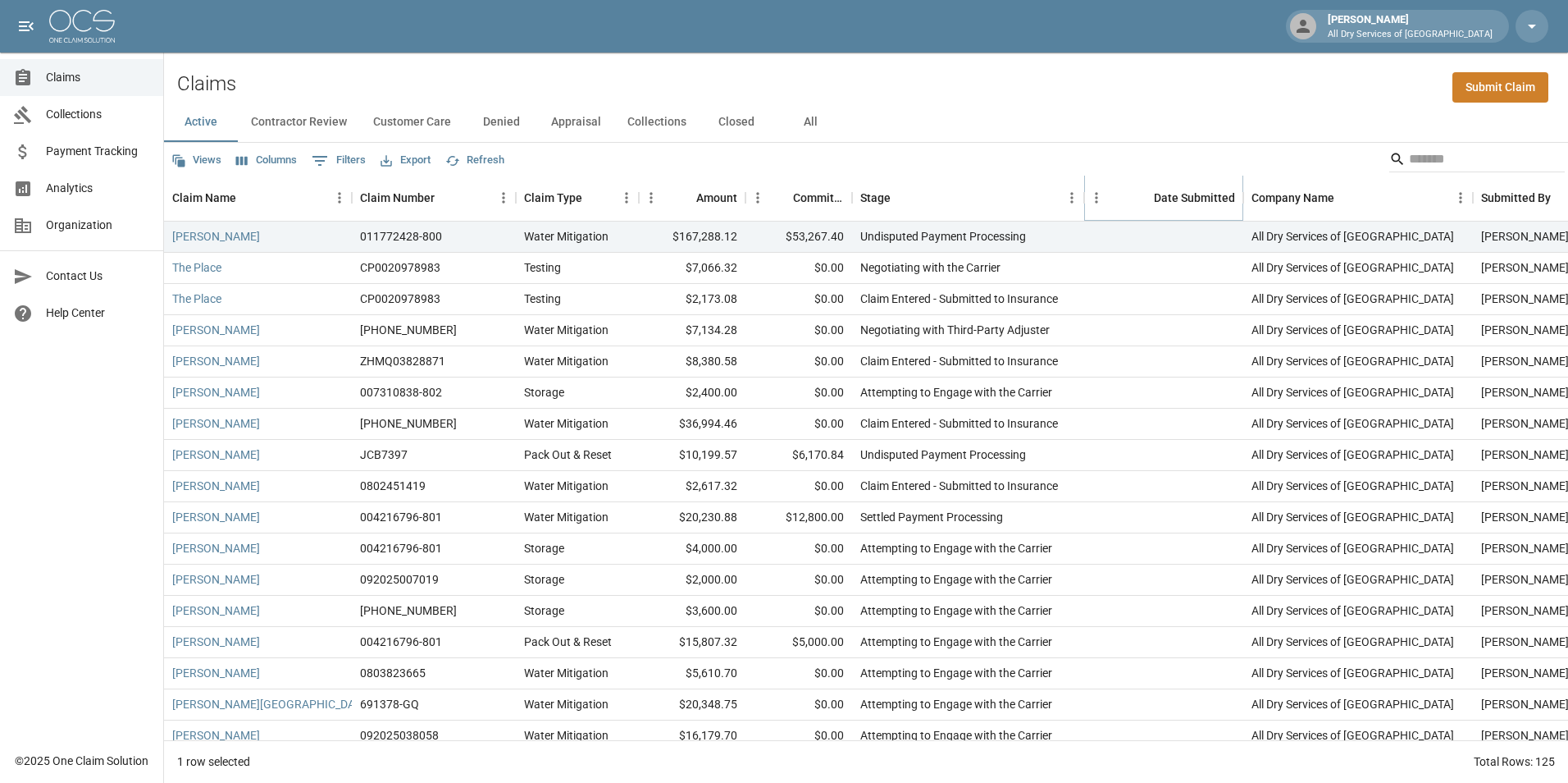
click at [1096, 190] on icon "Menu" at bounding box center [1097, 198] width 17 height 17
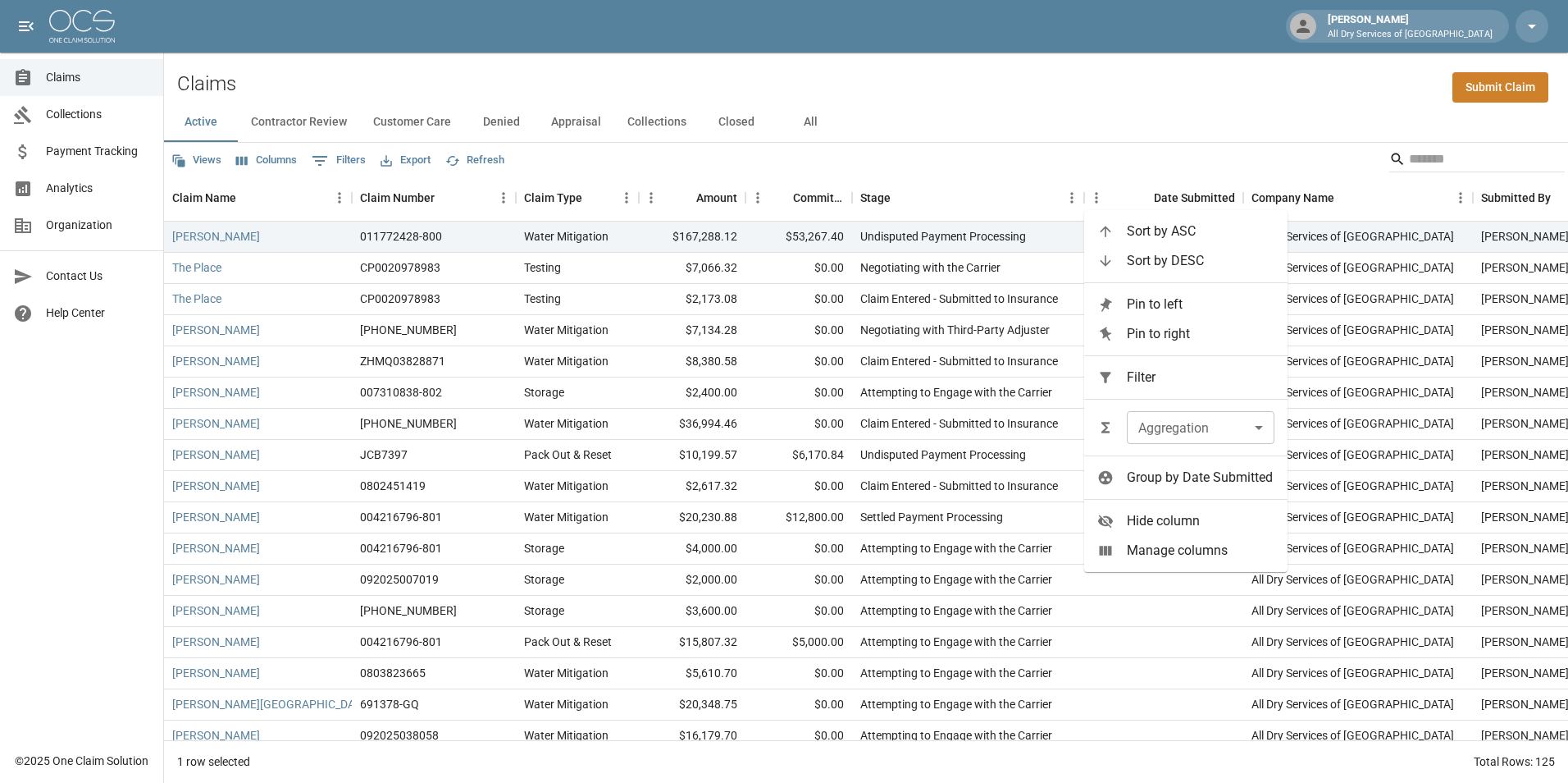
click at [1150, 333] on span "Pin to right" at bounding box center [1201, 334] width 148 height 19
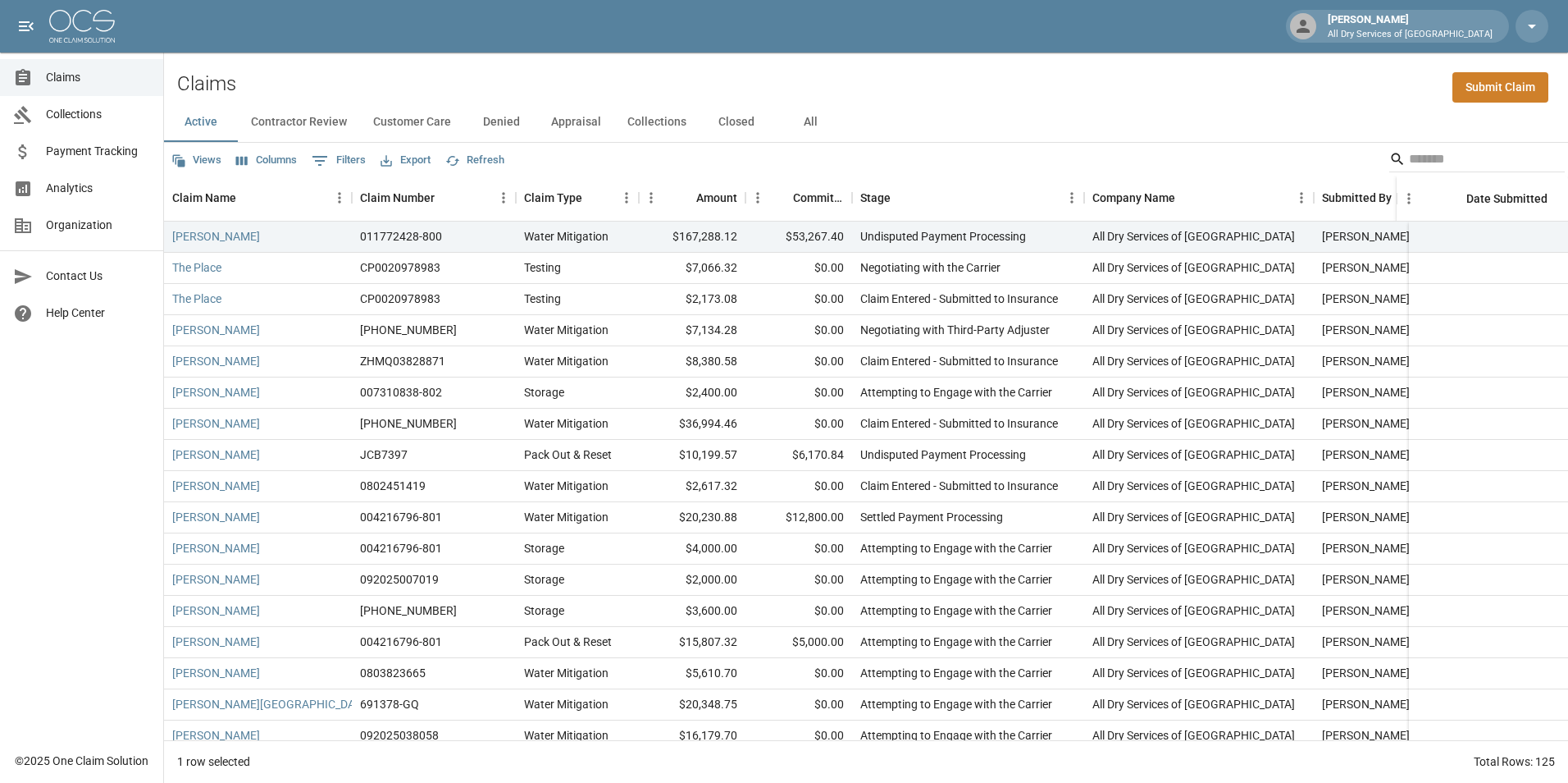
drag, startPoint x: 1453, startPoint y: 195, endPoint x: 1360, endPoint y: 142, distance: 107.0
click at [1355, 144] on div "Views Columns 0 Filters Export Refresh" at bounding box center [867, 159] width 1404 height 33
click at [1413, 197] on icon "Menu" at bounding box center [1409, 199] width 17 height 17
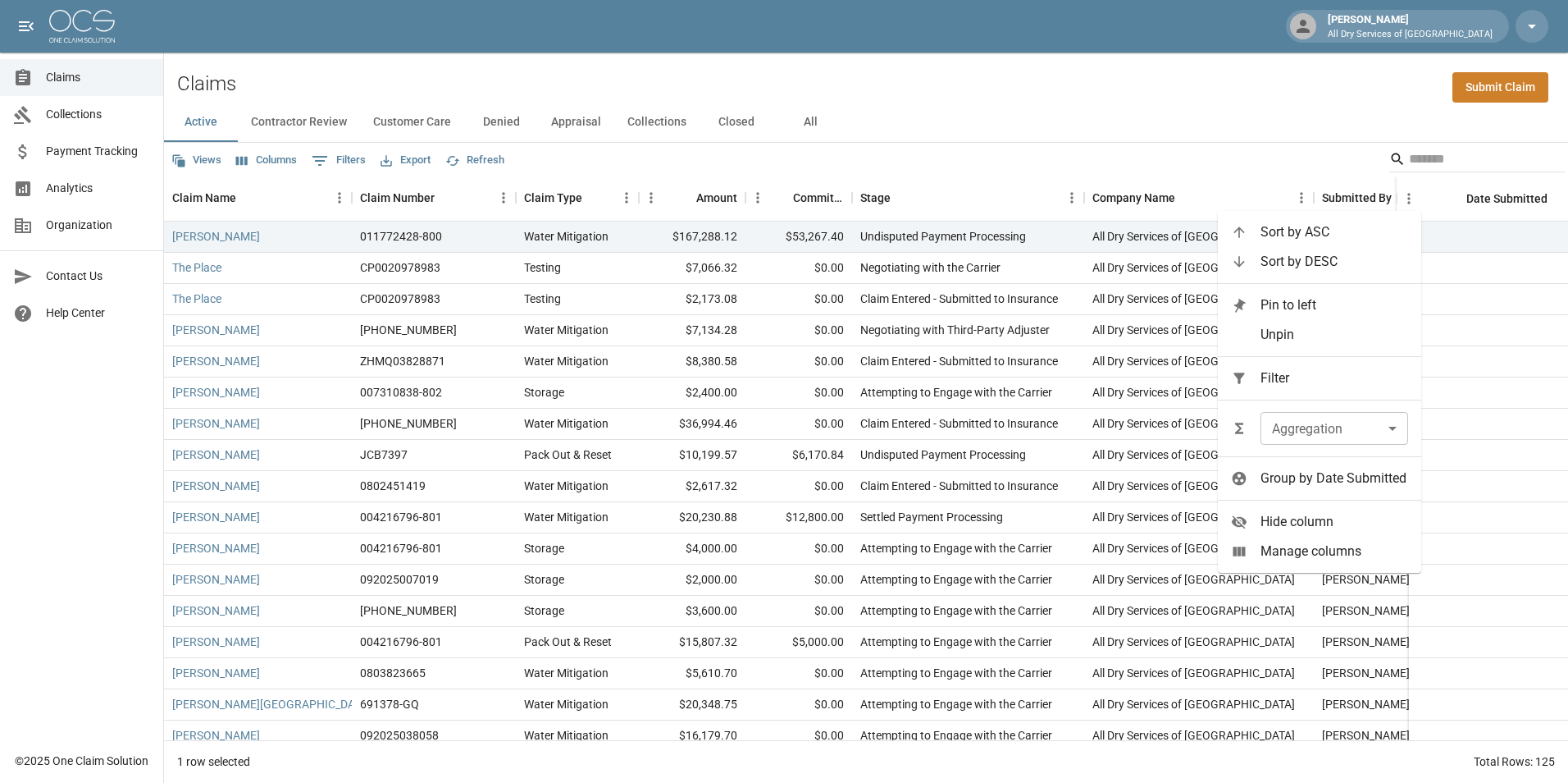
click at [1297, 331] on span "Unpin" at bounding box center [1334, 335] width 148 height 19
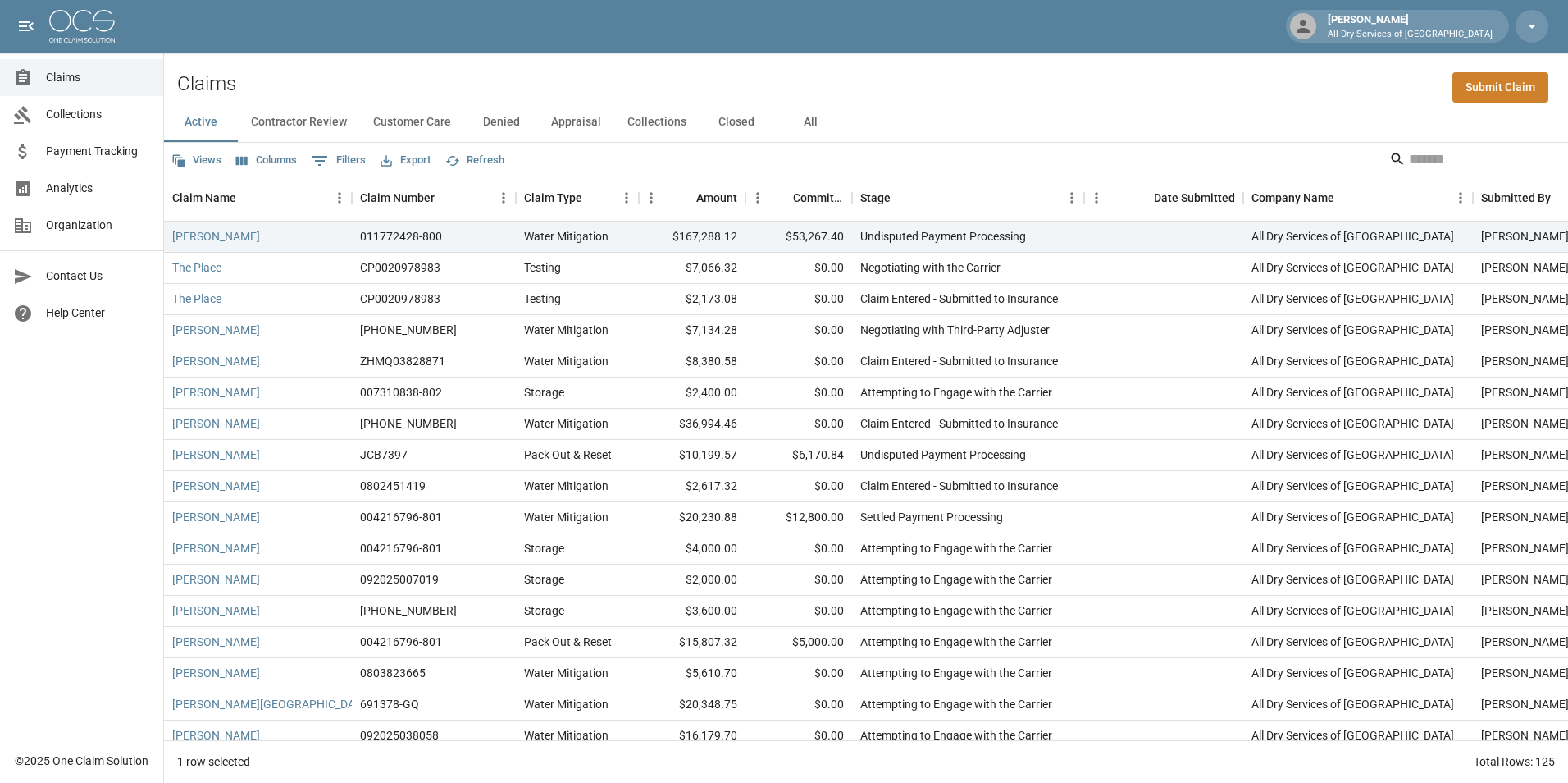
click at [1122, 198] on div "Date Submitted" at bounding box center [1172, 198] width 127 height 46
drag, startPoint x: 1117, startPoint y: 199, endPoint x: 1092, endPoint y: 198, distance: 25.0
click at [1092, 198] on div "Stage" at bounding box center [1083, 198] width 19 height 46
click at [1099, 200] on icon "Menu" at bounding box center [1096, 198] width 17 height 17
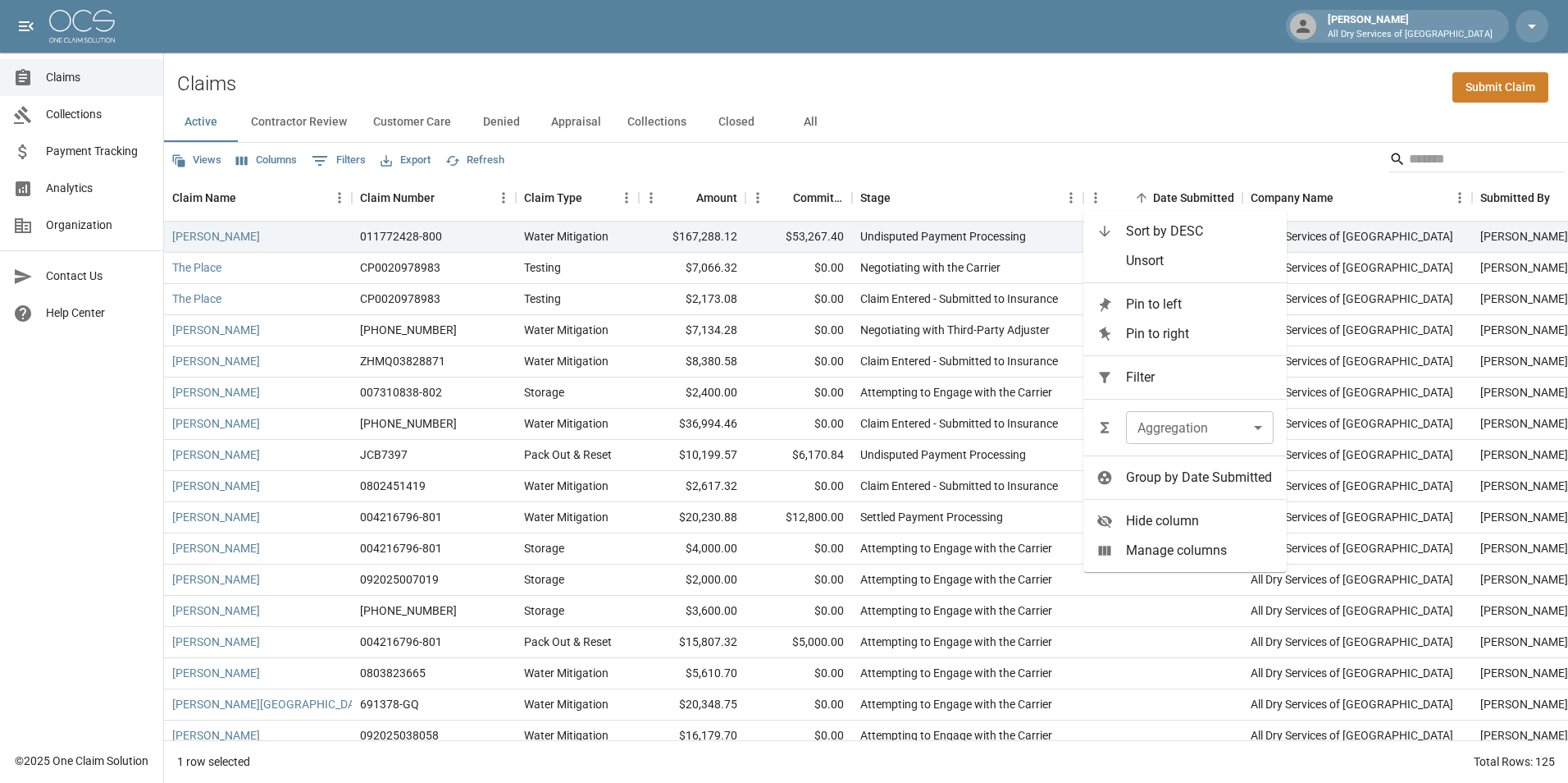
click at [1138, 87] on div "Claims Submit Claim" at bounding box center [867, 78] width 1404 height 50
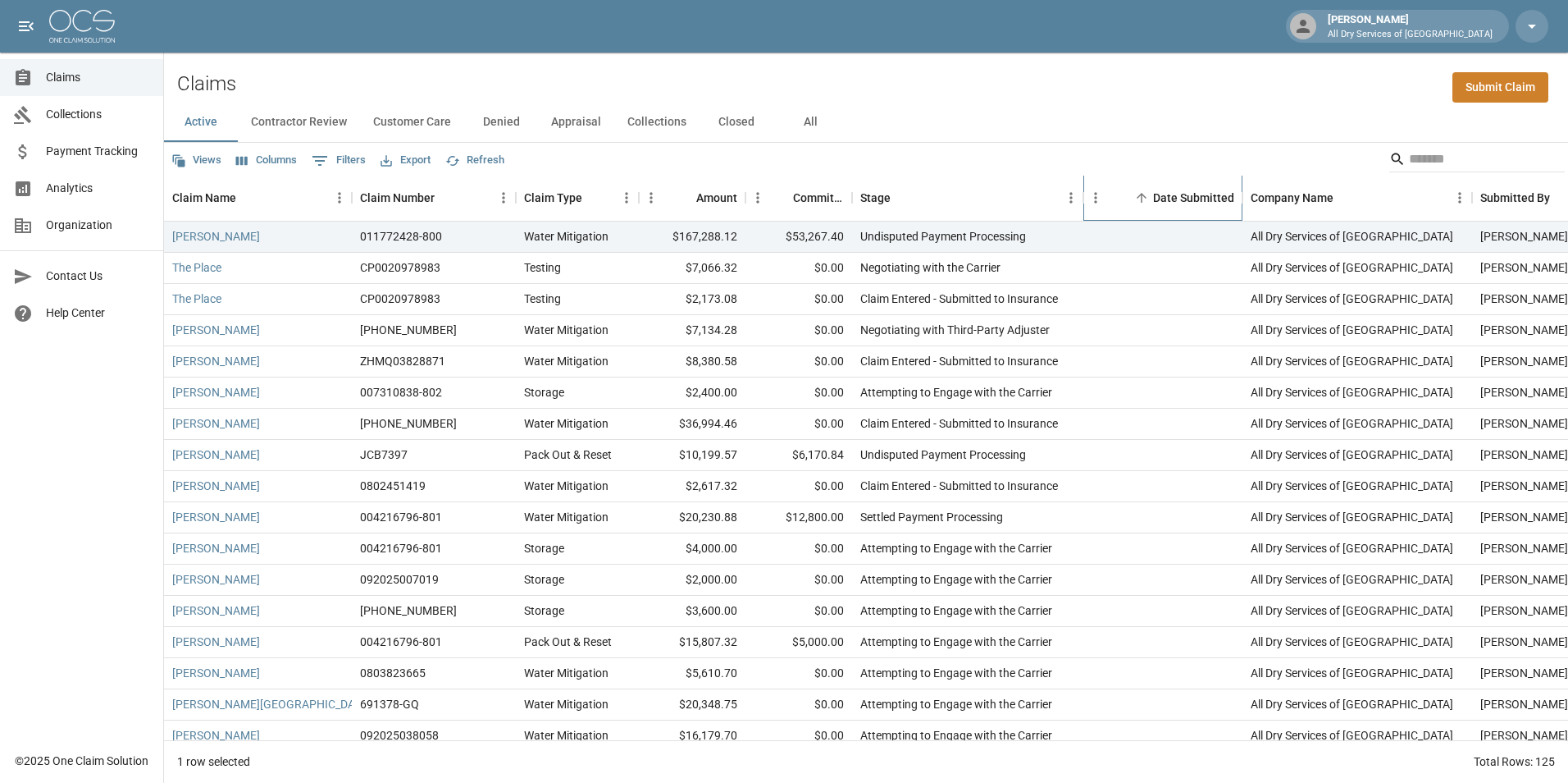
click at [1199, 196] on div "Date Submitted" at bounding box center [1194, 198] width 81 height 46
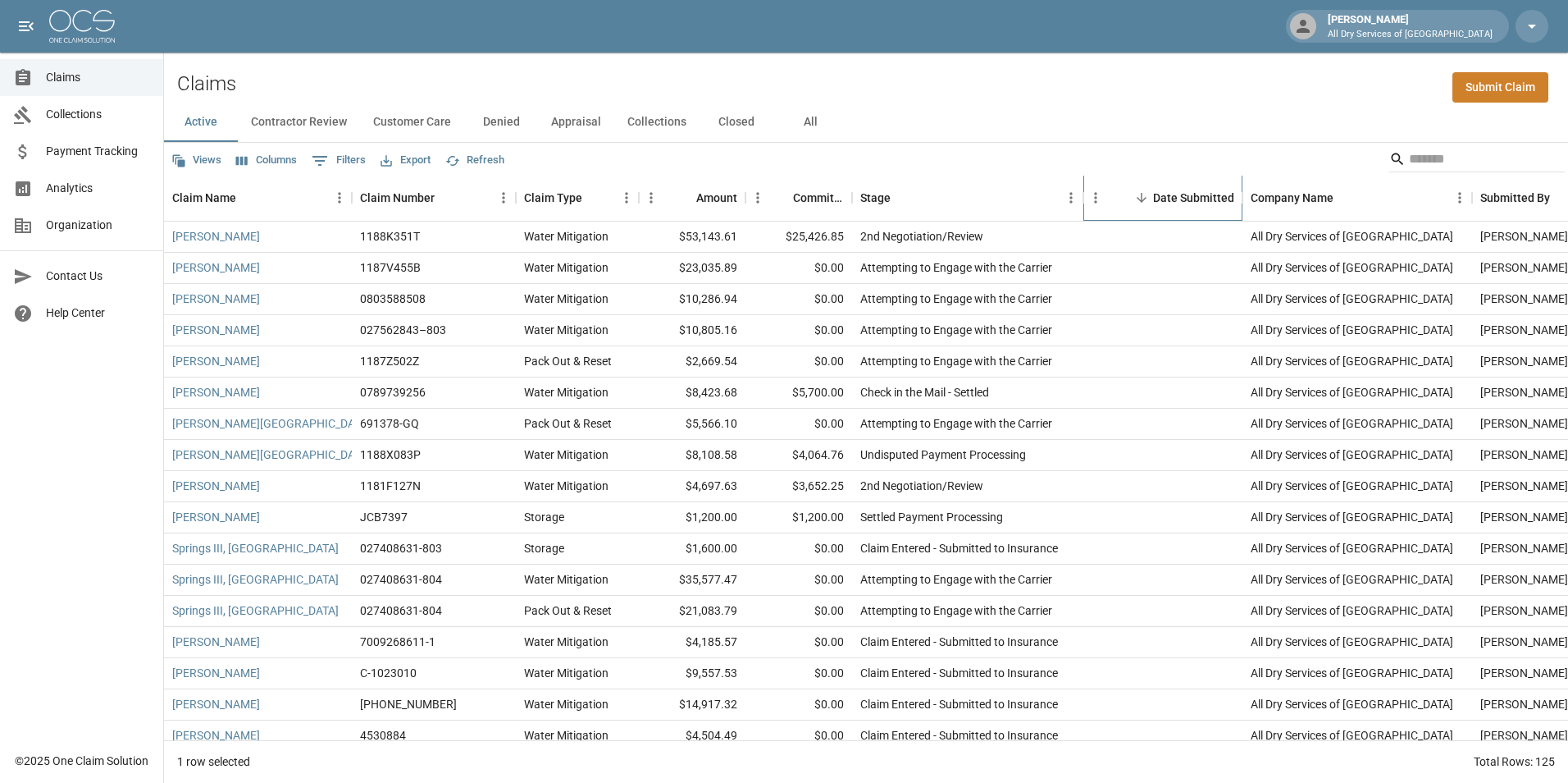
click at [1199, 197] on div "Date Submitted" at bounding box center [1194, 198] width 81 height 46
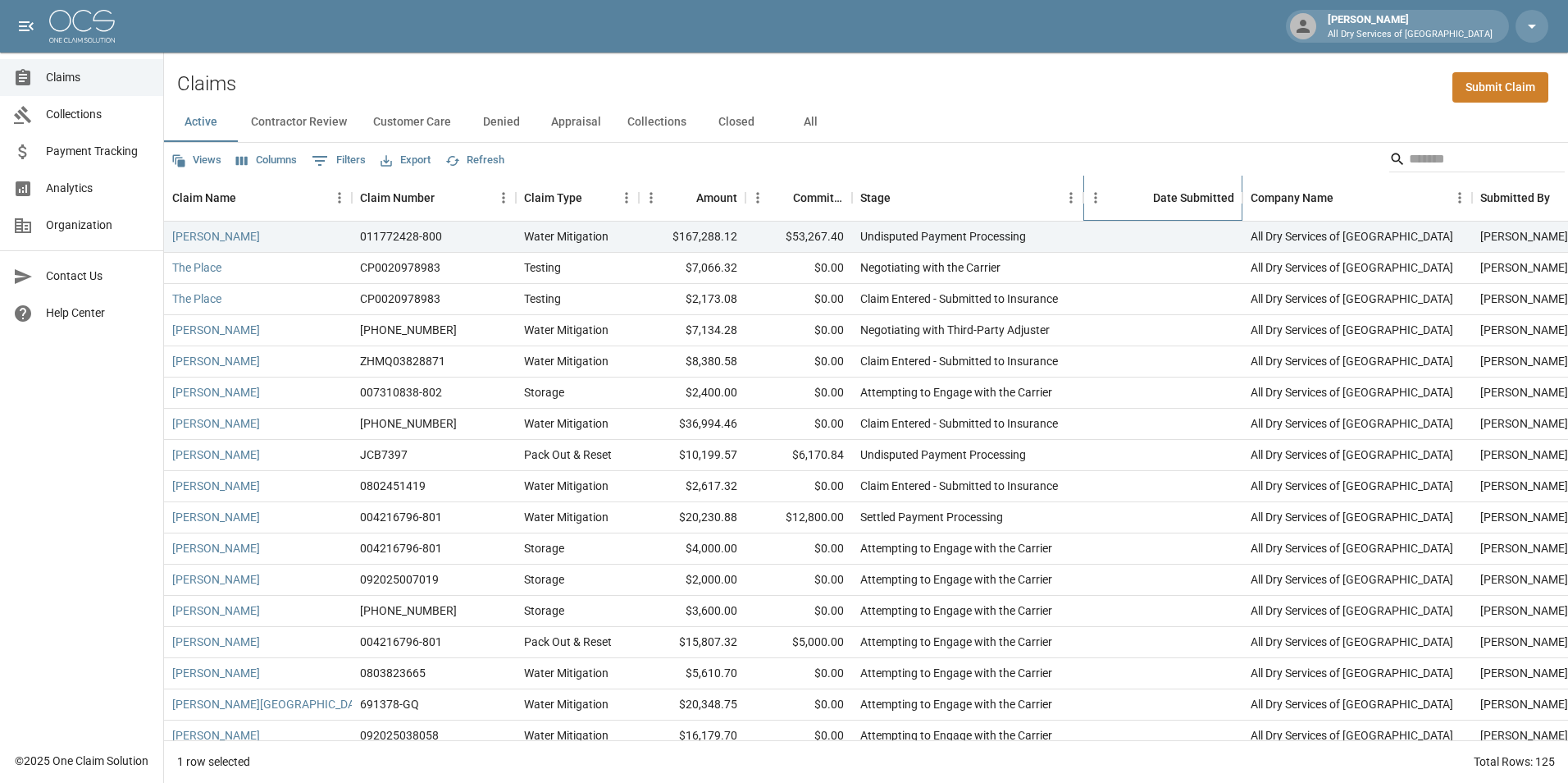
click at [1199, 199] on div "Date Submitted" at bounding box center [1194, 198] width 81 height 46
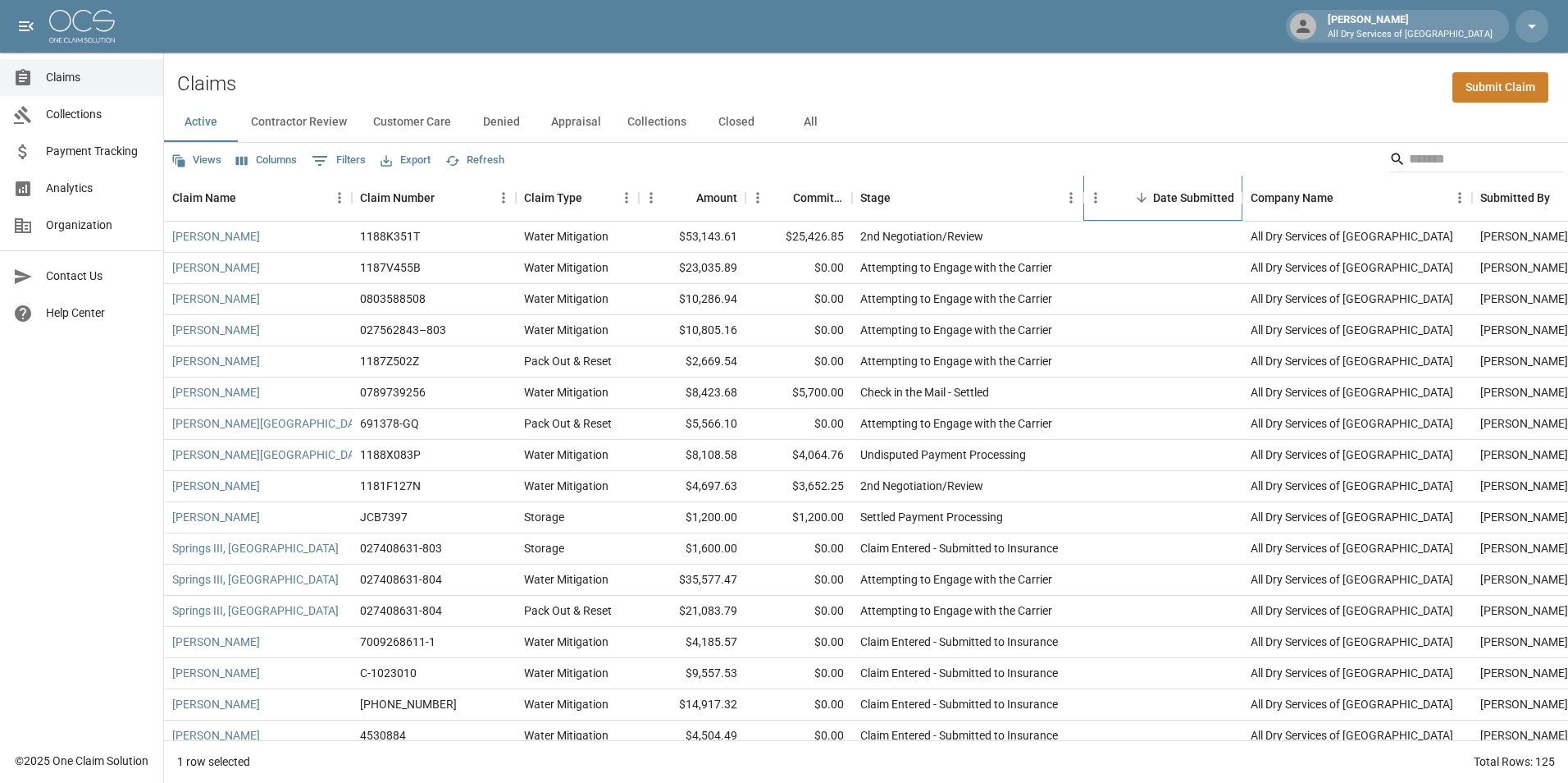
click at [1199, 199] on div "Date Submitted" at bounding box center [1194, 198] width 81 height 46
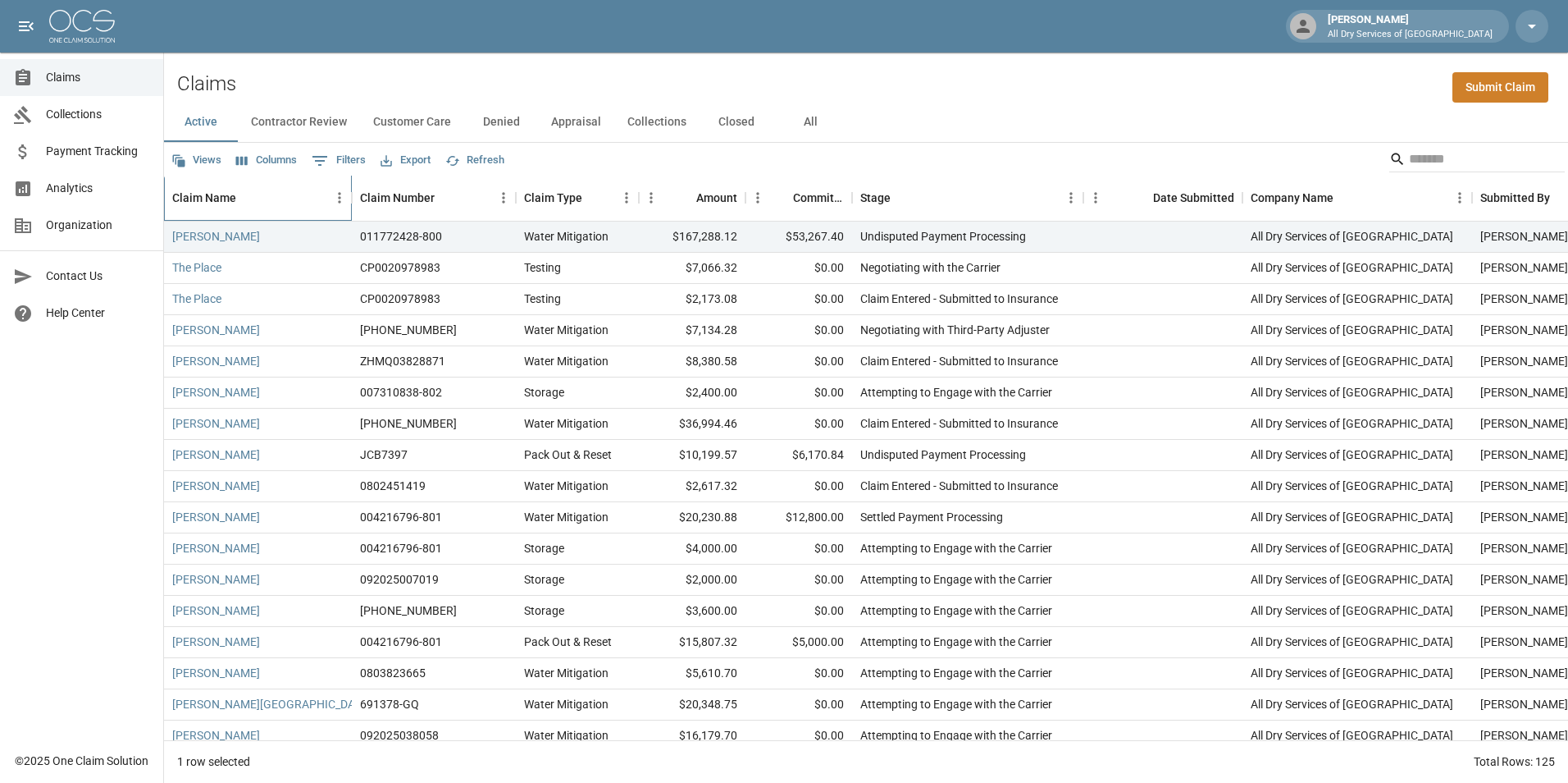
click at [215, 200] on div "Claim Name" at bounding box center [203, 198] width 64 height 46
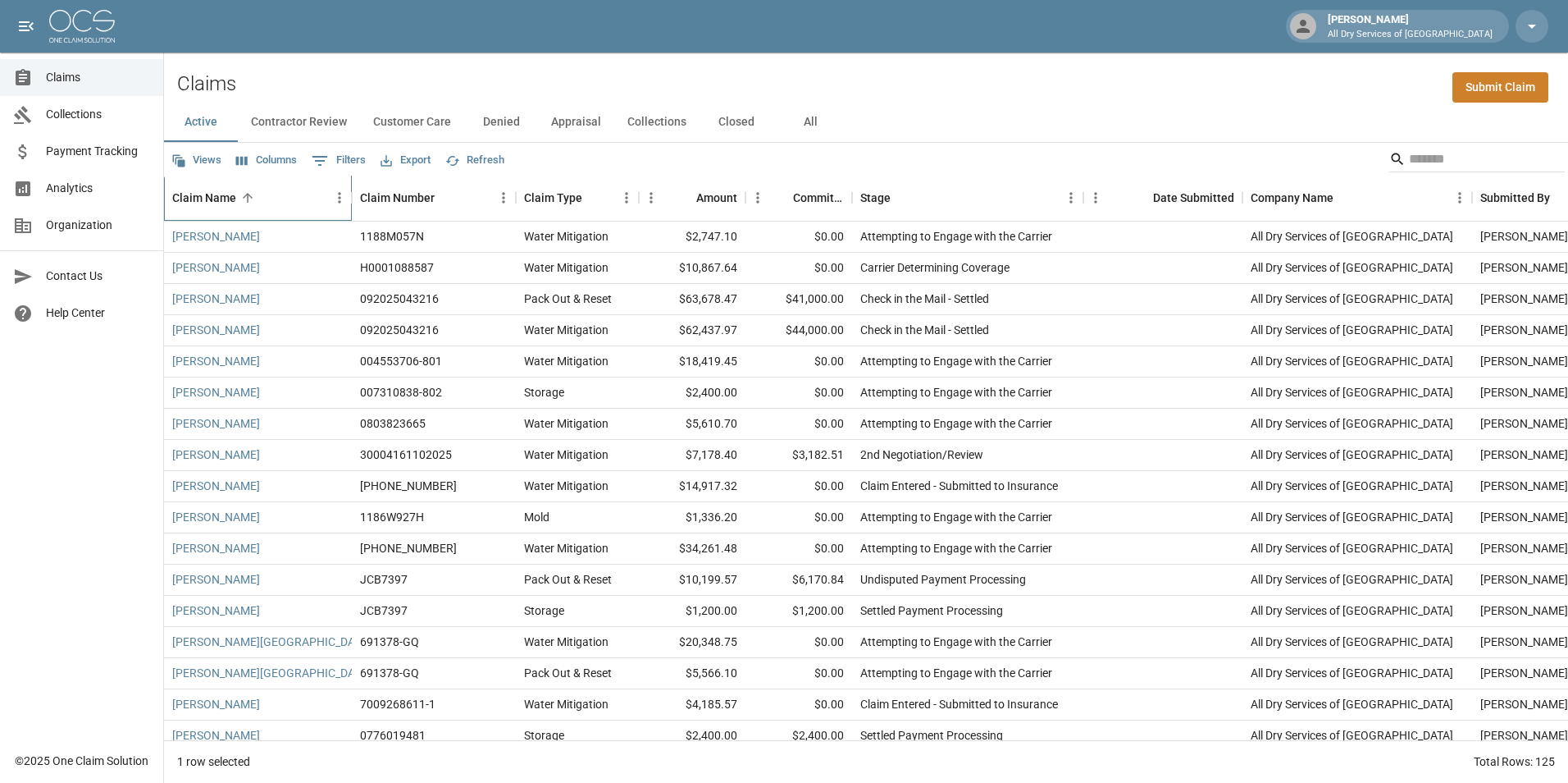
click at [215, 200] on div "Claim Name" at bounding box center [203, 198] width 64 height 46
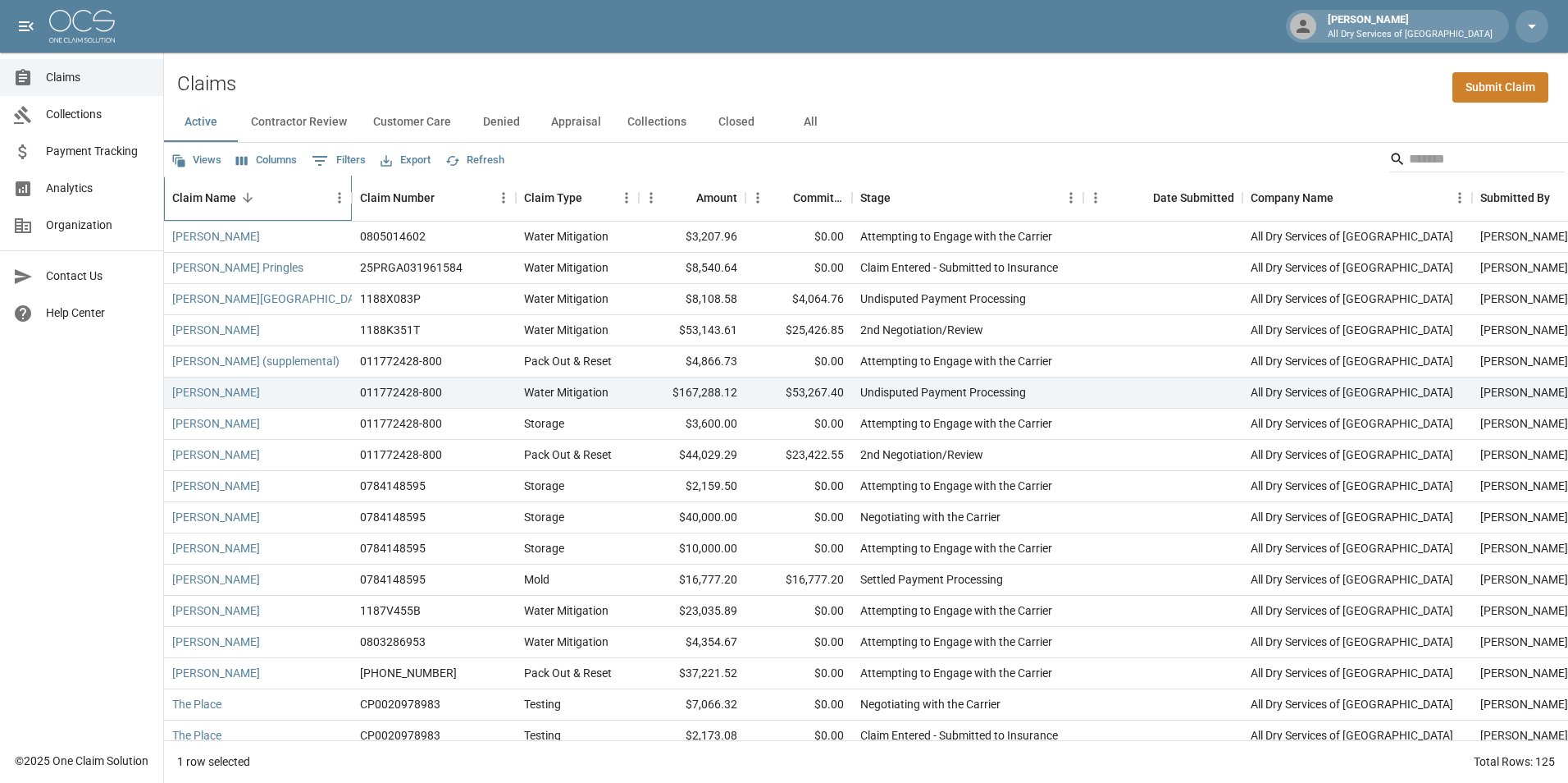
click at [215, 200] on div "Claim Name" at bounding box center [203, 198] width 64 height 46
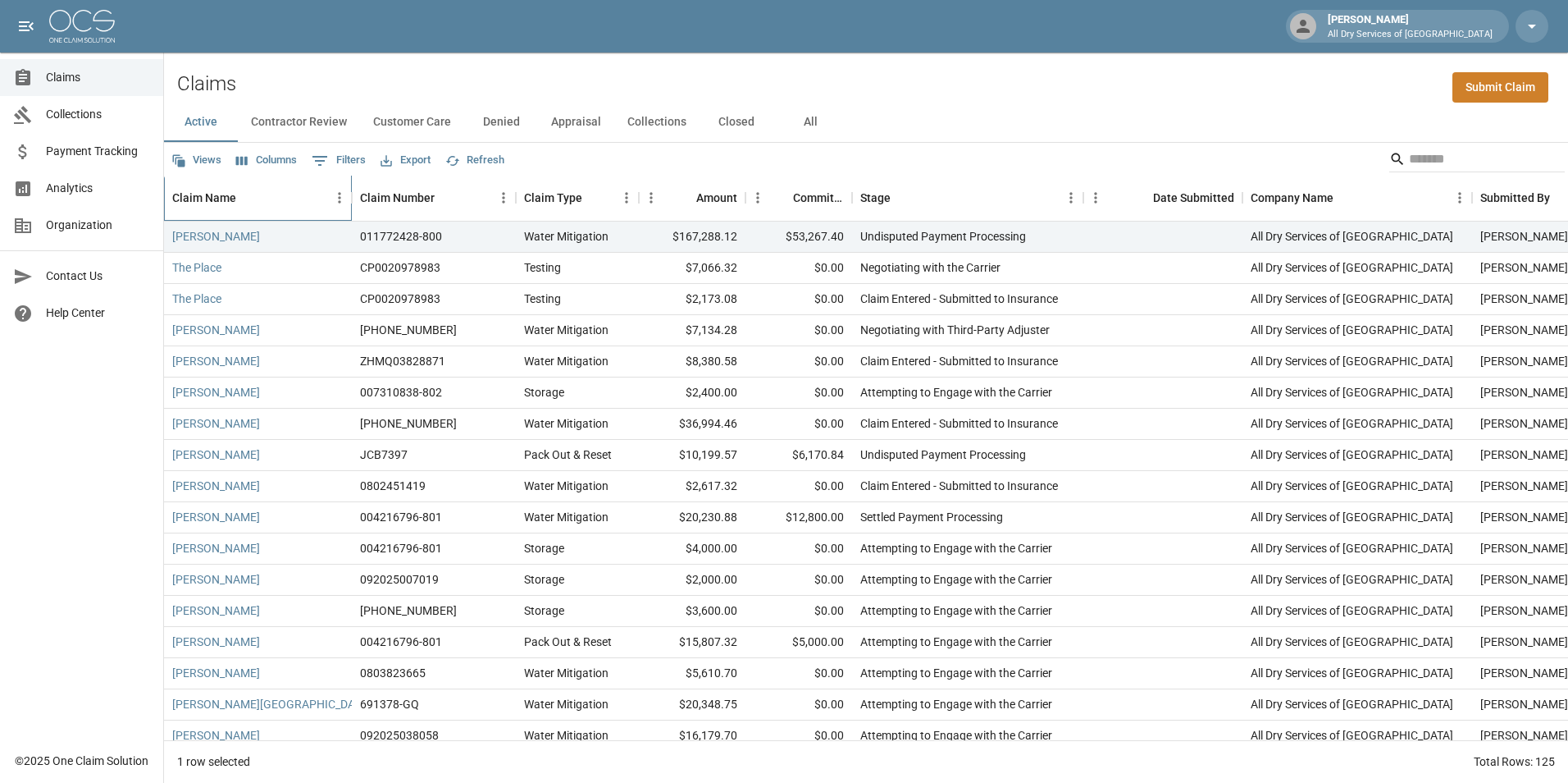
click at [215, 200] on div "Claim Name" at bounding box center [203, 198] width 64 height 46
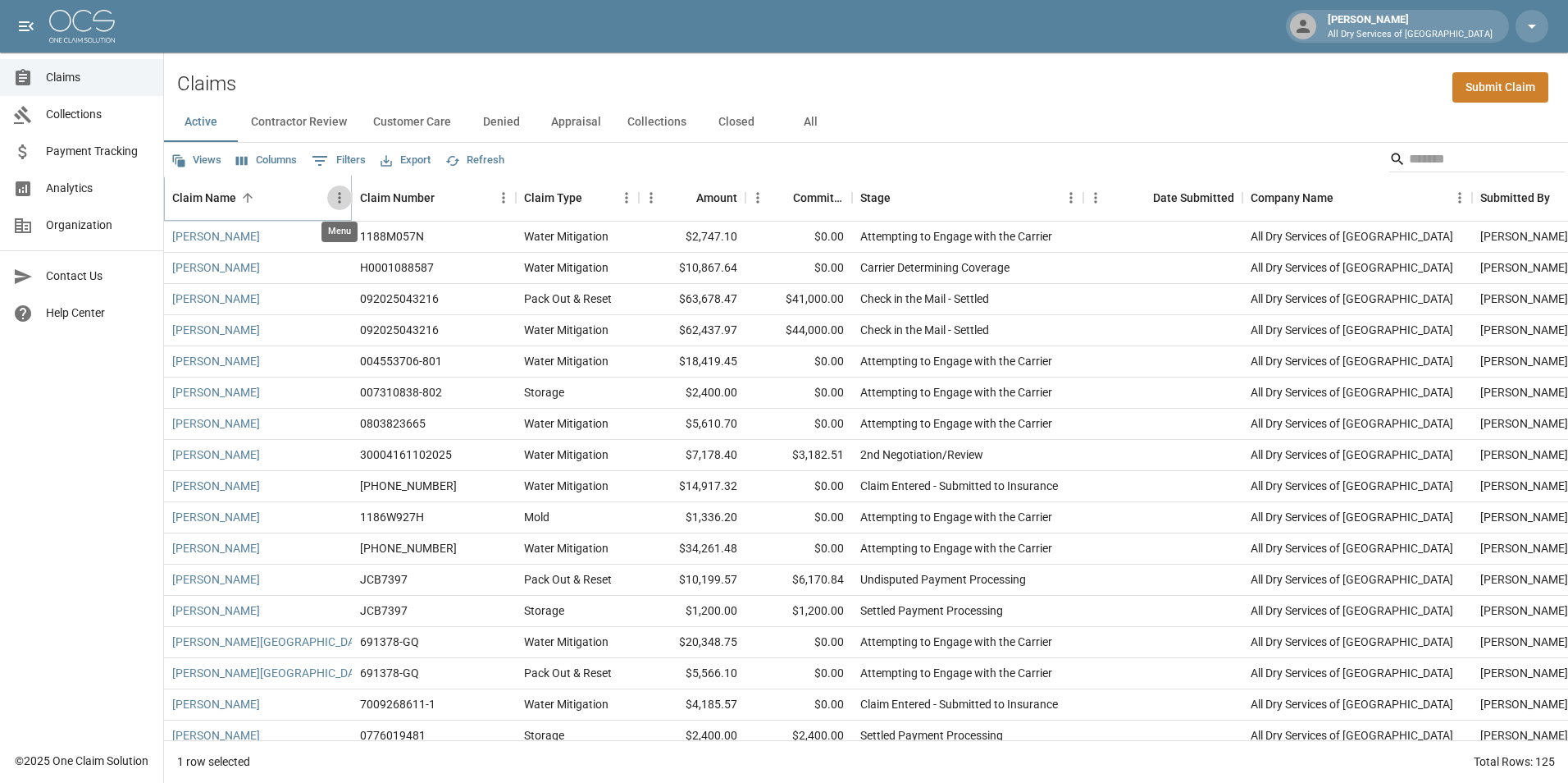
click at [341, 198] on icon "Menu" at bounding box center [340, 198] width 17 height 17
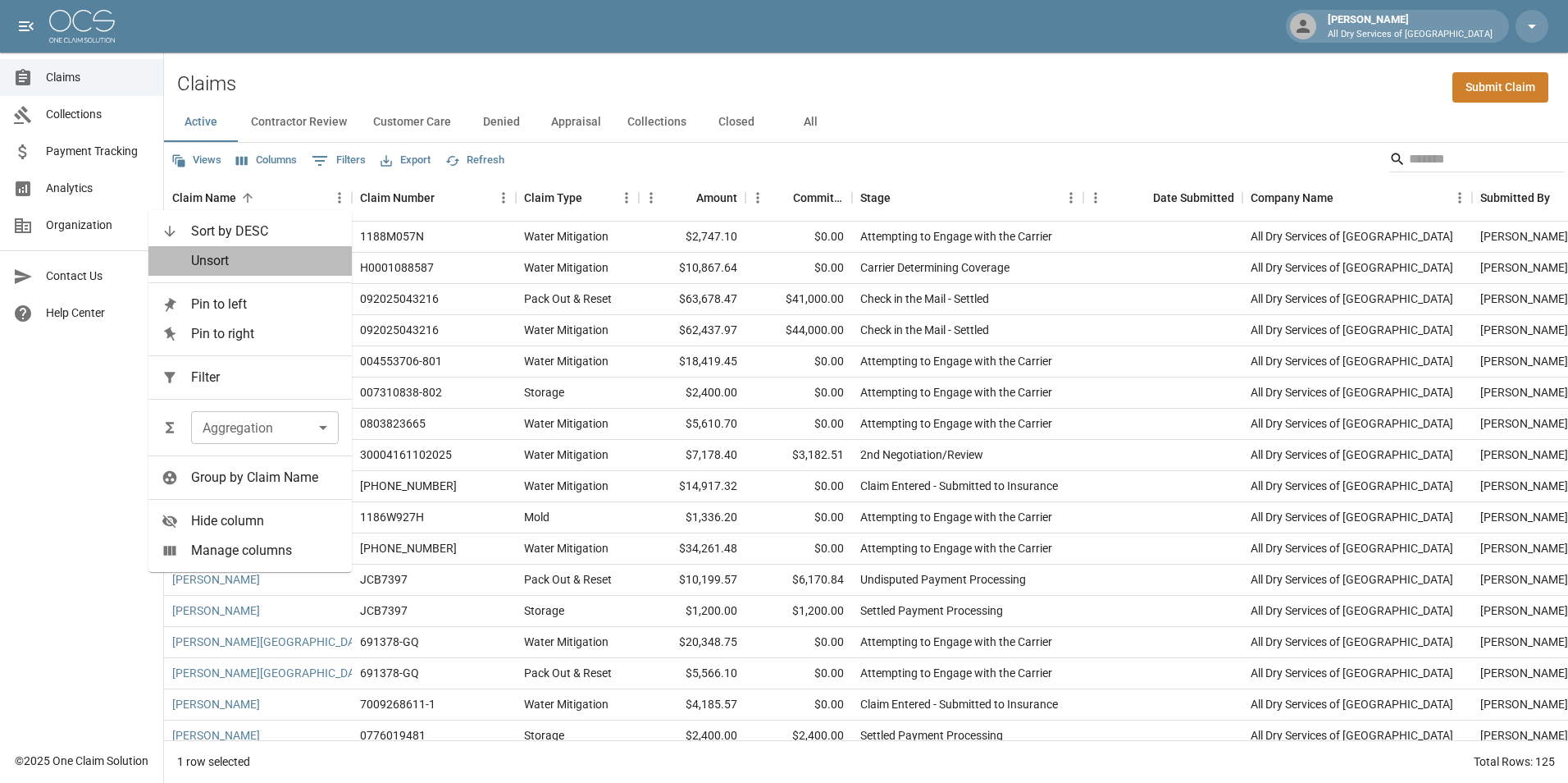
click at [303, 265] on span "Unsort" at bounding box center [265, 261] width 148 height 19
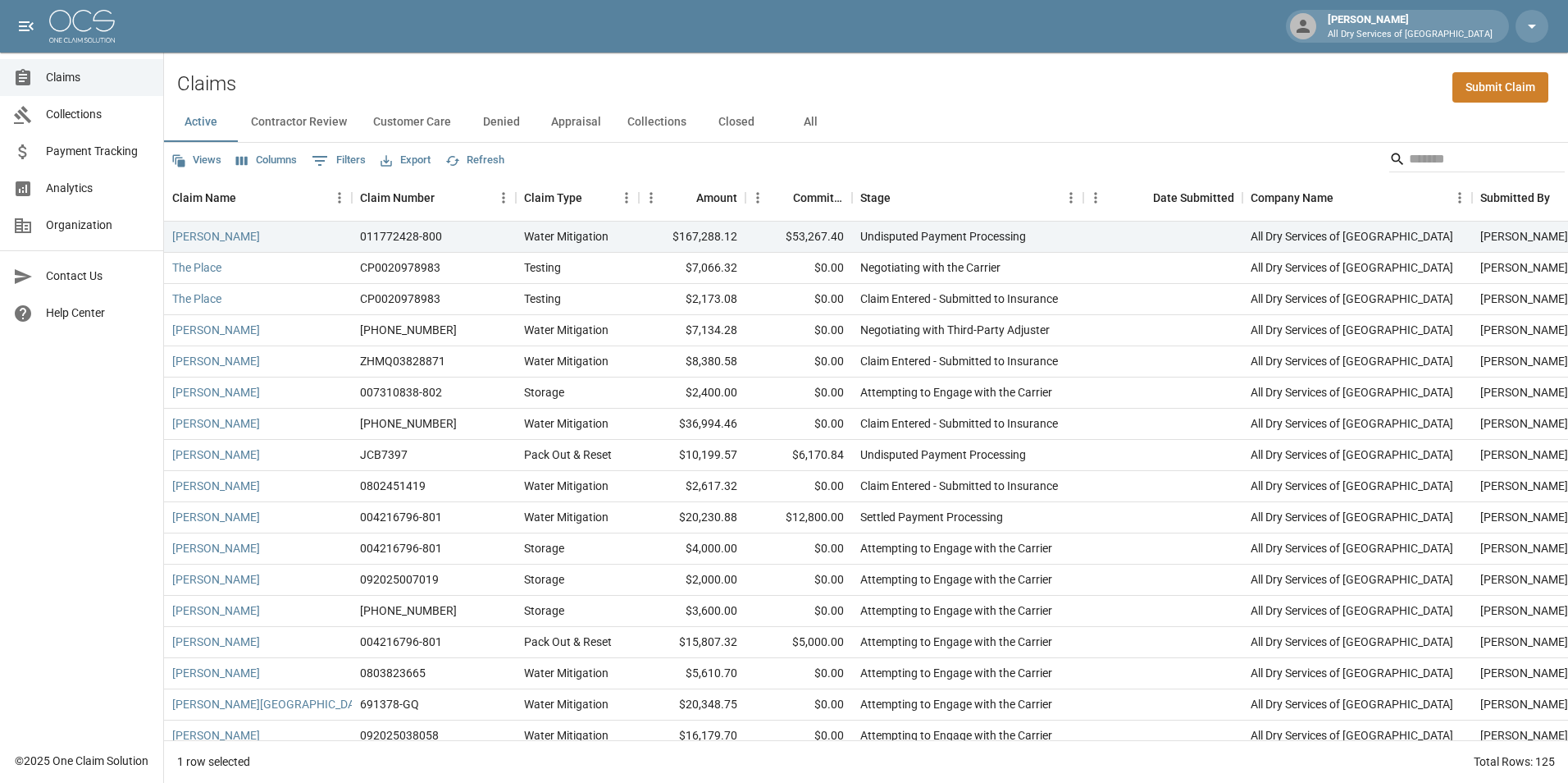
click at [729, 77] on div "Claims Submit Claim" at bounding box center [867, 78] width 1404 height 50
click at [814, 127] on button "All" at bounding box center [810, 122] width 74 height 40
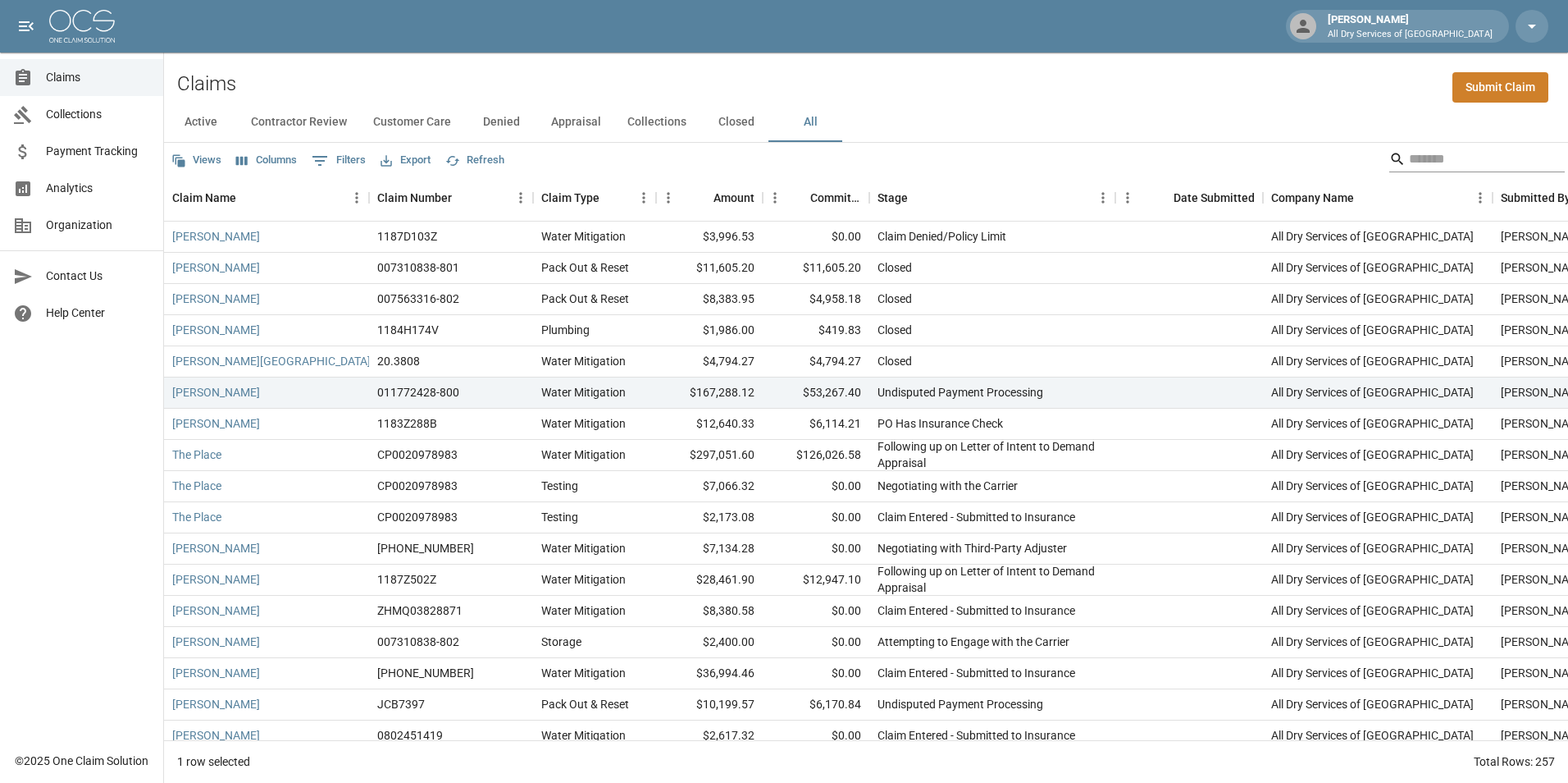
click at [1416, 161] on input "Search" at bounding box center [1475, 159] width 131 height 26
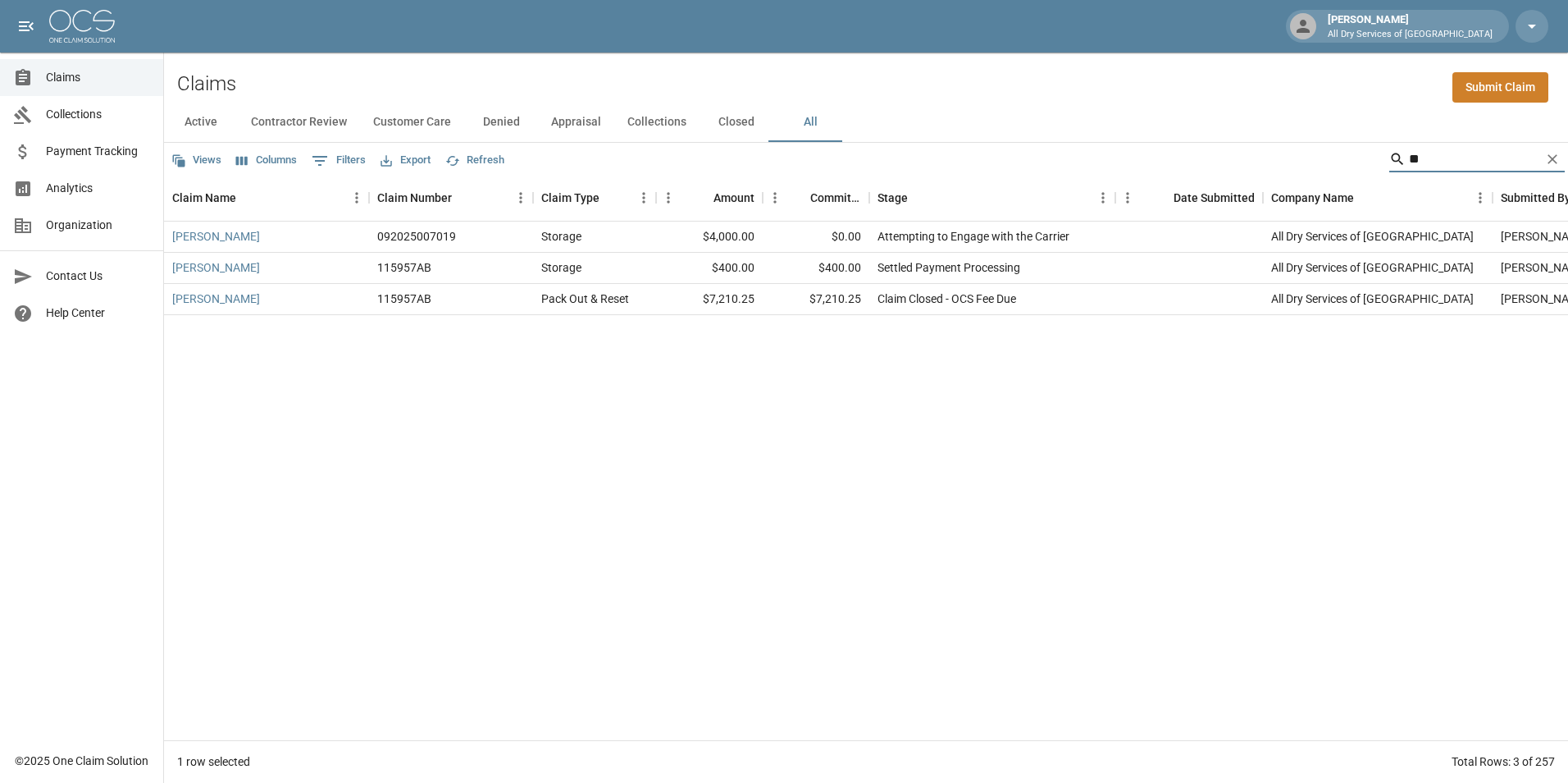
type input "*"
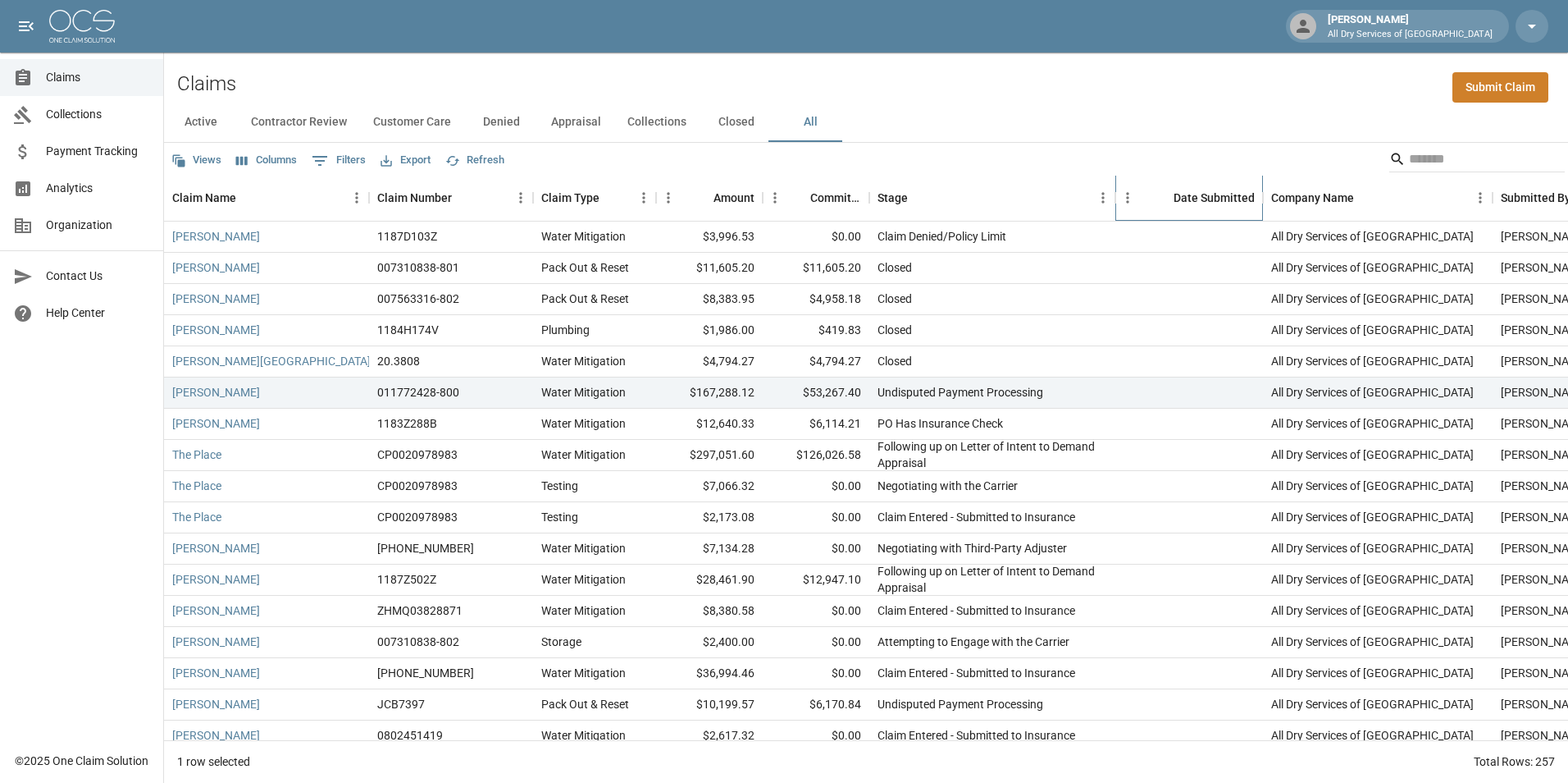
click at [1148, 199] on div "Date Submitted" at bounding box center [1197, 198] width 115 height 46
click at [1172, 176] on div "Date Submitted" at bounding box center [1197, 198] width 115 height 46
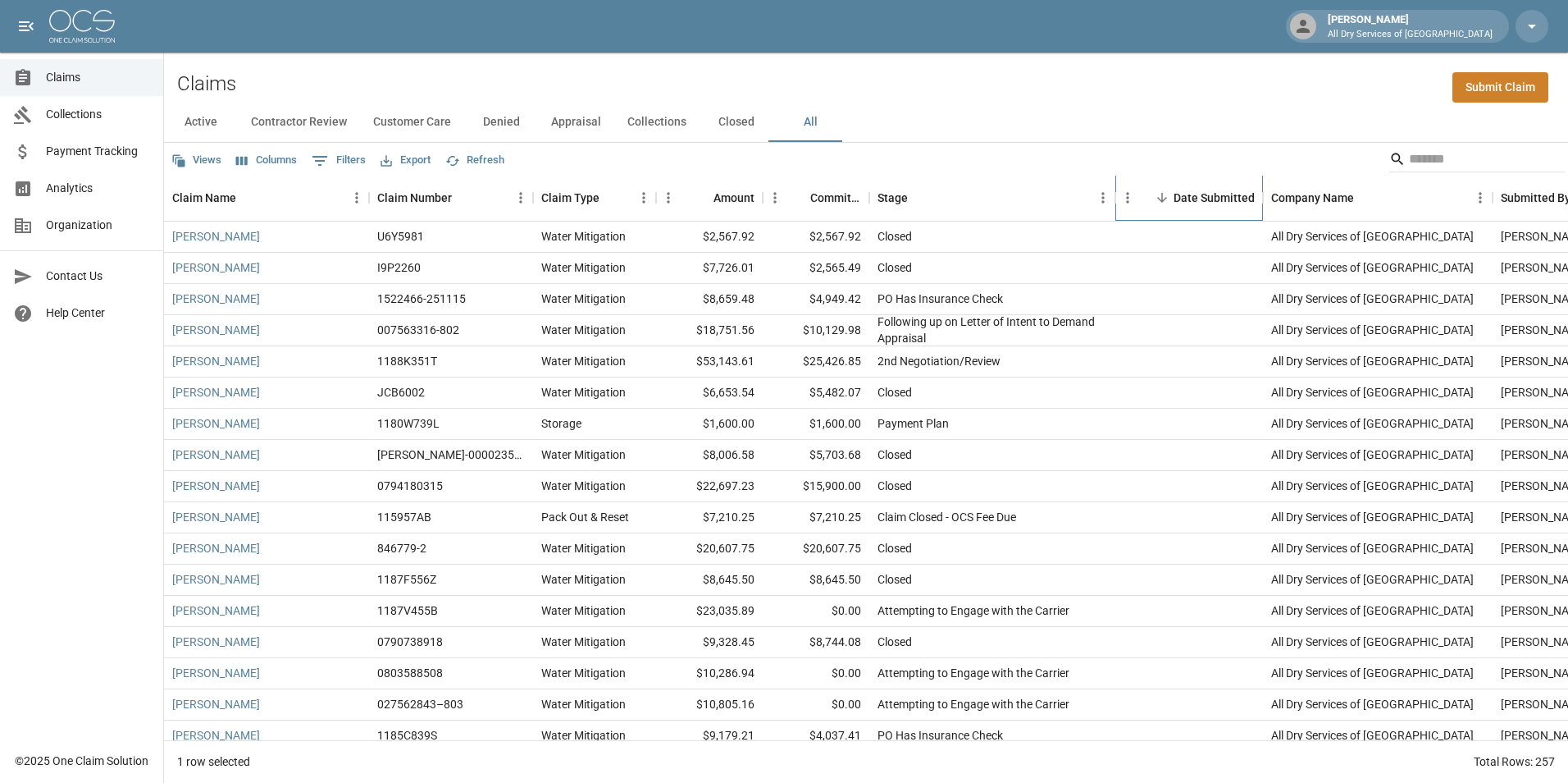
click at [1149, 207] on div "Date Submitted" at bounding box center [1197, 198] width 115 height 46
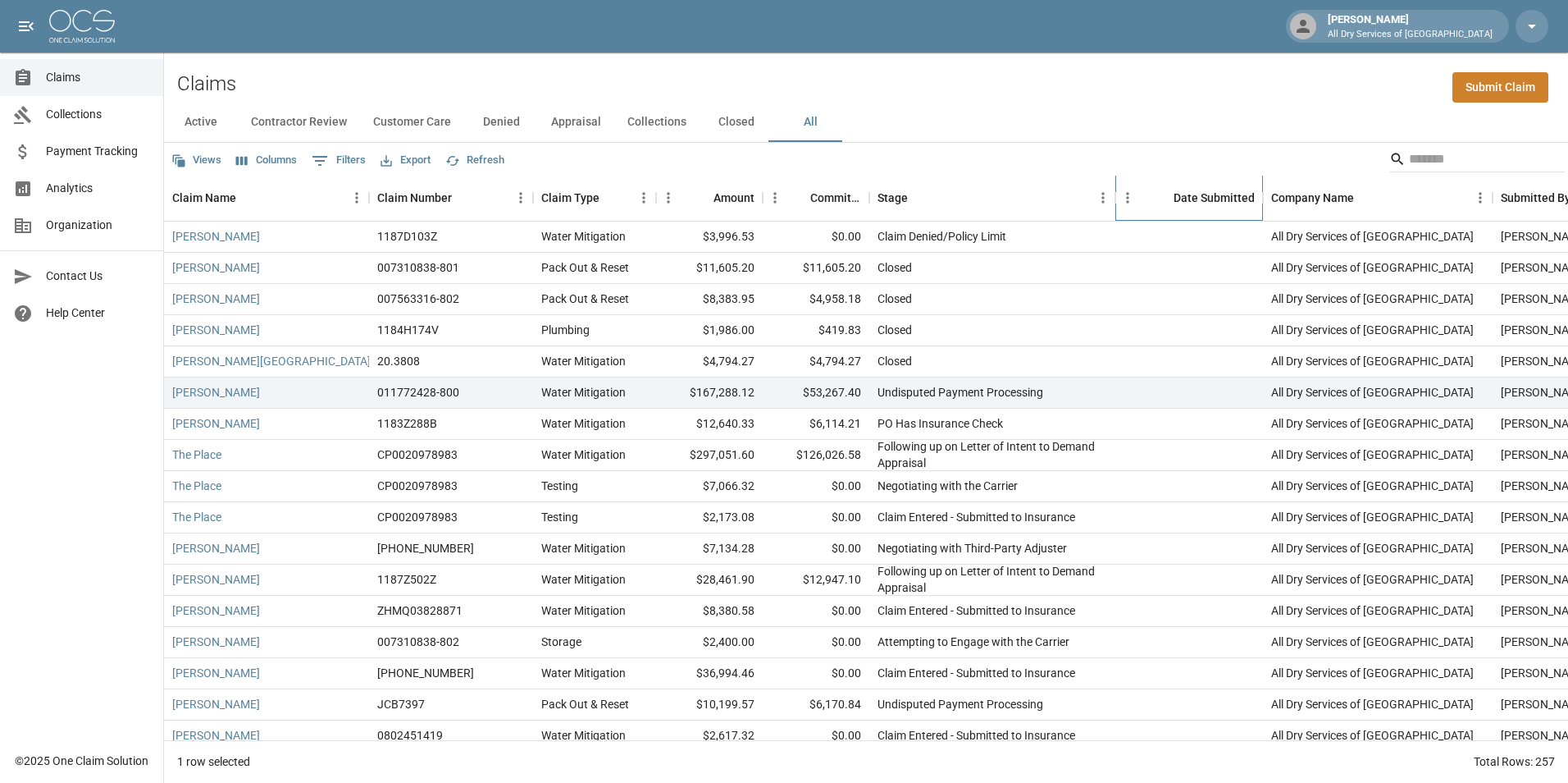
click at [1187, 199] on div "Date Submitted" at bounding box center [1214, 198] width 81 height 46
click at [1170, 216] on div "Date Submitted" at bounding box center [1197, 198] width 115 height 46
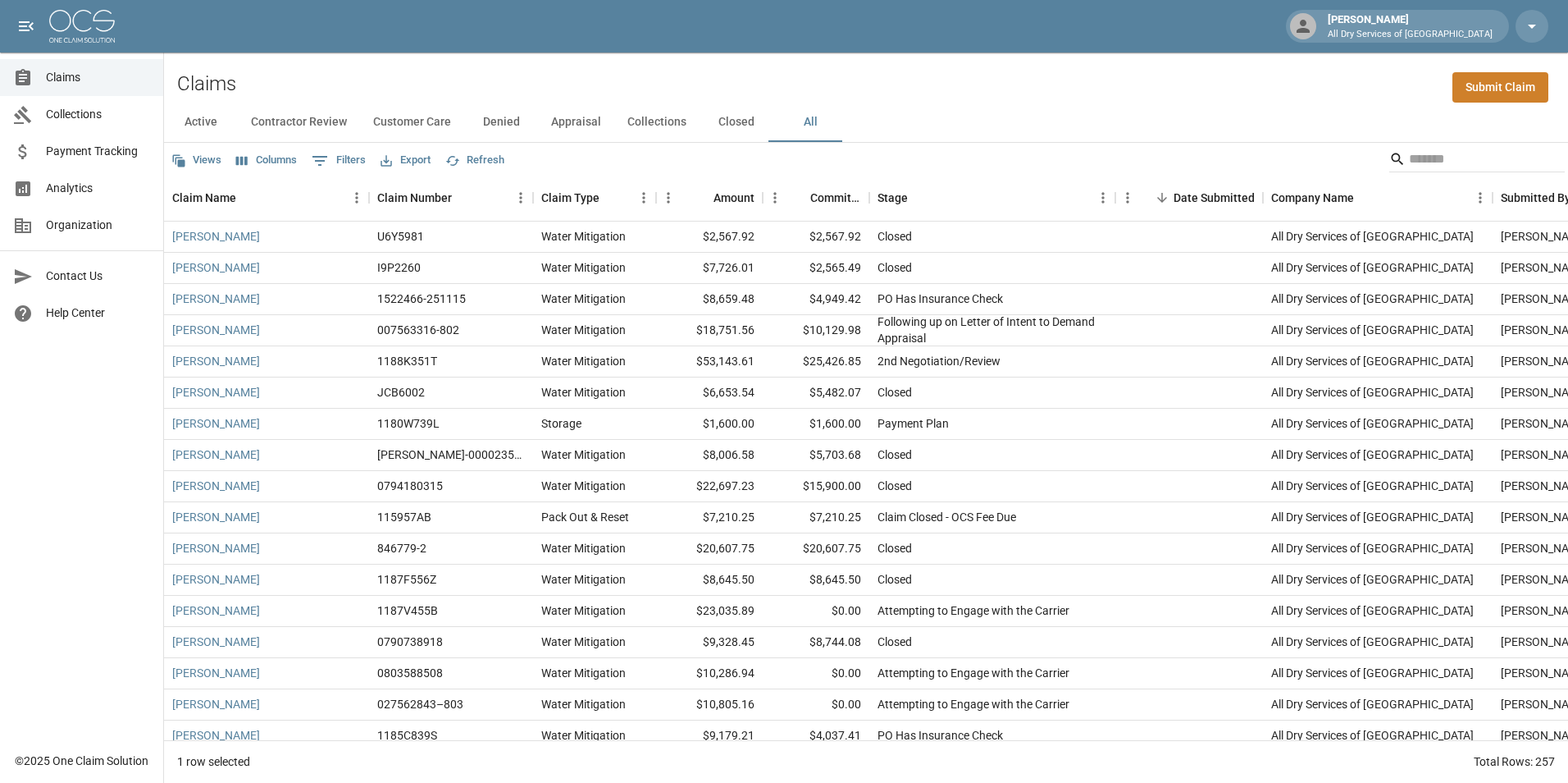
click at [1032, 93] on div "Claims Submit Claim" at bounding box center [867, 78] width 1404 height 50
click at [1149, 515] on div at bounding box center [1189, 518] width 148 height 31
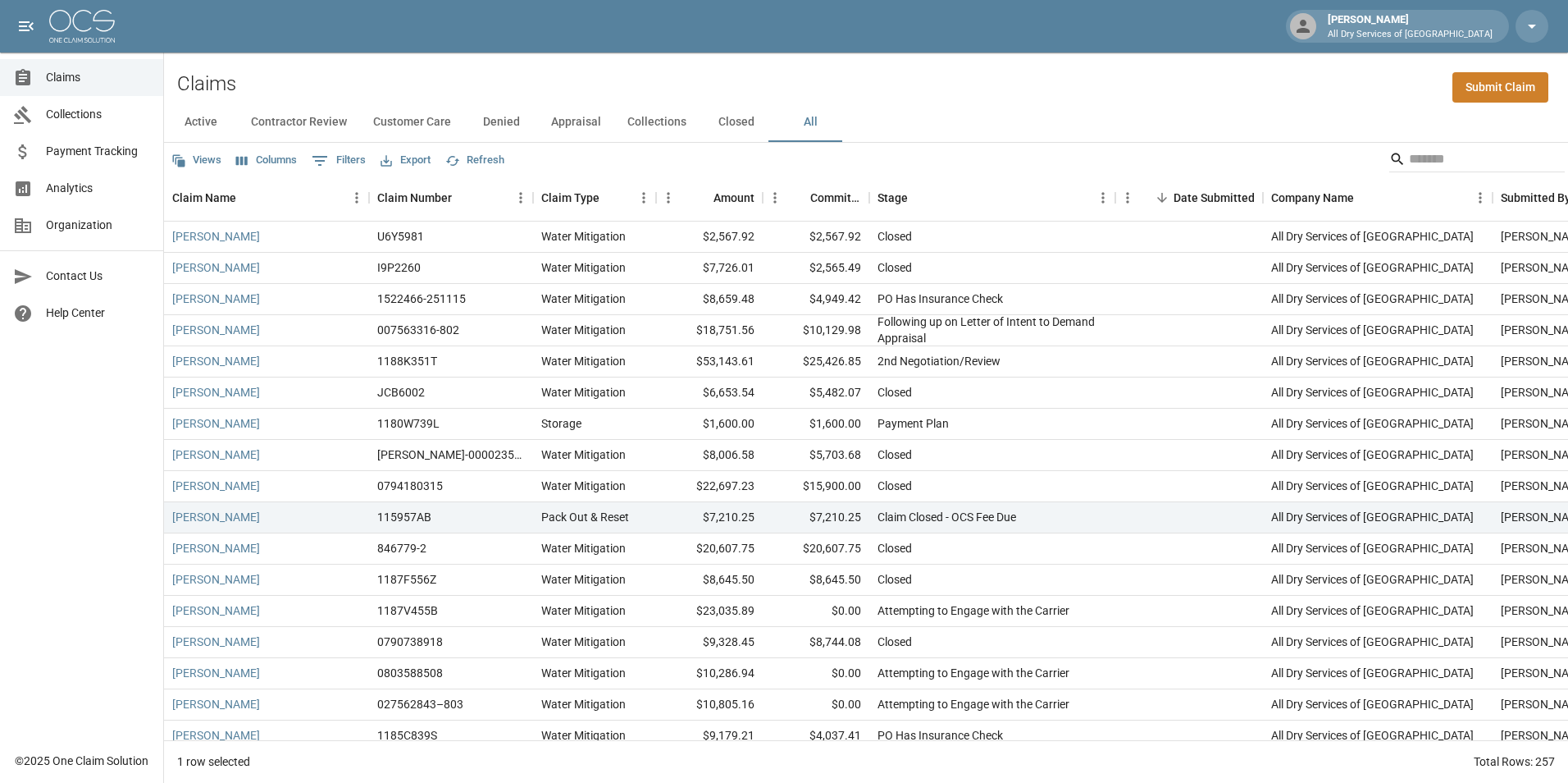
click at [1149, 81] on div "Claims Submit Claim" at bounding box center [867, 78] width 1404 height 50
click at [1211, 195] on div "Date Submitted" at bounding box center [1214, 198] width 81 height 46
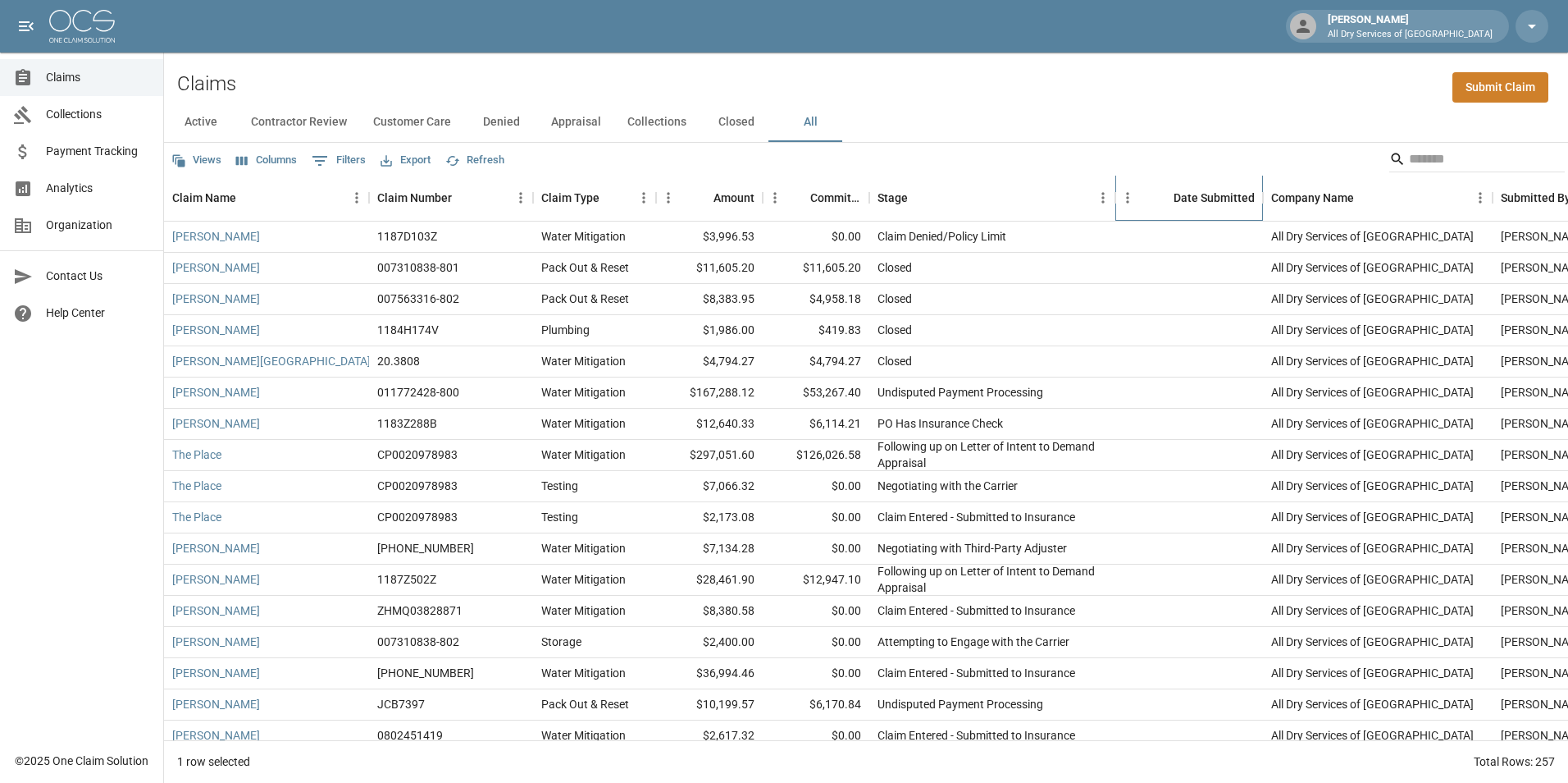
click at [1201, 194] on div "Date Submitted" at bounding box center [1214, 198] width 81 height 46
click at [1124, 193] on div "Stage" at bounding box center [1115, 198] width 19 height 46
click at [1126, 196] on icon "Menu" at bounding box center [1128, 198] width 17 height 17
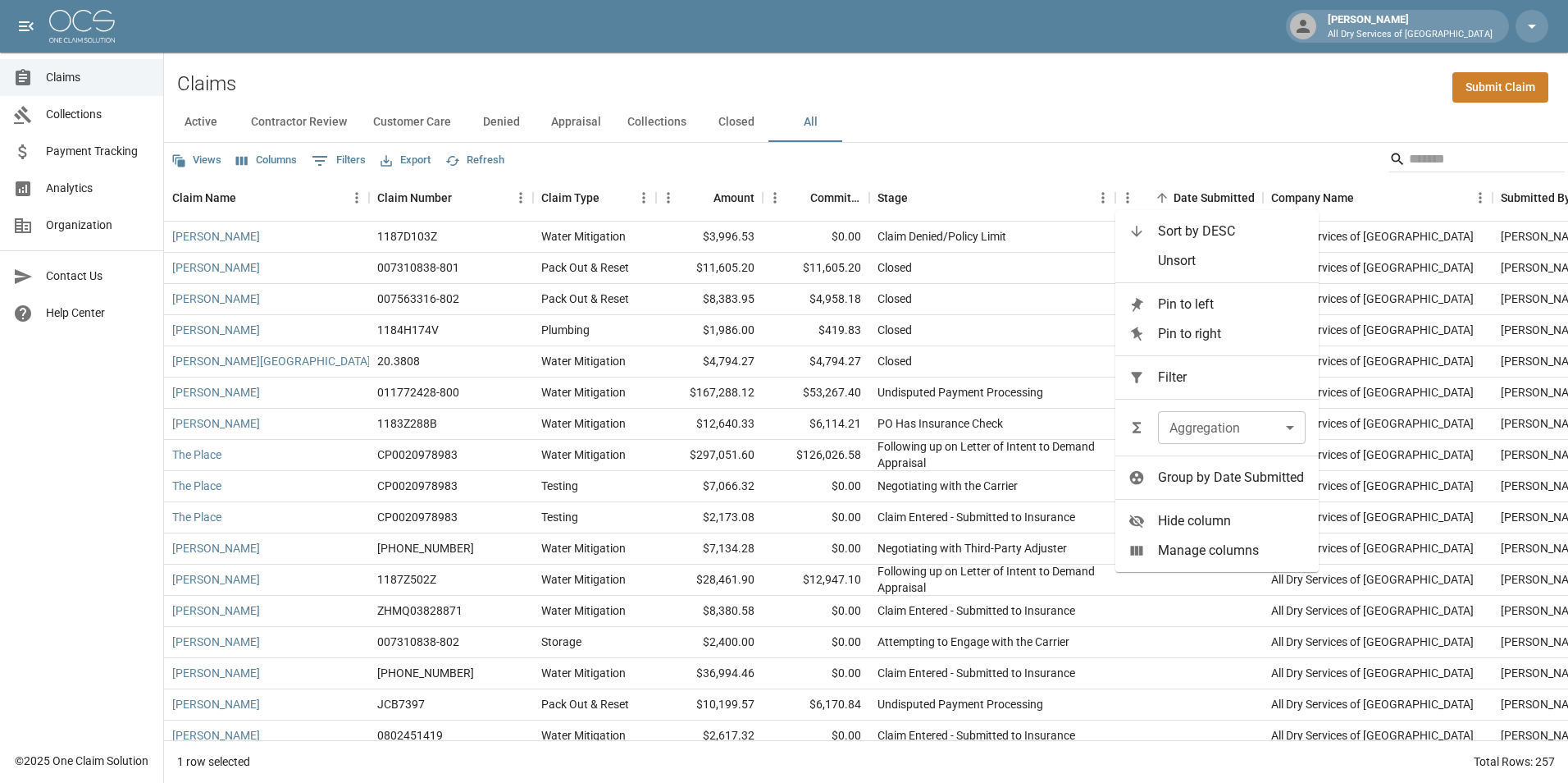
click at [492, 163] on button "Refresh" at bounding box center [475, 161] width 67 height 26
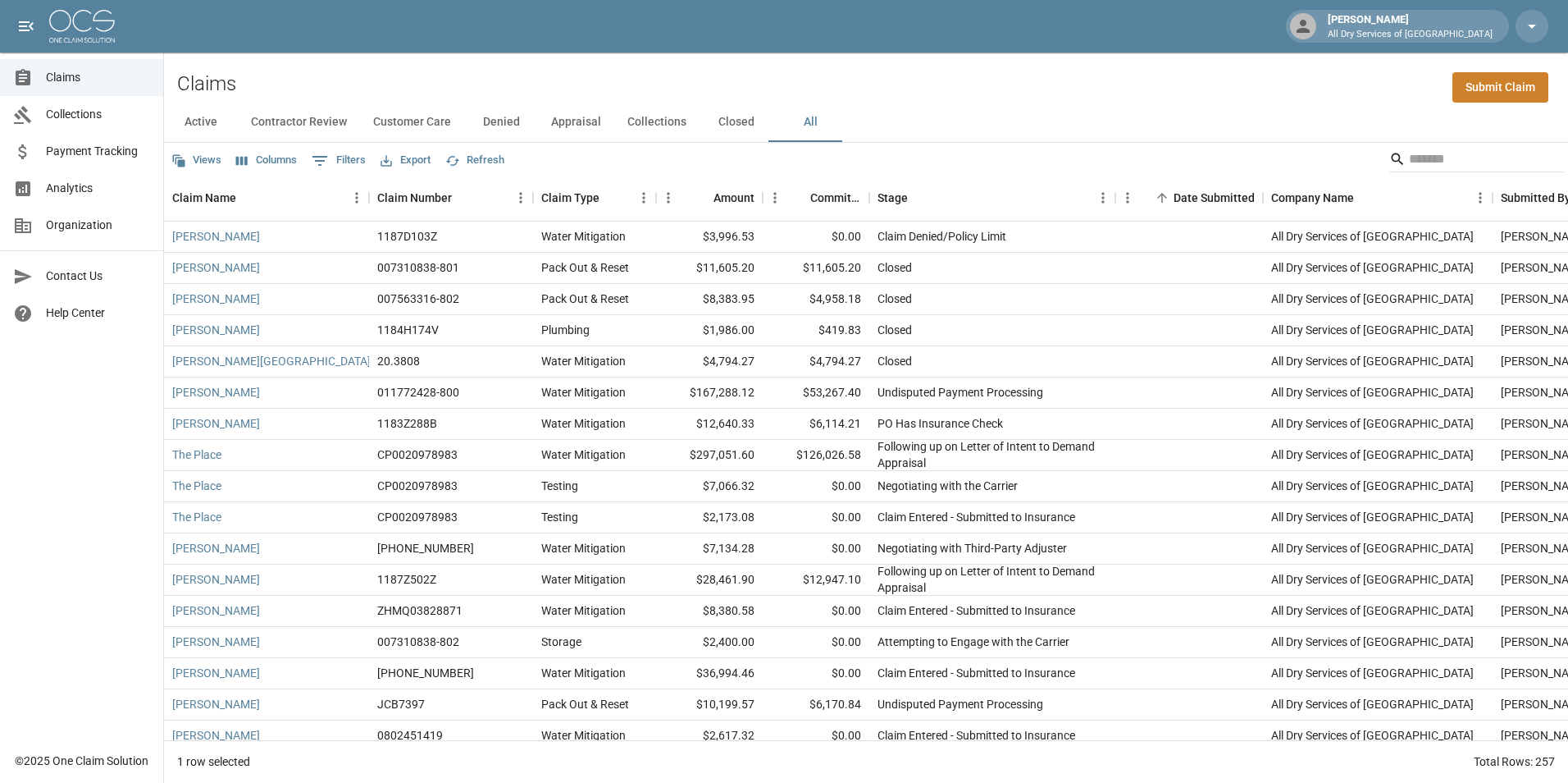
click at [492, 163] on button "Refresh" at bounding box center [475, 161] width 67 height 26
click at [201, 161] on button "Views" at bounding box center [196, 161] width 58 height 26
click at [257, 155] on div at bounding box center [784, 391] width 1568 height 783
click at [246, 162] on icon "Select columns" at bounding box center [242, 162] width 11 height 9
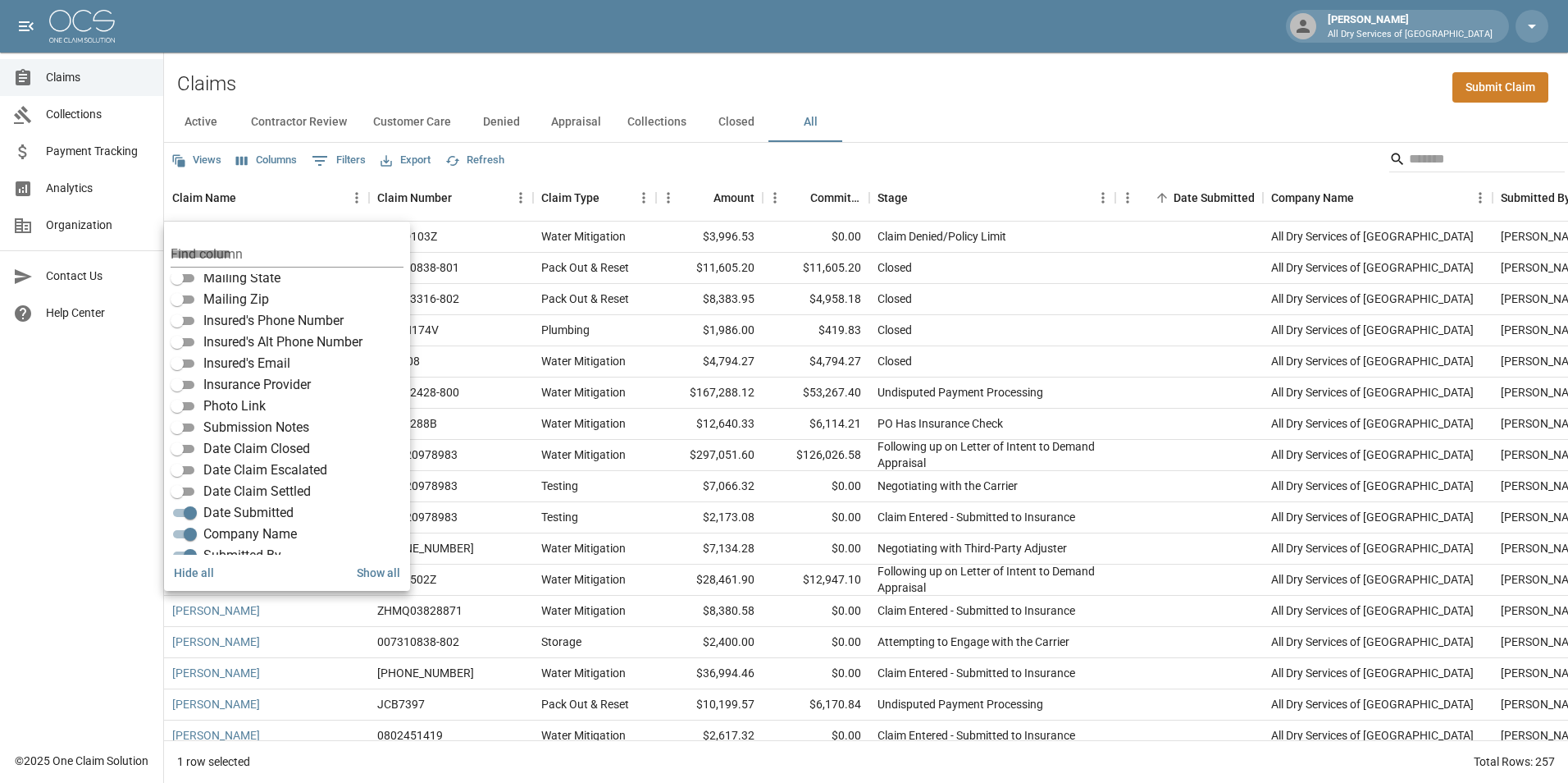
scroll to position [309, 0]
click at [69, 493] on div "Claims Collections Payment Tracking Analytics Organization Contact Us Help Cent…" at bounding box center [81, 371] width 164 height 742
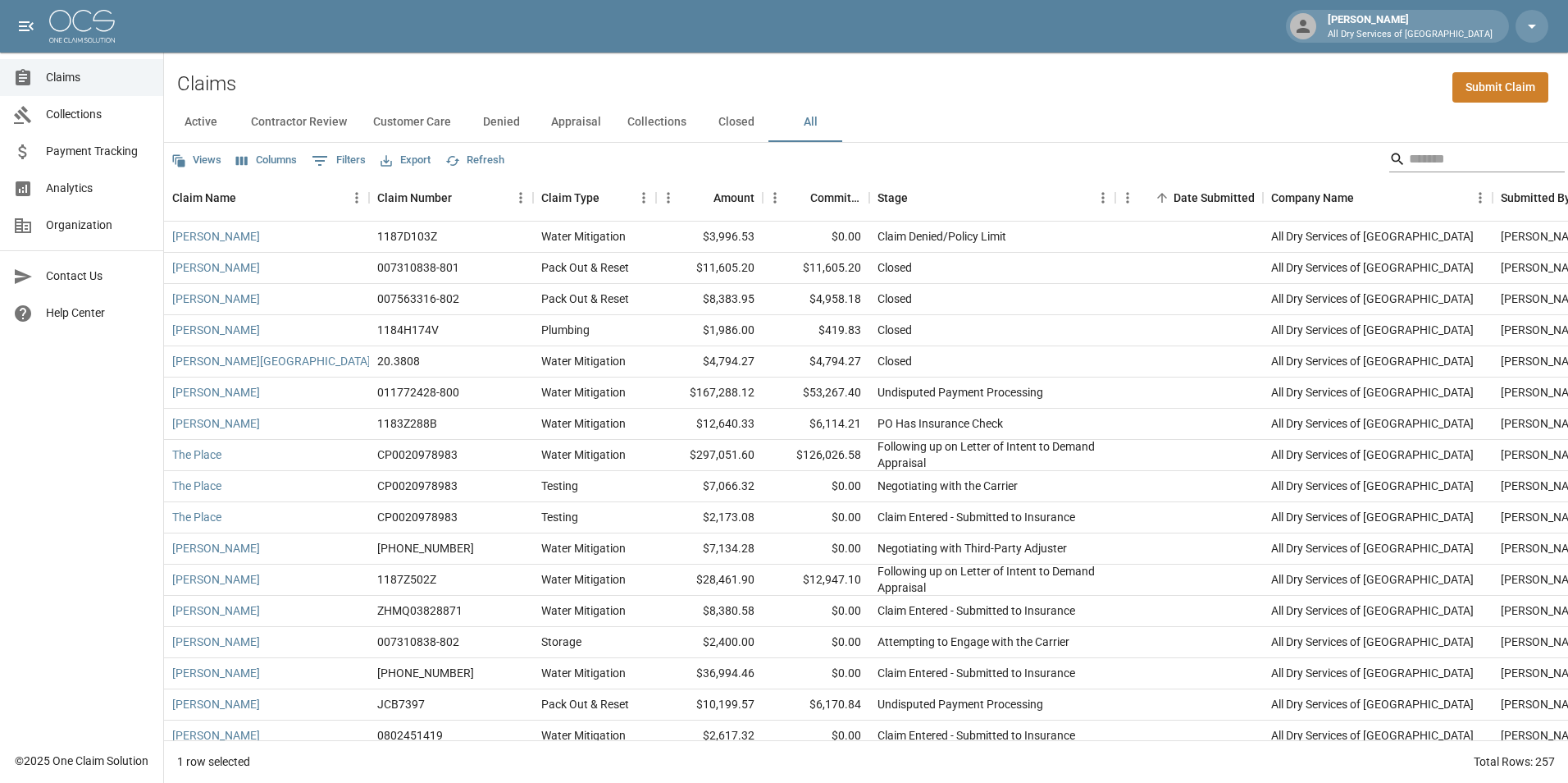
click at [1442, 158] on input "Search" at bounding box center [1475, 159] width 131 height 26
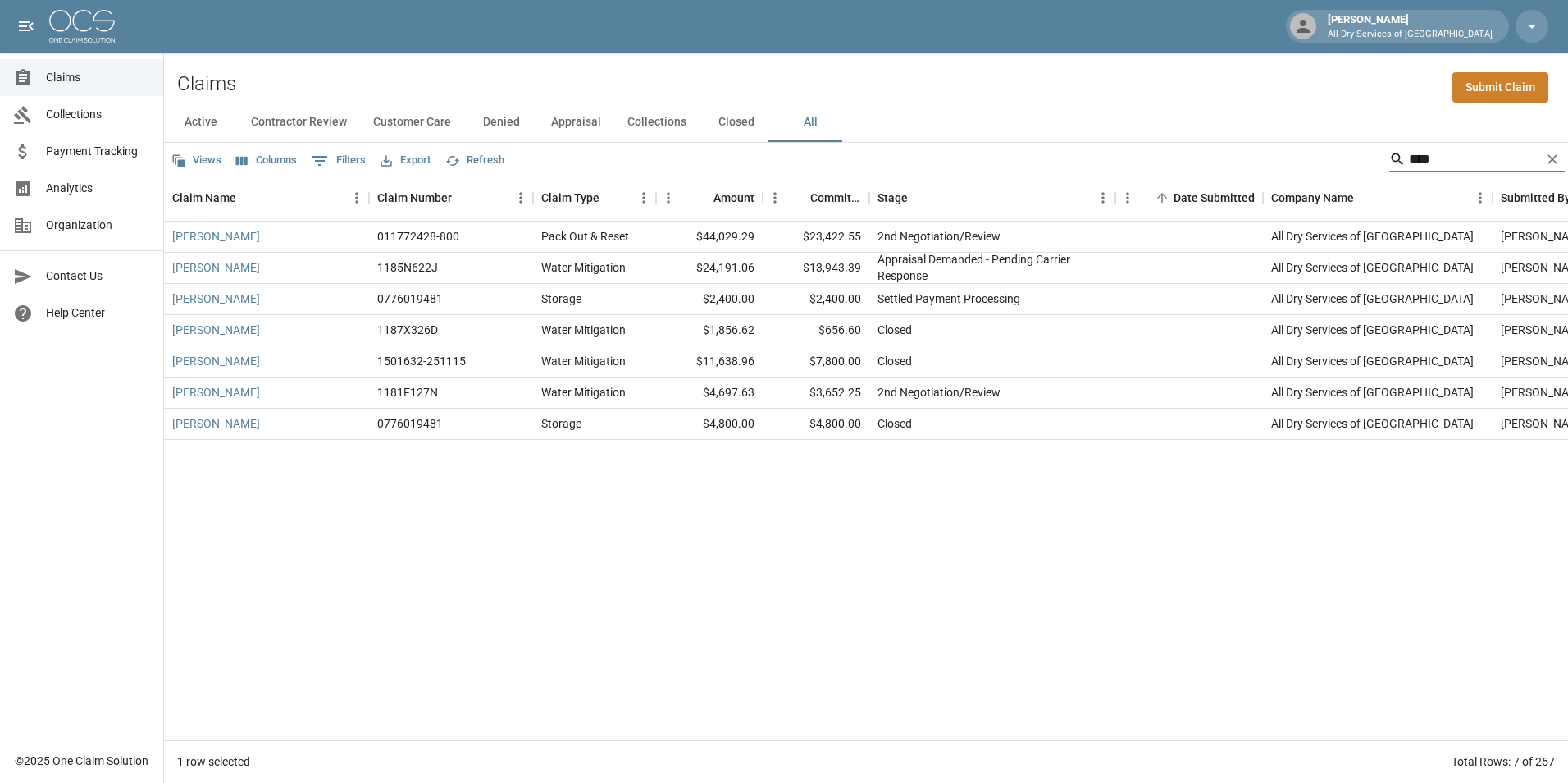
click at [1427, 162] on input "****" at bounding box center [1475, 159] width 131 height 26
type input "*"
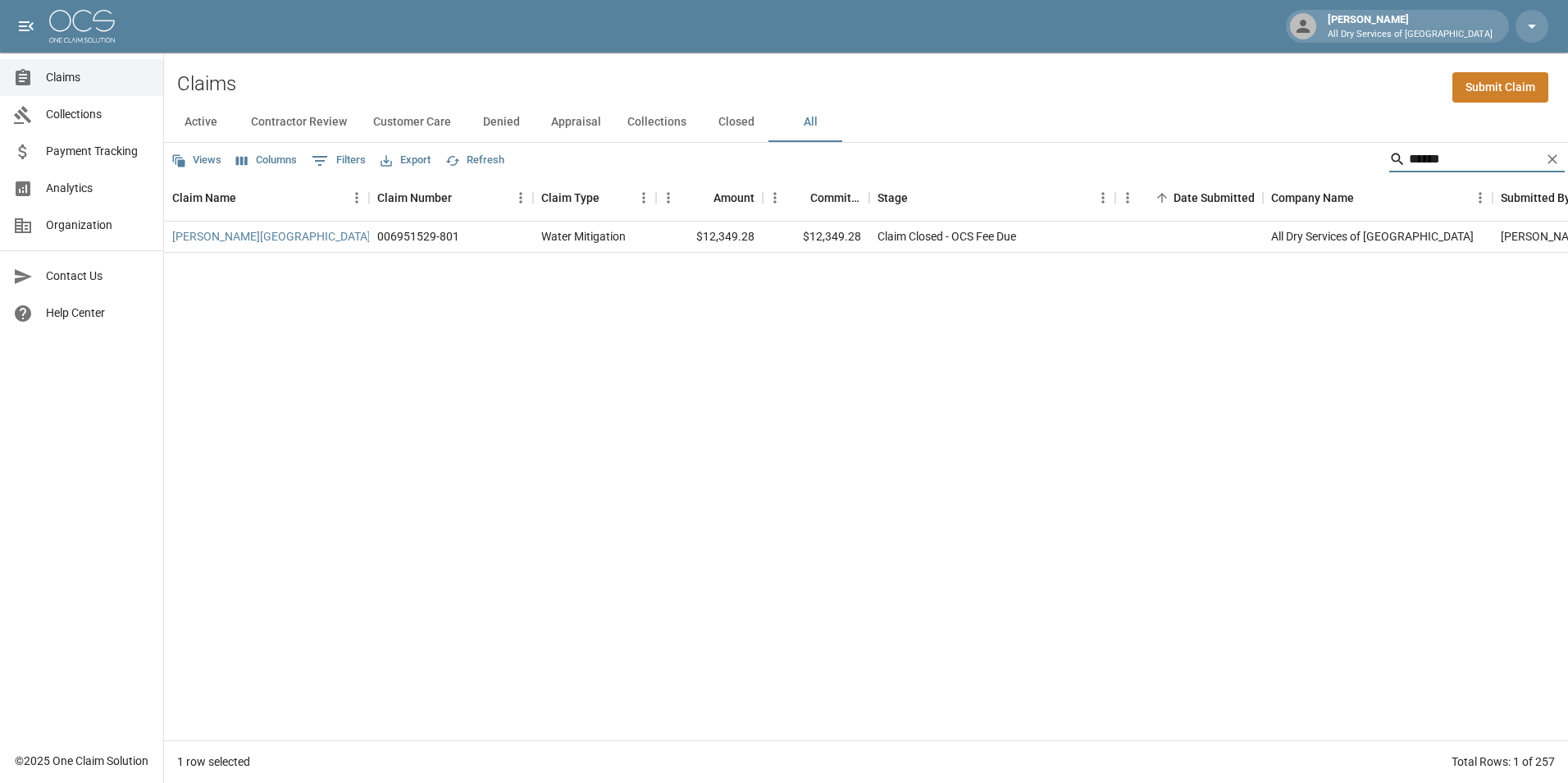
click at [1478, 160] on input "******" at bounding box center [1475, 159] width 131 height 26
type input "*"
